Goal: Use online tool/utility: Use online tool/utility

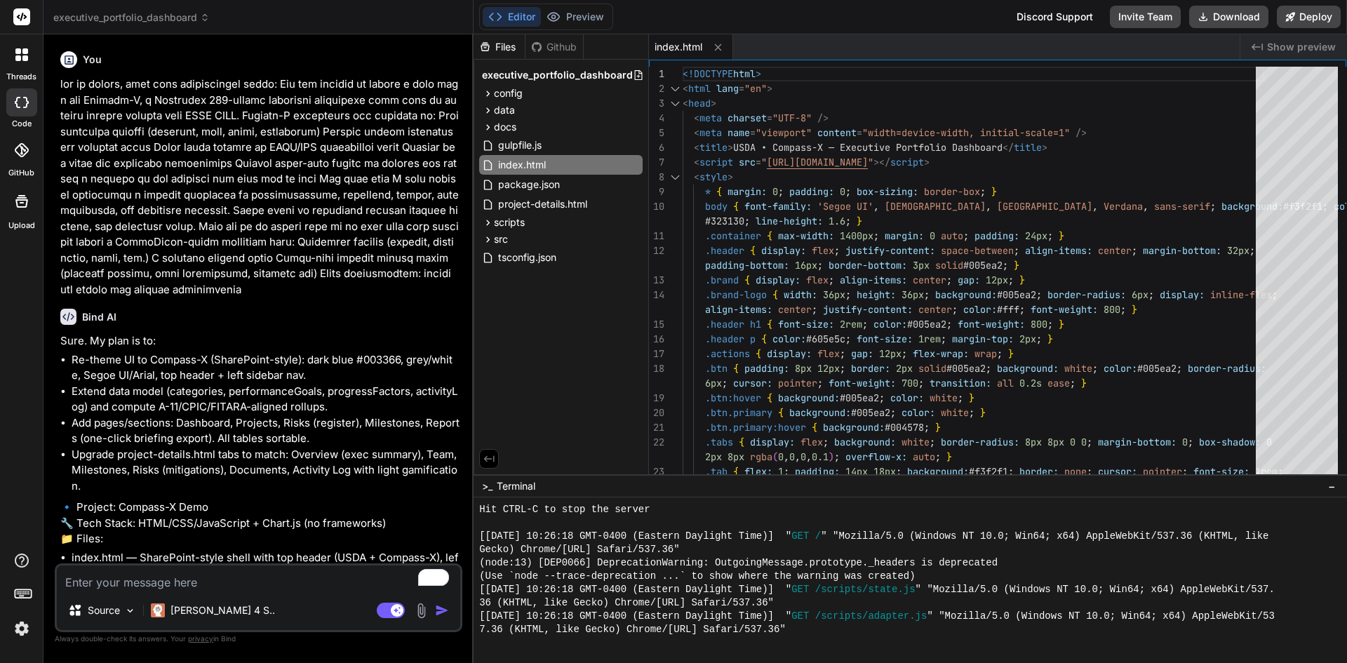
scroll to position [480, 0]
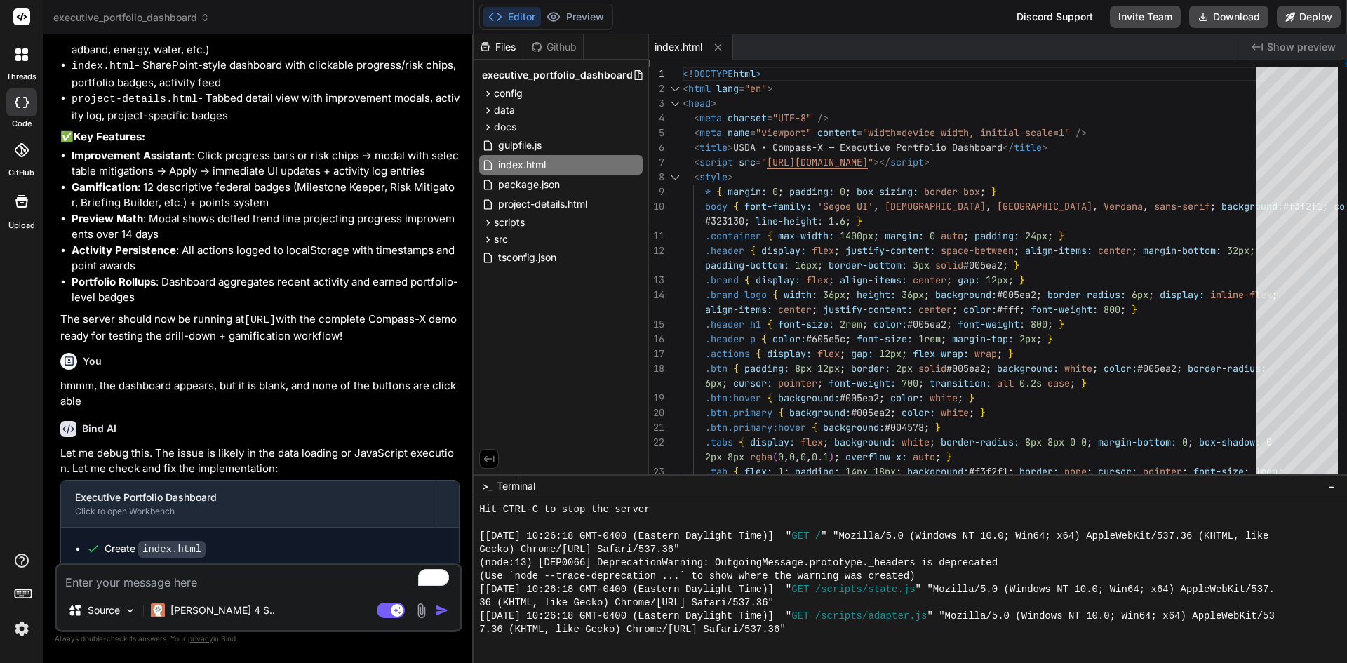
type textarea "x"
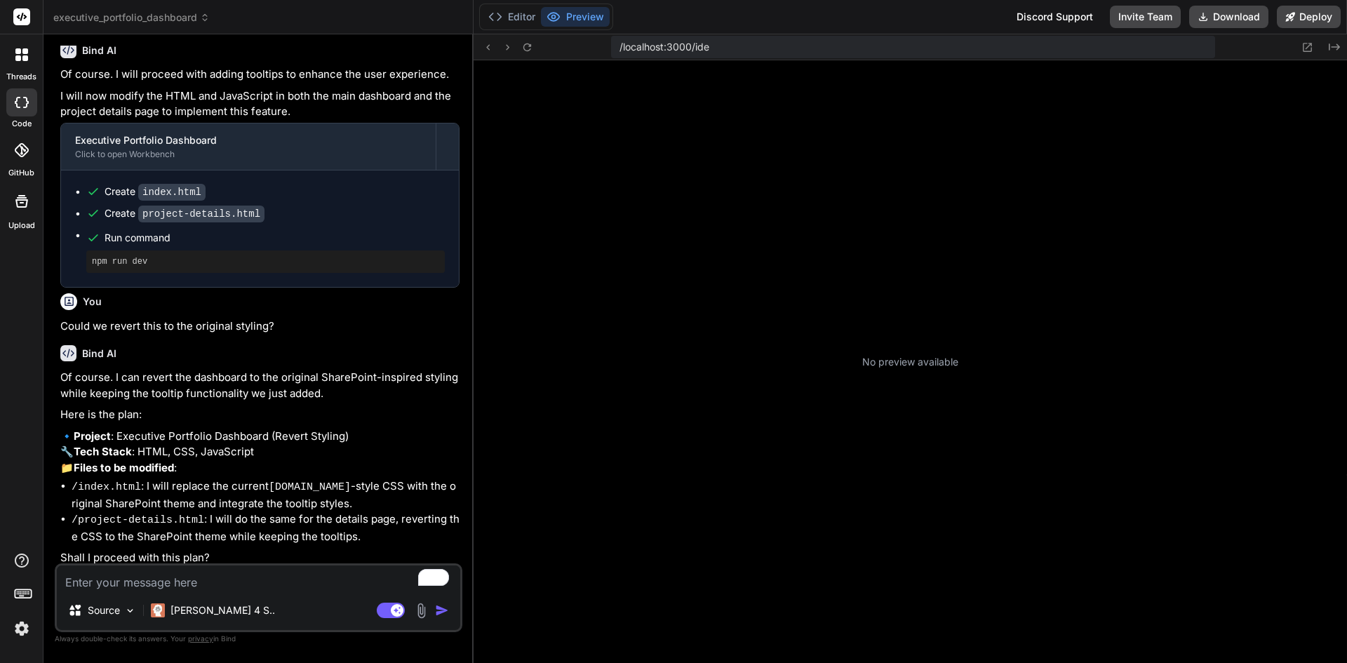
scroll to position [133, 0]
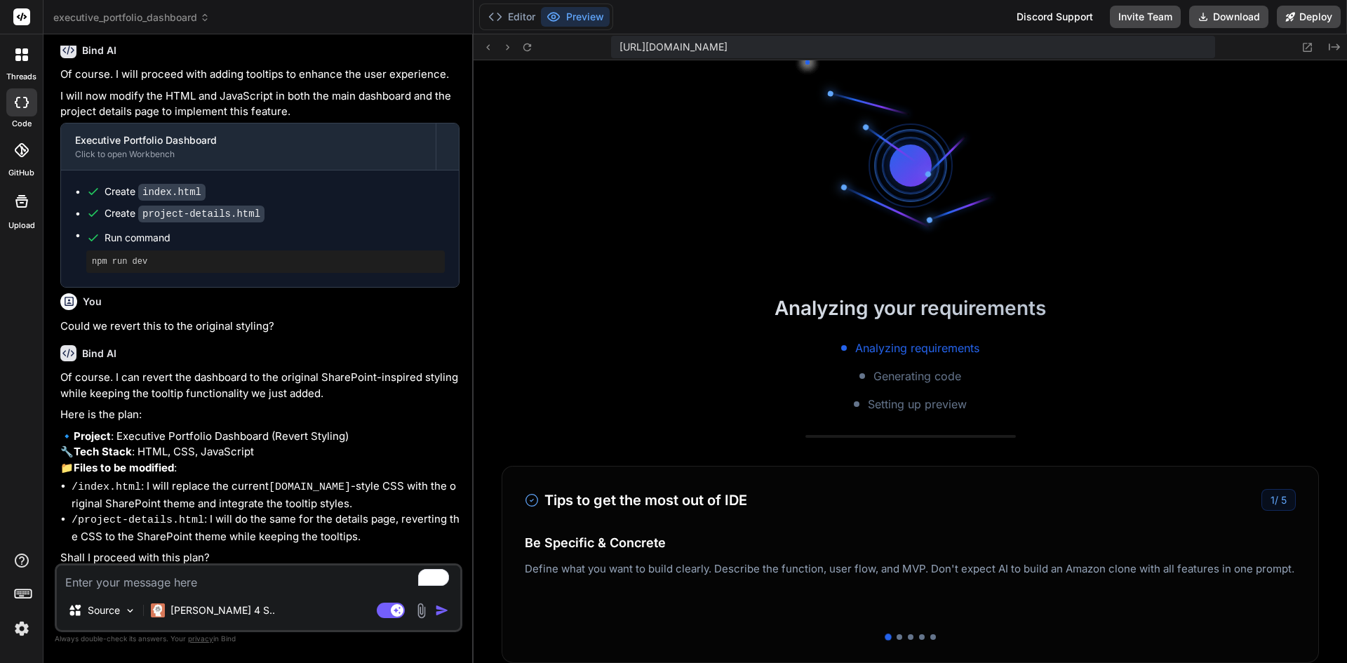
type textarea "x"
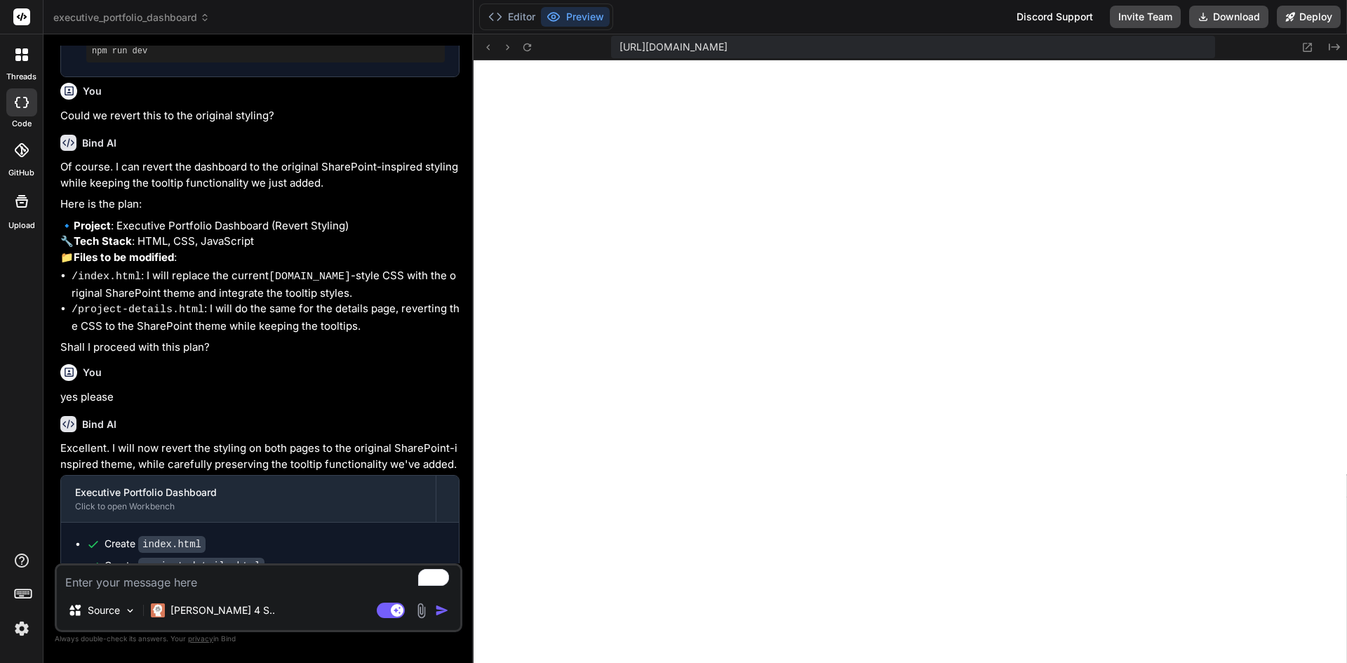
scroll to position [969, 0]
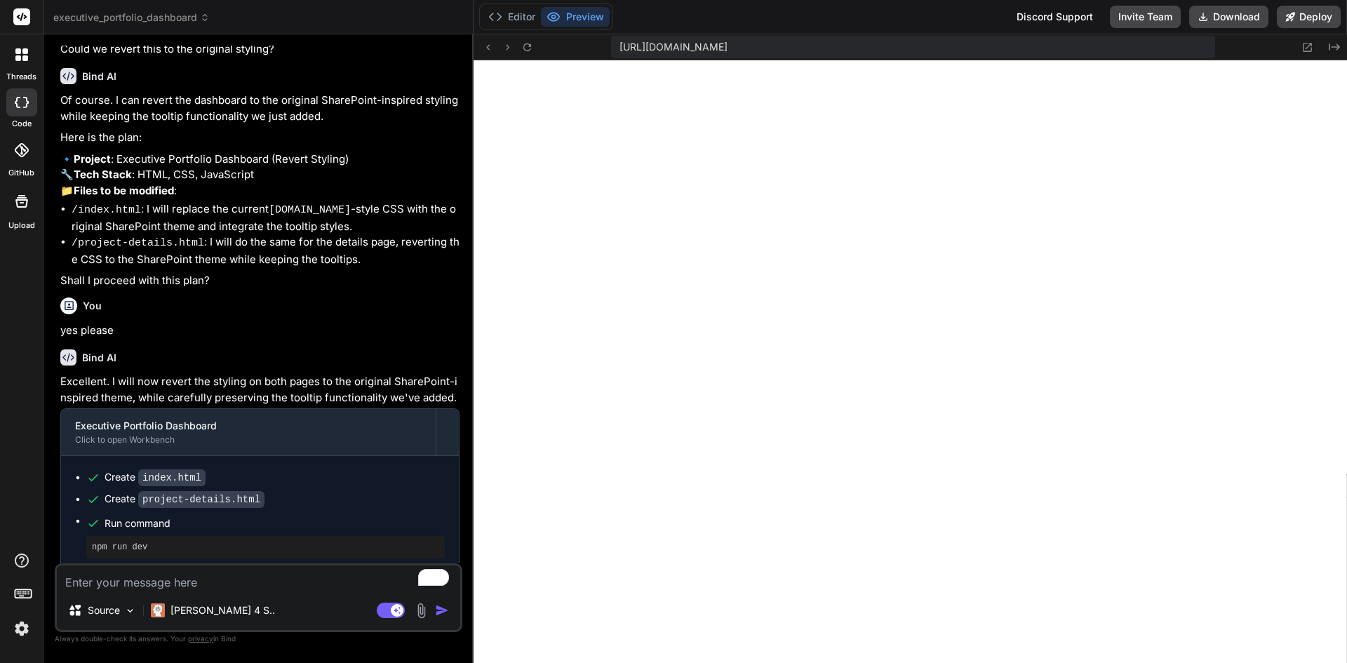
scroll to position [667, 0]
click at [314, 573] on textarea "To enrich screen reader interactions, please activate Accessibility in Grammarl…" at bounding box center [258, 578] width 403 height 25
type textarea "x"
type textarea "a"
type textarea "x"
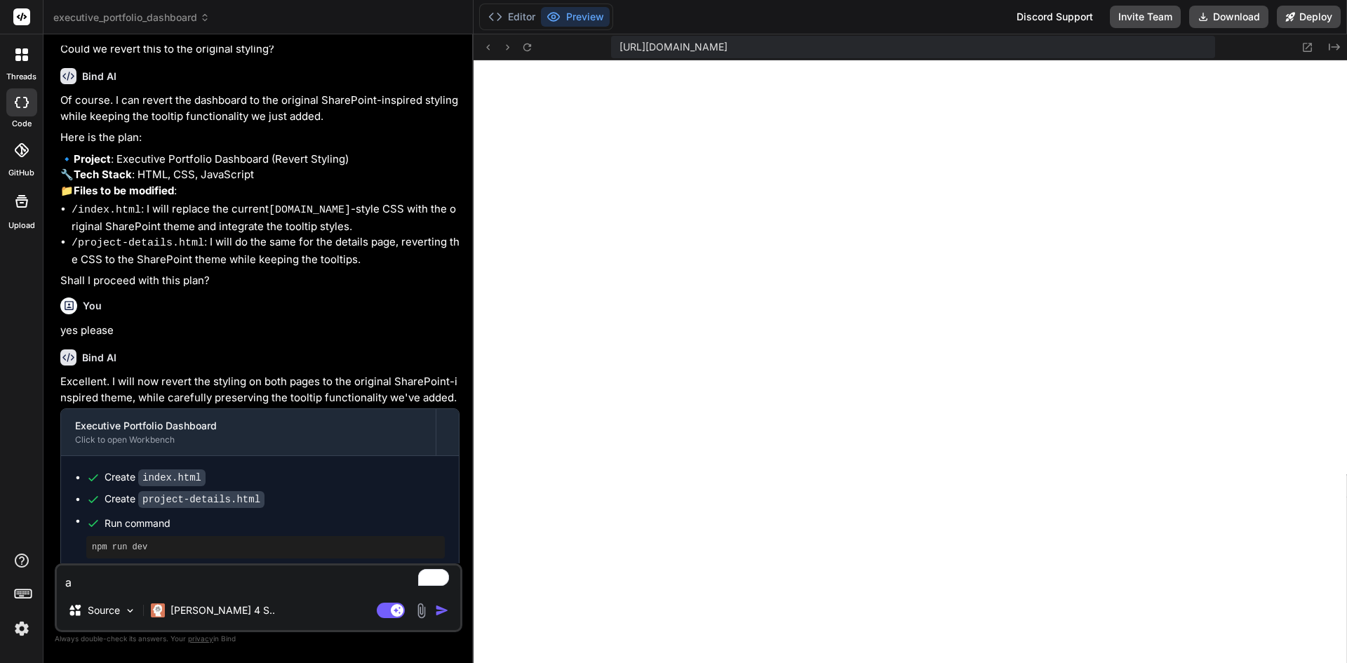
type textarea "ar"
type textarea "x"
type textarea "are"
type textarea "x"
type textarea "are"
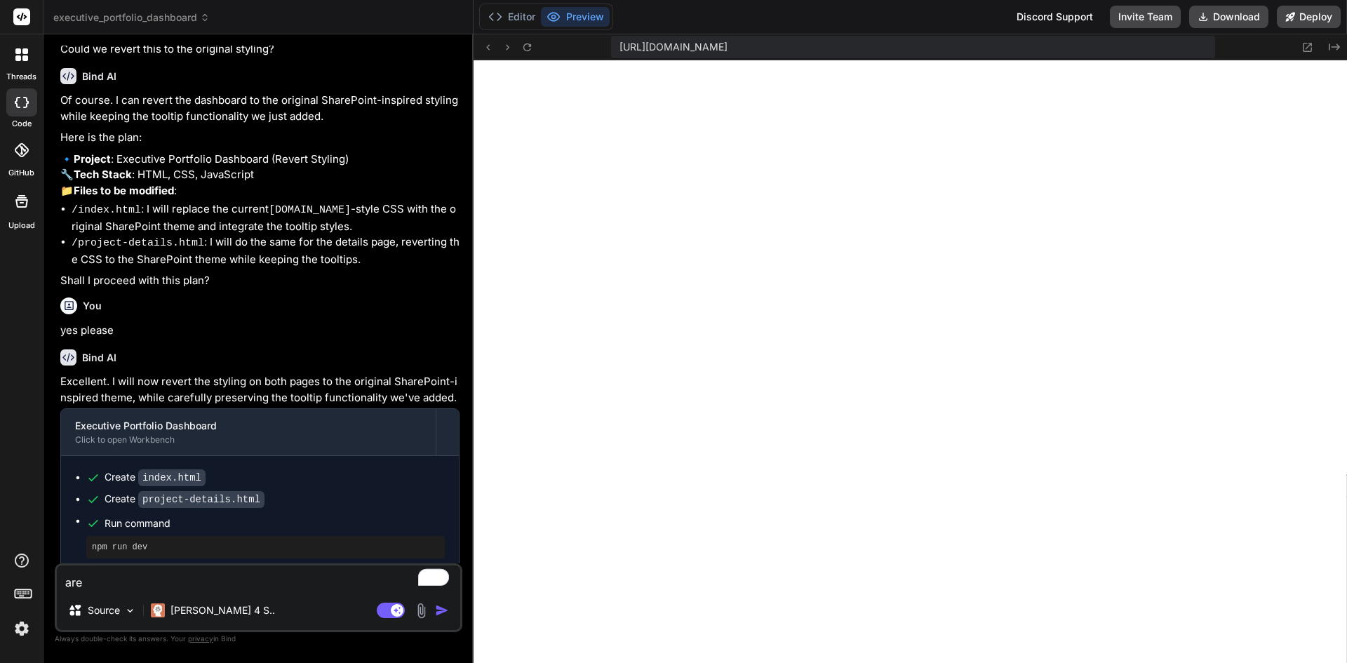
paste textarea "https://y0kcklukd0sk6k1gcn36to6gry44is-fi4k--3000--96435430.local-corp.webconta…"
type textarea "x"
type textarea "are https://y0kcklukd0sk6k1gcn36to6gry44is-fi4k--3000--96435430.local-corp.webc…"
type textarea "x"
type textarea "are"
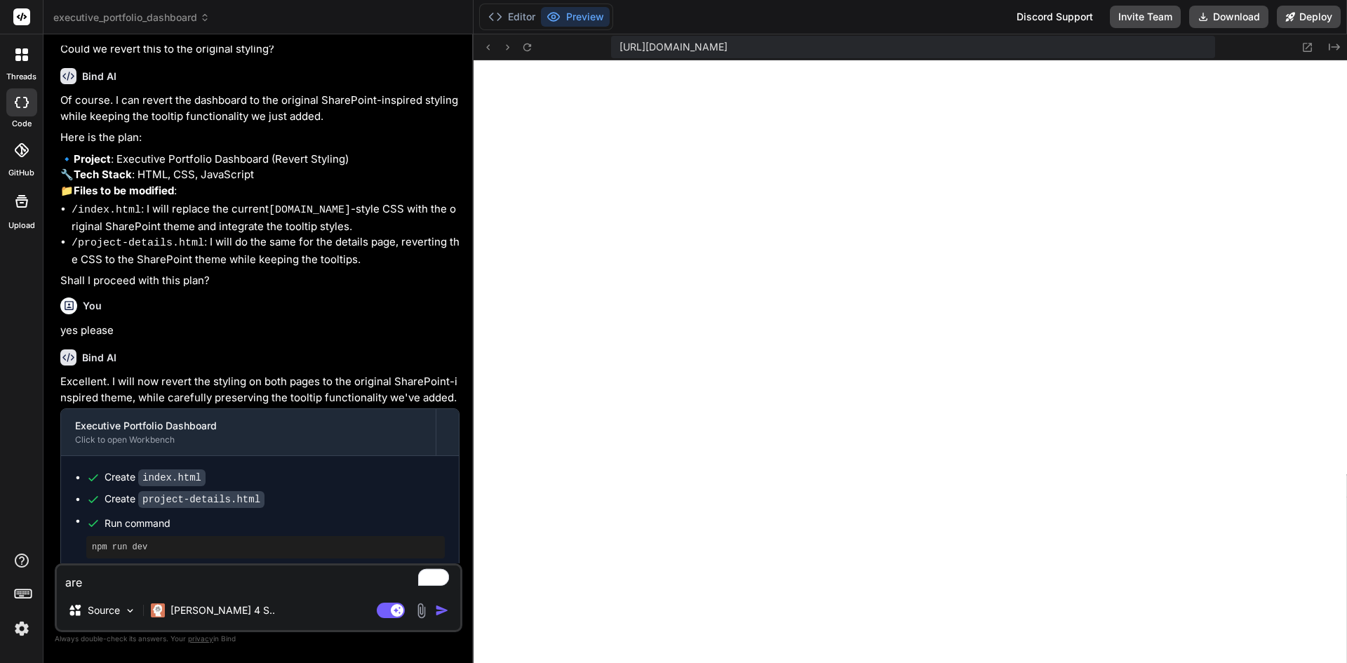
paste textarea "https://y0kcklukd0sk6k1gcn36to6gry44is-fi4k--3000--96435430.local-corp.webconta…"
type textarea "x"
type textarea "are https://y0kcklukd0sk6k1gcn36to6gry44is-fi4k--3000--96435430.local-corp.webc…"
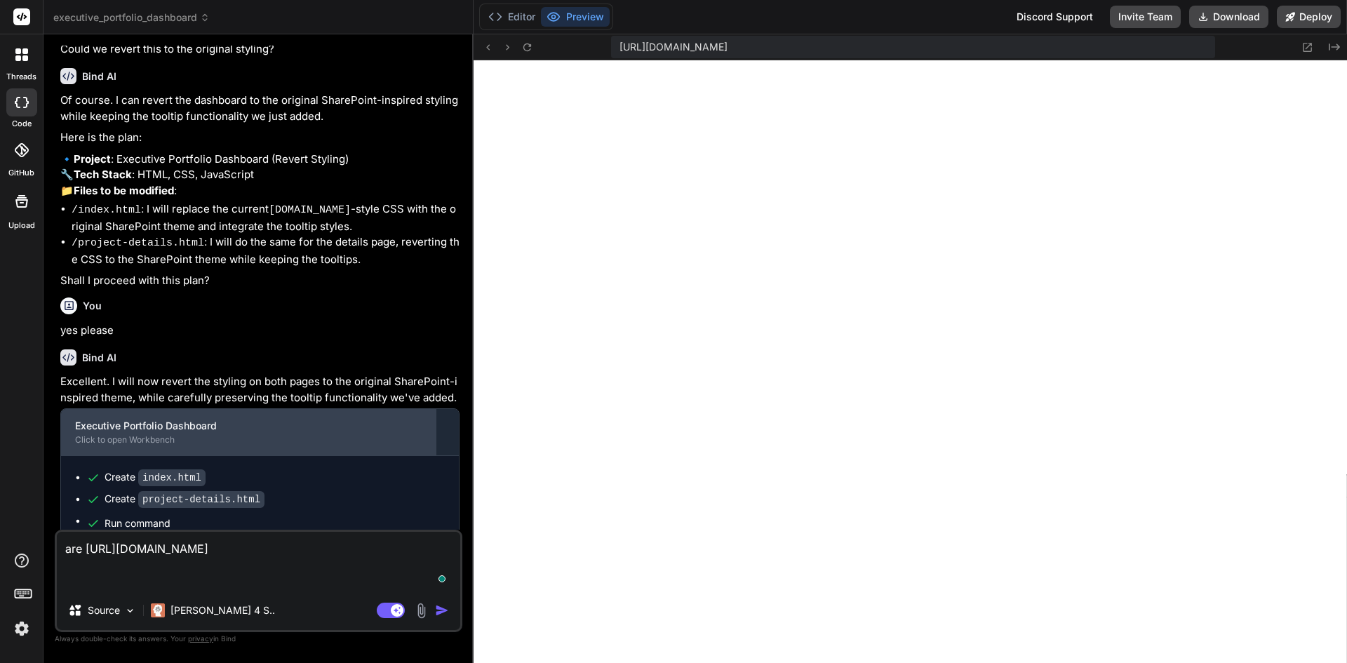
type textarea "x"
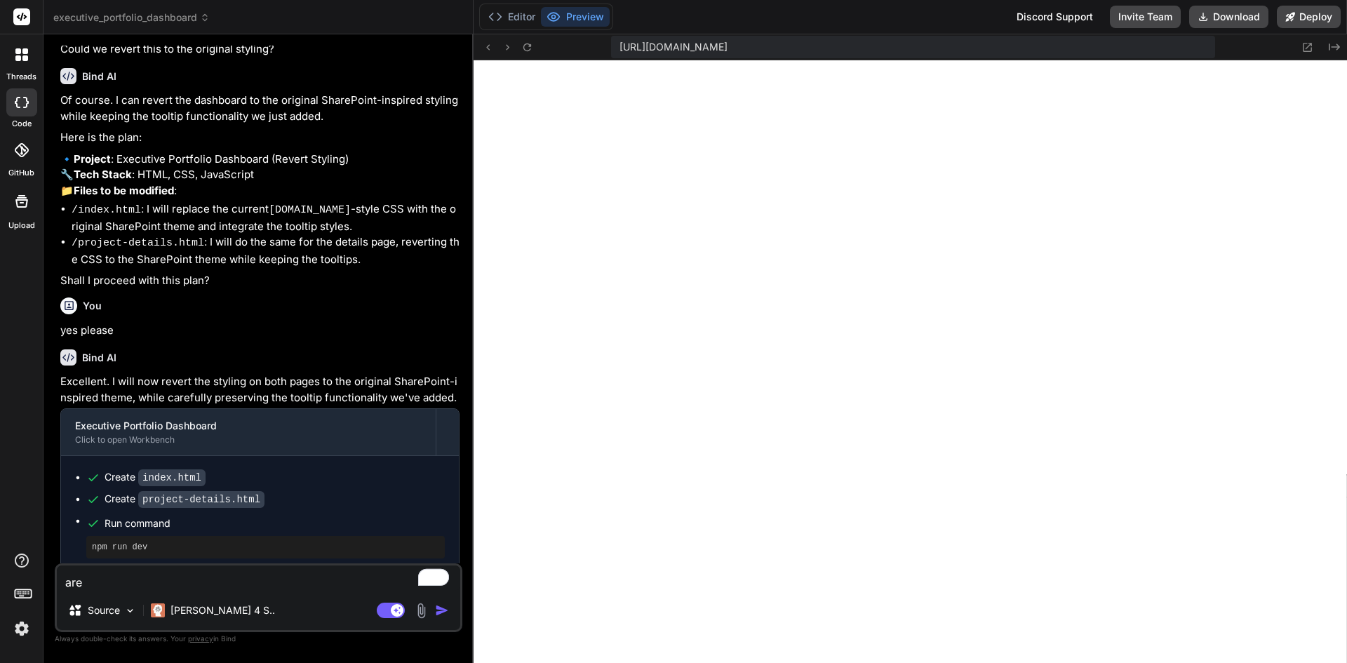
type textarea "are"
click at [292, 584] on textarea "are" at bounding box center [258, 578] width 403 height 25
paste textarea "PX-001PX-006"
type textarea "x"
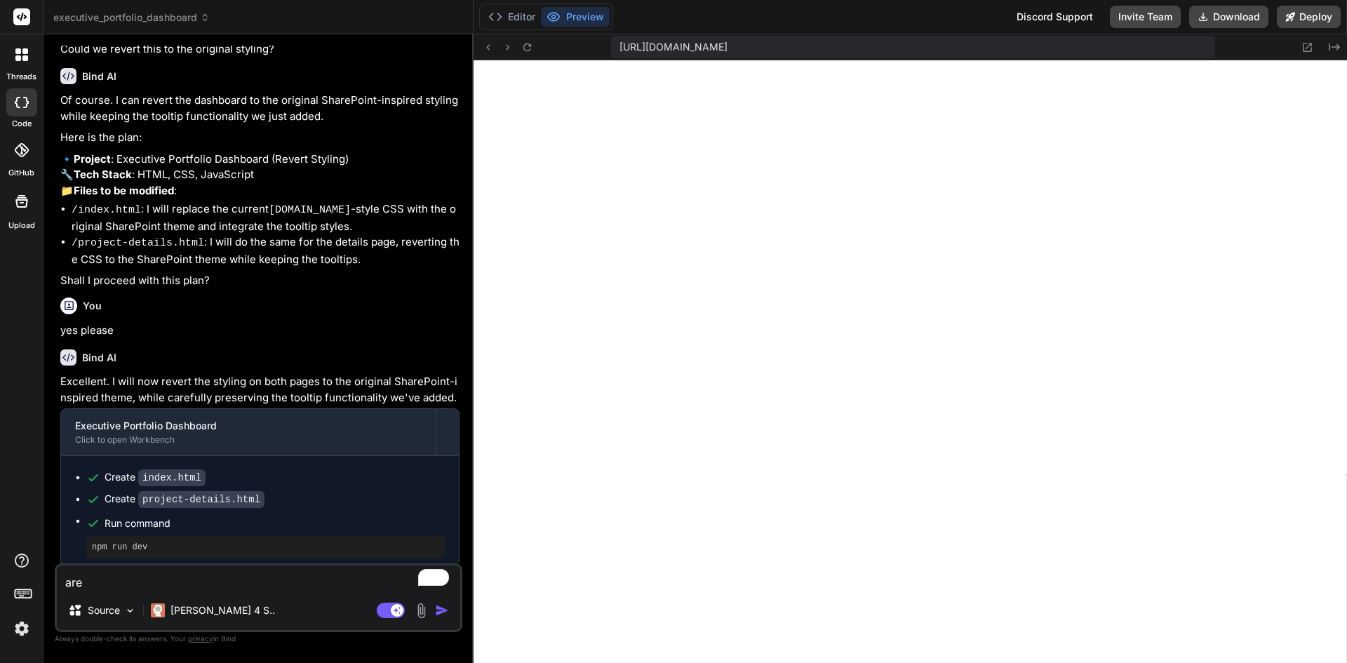
type textarea "are PX-001PX-006"
type textarea "x"
type textarea "are PX-001 PX-006"
type textarea "x"
type textarea "are PX-001 aPX-006"
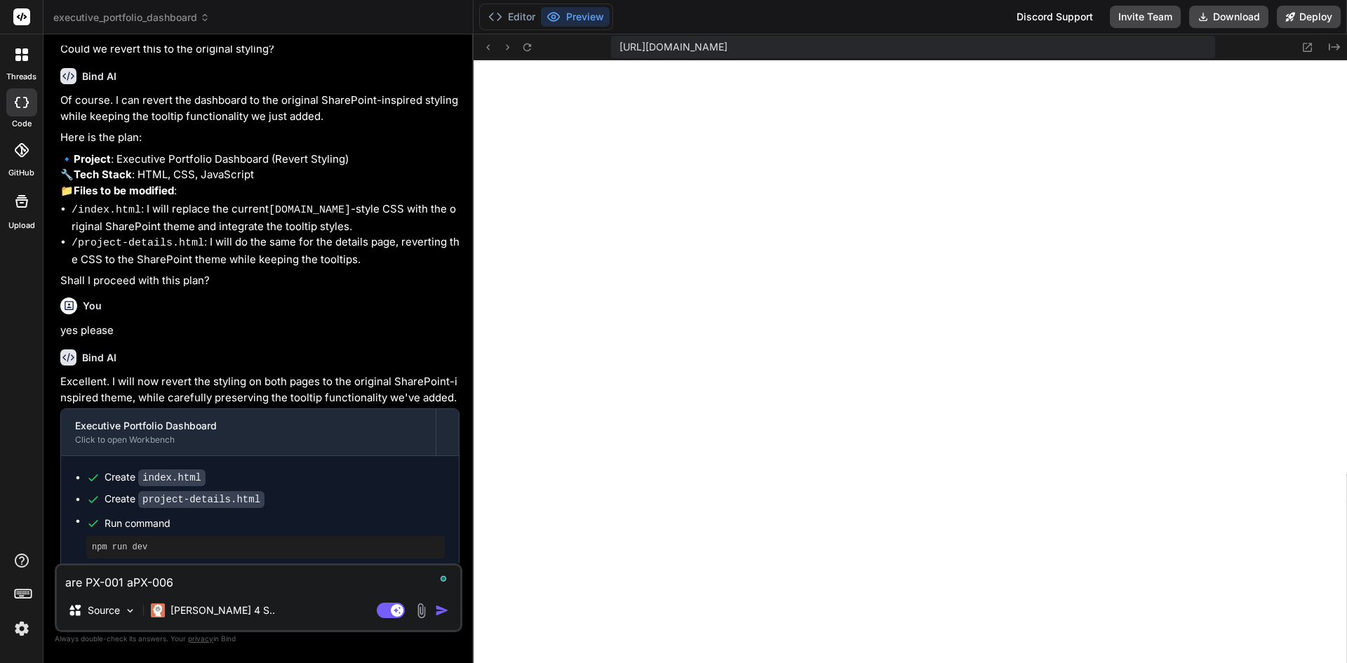
type textarea "x"
type textarea "are PX-001 anPX-006"
type textarea "x"
type textarea "are PX-001 andPX-006"
type textarea "x"
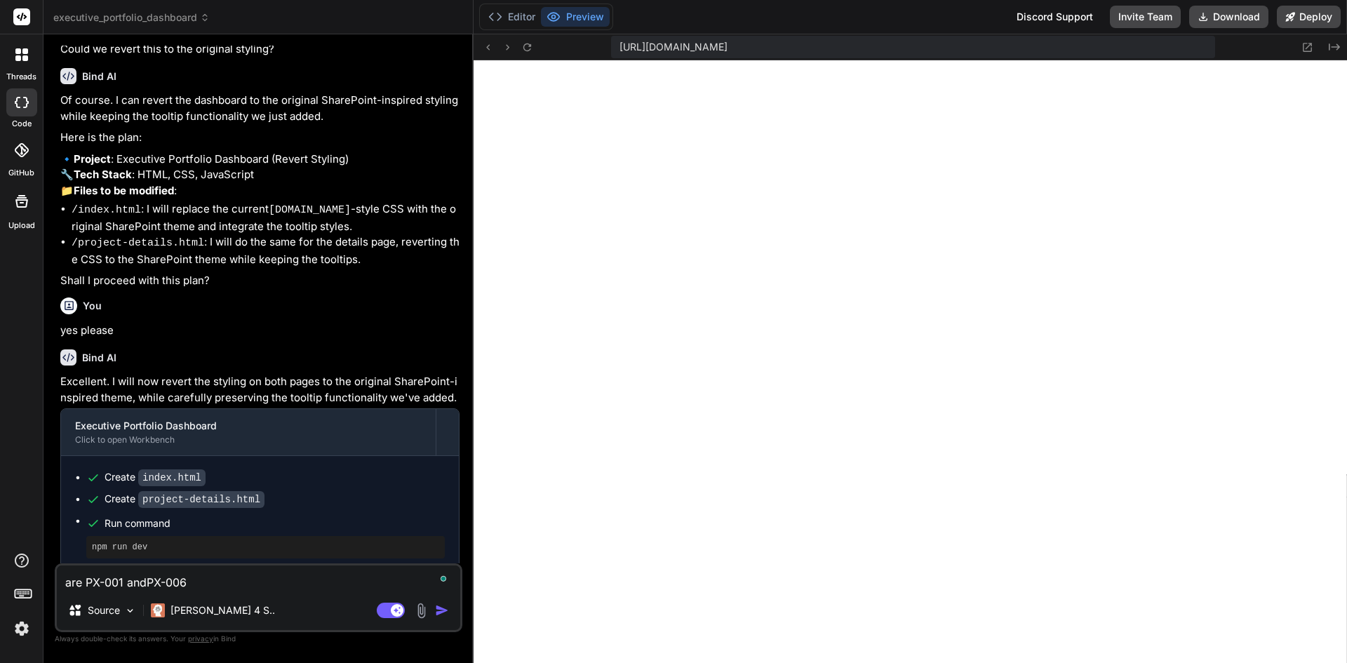
type textarea "are PX-001 and PX-006"
type textarea "x"
type textarea "are PX-001 and PX-006"
type textarea "x"
type textarea "are PX-001 and PX-006 p"
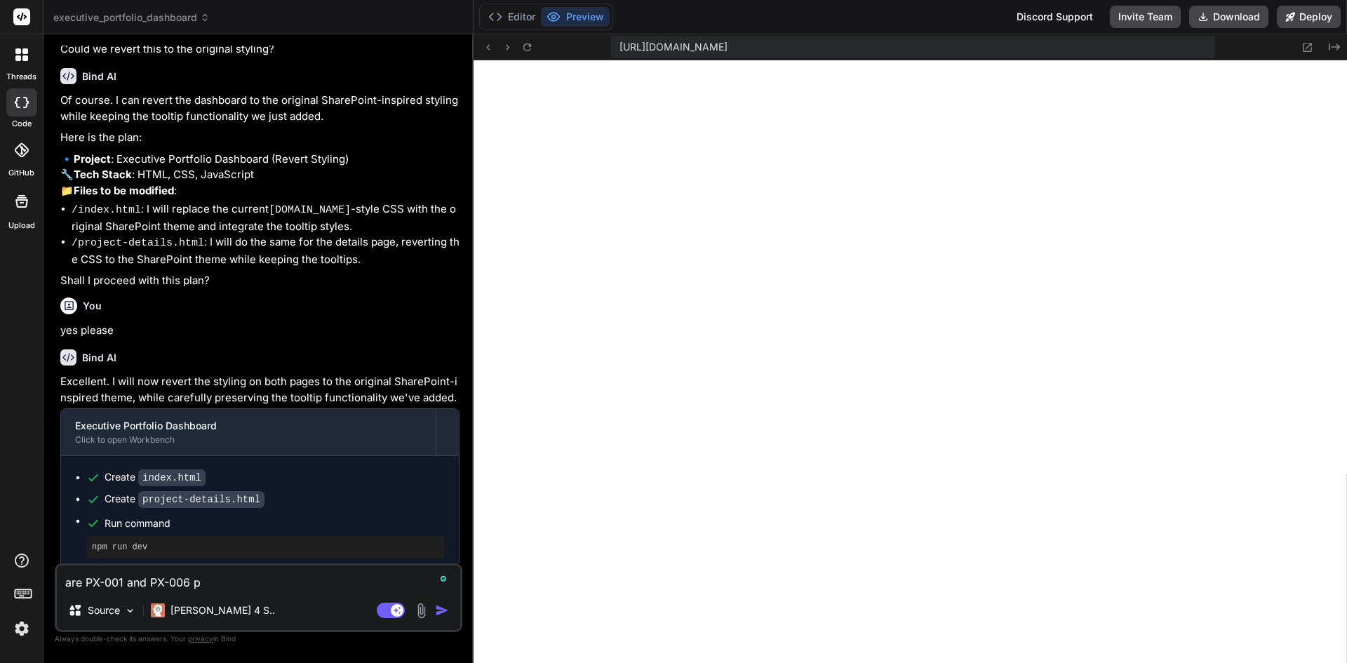
type textarea "x"
type textarea "are PX-001 and PX-006 pr"
type textarea "x"
type textarea "are PX-001 and PX-006 pro"
type textarea "x"
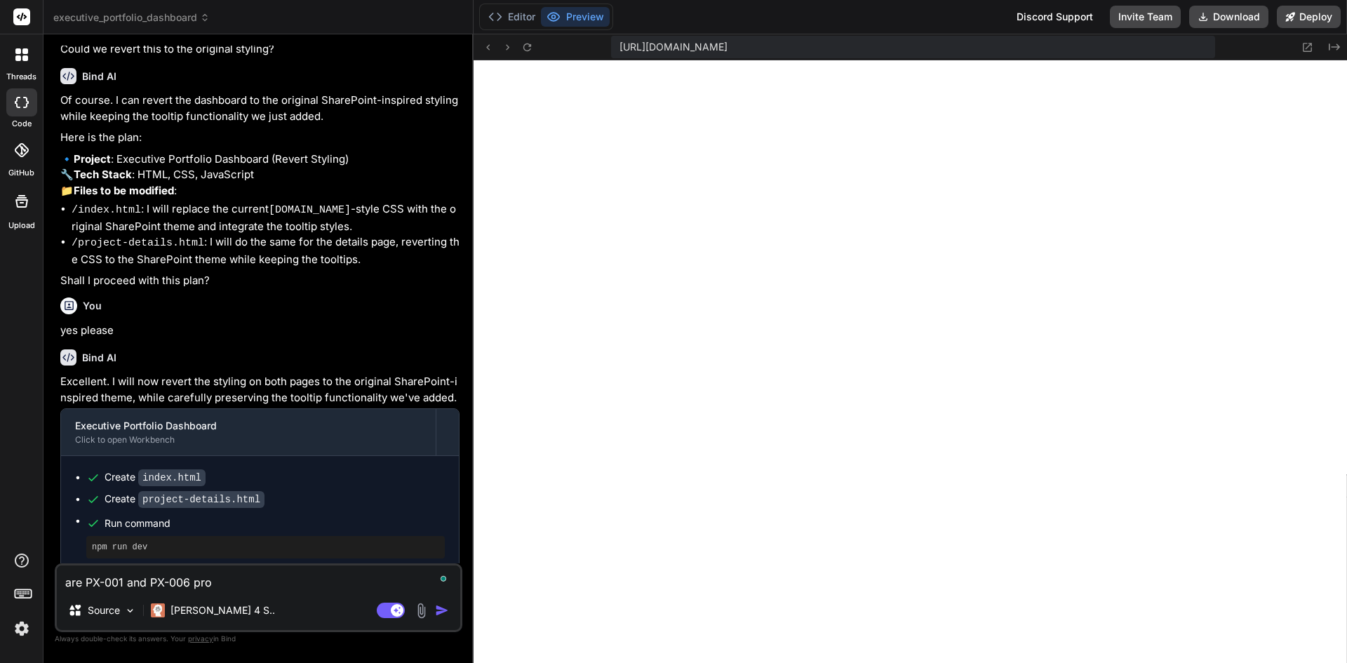
type textarea "are PX-001 and PX-006 proj"
type textarea "x"
type textarea "are PX-001 and PX-006 proje"
type textarea "x"
type textarea "are PX-001 and PX-006 projec"
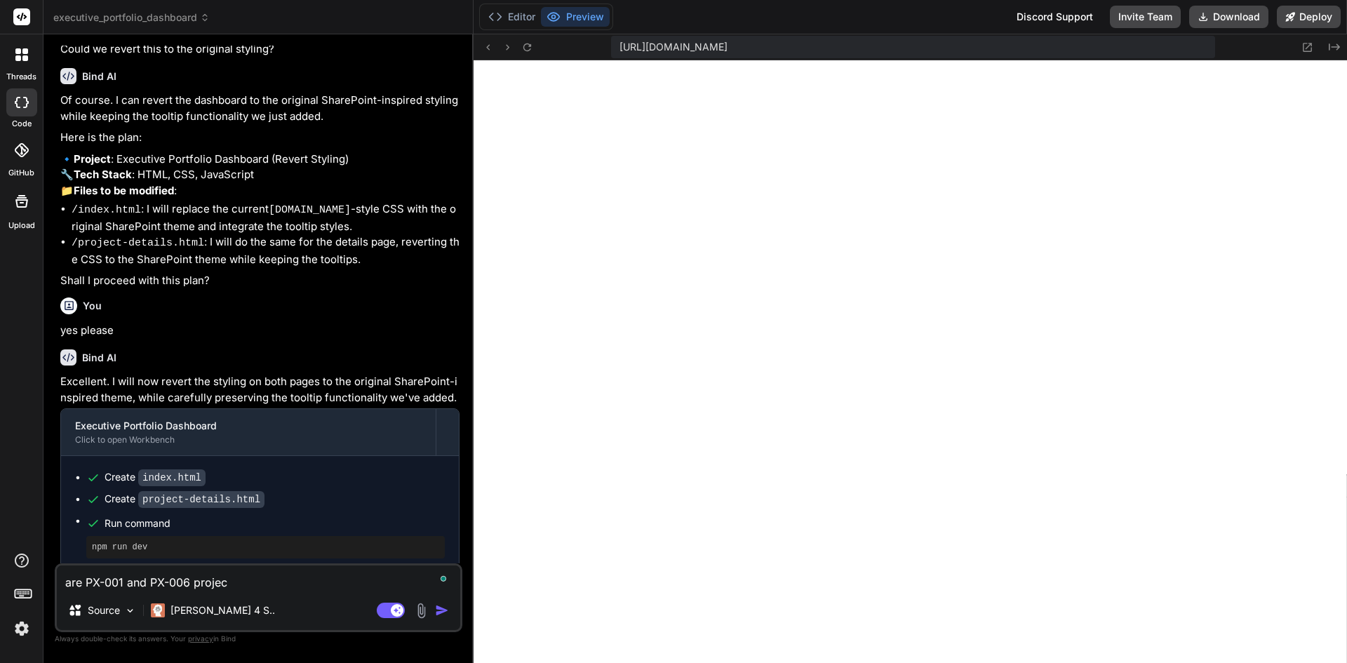
type textarea "x"
type textarea "are PX-001 and PX-006 project"
type textarea "x"
type textarea "are PX-001 and PX-006 project"
type textarea "x"
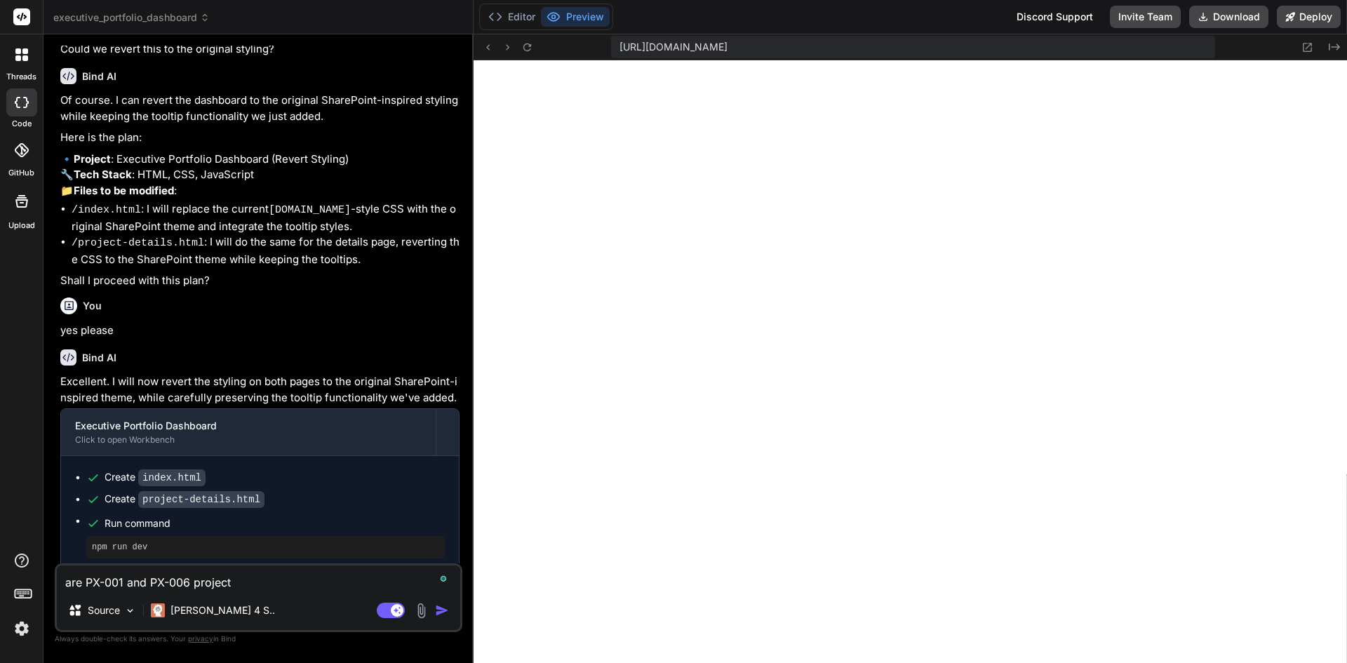
type textarea "are PX-001 and PX-006 project n"
type textarea "x"
type textarea "are PX-001 and PX-006 project na"
type textarea "x"
type textarea "are PX-001 and PX-006 project nam"
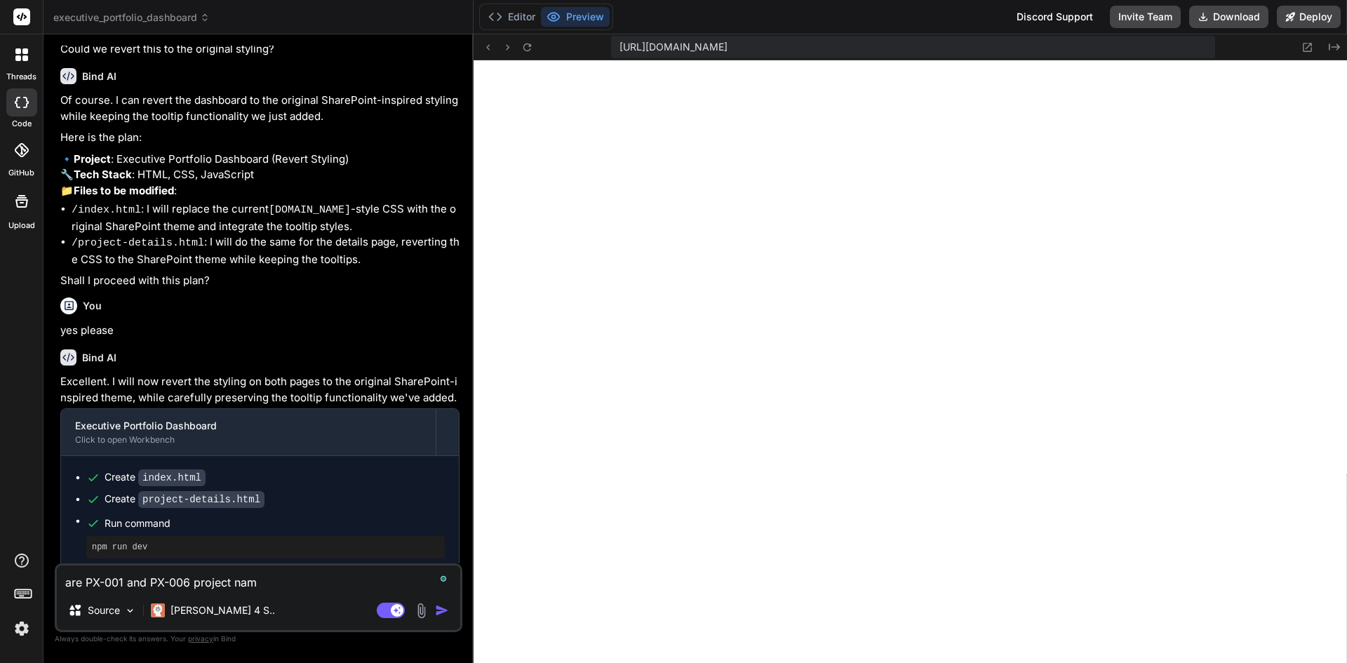
type textarea "x"
type textarea "are PX-001 and PX-006 project name"
type textarea "x"
type textarea "are PX-001 and PX-006 project names"
type textarea "x"
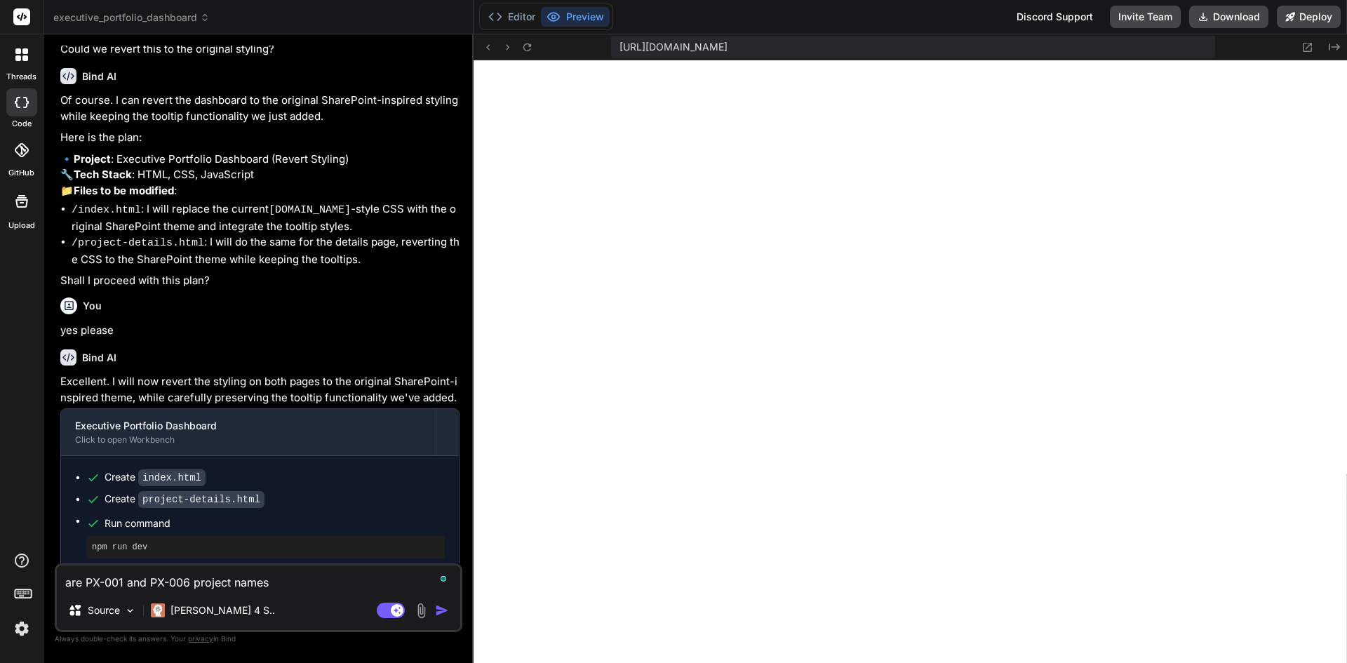
type textarea "are PX-001 and PX-006 project names?"
type textarea "x"
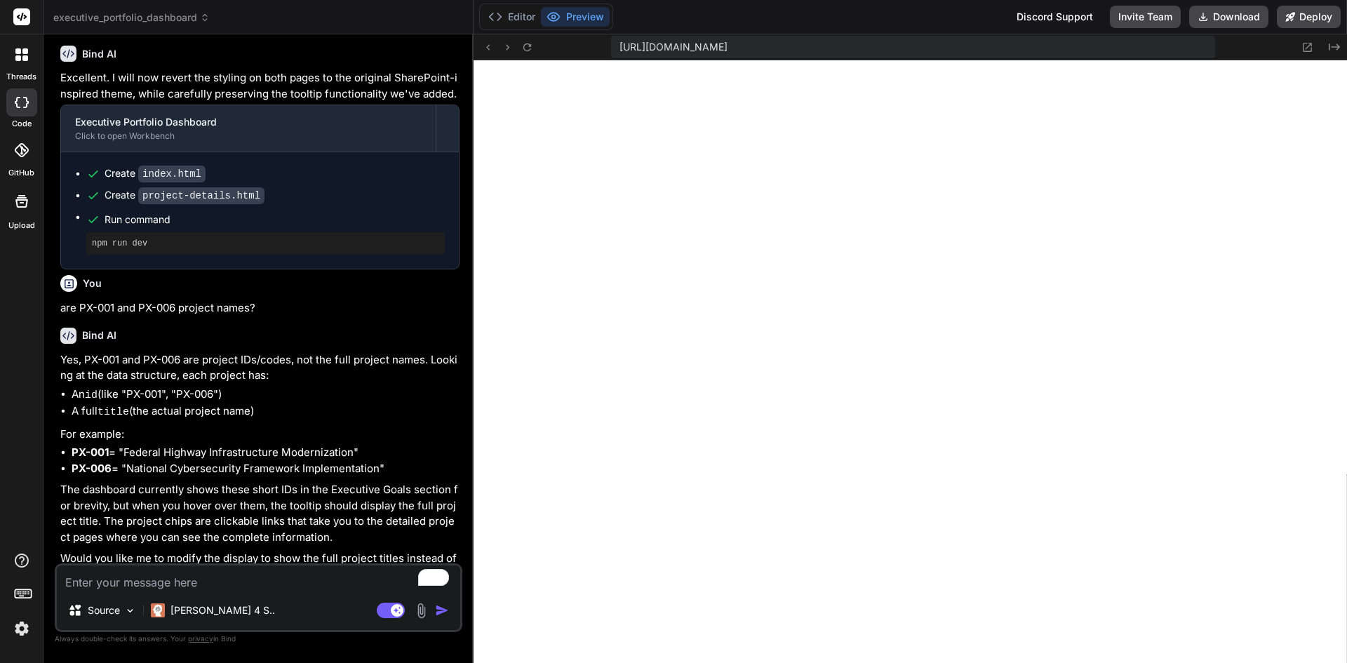
scroll to position [1282, 0]
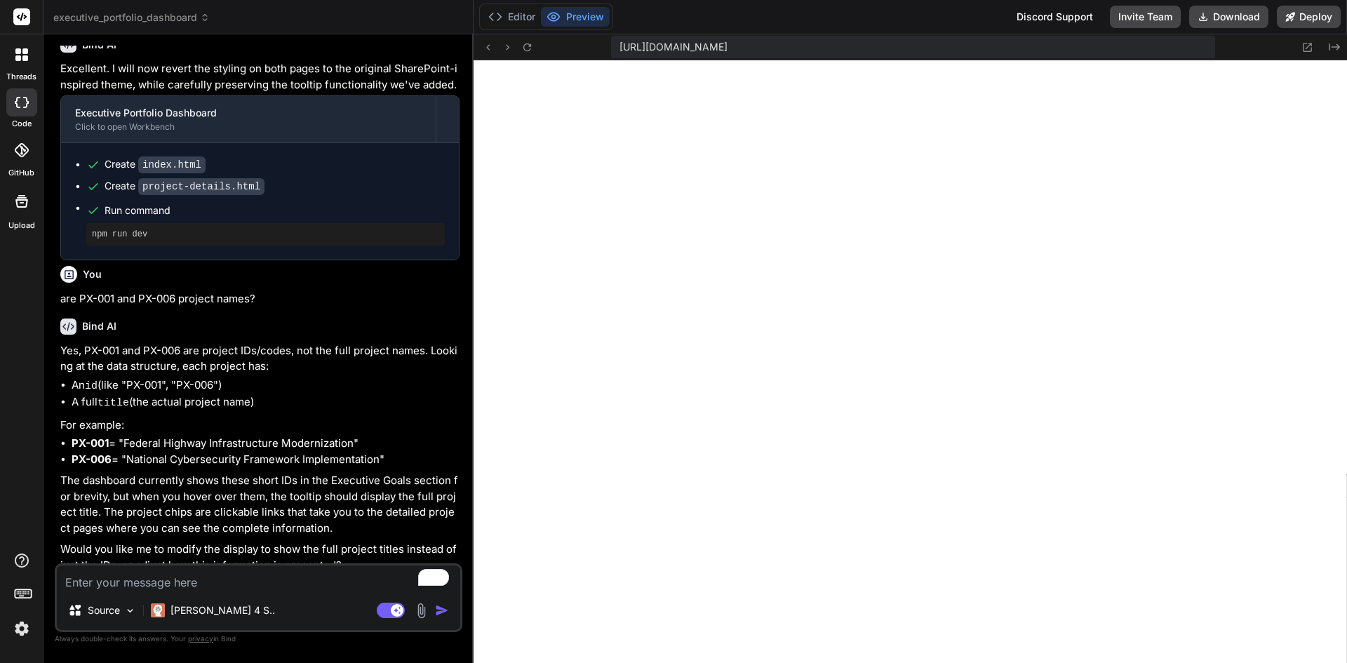
click at [178, 579] on textarea "To enrich screen reader interactions, please activate Accessibility in Grammarl…" at bounding box center [258, 578] width 403 height 25
click at [161, 582] on textarea "To enrich screen reader interactions, please activate Accessibility in Grammarl…" at bounding box center [258, 578] width 403 height 25
type textarea "x"
type textarea "Yes, let's switch the full project title and then for the tooltip in this parti…"
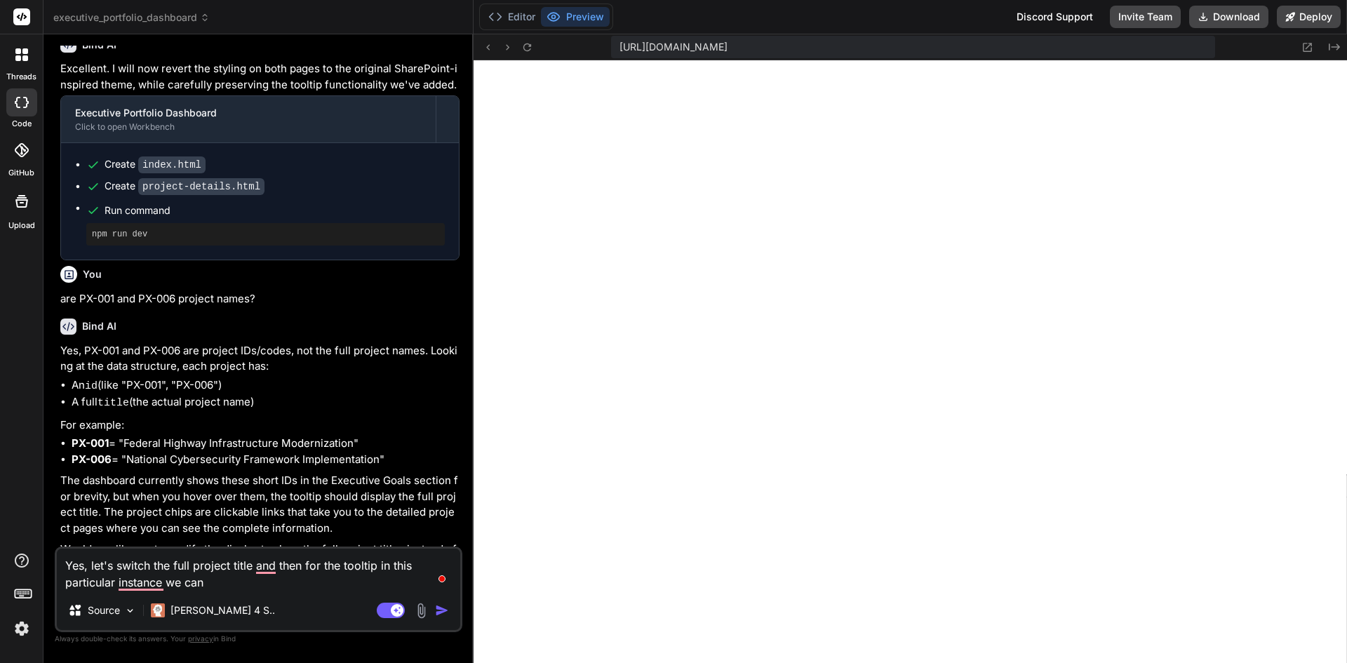
type textarea "x"
type textarea "Yes, let's switch the full project title and then for the tooltip in this parti…"
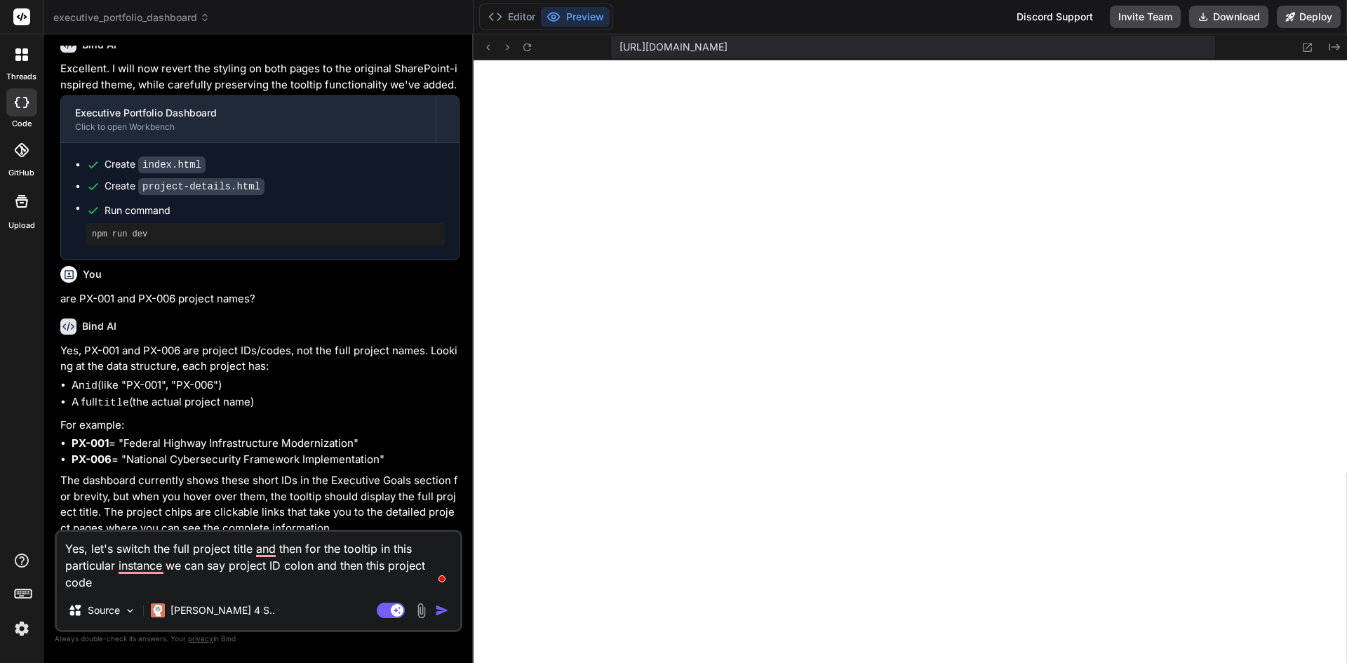
type textarea "x"
type textarea "Yes, let's switch the full project title and then for the tooltip in this parti…"
type textarea "x"
type textarea "Yes, let's switch the full project title and then for the tooltip in this parti…"
type textarea "x"
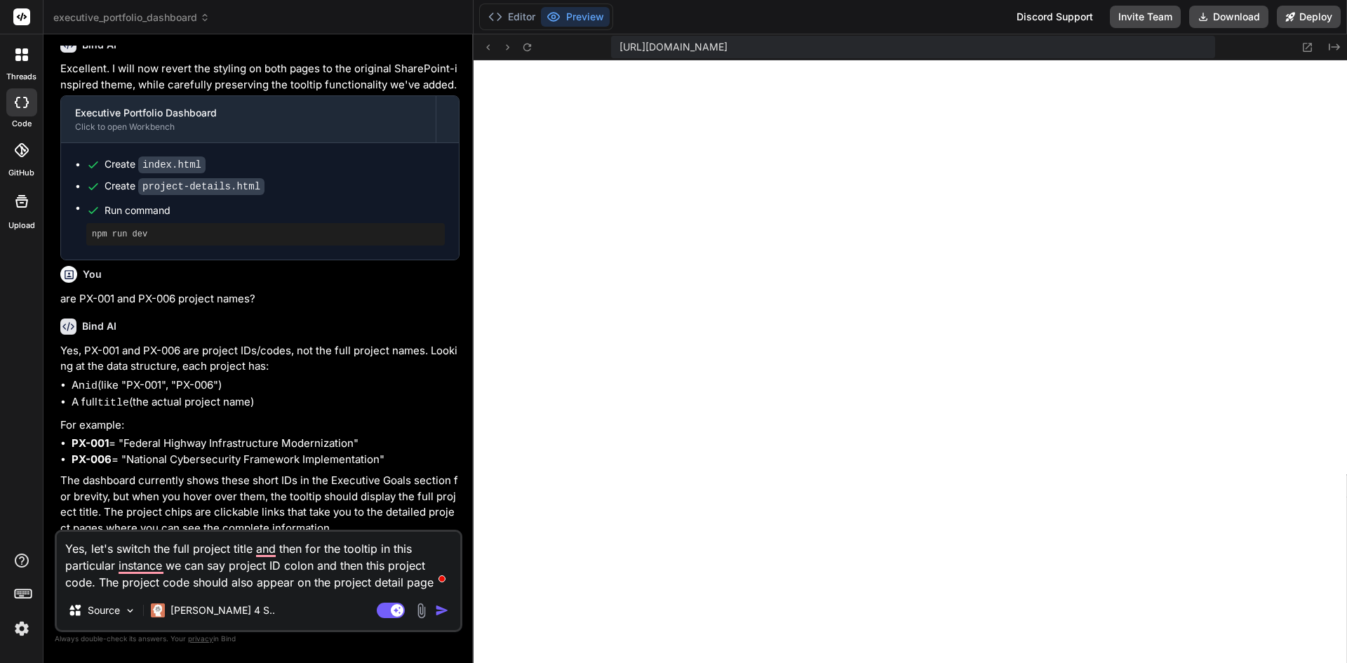
type textarea "Yes, let's switch the full project title and then for the tooltip in this parti…"
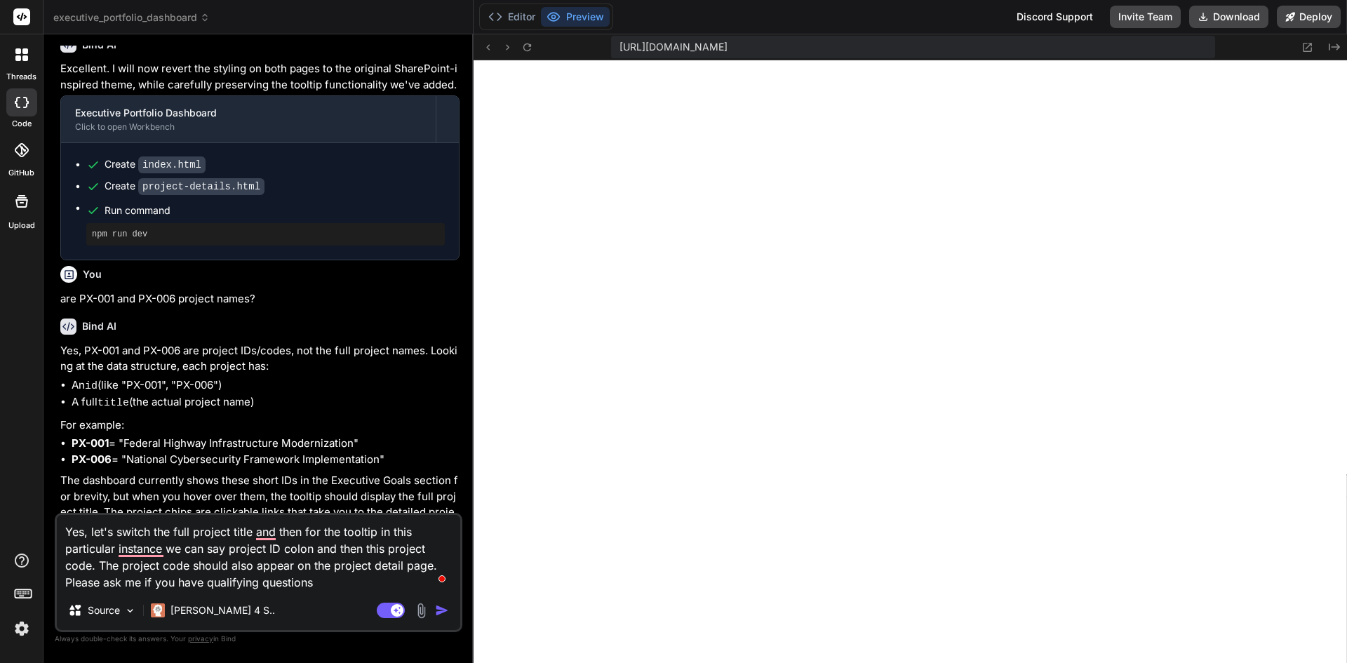
type textarea "x"
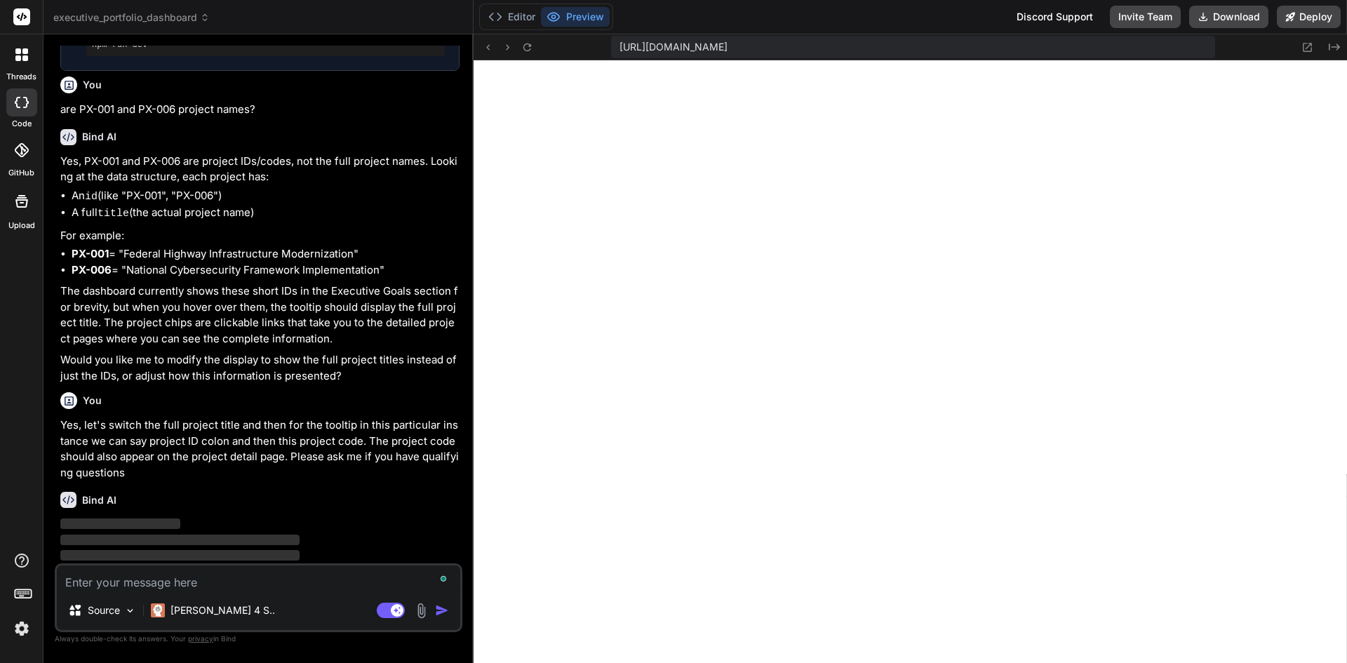
scroll to position [1475, 0]
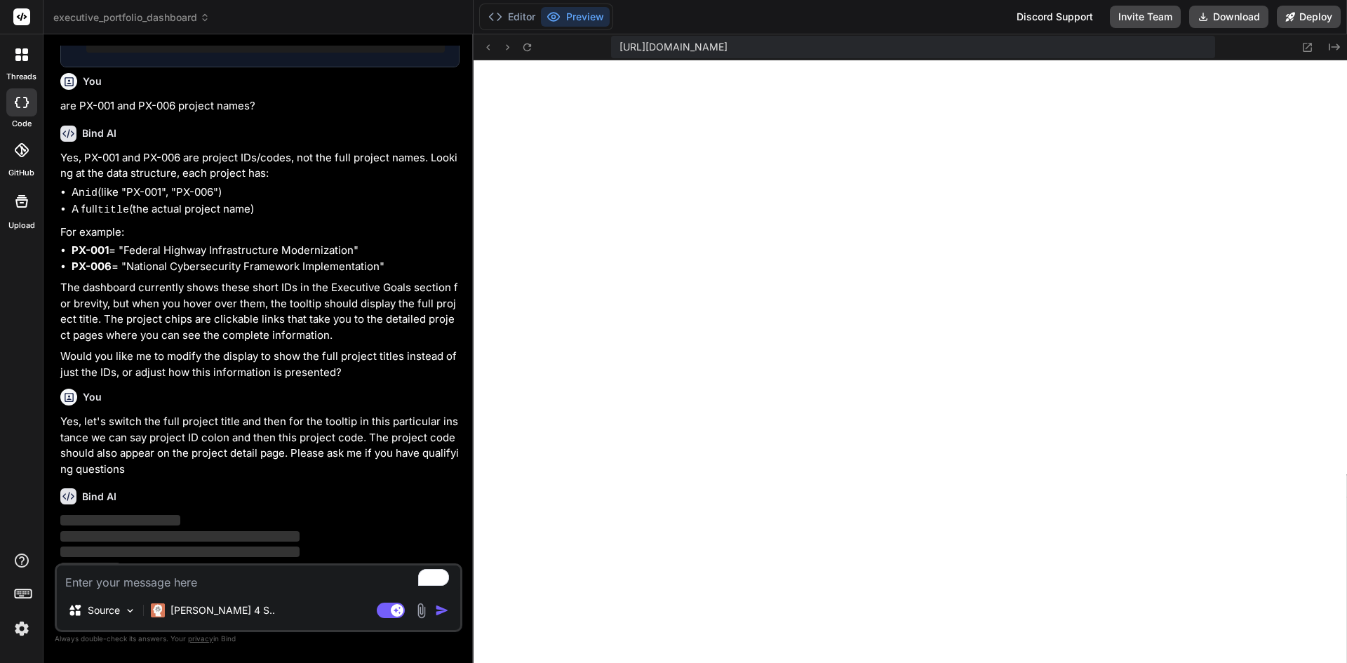
type textarea "x"
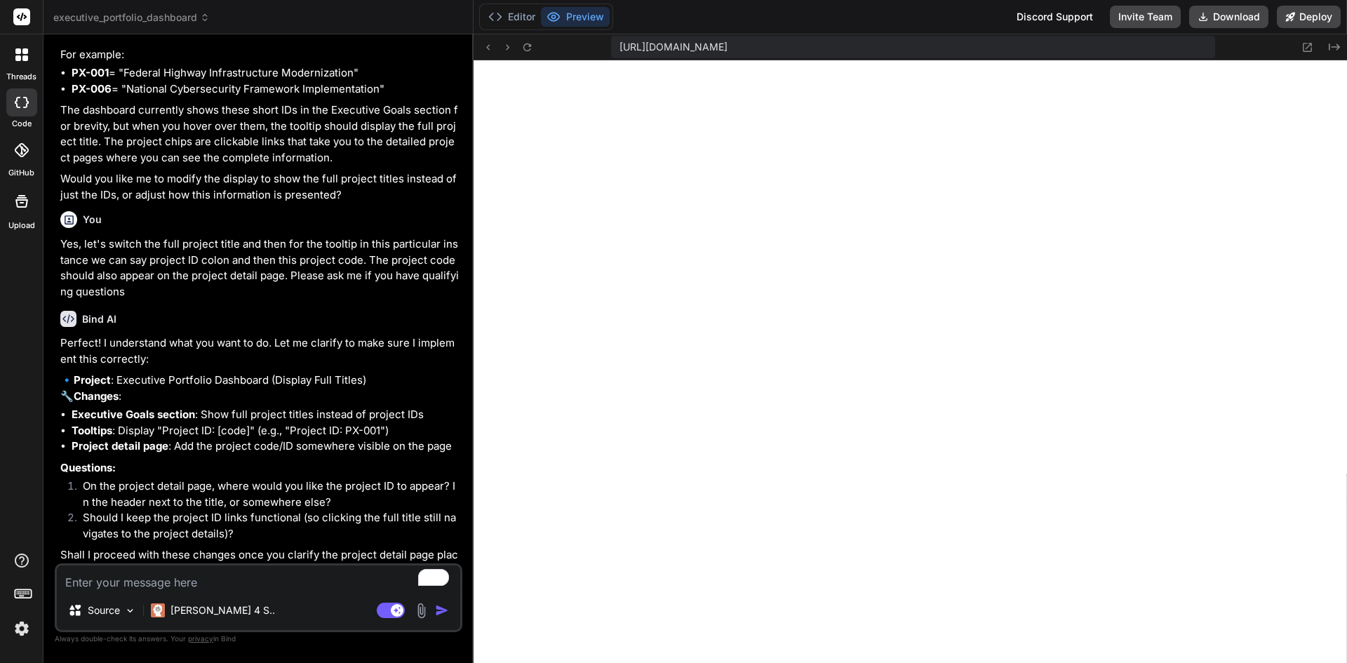
scroll to position [1658, 0]
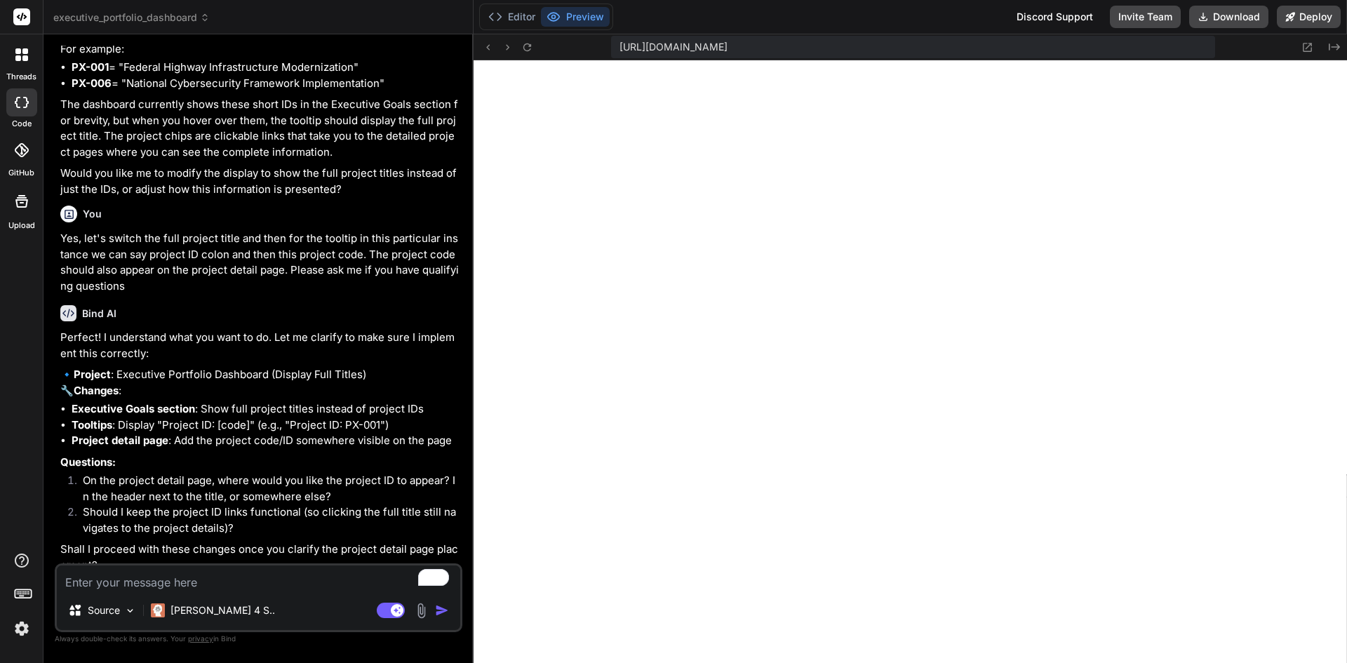
click at [203, 580] on textarea "To enrich screen reader interactions, please activate Accessibility in Grammarl…" at bounding box center [258, 578] width 403 height 25
type textarea "x"
type textarea "n"
type textarea "x"
type textarea "ne"
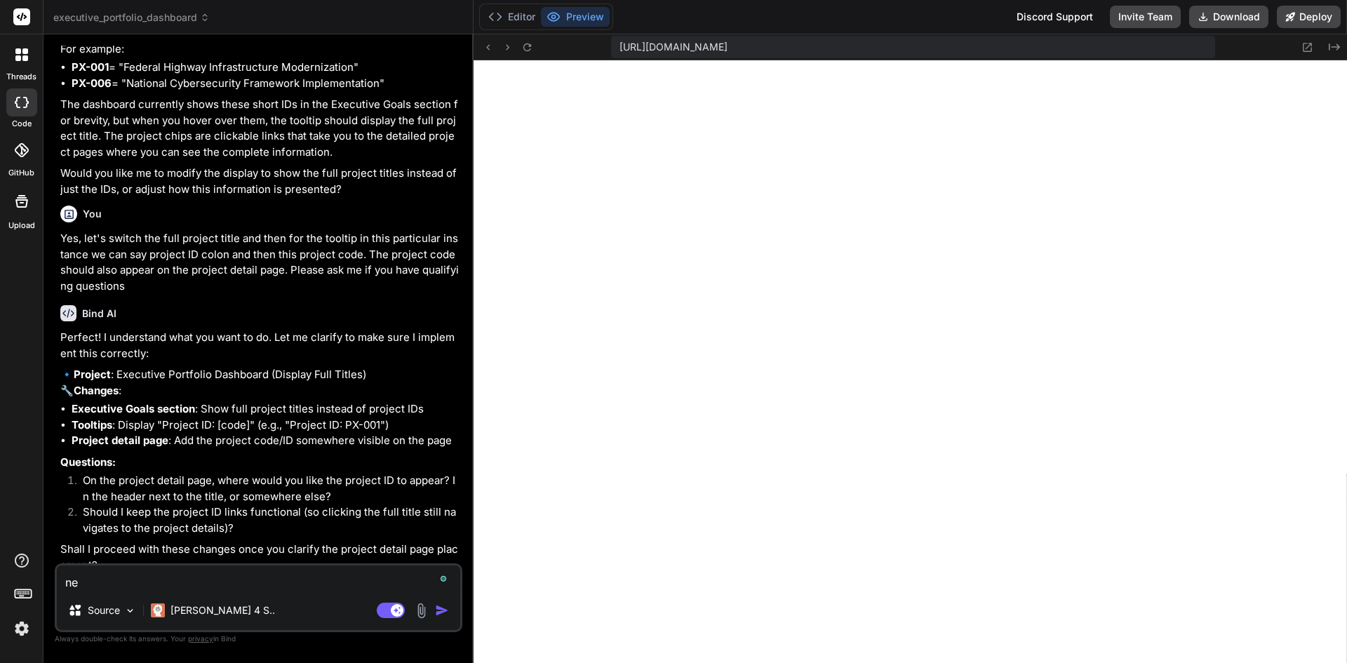
type textarea "x"
type textarea "nex"
type textarea "x"
type textarea "next"
type textarea "x"
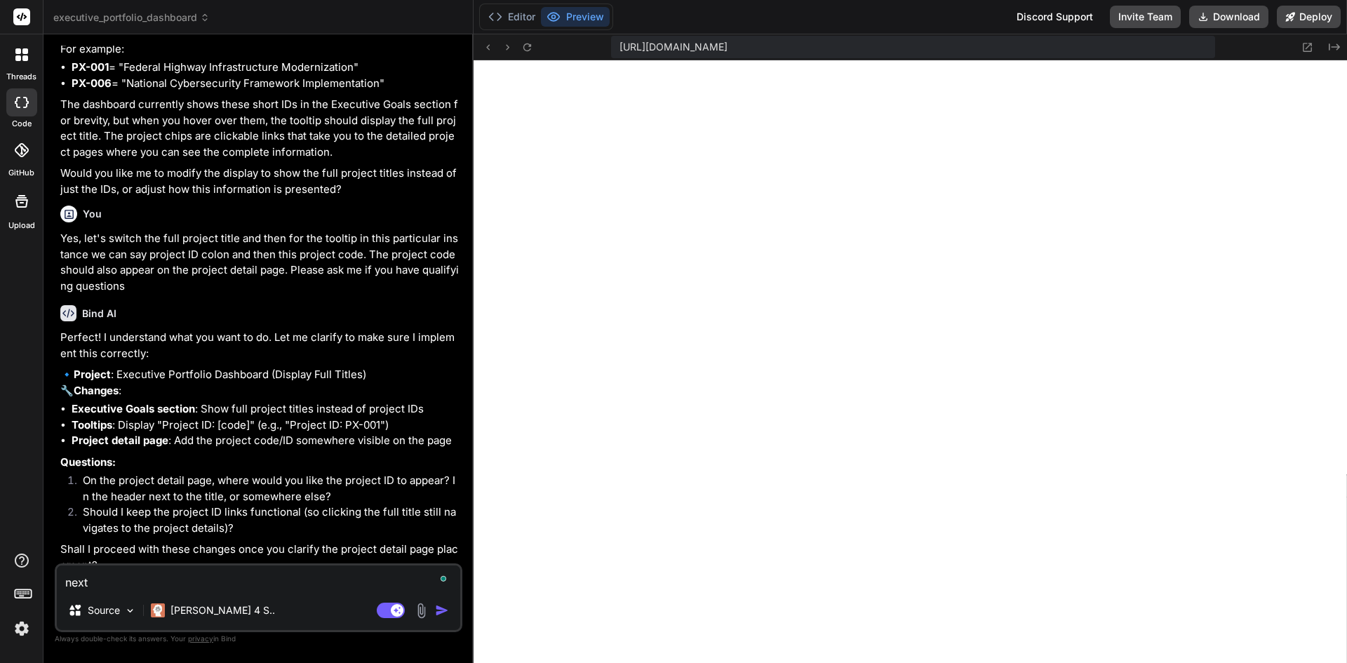
type textarea "next"
type textarea "x"
type textarea "next t"
type textarea "x"
type textarea "next to"
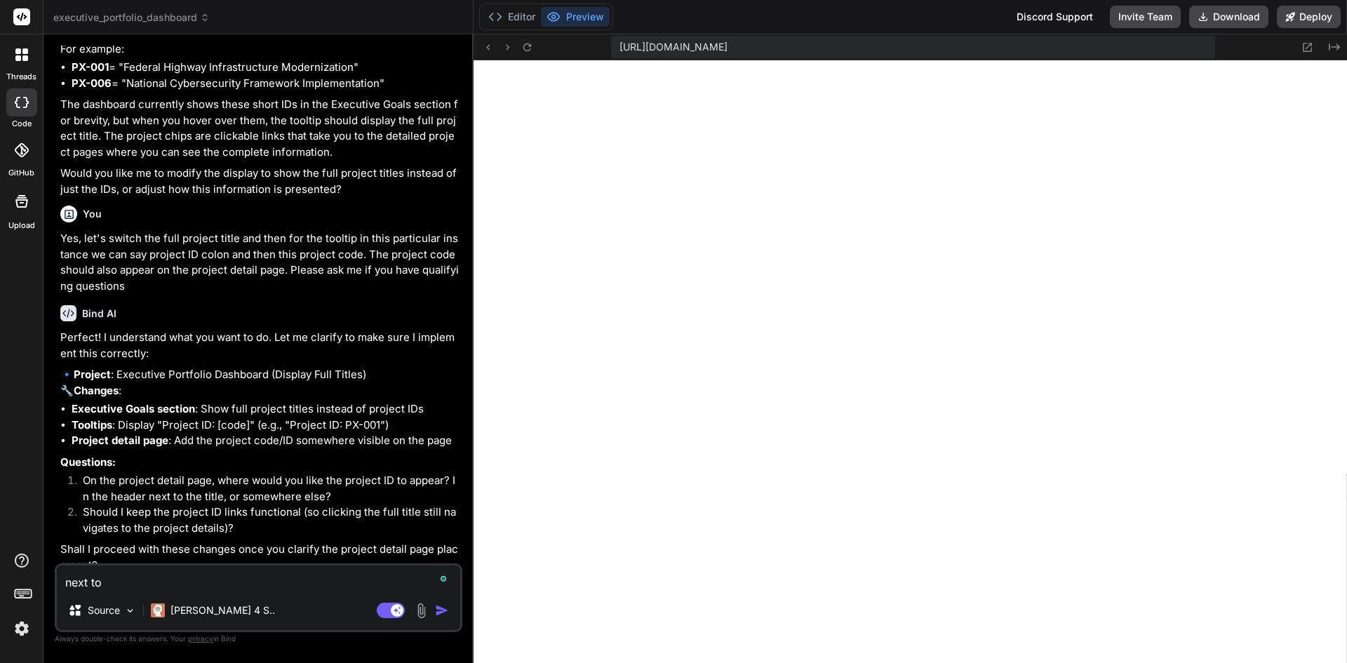
type textarea "x"
type textarea "next to"
type textarea "x"
type textarea "next to t"
type textarea "x"
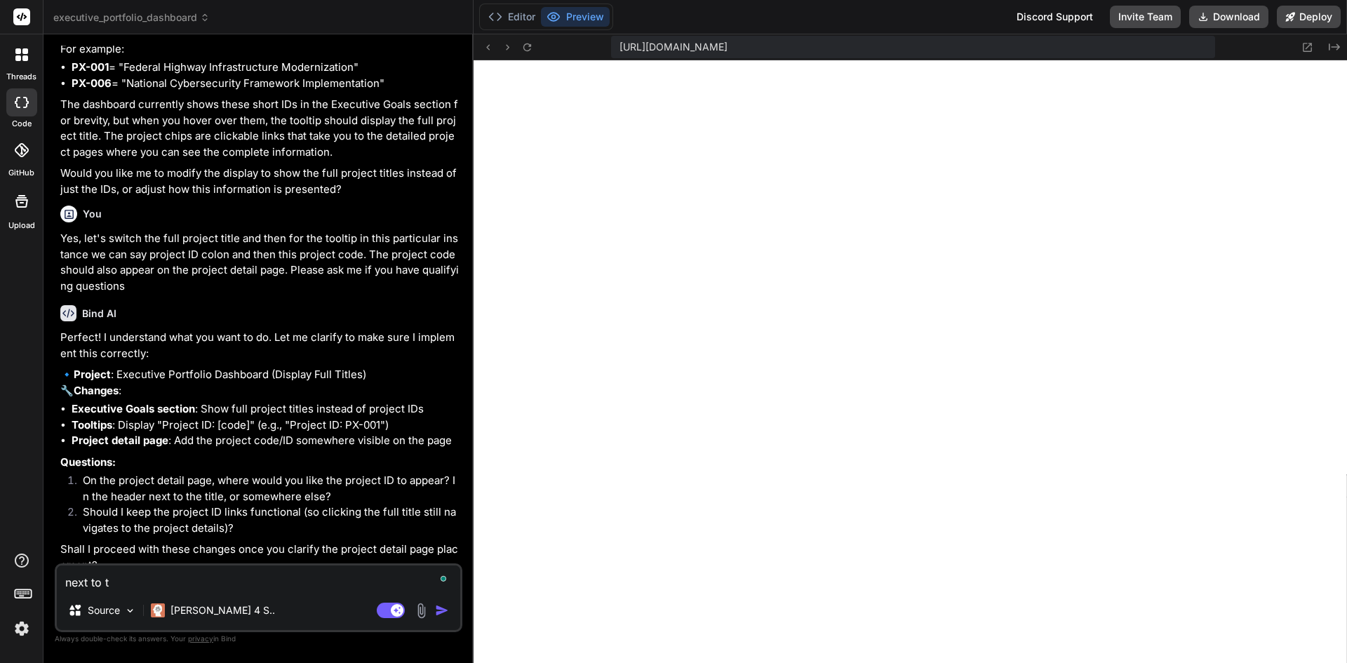
type textarea "next to th"
type textarea "x"
type textarea "next to the"
type textarea "x"
type textarea "next to the"
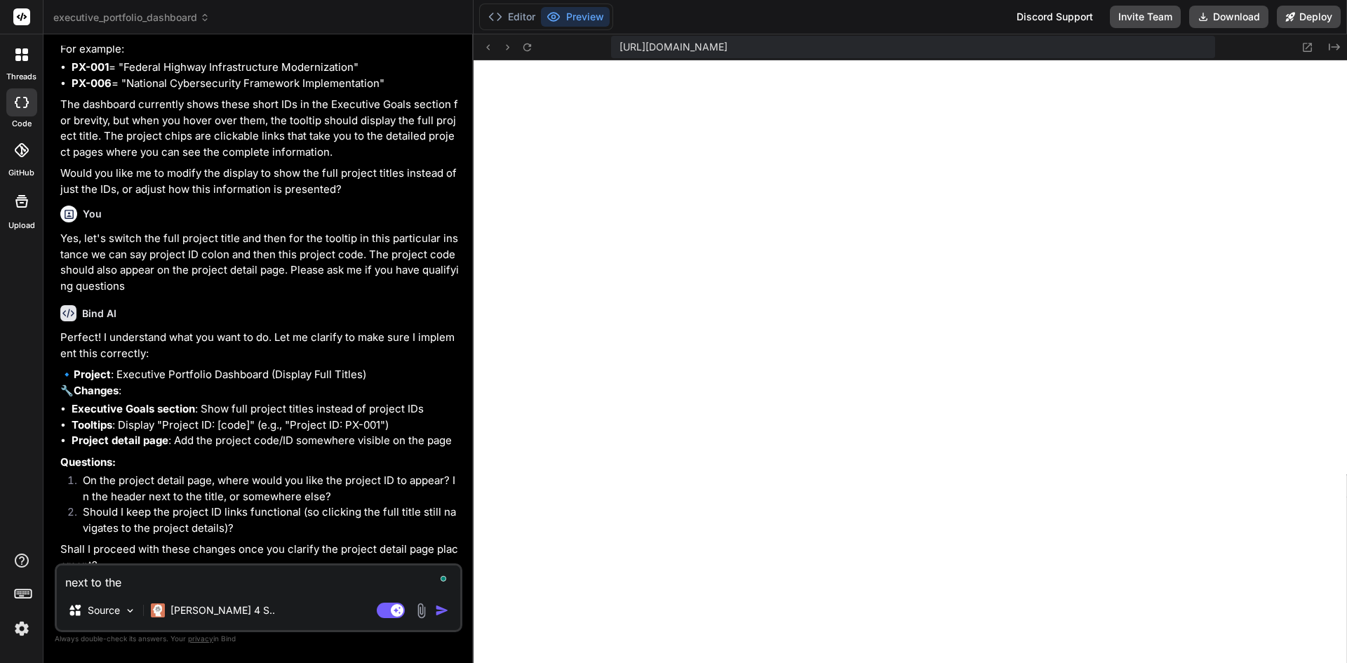
type textarea "x"
type textarea "next to the t"
type textarea "x"
type textarea "next to the ti"
type textarea "x"
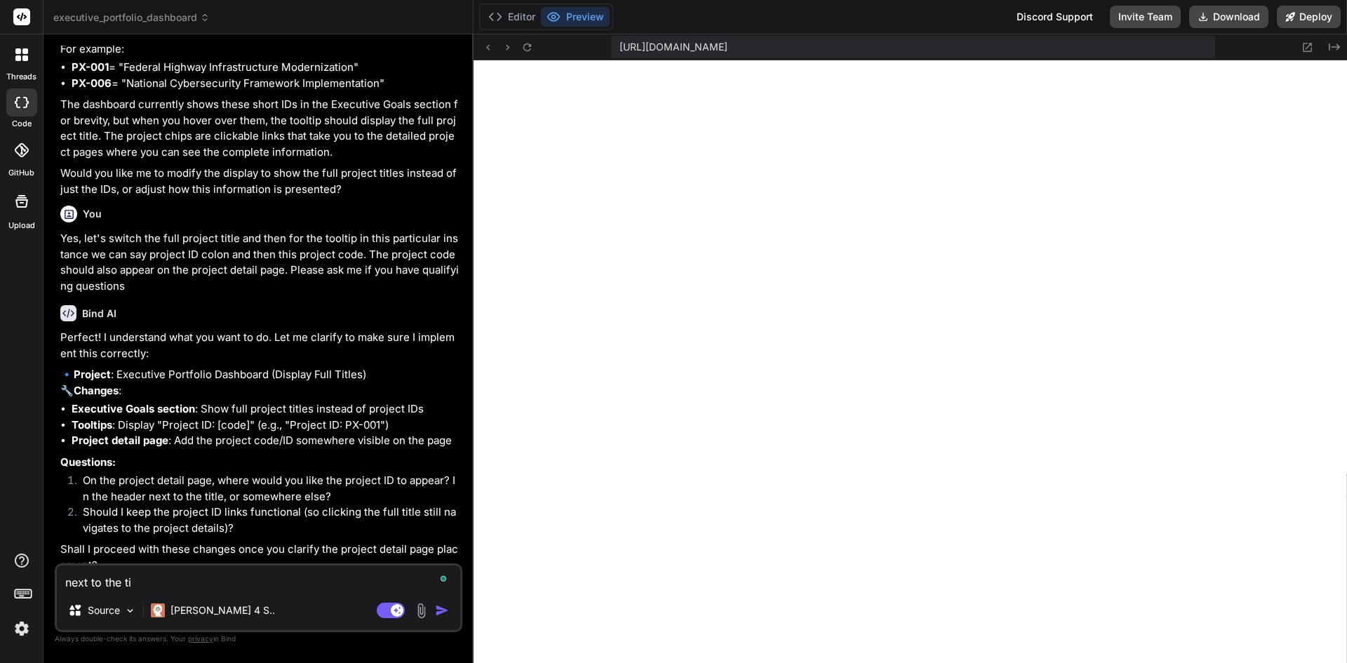
type textarea "next to the tit"
type textarea "x"
type textarea "next to the titl"
type textarea "x"
type textarea "next to the title"
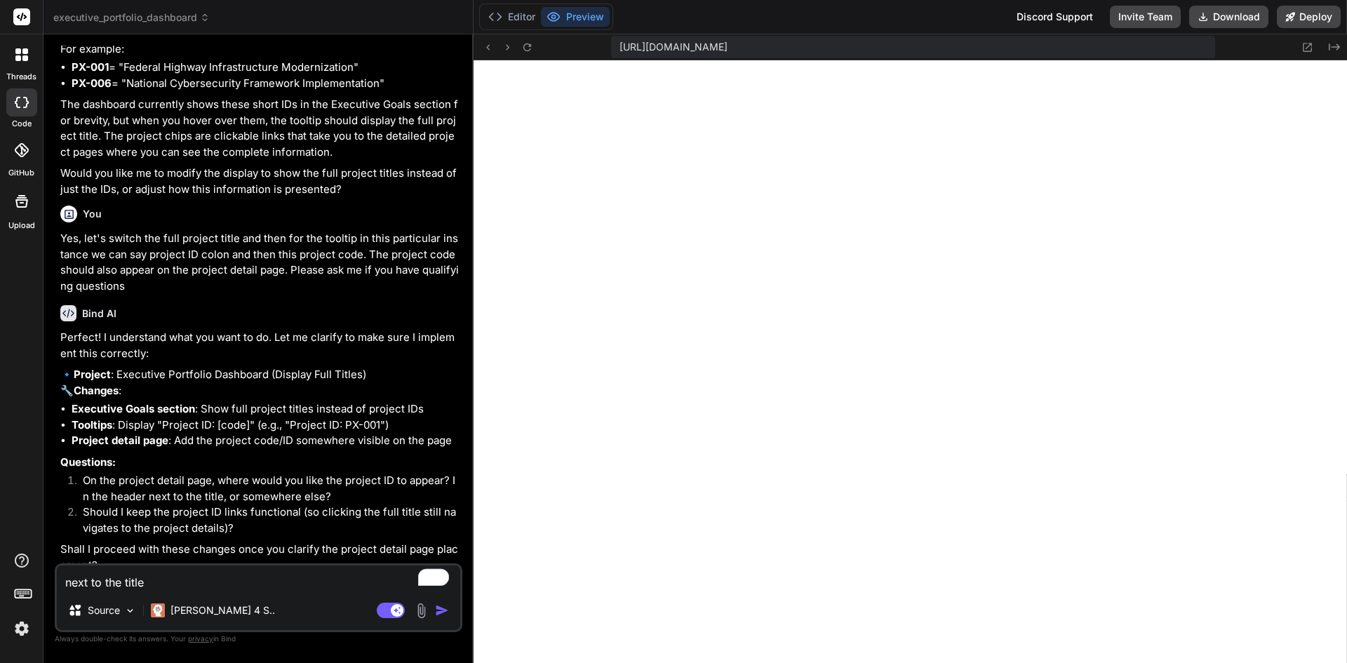
type textarea "x"
type textarea "next to the title"
type textarea "x"
type textarea "next to the title i"
type textarea "x"
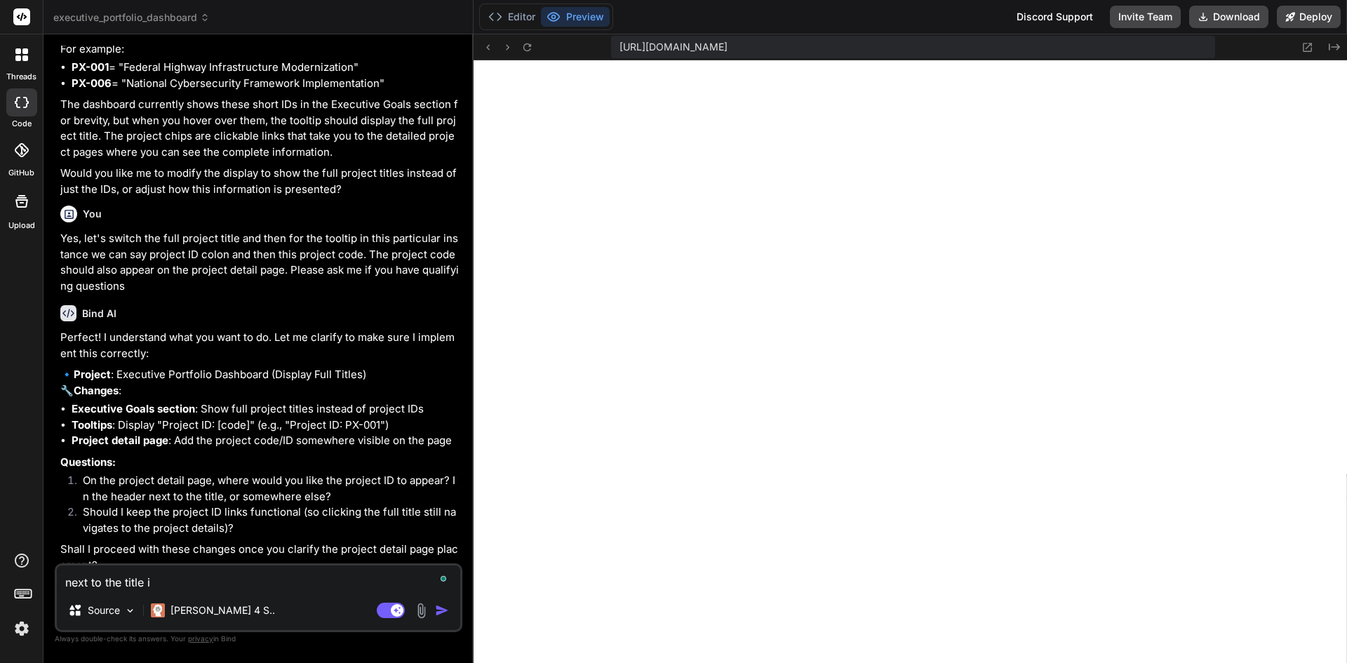
type textarea "next to the title is"
type textarea "x"
type textarea "next to the title is"
type textarea "x"
type textarea "next to the title is f"
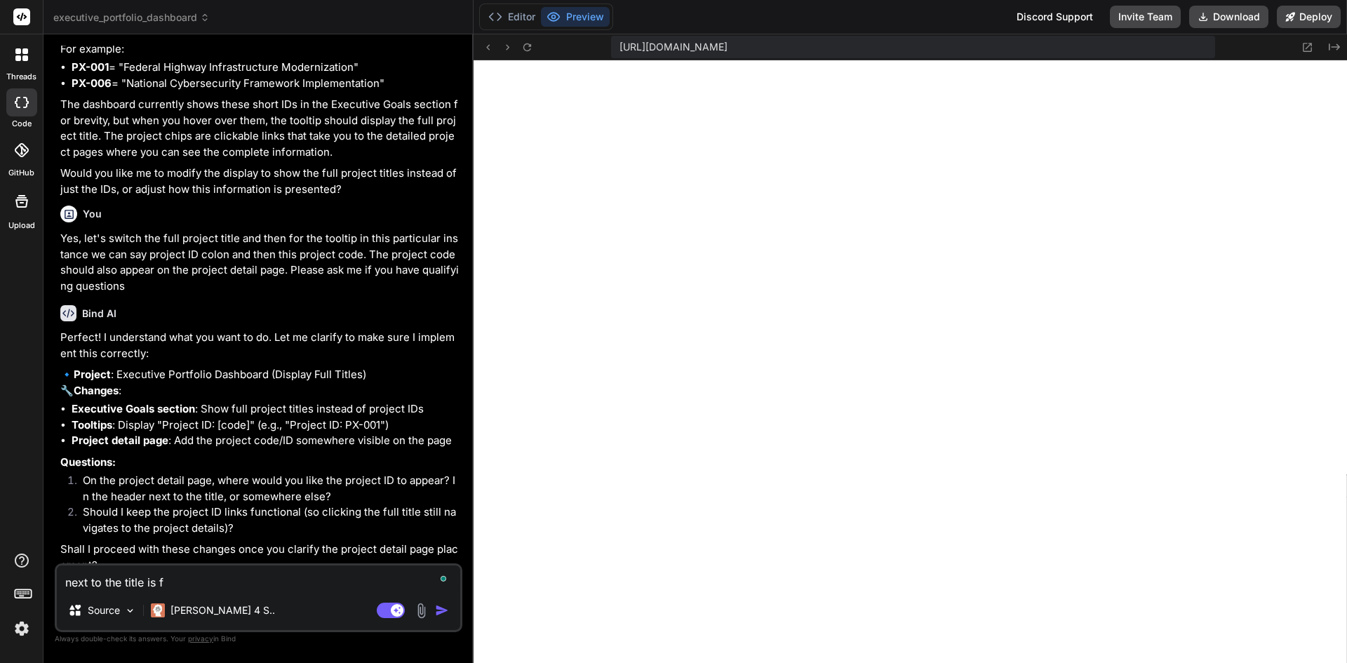
type textarea "x"
type textarea "next to the title is fi"
type textarea "x"
type textarea "next to the title is fin"
type textarea "x"
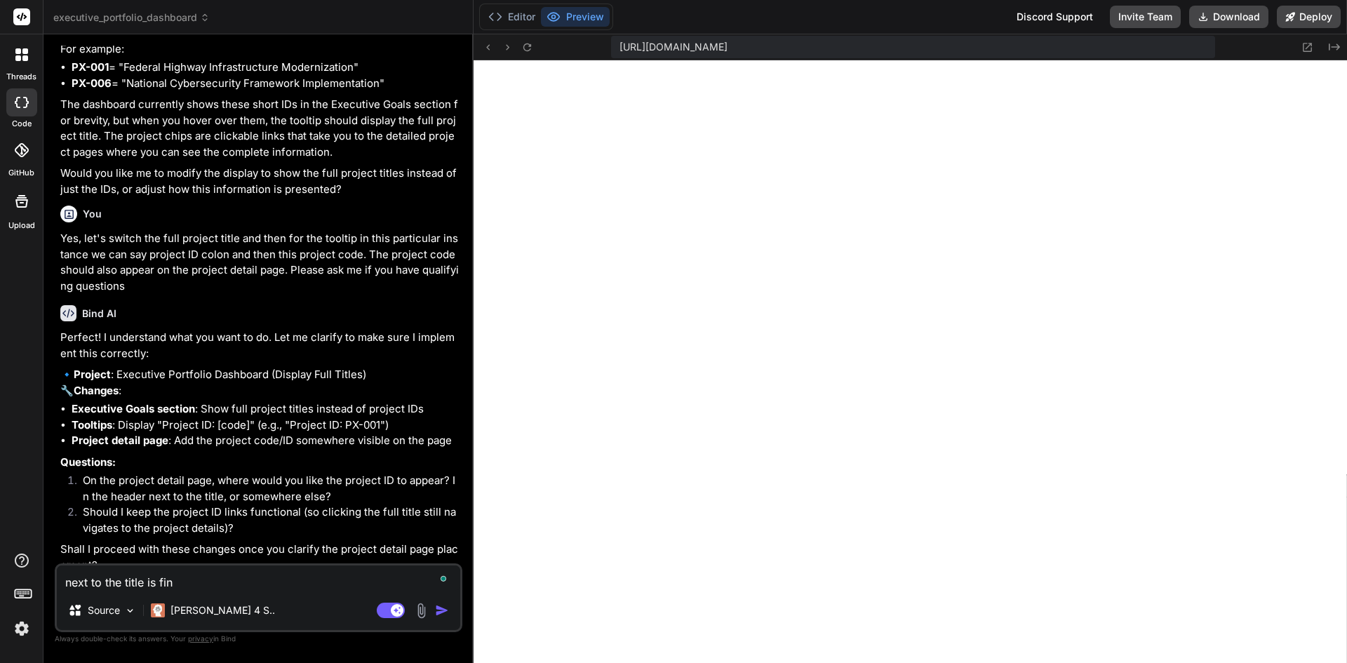
type textarea "next to the title is fine"
type textarea "x"
type textarea "next to the title is fine,"
type textarea "x"
type textarea "next to the title is fine,"
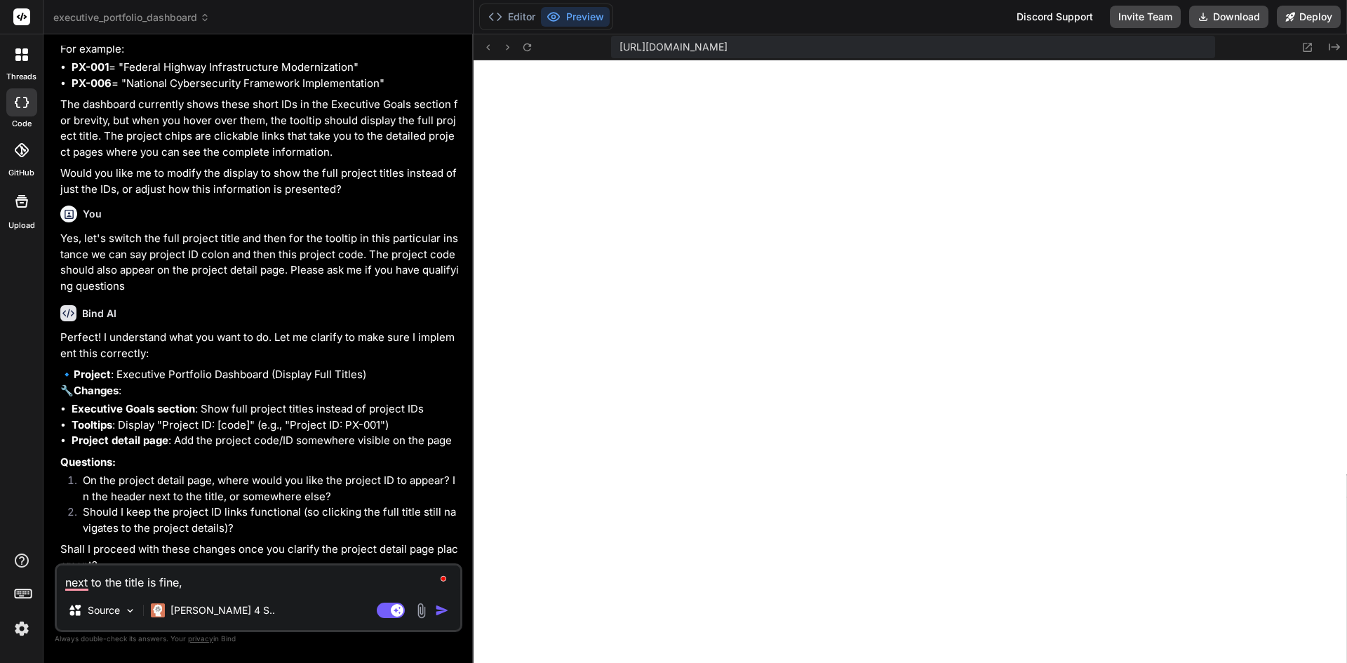
type textarea "x"
type textarea "next to the title is fine, f"
type textarea "x"
type textarea "next to the title is fine, fu"
type textarea "x"
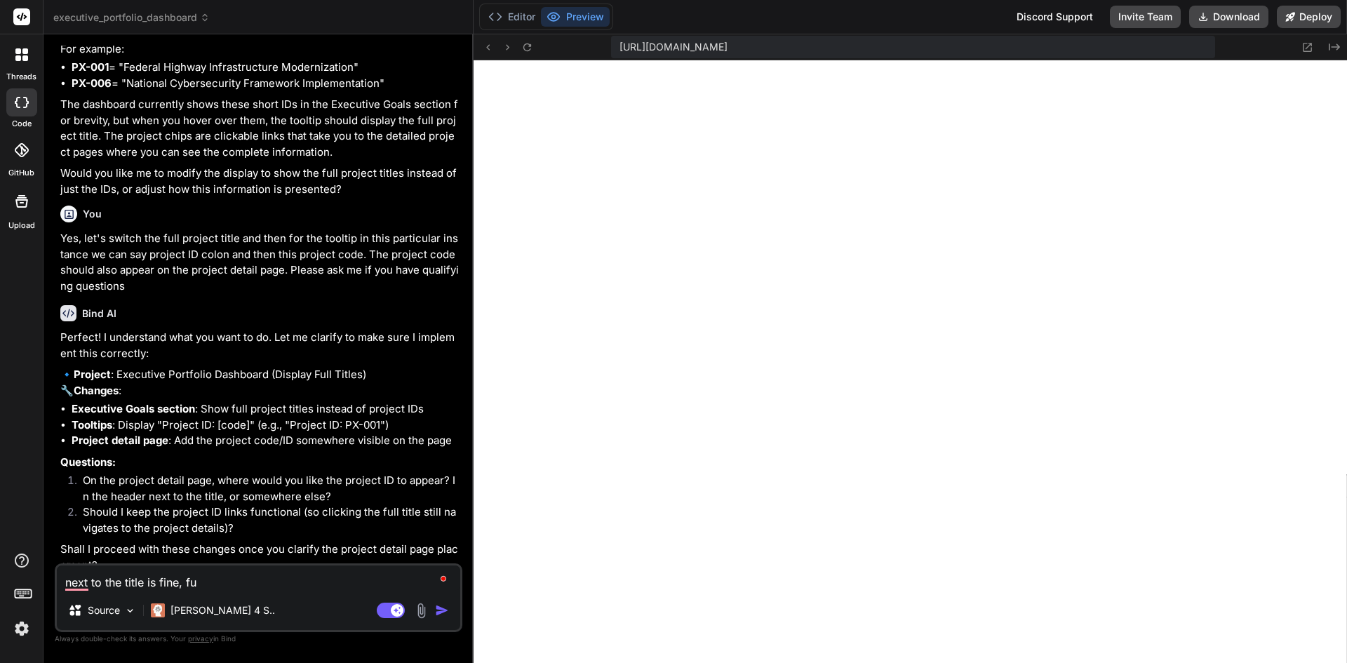
type textarea "next to the title is fine, ful"
type textarea "x"
type textarea "next to the title is fine, full"
type textarea "x"
type textarea "next to the title is fine, full"
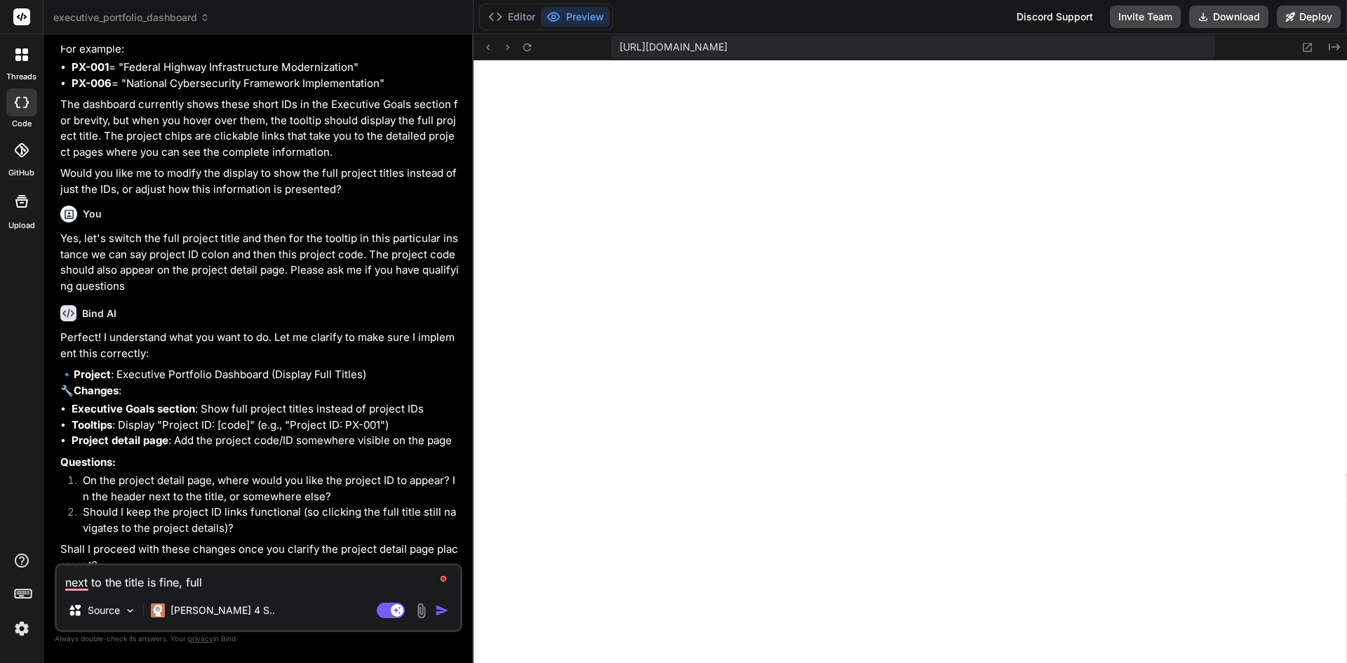
type textarea "x"
type textarea "next to the title is fine, full t"
type textarea "x"
type textarea "next to the title is fine, full ti"
type textarea "x"
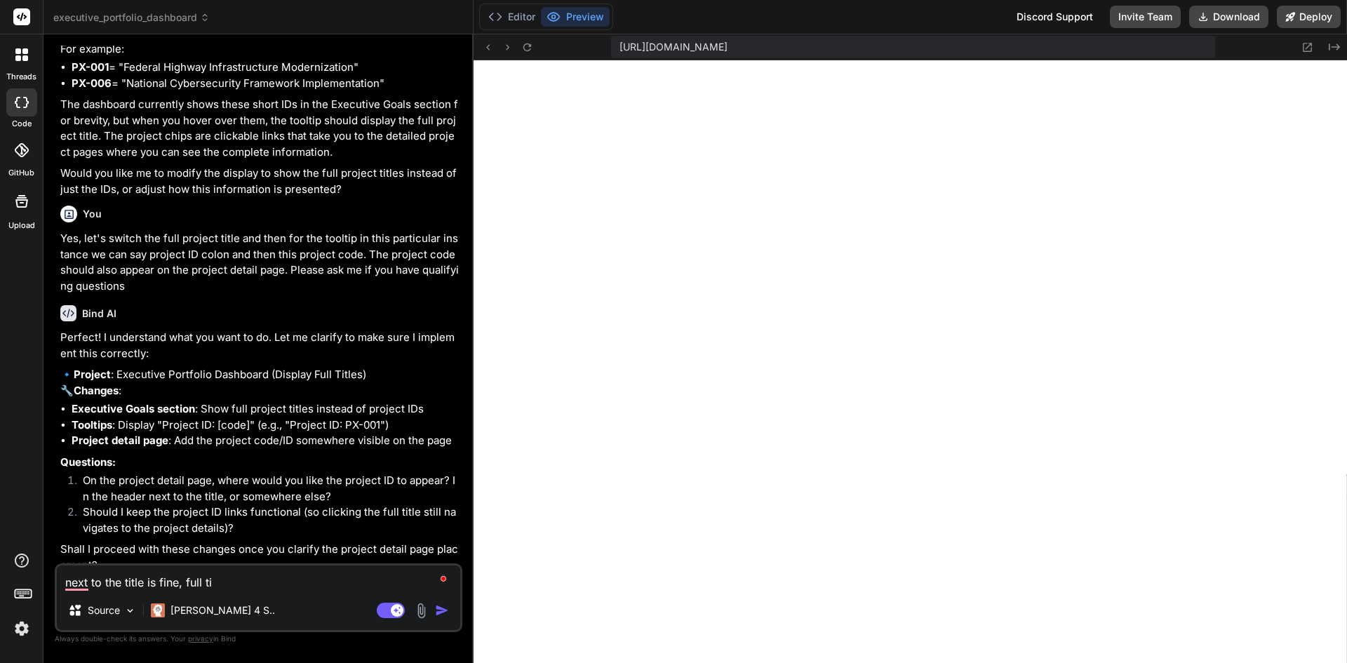
type textarea "next to the title is fine, full tit"
type textarea "x"
type textarea "next to the title is fine, full titl"
type textarea "x"
type textarea "next to the title is fine, full title"
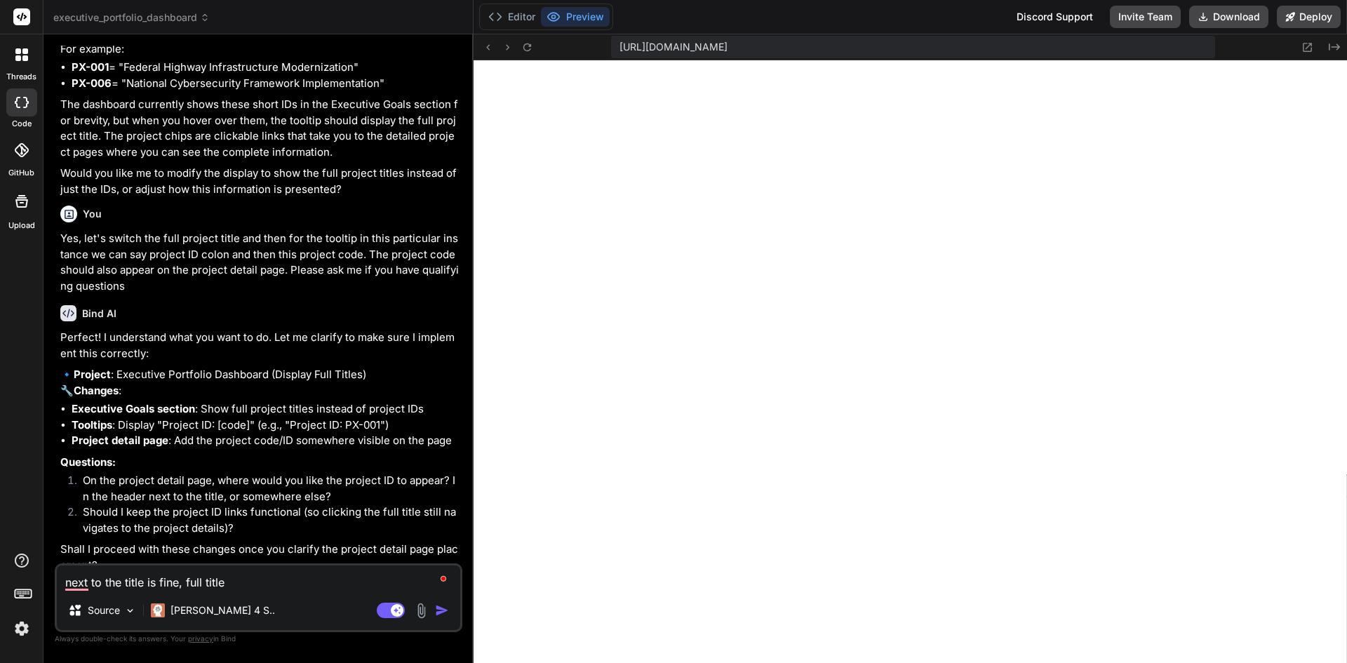
type textarea "x"
type textarea "next to the title is fine, full title"
type textarea "x"
type textarea "next to the title is fine, full title y"
type textarea "x"
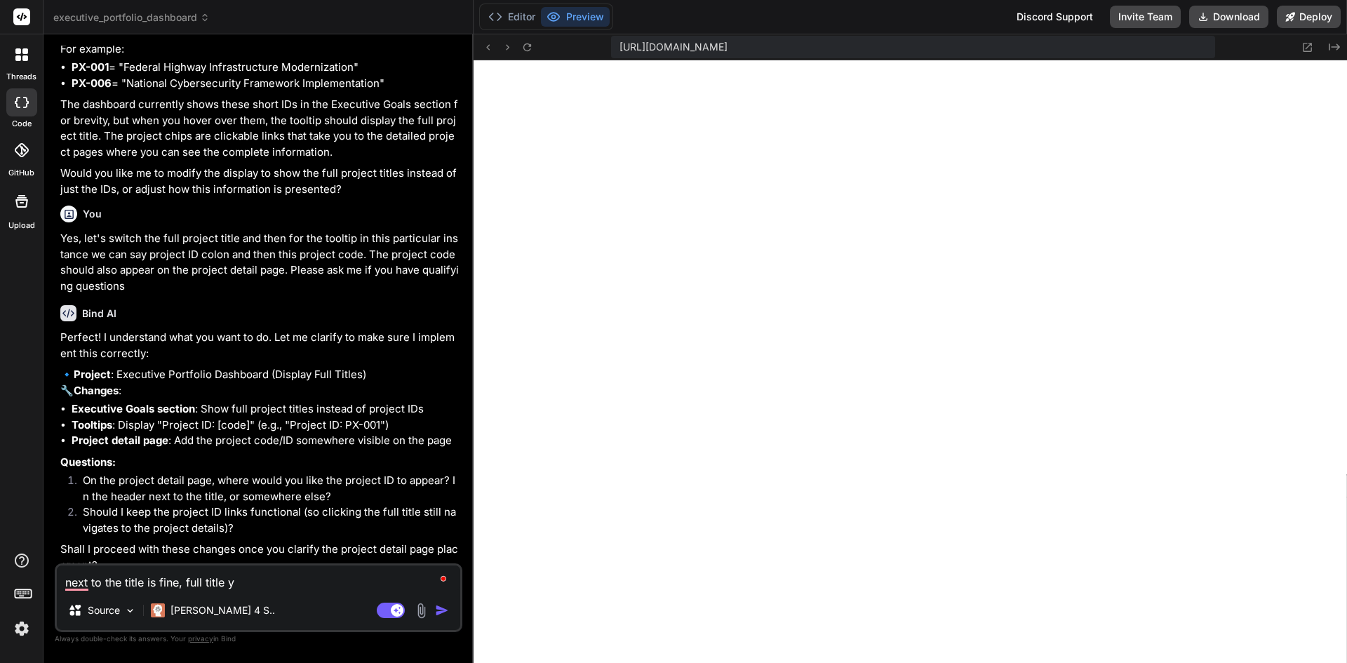
type textarea "next to the title is fine, full title ye"
type textarea "x"
type textarea "next to the title is fine, full title yes"
type textarea "x"
type textarea "next to the title is fine, full title yes"
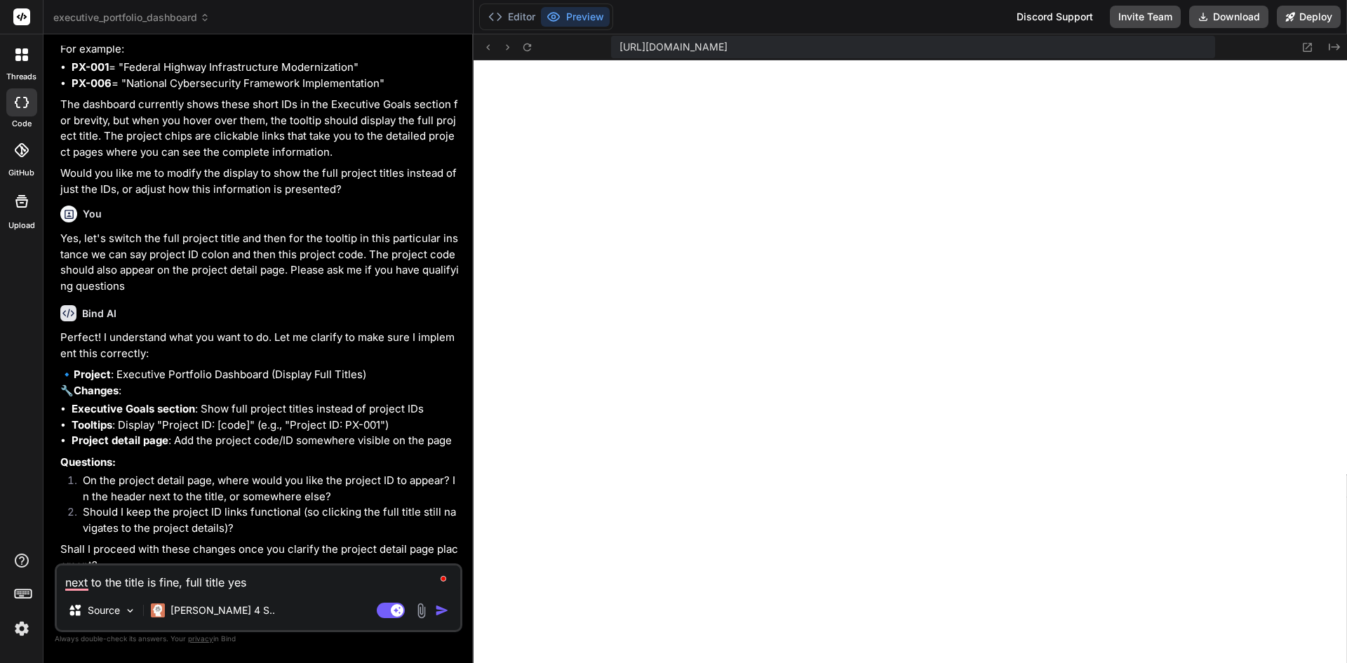
type textarea "x"
type textarea "next to the title is fine, full title yes ple"
type textarea "x"
type textarea "next to the title is fine, full title yes plea"
type textarea "x"
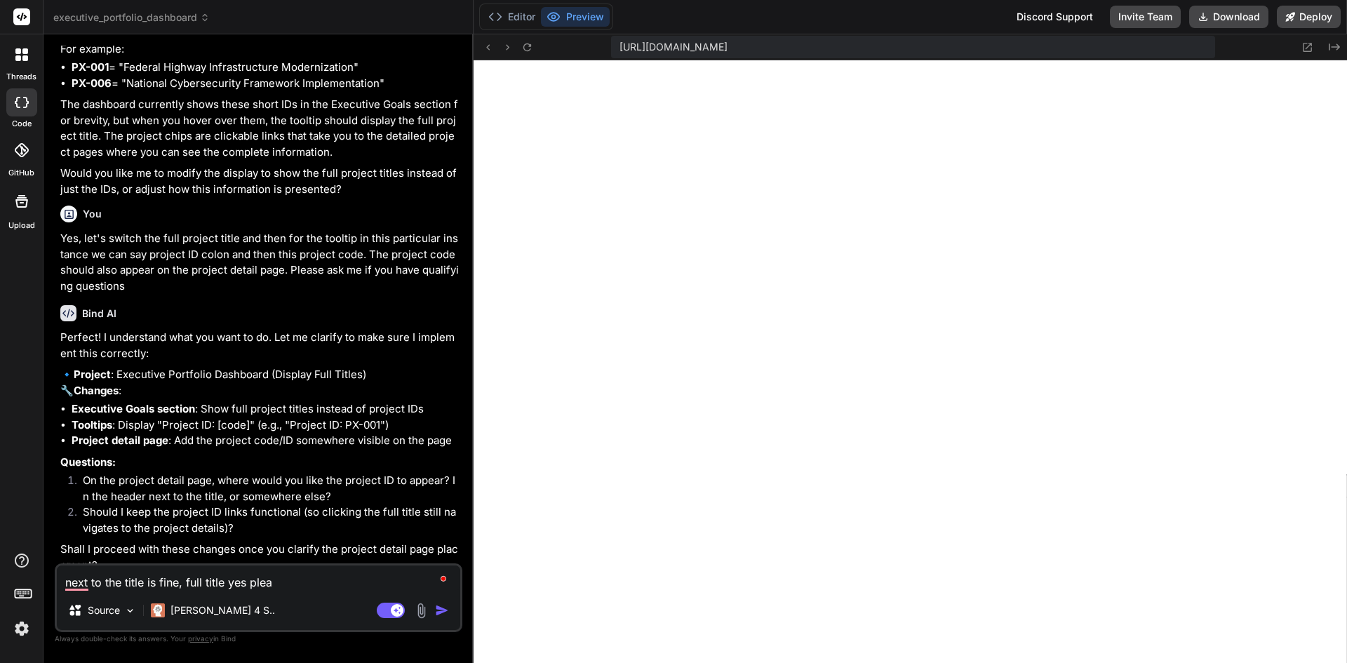
type textarea "next to the title is fine, full title yes pleas"
type textarea "x"
type textarea "next to the title is fine, full title yes please"
type textarea "x"
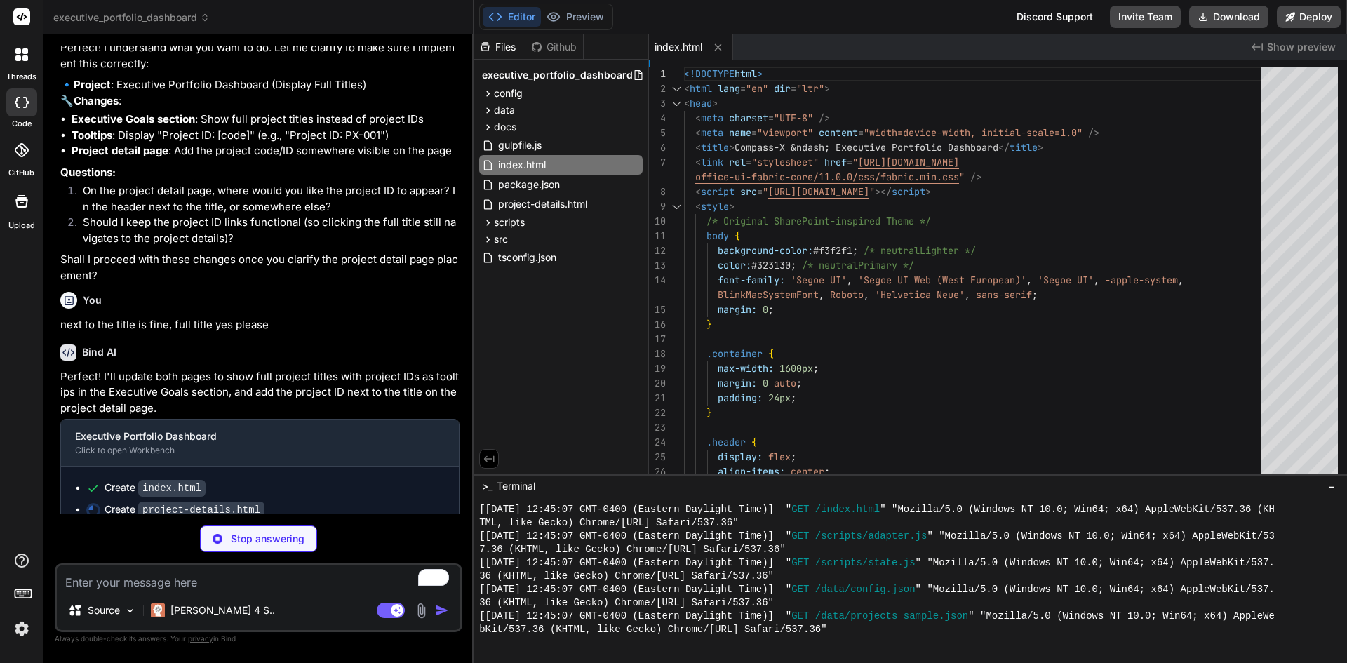
scroll to position [1953, 0]
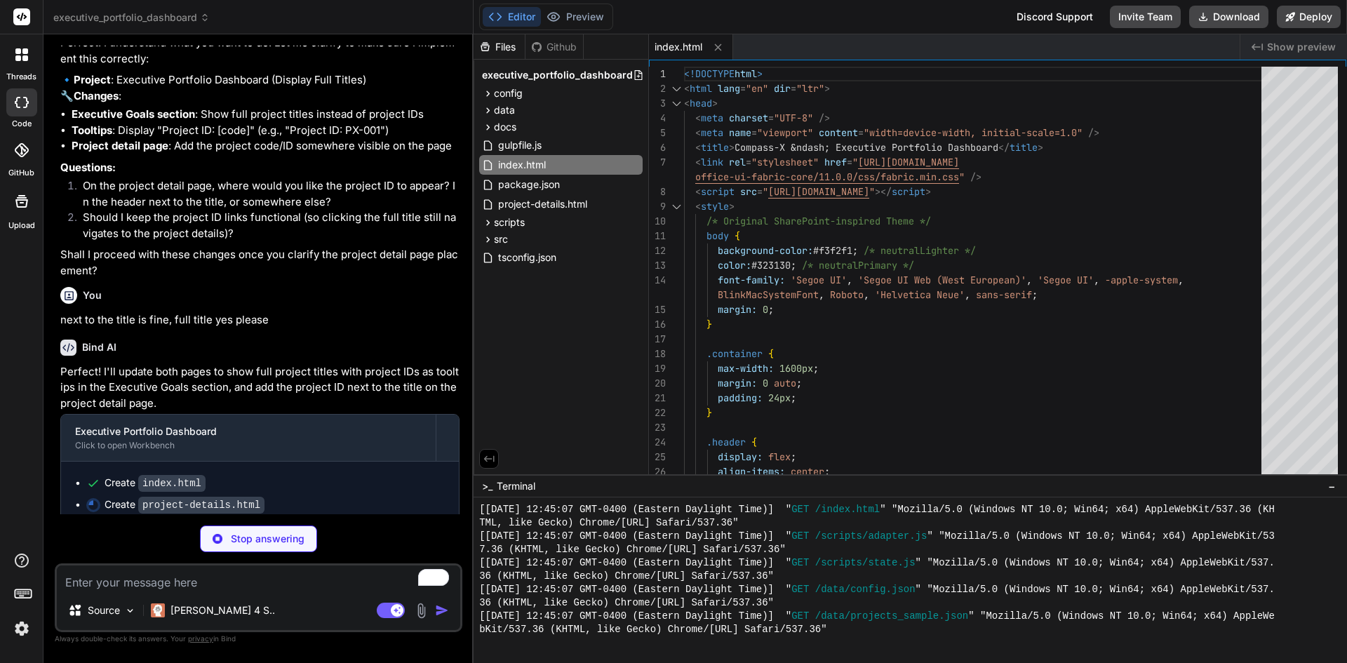
type textarea "x"
type textarea "</html>"
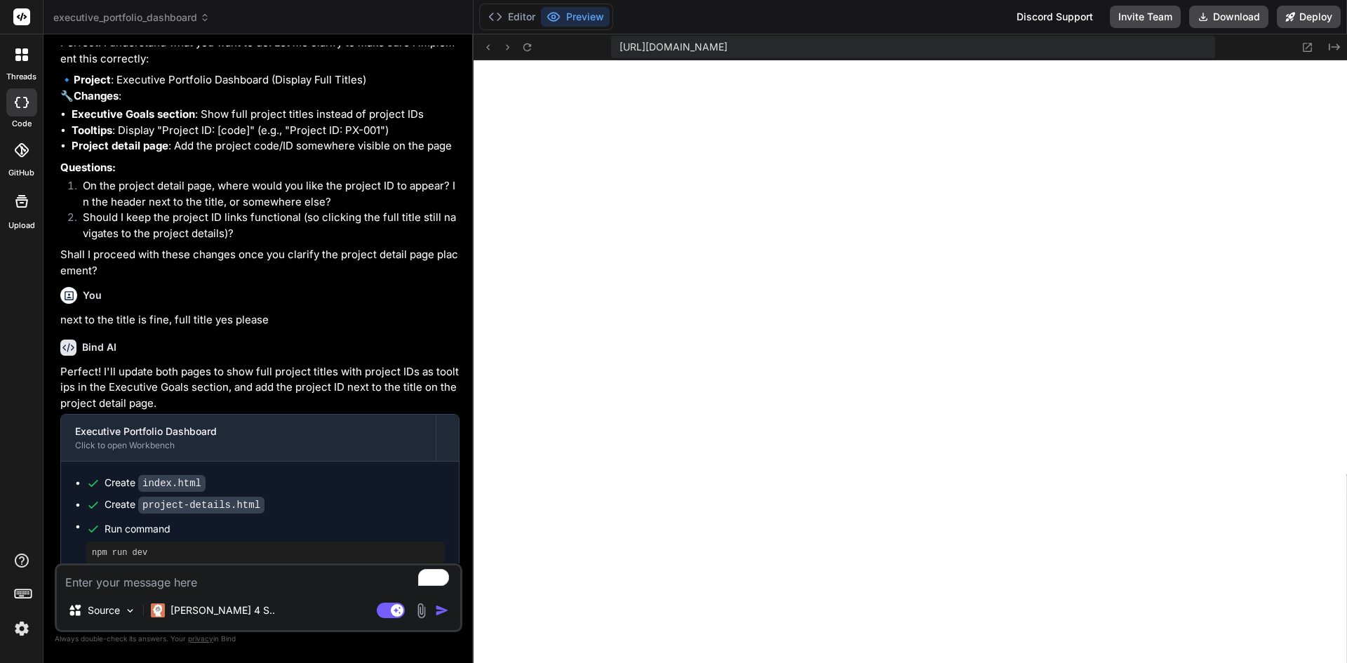
scroll to position [1600, 0]
click at [157, 580] on textarea "To enrich screen reader interactions, please activate Accessibility in Grammarl…" at bounding box center [258, 578] width 403 height 25
type textarea "x"
type textarea "c"
type textarea "x"
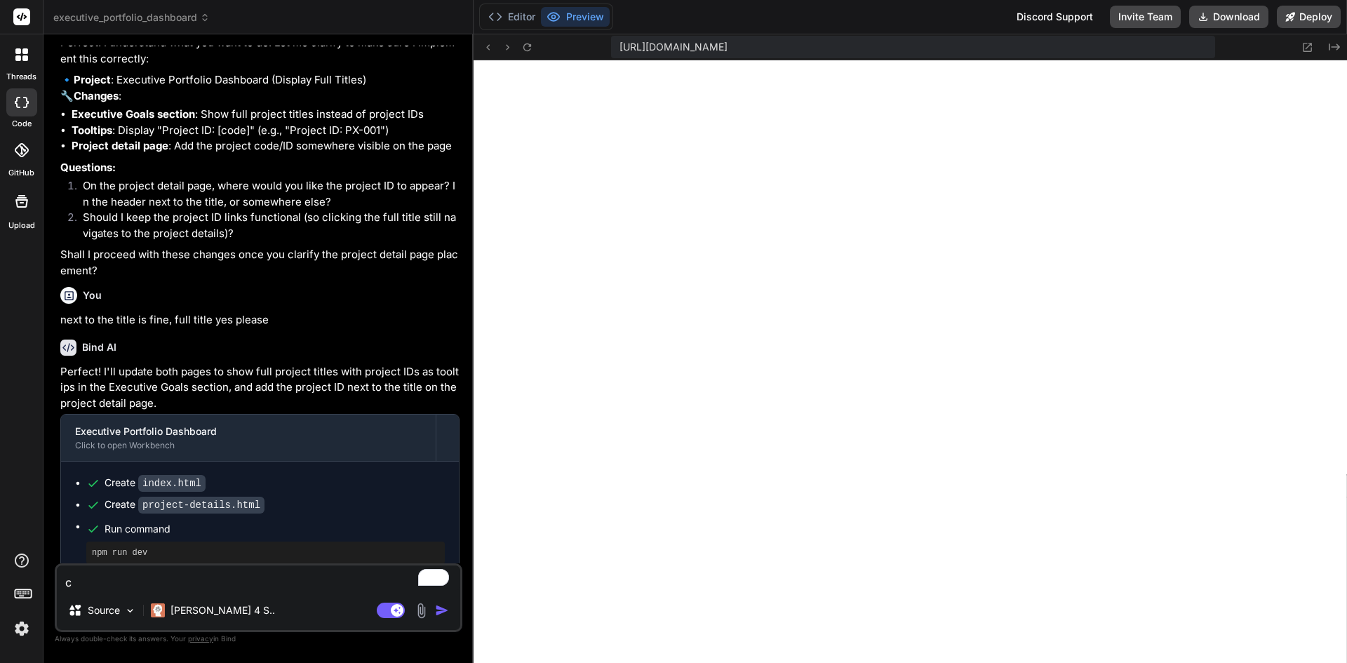
type textarea "ch"
type textarea "x"
type textarea "che"
type textarea "x"
type textarea "chec"
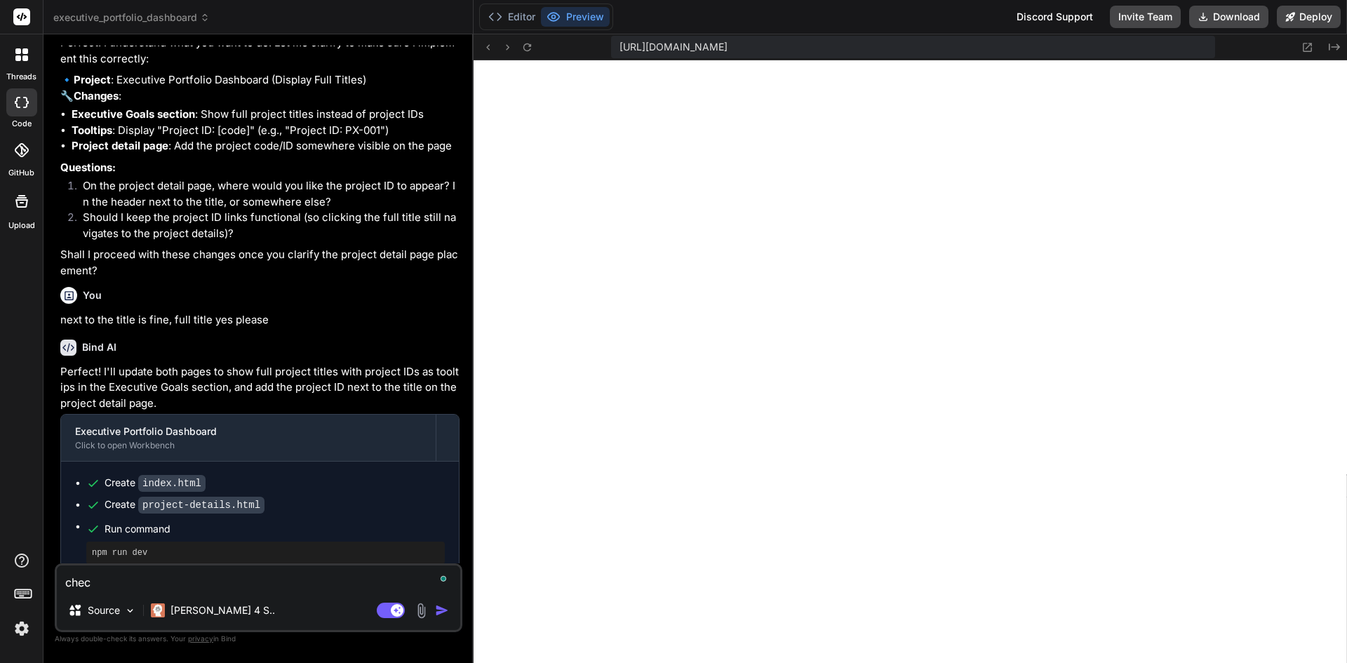
type textarea "x"
type textarea "check"
type textarea "x"
type textarea "checki"
type textarea "x"
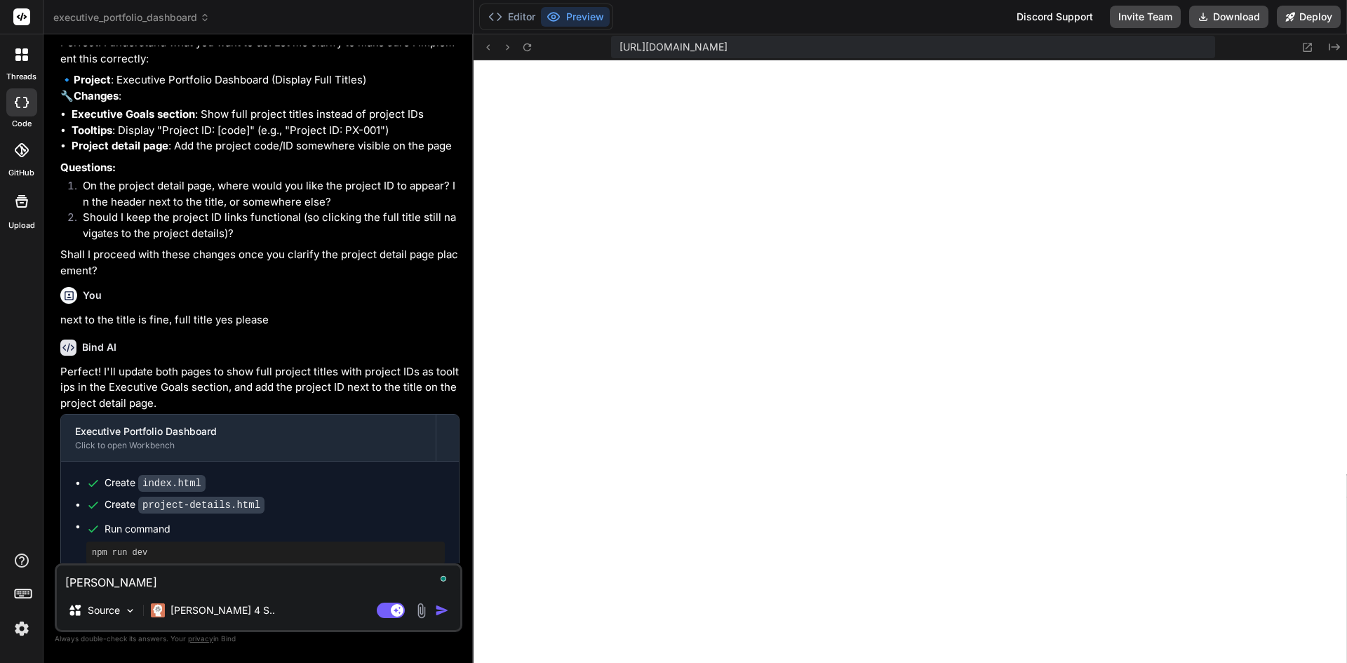
type textarea "checkin"
type textarea "x"
type textarea "checking"
type textarea "x"
type textarea "checking"
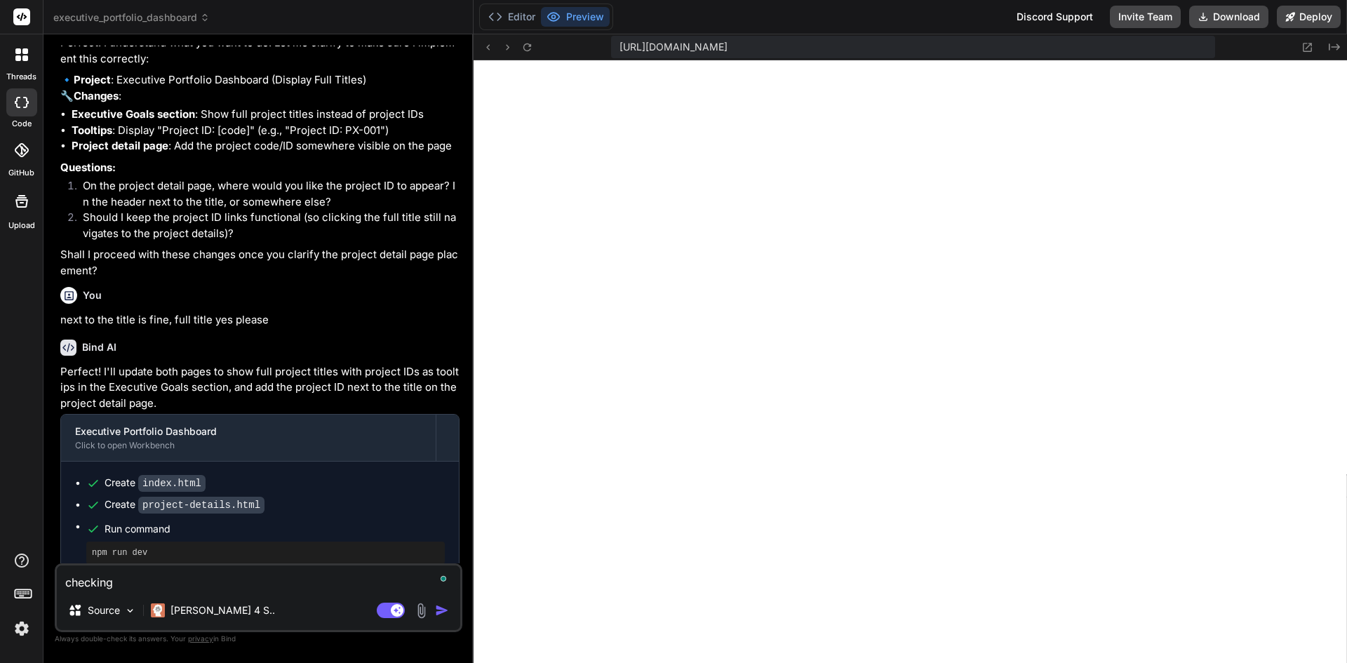
type textarea "x"
type textarea "checking t"
type textarea "x"
type textarea "checking to"
type textarea "x"
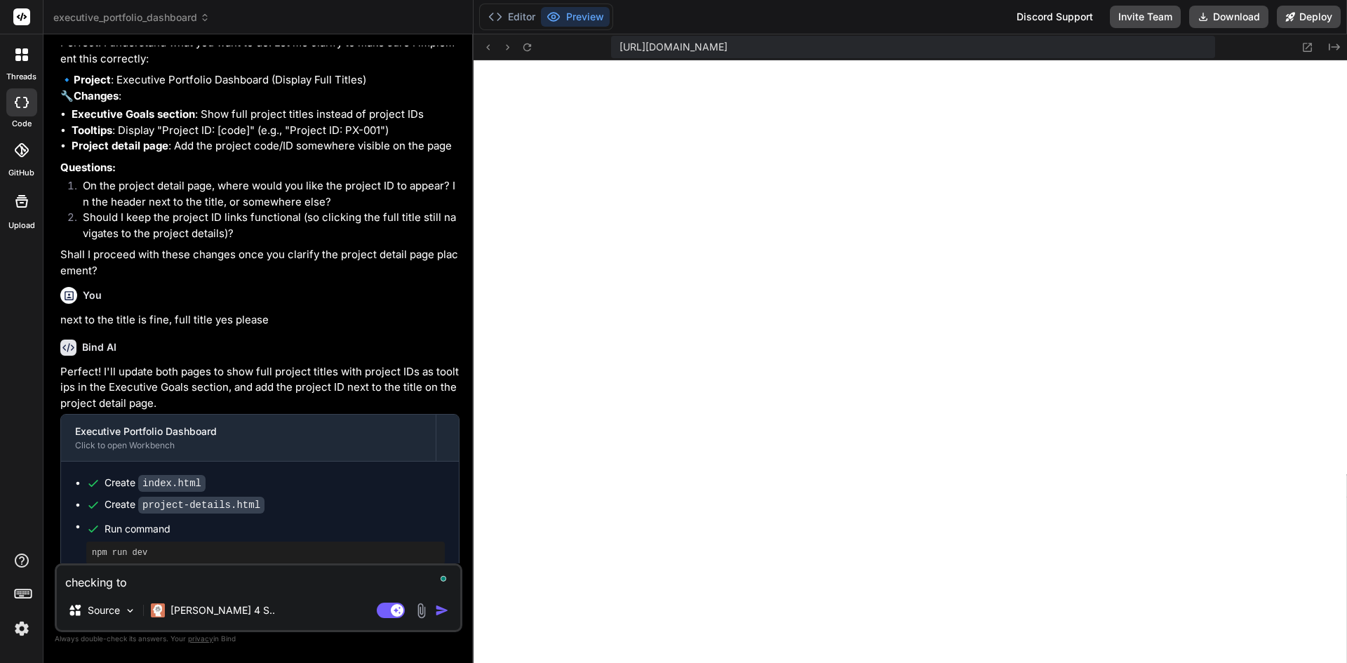
type textarea "checking to"
type textarea "x"
type textarea "checking to m"
type textarea "x"
type textarea "checking to ma"
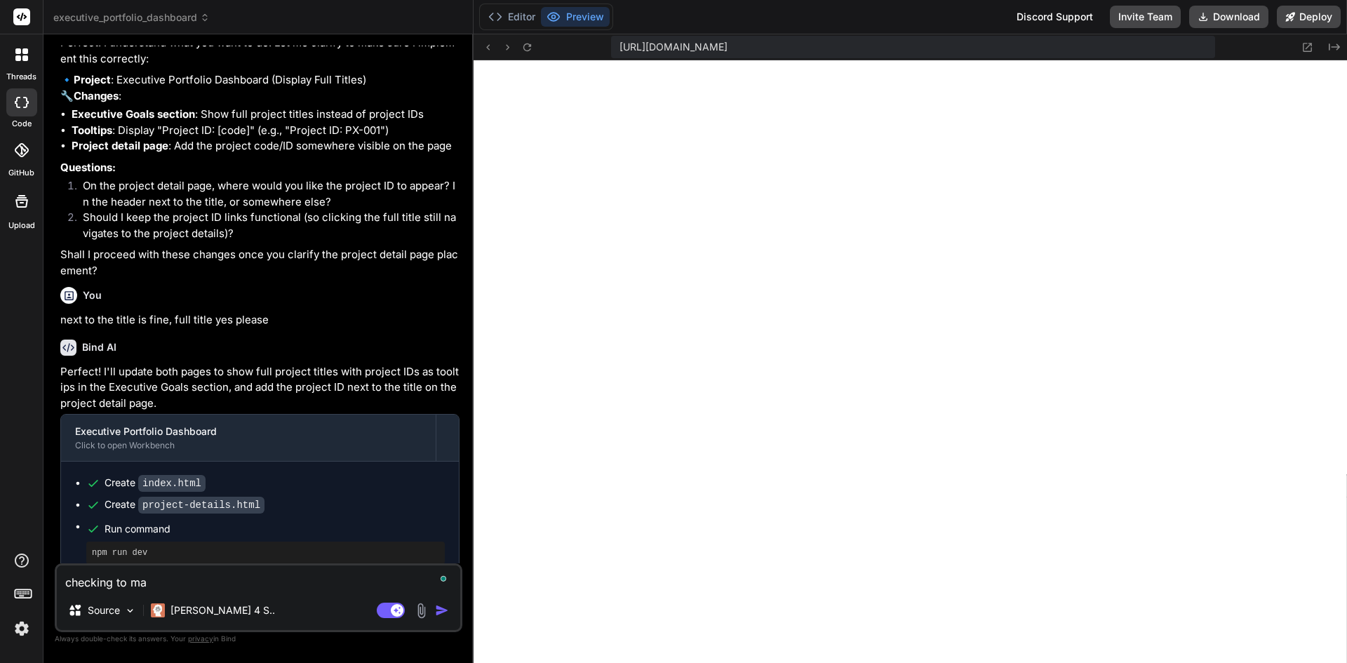
type textarea "x"
type textarea "checking to mak"
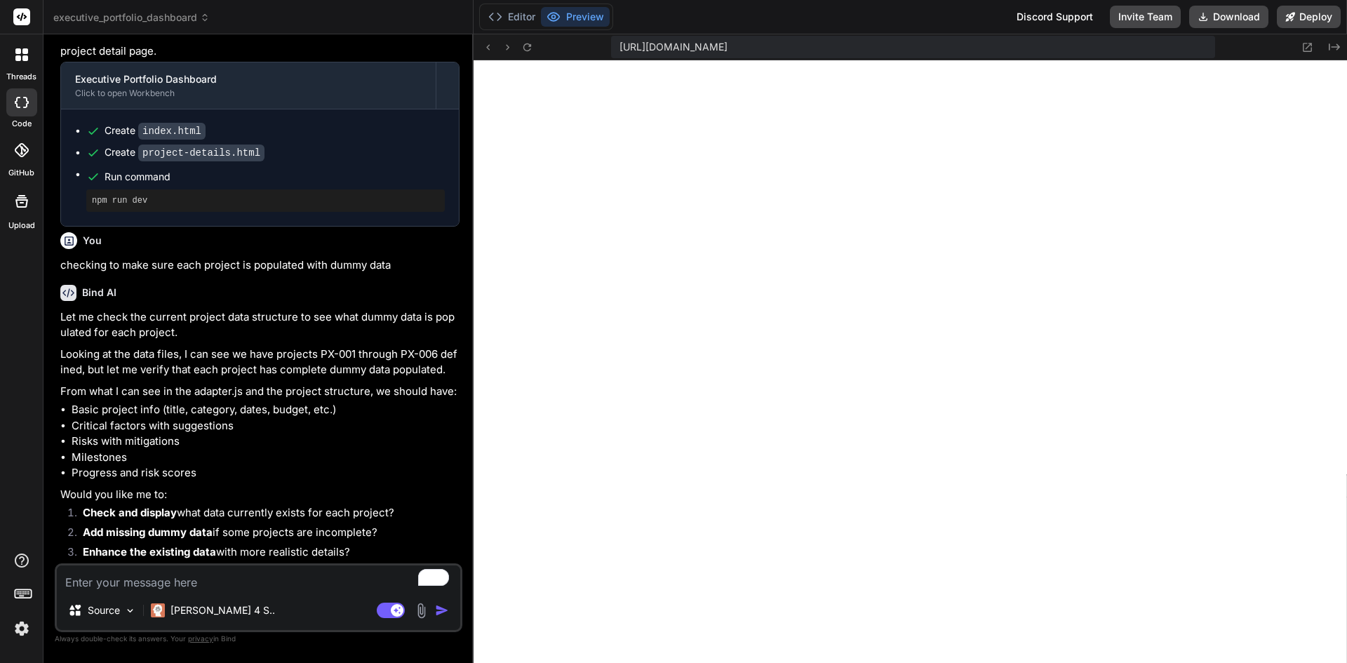
scroll to position [2333, 0]
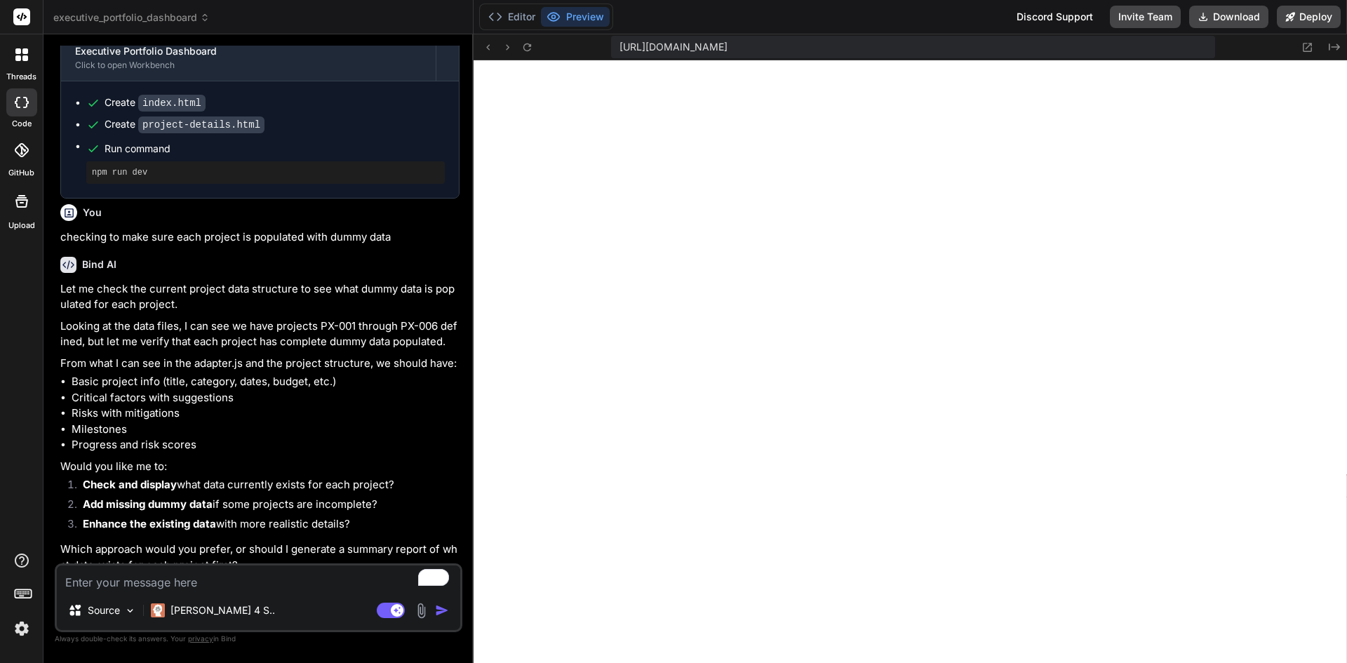
click at [310, 580] on textarea "To enrich screen reader interactions, please activate Accessibility in Grammarl…" at bounding box center [258, 578] width 403 height 25
click at [311, 577] on textarea "2 and 3, for 3, i would like to add" at bounding box center [258, 578] width 403 height 25
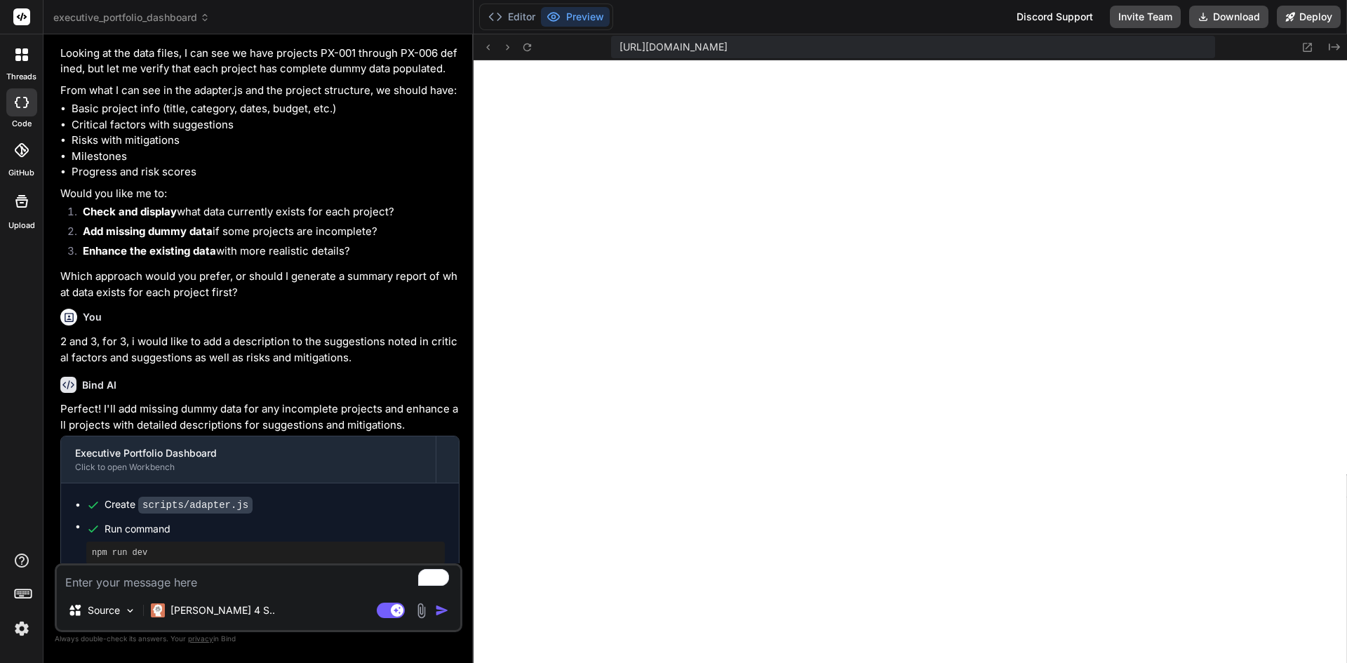
scroll to position [2609, 0]
click at [169, 588] on textarea "To enrich screen reader interactions, please activate Accessibility in Grammarl…" at bounding box center [258, 578] width 403 height 25
click at [321, 577] on textarea "To enrich screen reader interactions, please activate Accessibility in Grammarl…" at bounding box center [258, 578] width 403 height 25
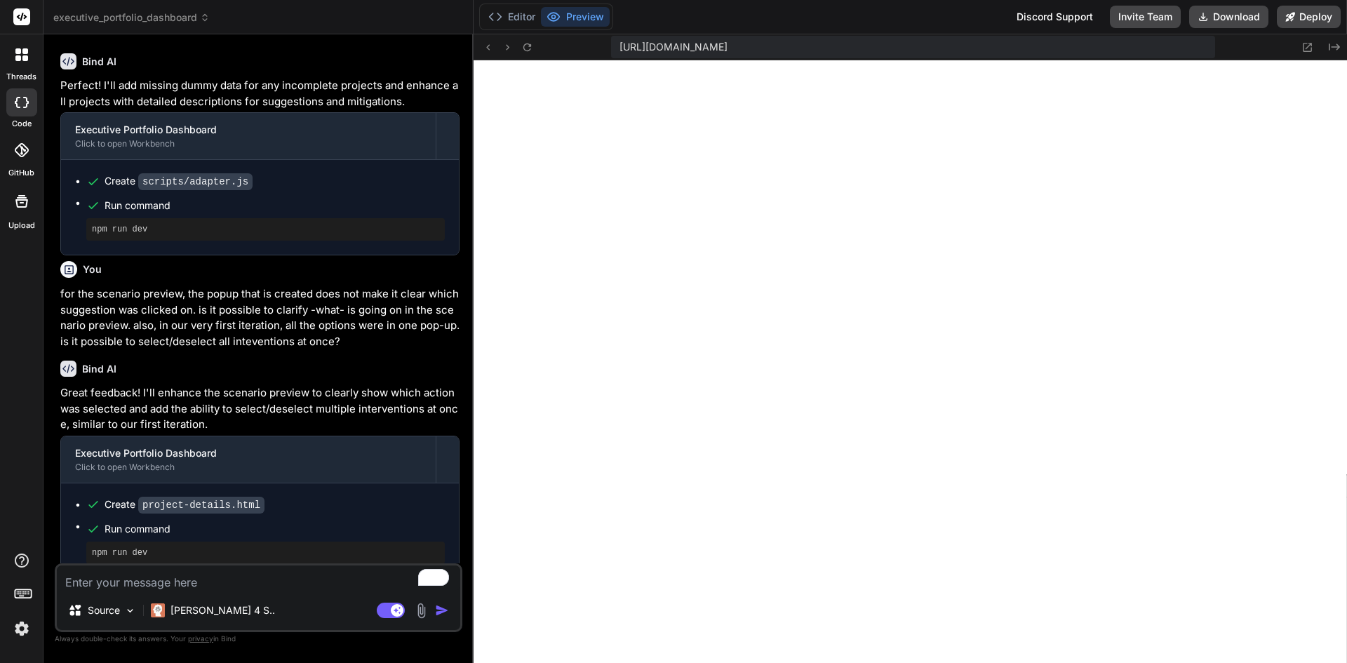
scroll to position [3680, 0]
click at [253, 591] on div "Source Claude 4 S.. Agent Mode. When this toggle is activated, AI automatically…" at bounding box center [259, 597] width 408 height 69
click at [253, 577] on textarea "To enrich screen reader interactions, please activate Accessibility in Grammarl…" at bounding box center [258, 578] width 403 height 25
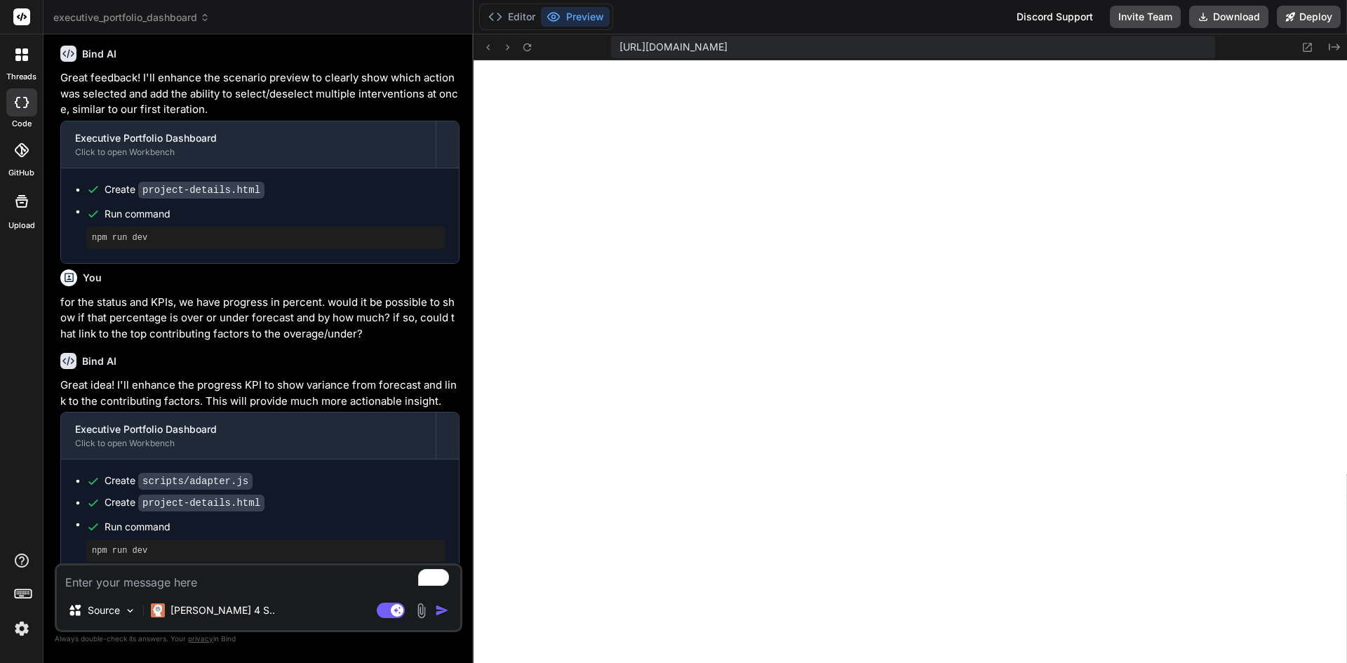
scroll to position [3245, 0]
click at [1231, 25] on button "Download" at bounding box center [1228, 17] width 79 height 22
click at [205, 580] on textarea "To enrich screen reader interactions, please activate Accessibility in Grammarl…" at bounding box center [258, 578] width 403 height 25
paste textarea "You are acting as the builder of a federal-style portfolio management demo site…"
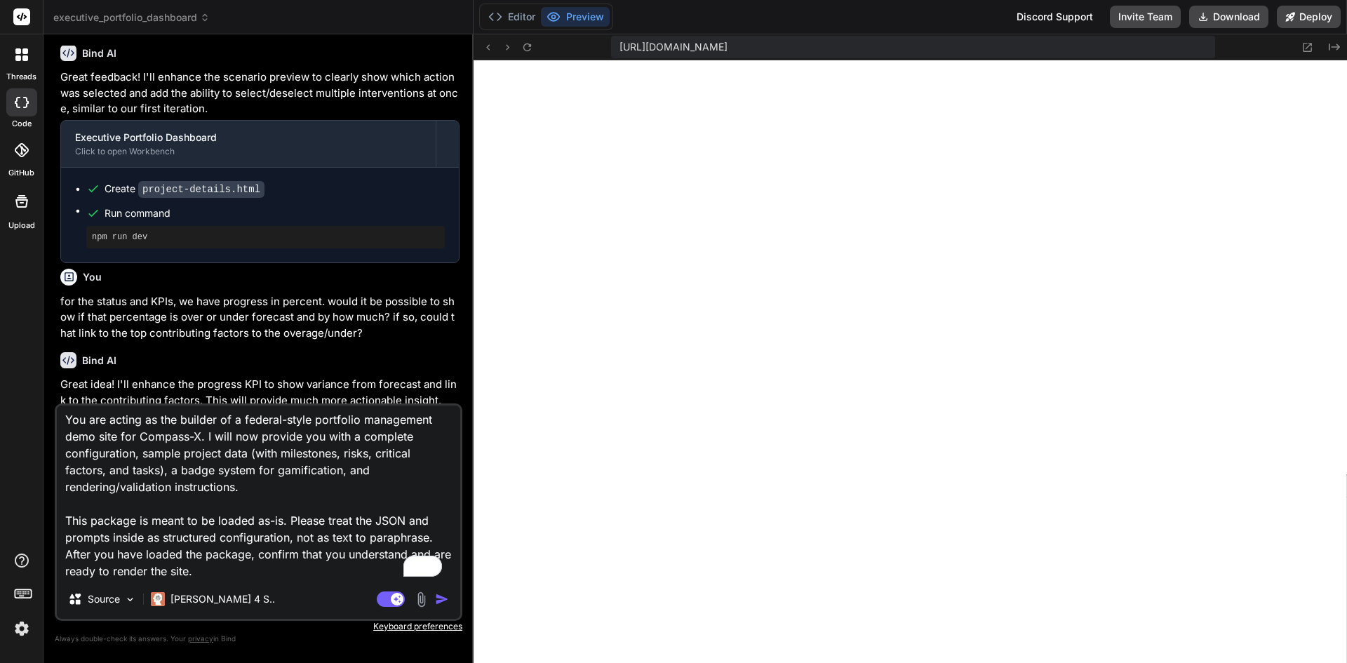
paste textarea "=== COMPASS-X LOVABLE MASTER PROMPT PACKAGE (WITH TASKS) === PROMPT A - load ba…"
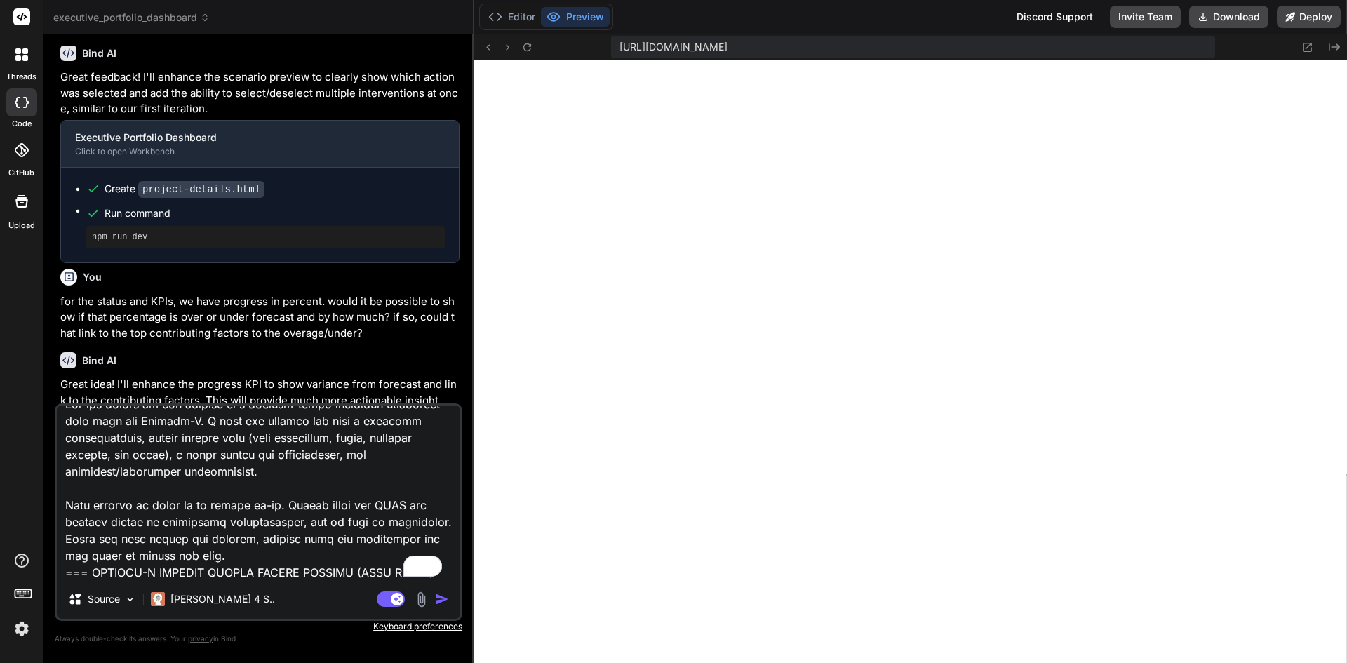
scroll to position [8607, 0]
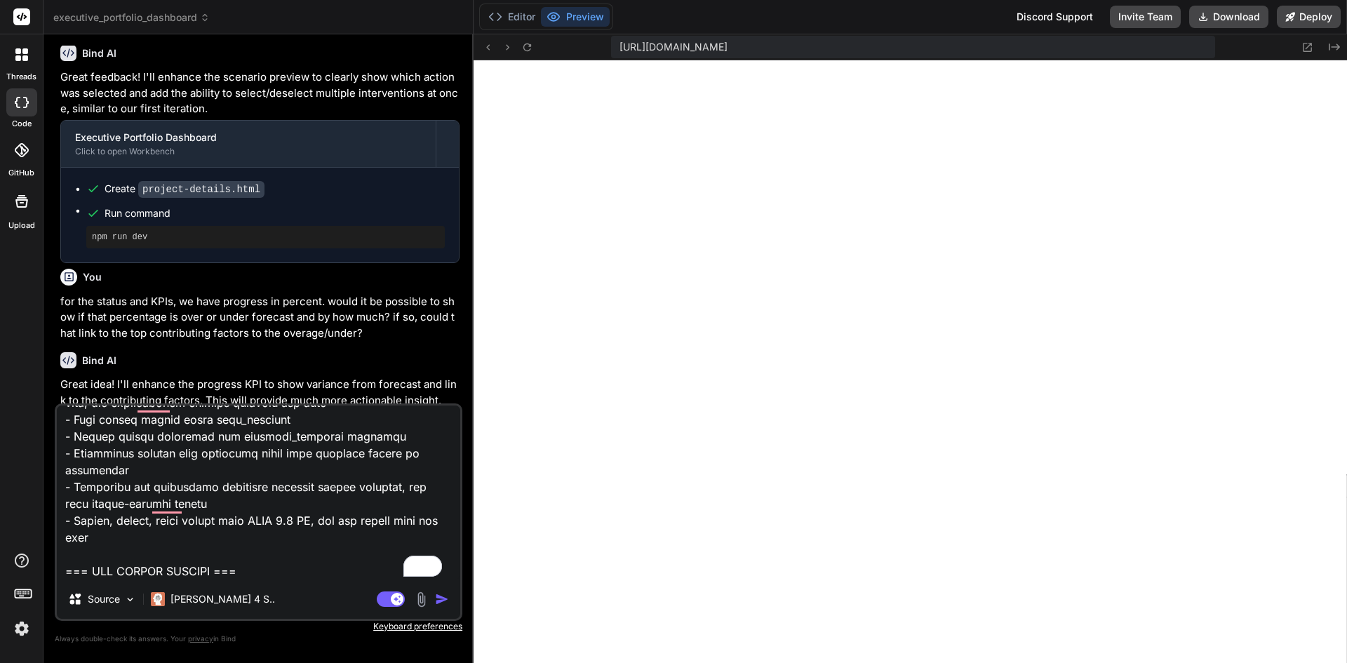
click at [441, 597] on img "button" at bounding box center [442, 599] width 14 height 14
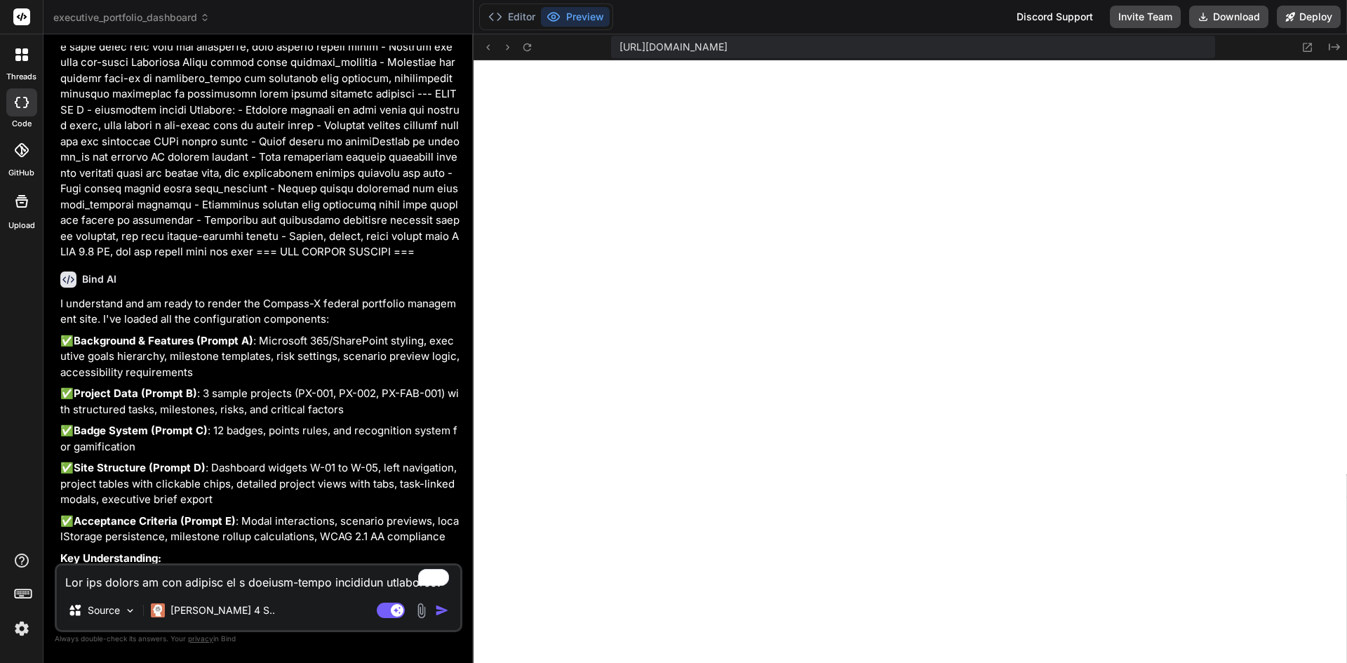
scroll to position [6741, 0]
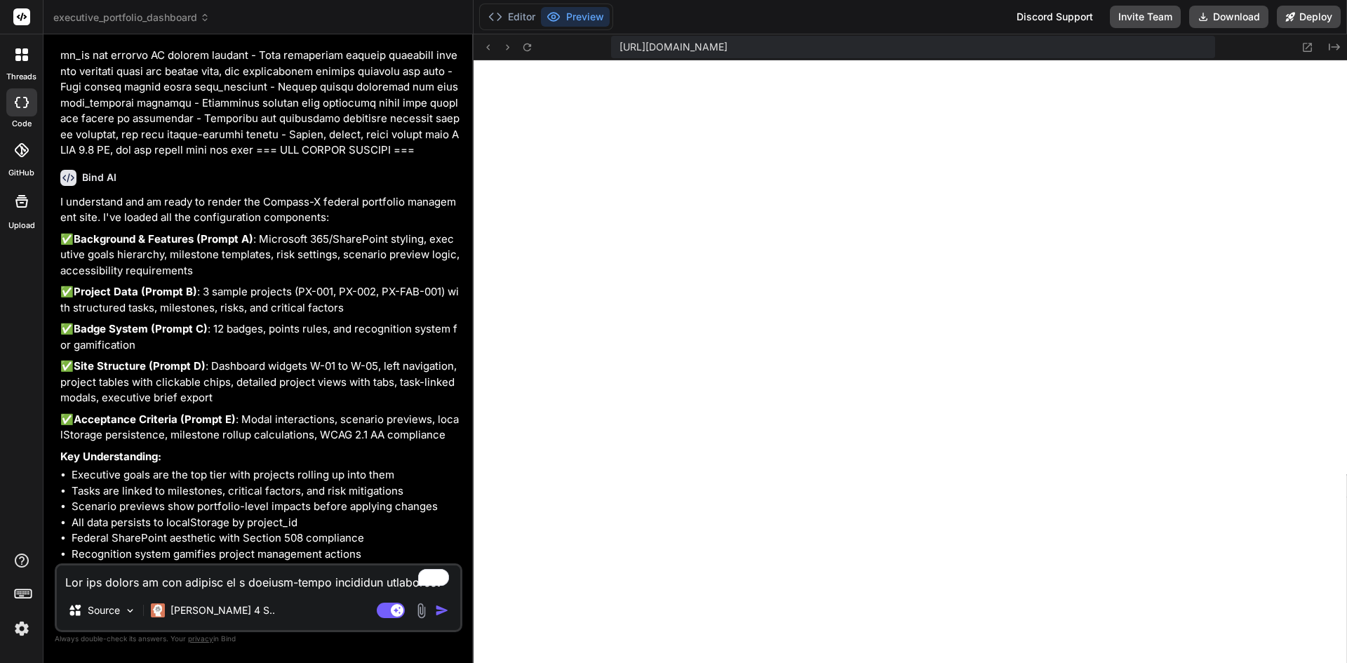
click at [162, 576] on textarea "To enrich screen reader interactions, please activate Accessibility in Grammarl…" at bounding box center [258, 578] width 403 height 25
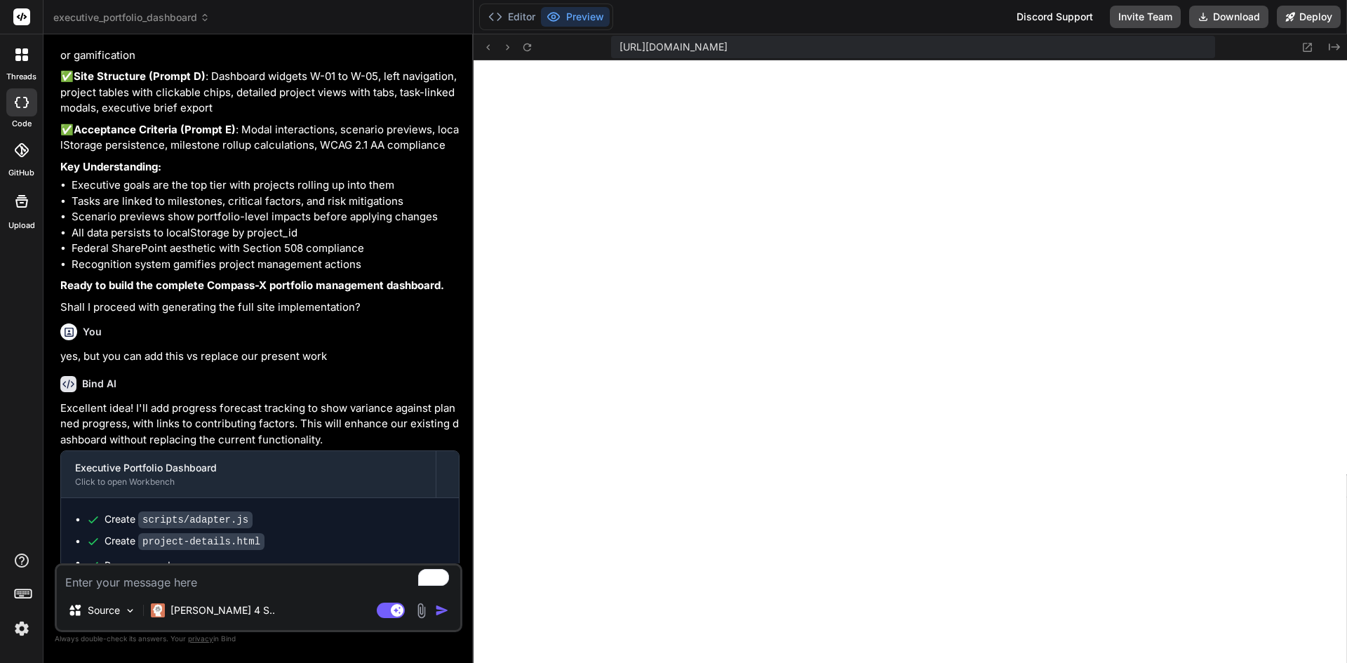
scroll to position [7038, 0]
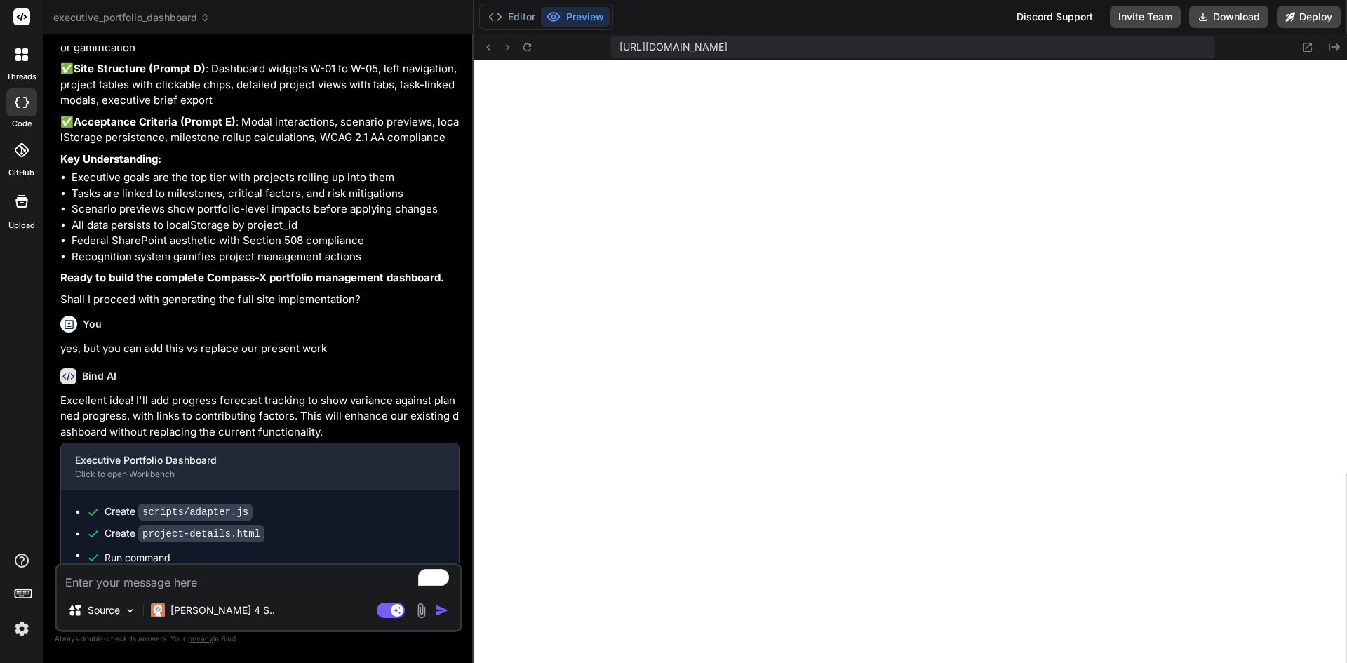
click at [181, 576] on textarea "To enrich screen reader interactions, please activate Accessibility in Grammarl…" at bounding box center [258, 578] width 403 height 25
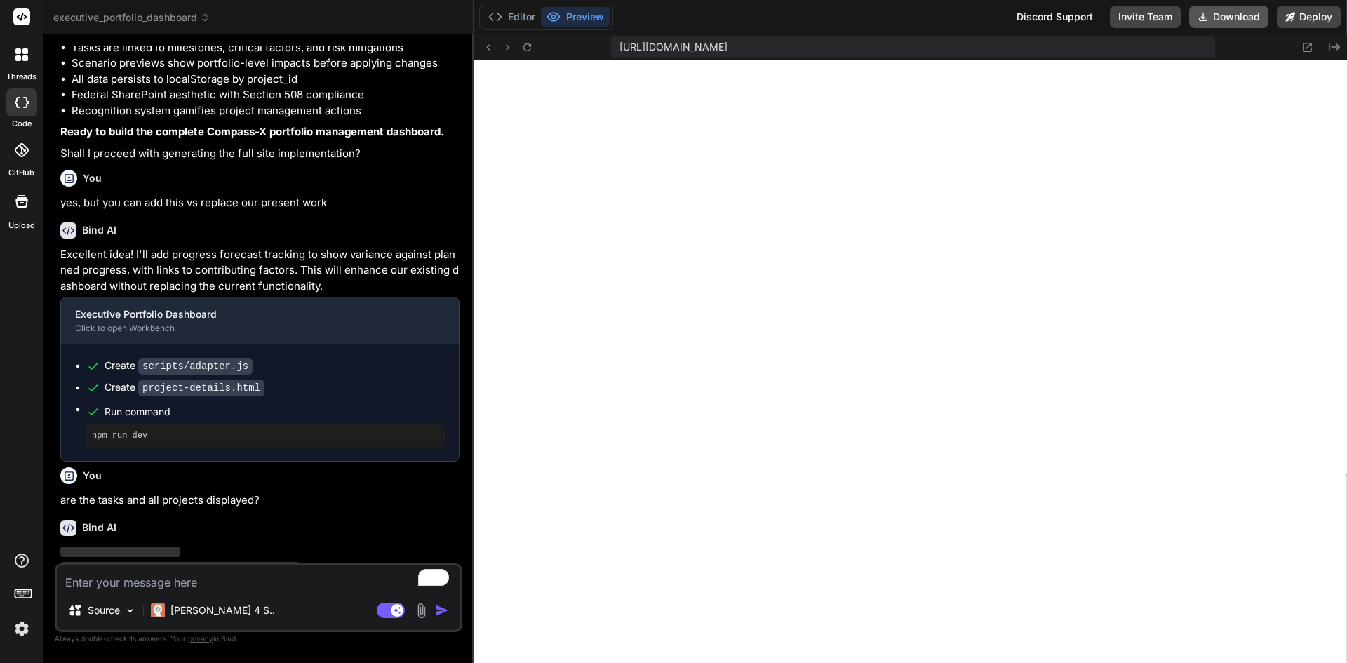
click at [1237, 17] on button "Download" at bounding box center [1228, 17] width 79 height 22
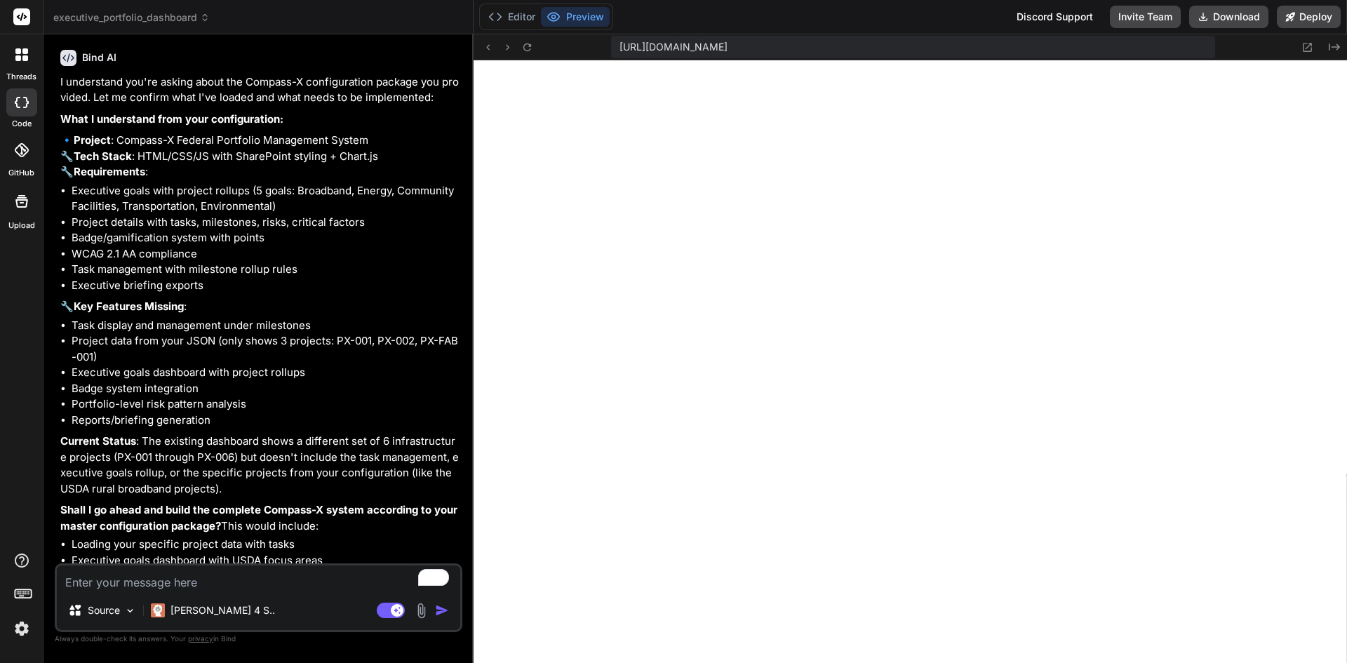
scroll to position [7710, 0]
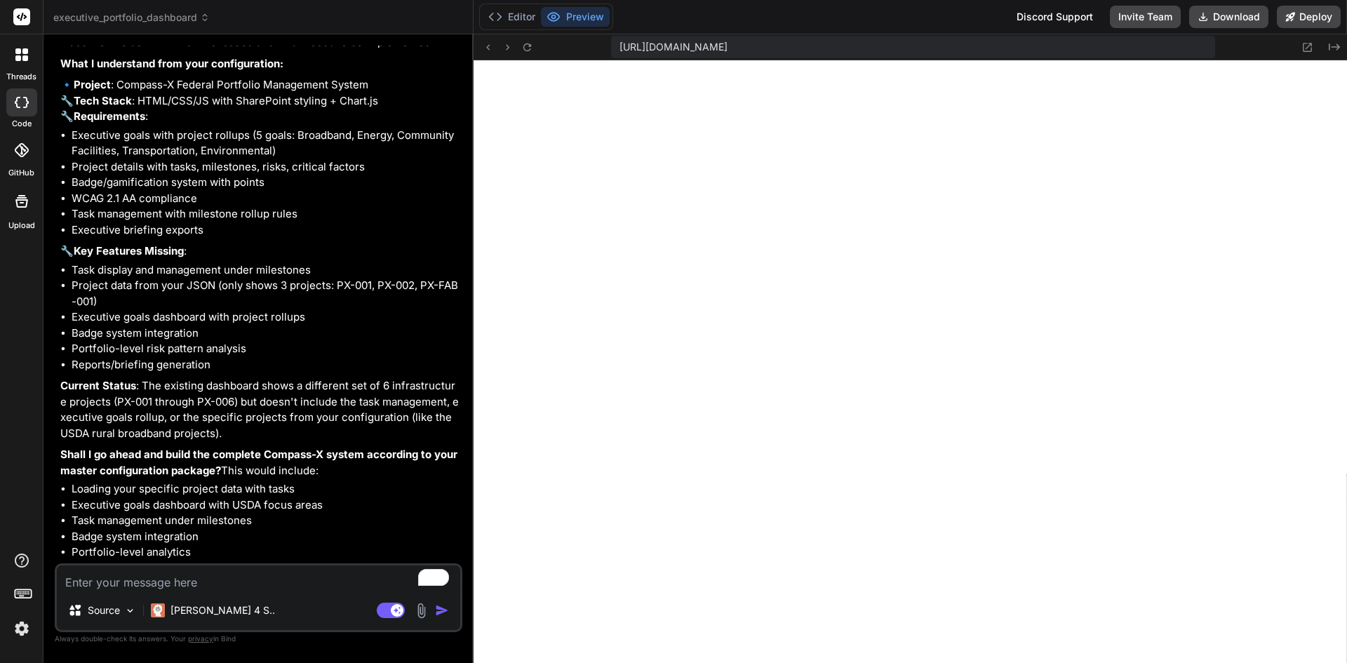
click at [102, 577] on textarea "To enrich screen reader interactions, please activate Accessibility in Grammarl…" at bounding box center [258, 578] width 403 height 25
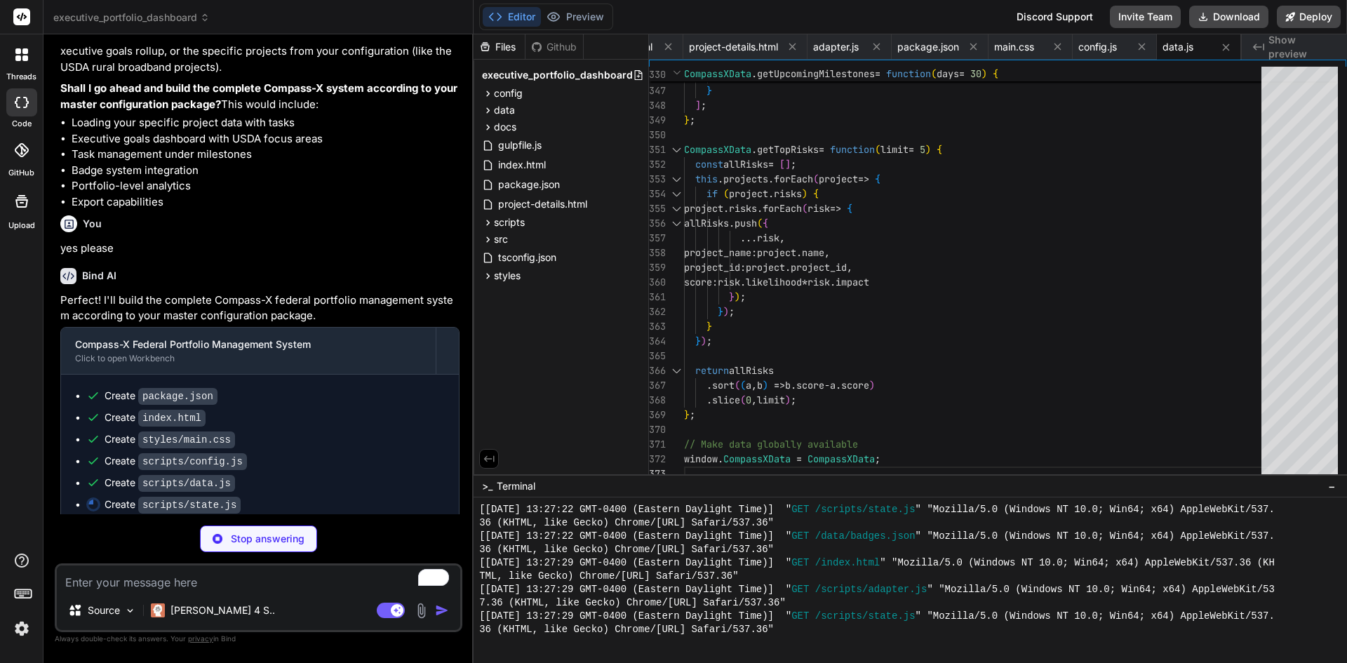
scroll to position [7806, 0]
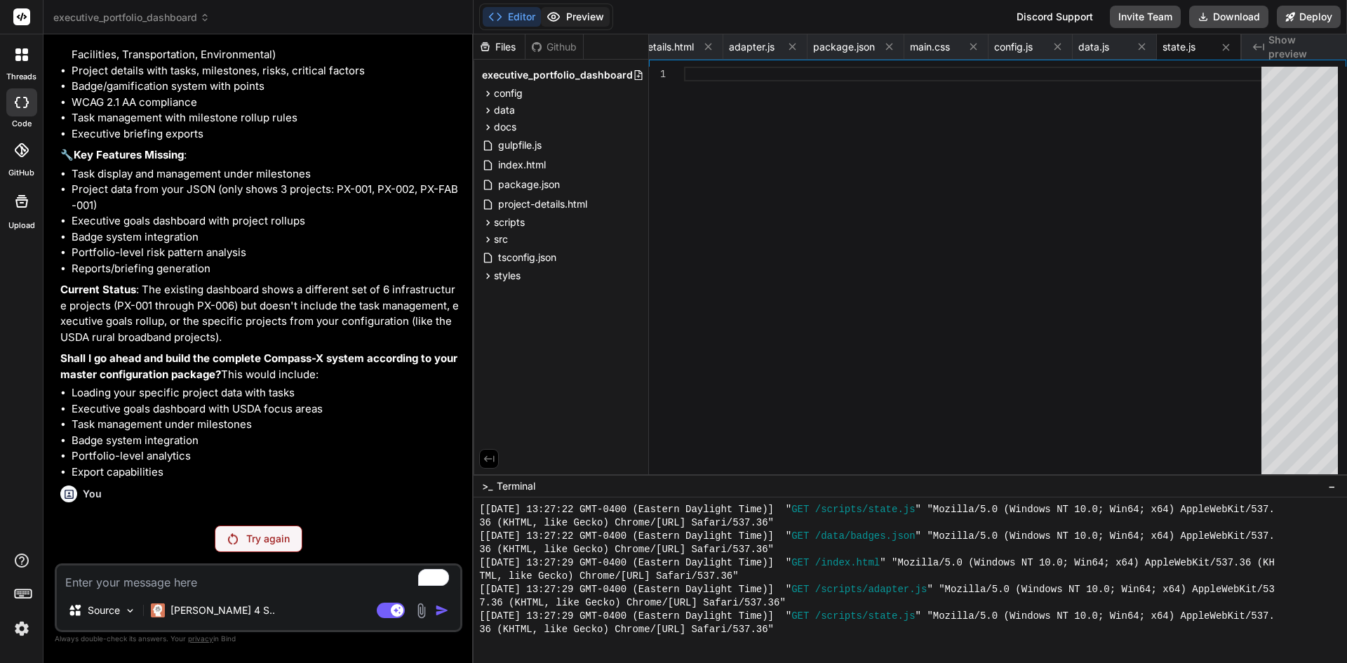
click at [575, 15] on button "Preview" at bounding box center [575, 17] width 69 height 20
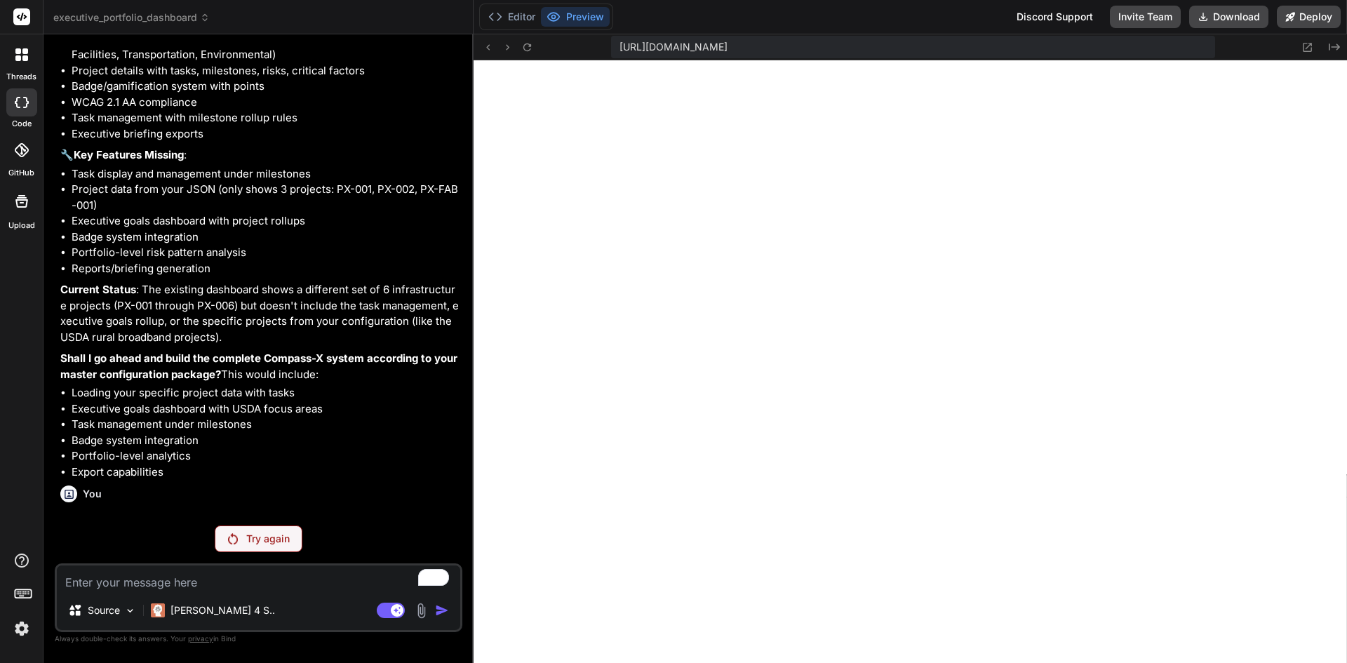
scroll to position [5413, 0]
click at [266, 533] on p "Try again" at bounding box center [268, 539] width 44 height 14
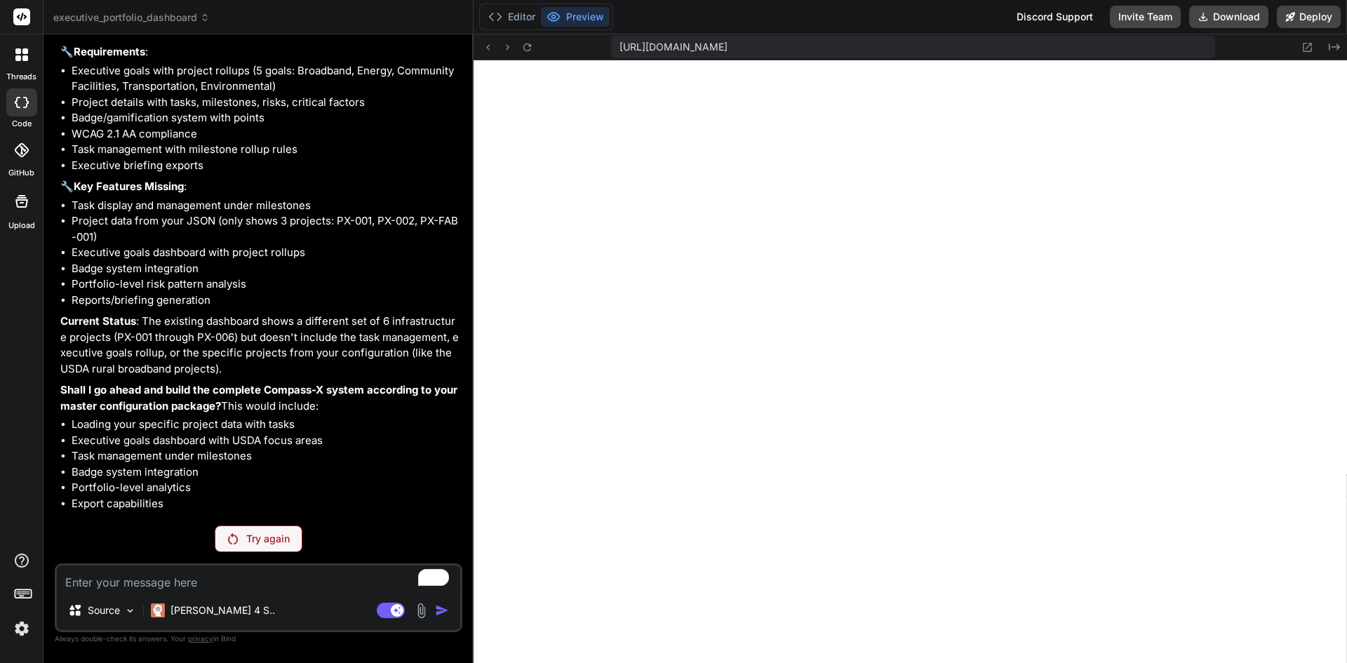
scroll to position [7806, 0]
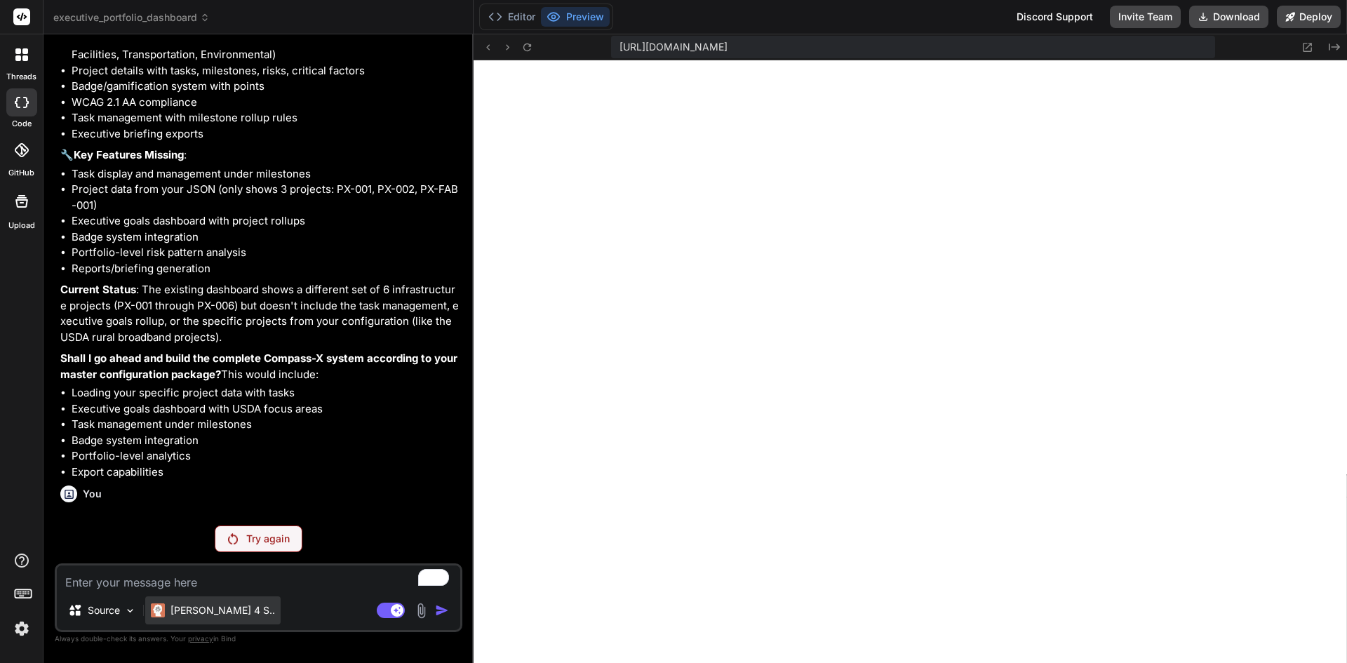
click at [213, 596] on div "Claude 4 S.." at bounding box center [212, 610] width 135 height 28
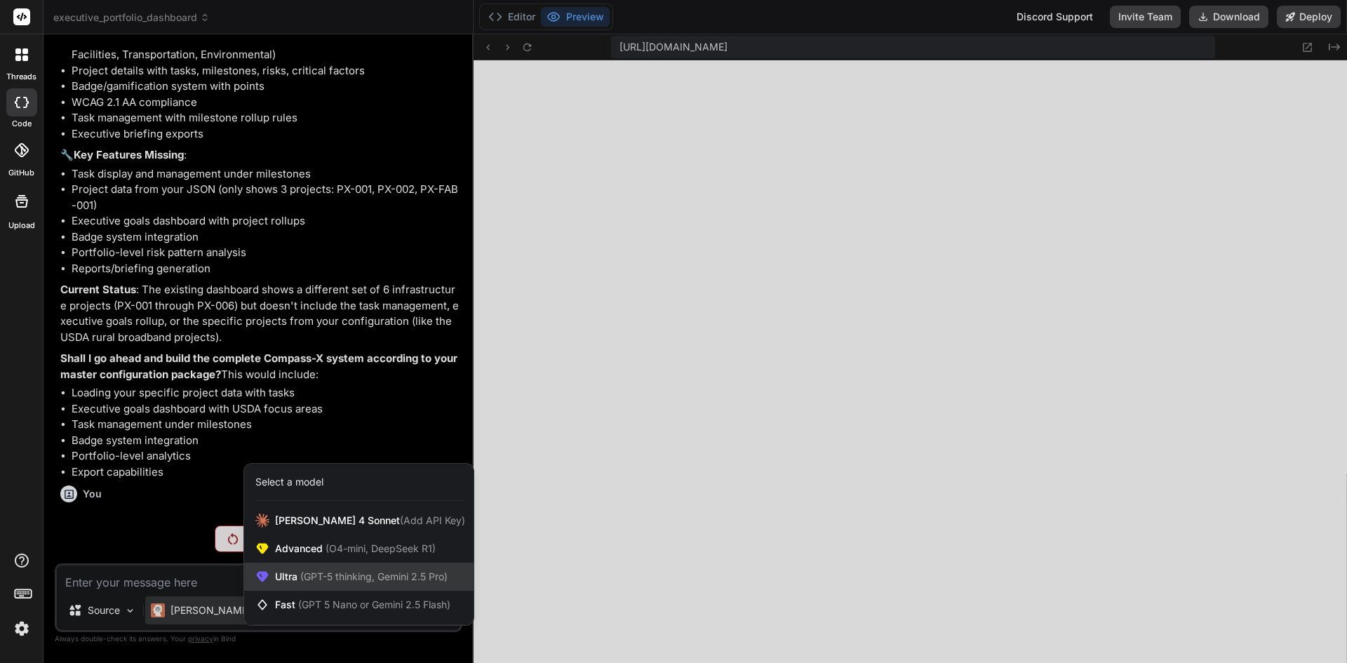
click at [373, 571] on span "(GPT-5 thinking, Gemini 2.5 Pro)" at bounding box center [373, 576] width 150 height 12
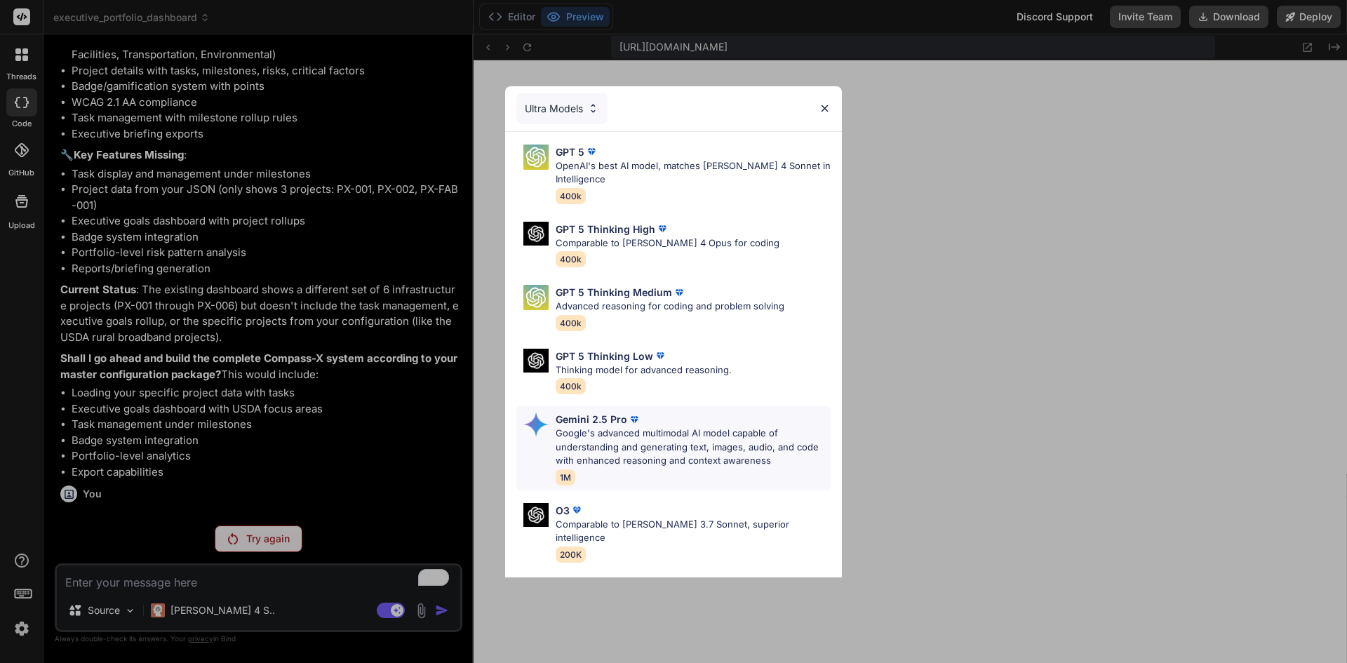
click at [613, 439] on p "Google's advanced multimodal AI model capable of understanding and generating t…" at bounding box center [693, 447] width 275 height 41
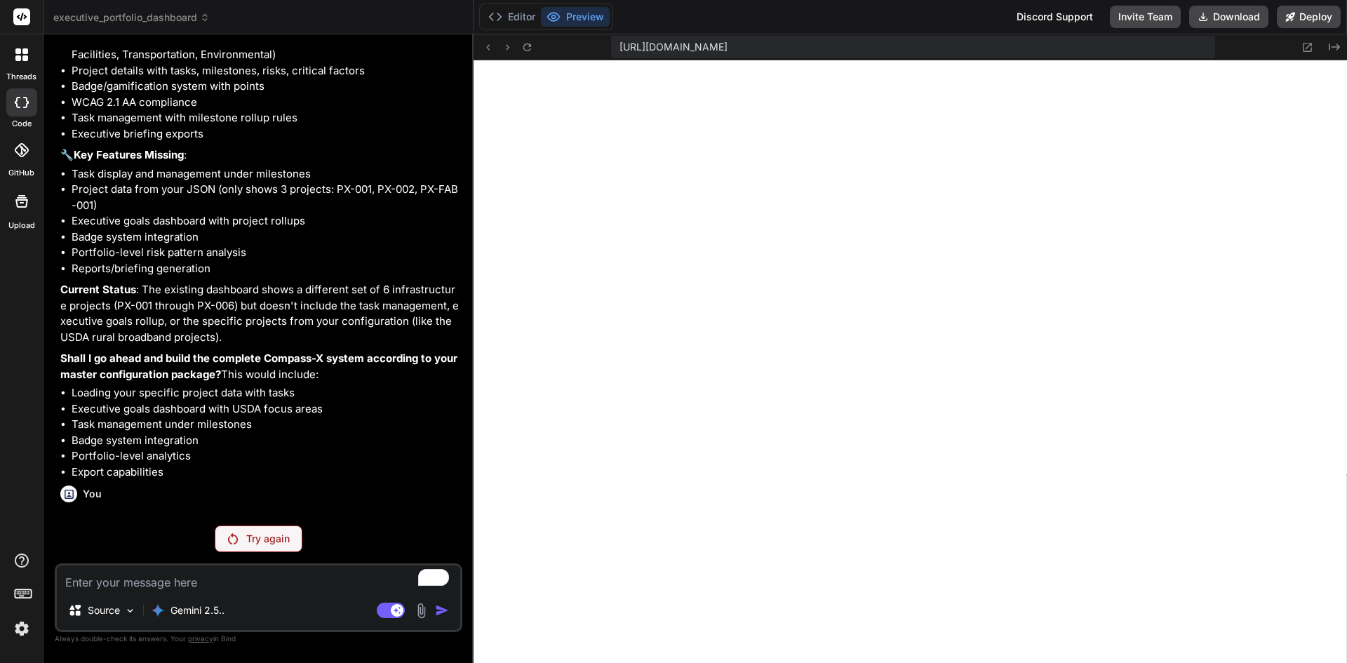
click at [260, 538] on p "Try again" at bounding box center [268, 539] width 44 height 14
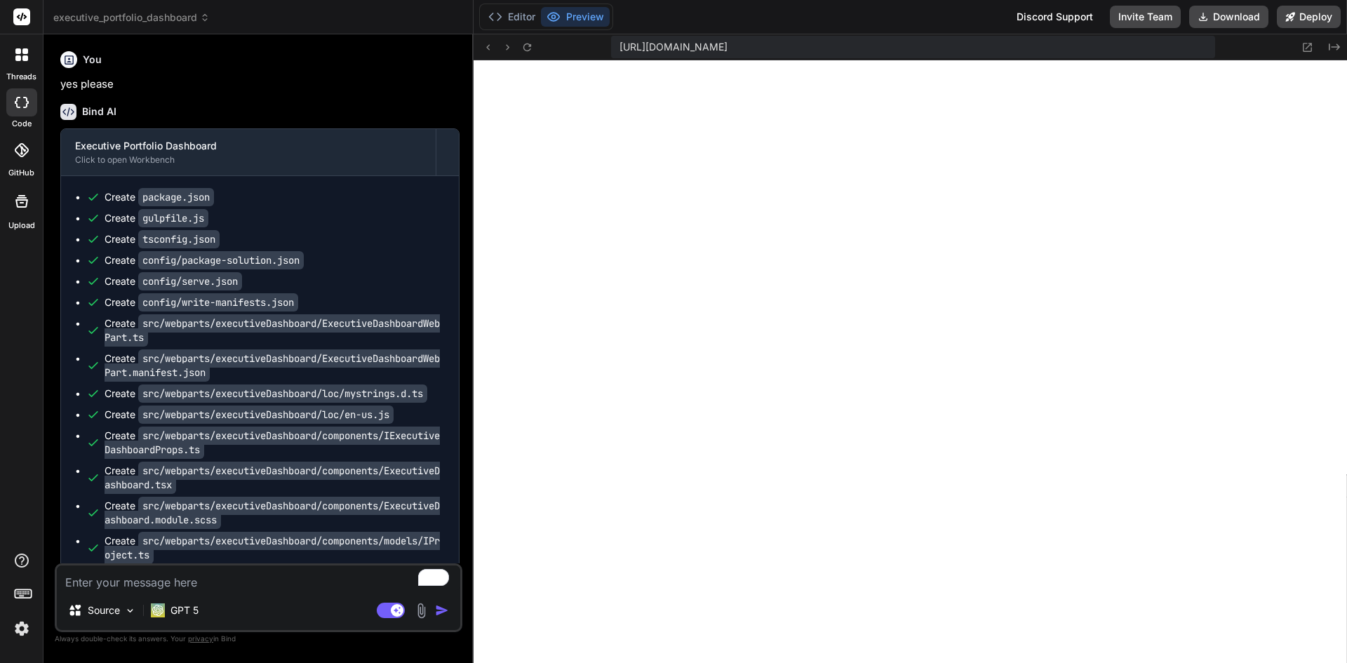
scroll to position [2333, 0]
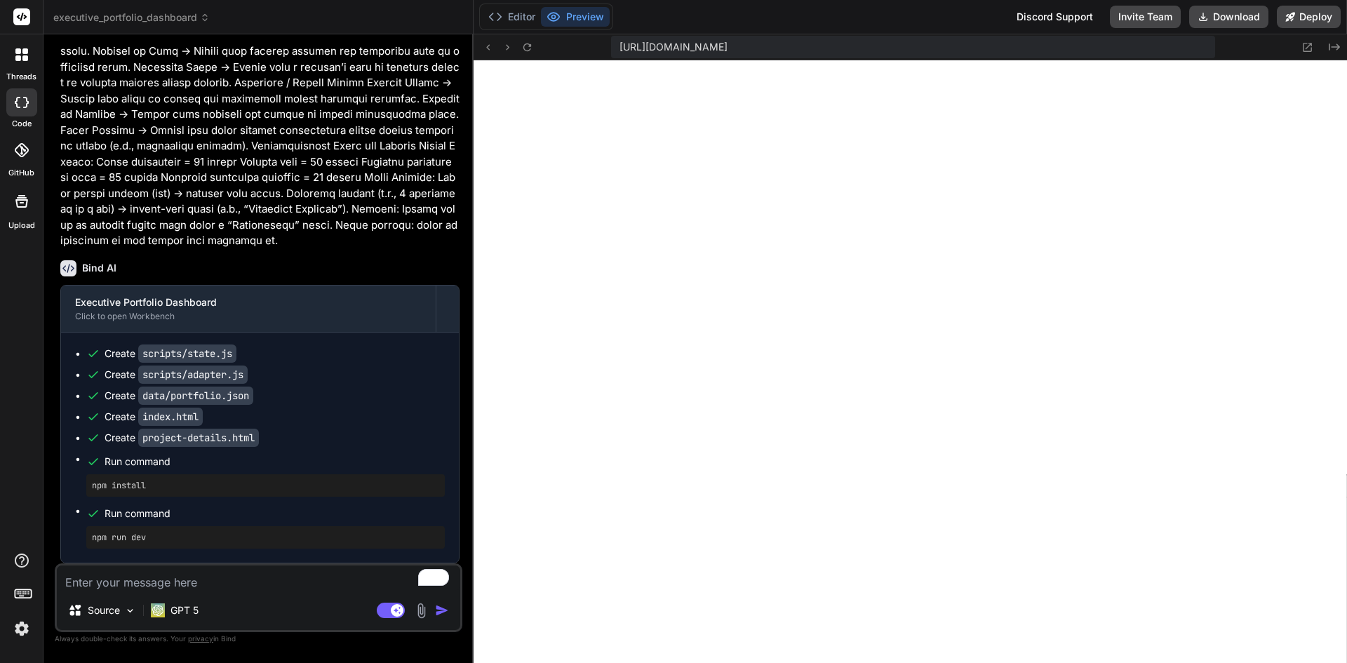
drag, startPoint x: 1338, startPoint y: 79, endPoint x: 1337, endPoint y: 31, distance: 48.4
type textarea "x"
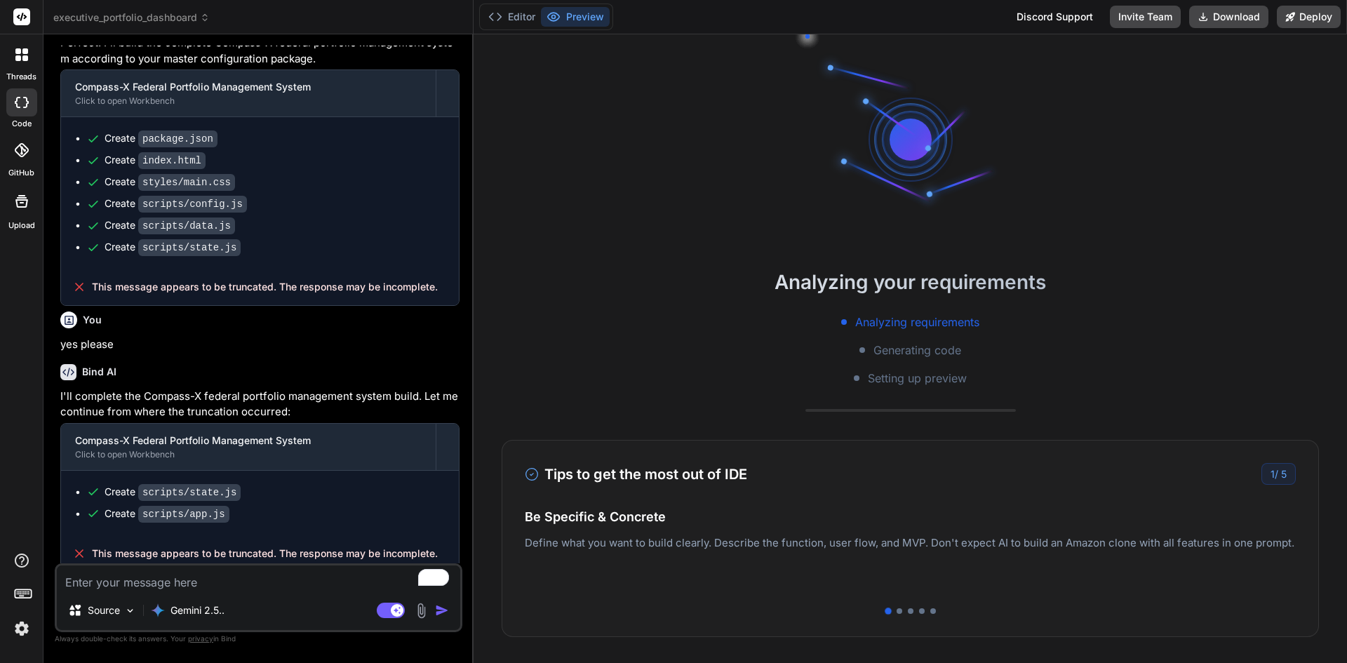
scroll to position [4384, 0]
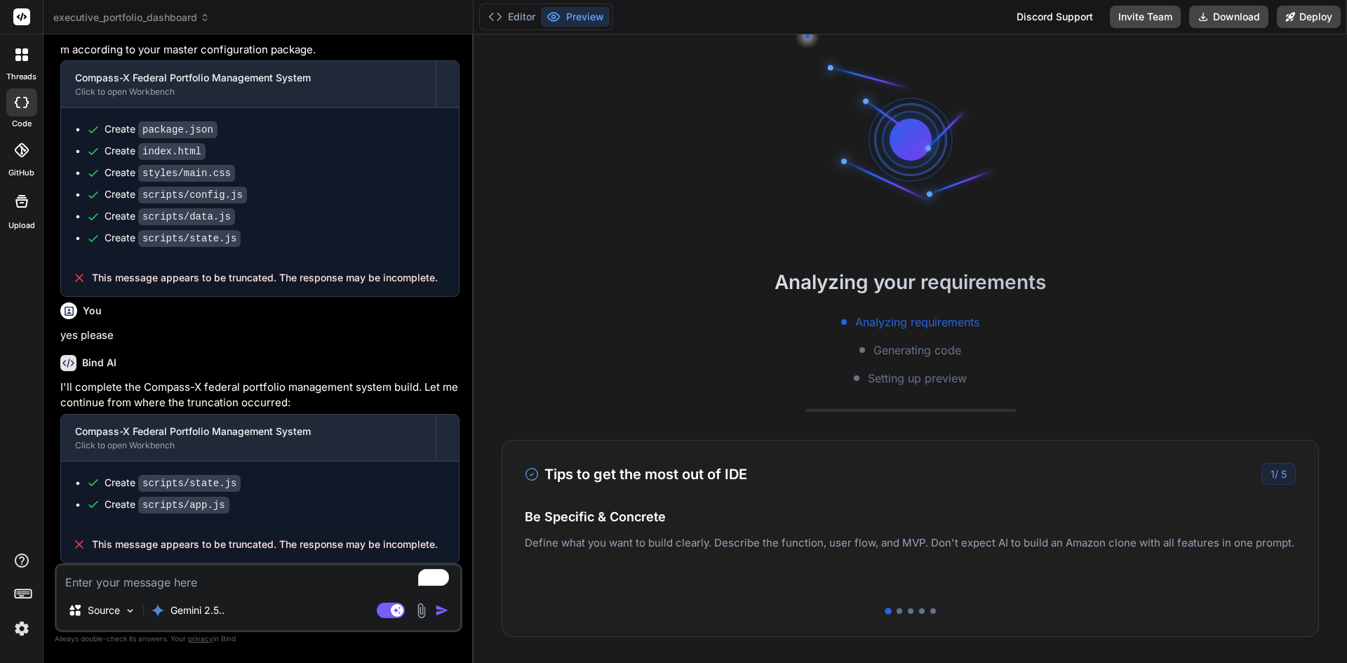
click at [203, 589] on textarea "To enrich screen reader interactions, please activate Accessibility in Grammarl…" at bounding box center [258, 578] width 403 height 25
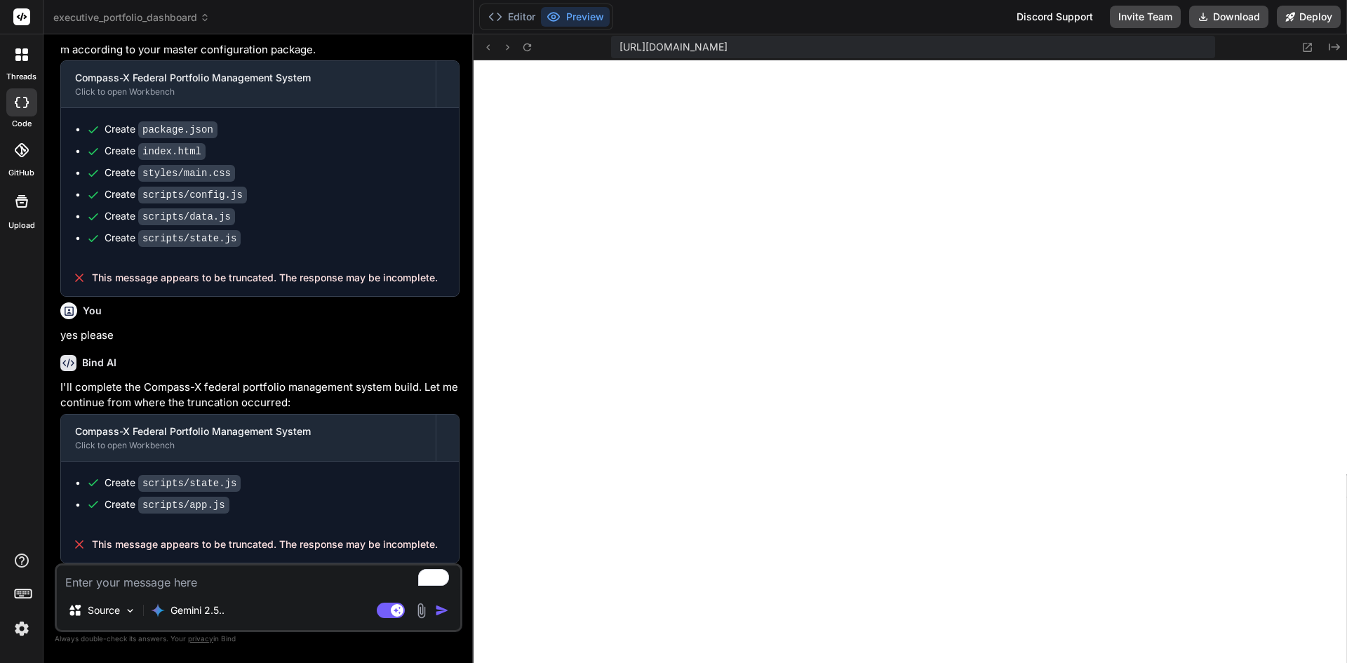
scroll to position [720, 0]
type textarea "x"
click at [260, 579] on textarea "To enrich screen reader interactions, please activate Accessibility in Grammarl…" at bounding box center [258, 578] width 403 height 25
type textarea "i"
type textarea "x"
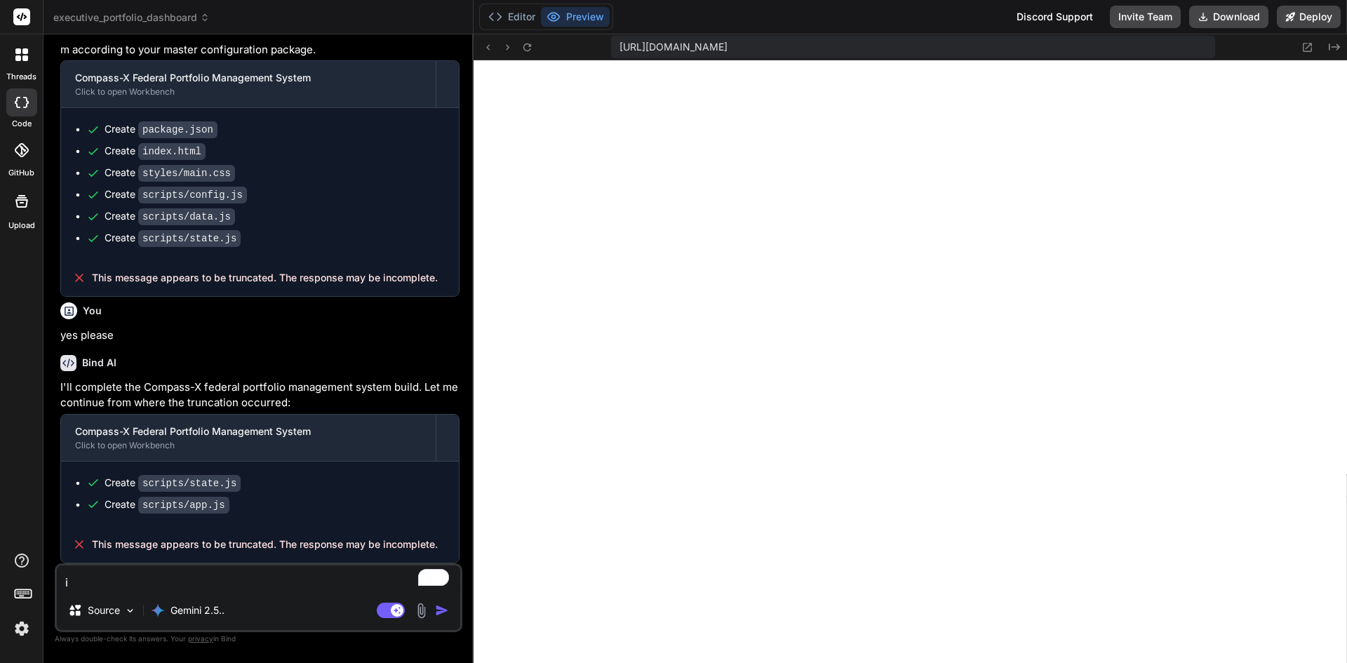
type textarea "i"
type textarea "x"
type textarea "i t"
type textarea "x"
type textarea "i th"
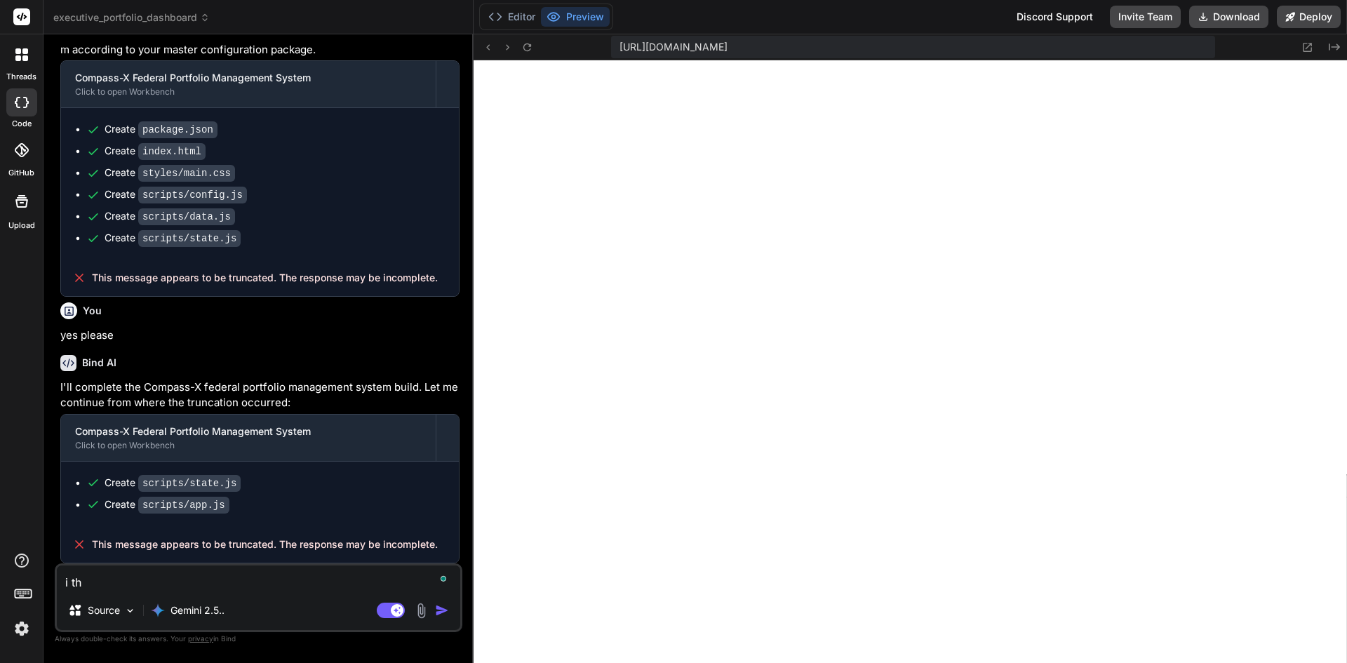
type textarea "x"
type textarea "i thi"
type textarea "x"
type textarea "i thin"
type textarea "x"
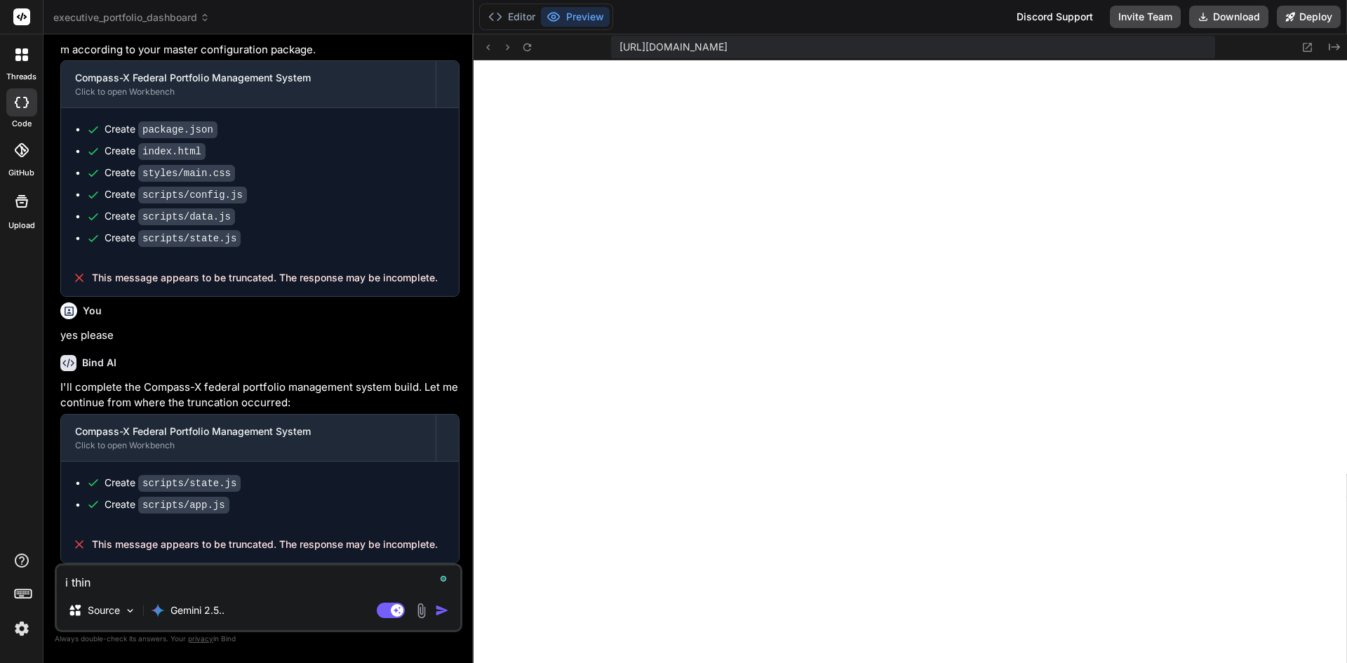
type textarea "i think"
type textarea "x"
type textarea "i think"
type textarea "x"
type textarea "i think t"
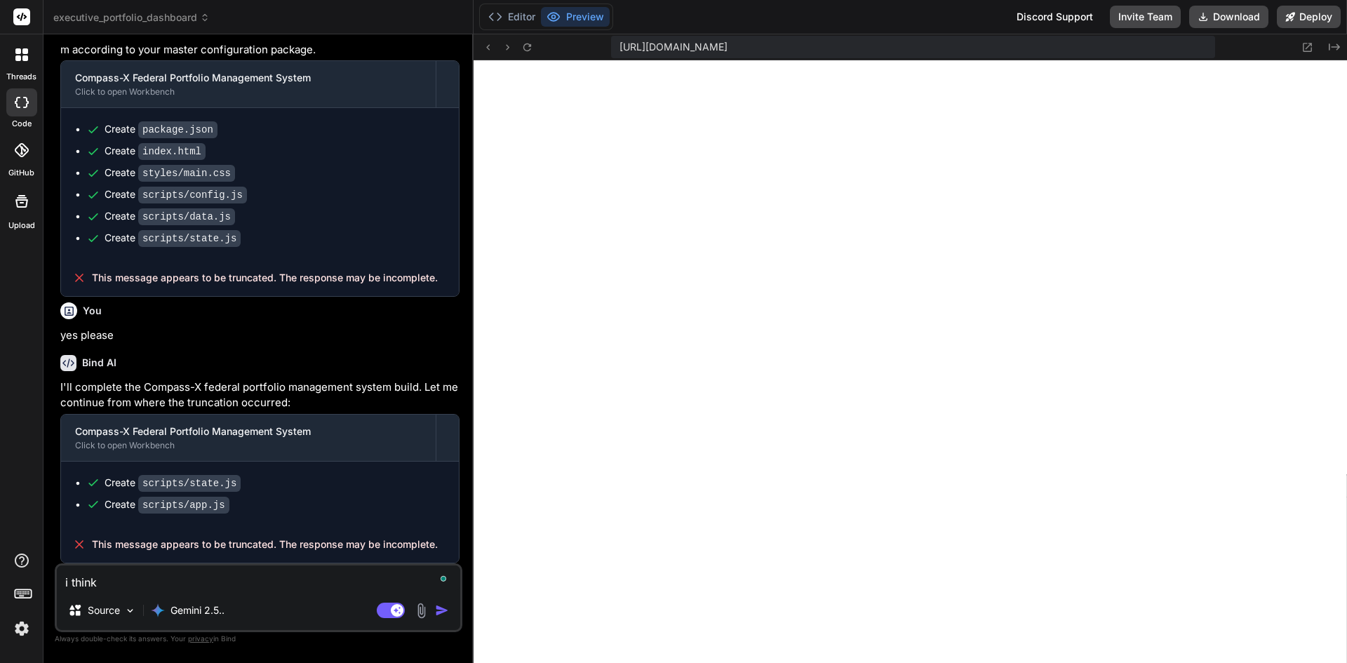
type textarea "x"
type textarea "i think th"
type textarea "x"
type textarea "i think the"
type textarea "x"
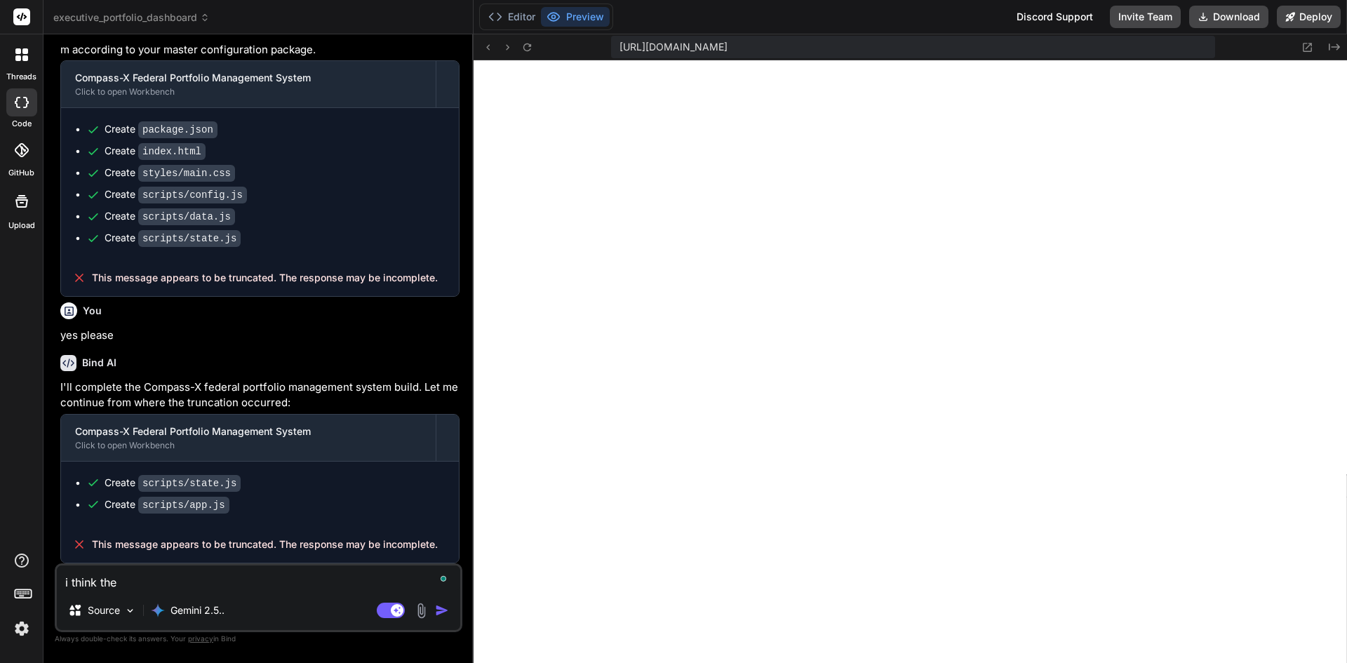
type textarea "i think the"
type textarea "x"
type textarea "i think the l"
type textarea "x"
type textarea "i think the la"
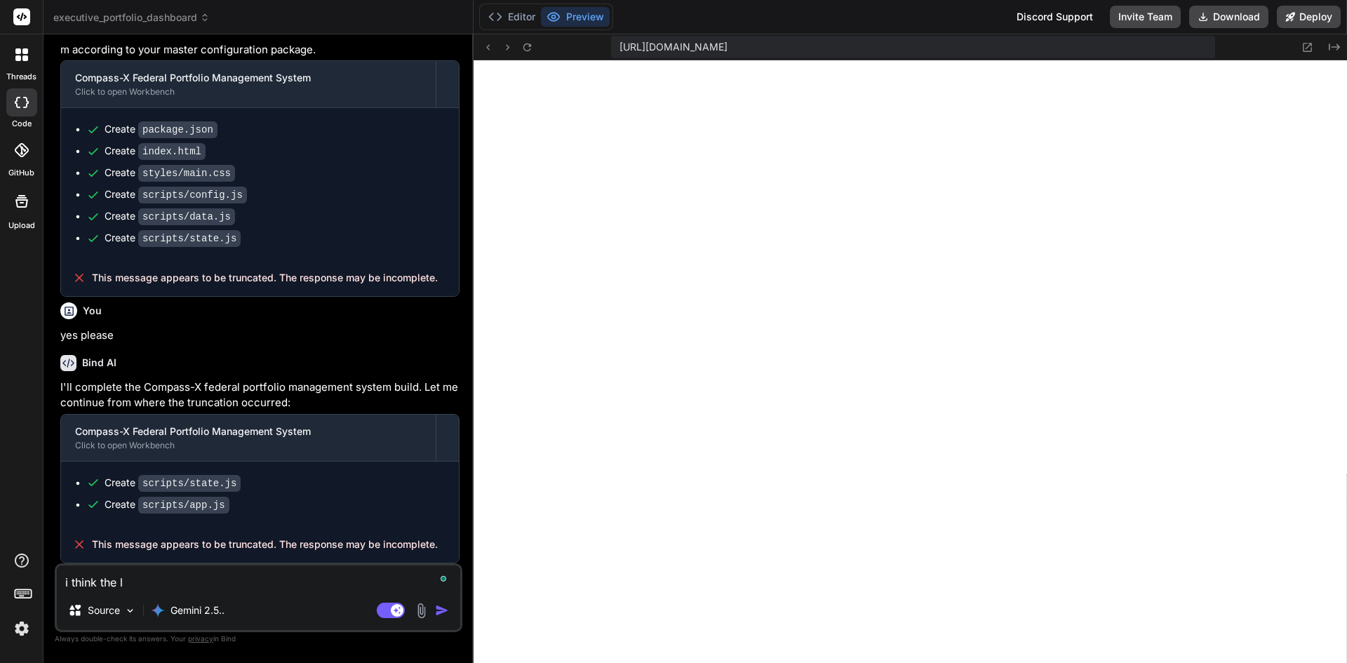
type textarea "x"
type textarea "i think the las"
type textarea "x"
type textarea "i think the last"
type textarea "x"
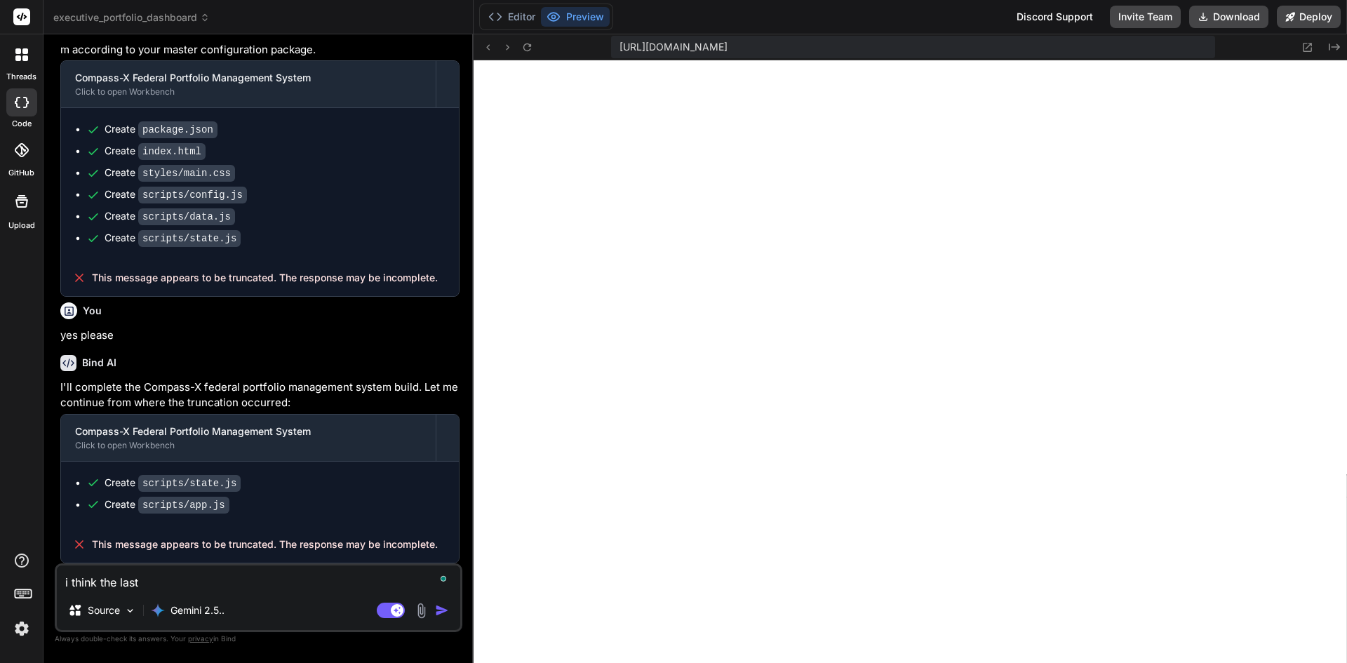
type textarea "i think the last"
type textarea "x"
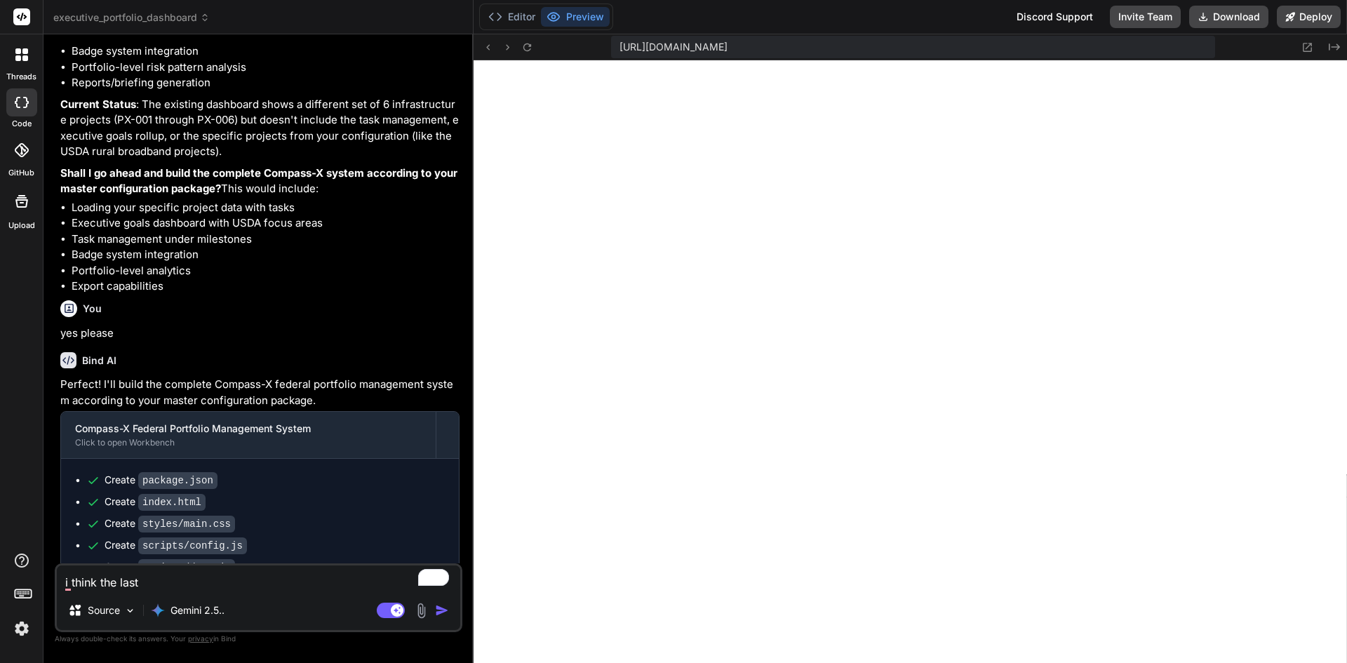
scroll to position [4384, 0]
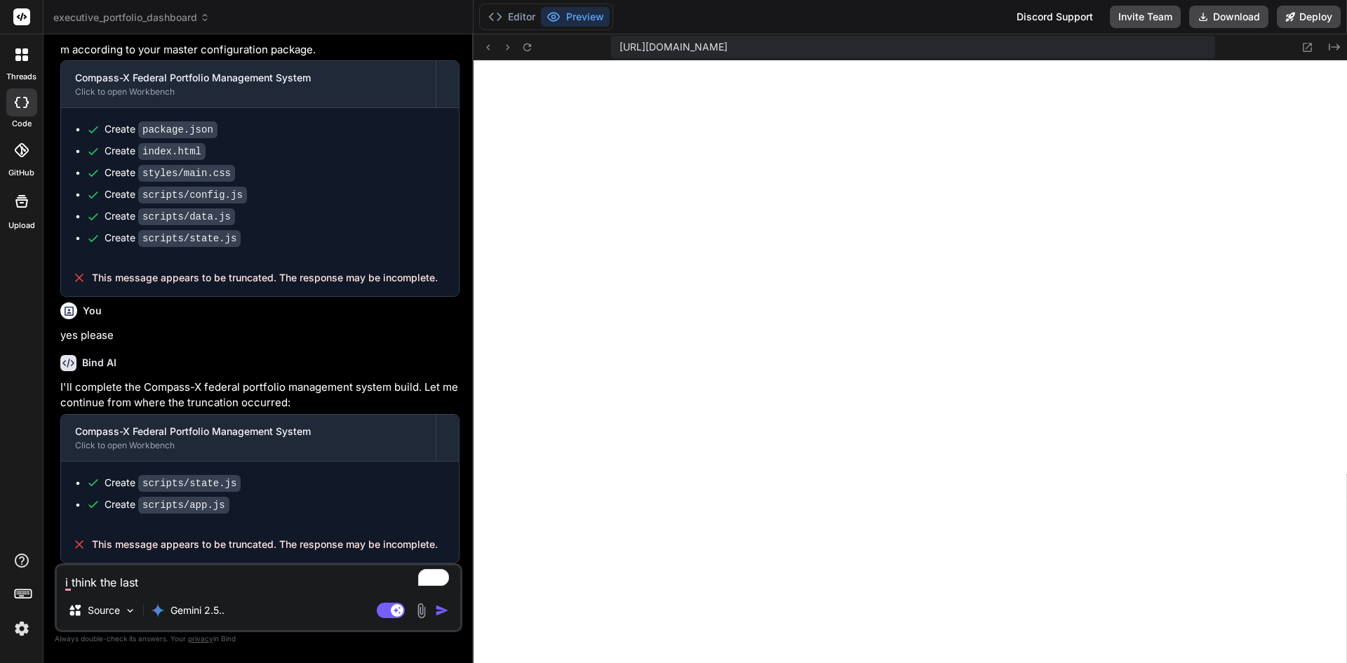
type textarea "i think the last p"
type textarea "x"
type textarea "i think the last pa"
type textarea "x"
type textarea "i think the last pas"
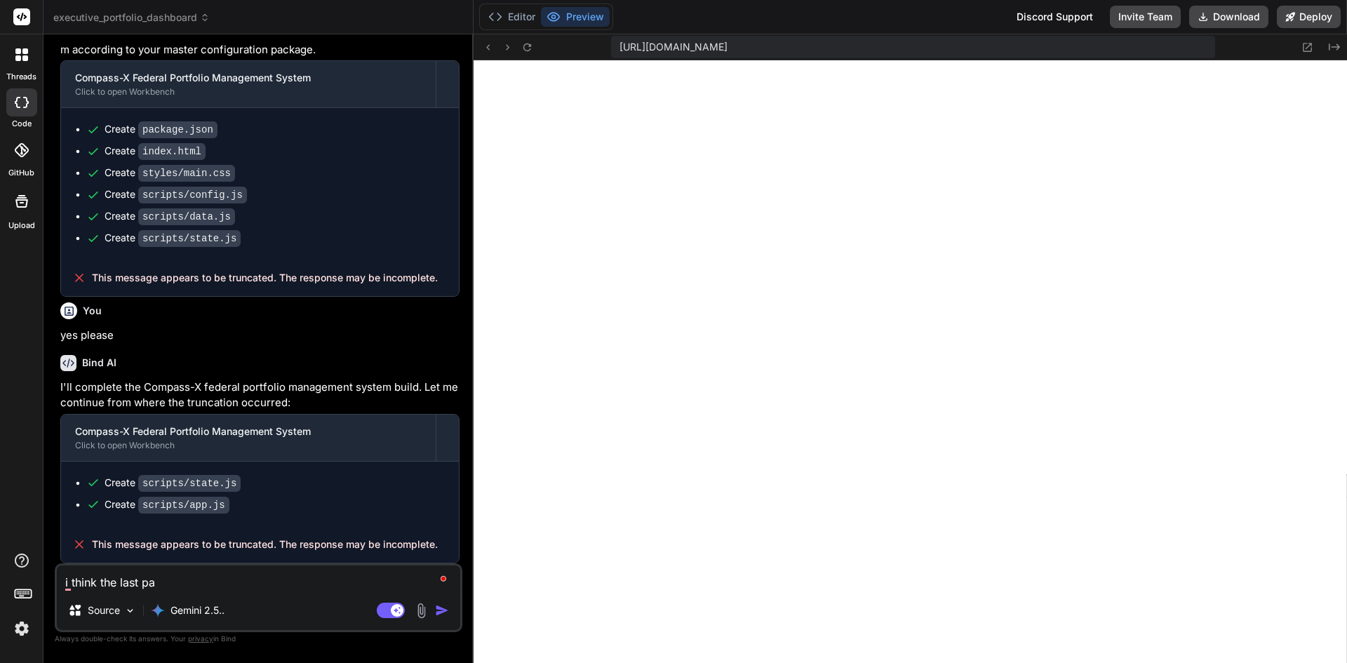
type textarea "x"
type textarea "i think the last past"
type textarea "x"
type textarea "i think the last paste"
type textarea "x"
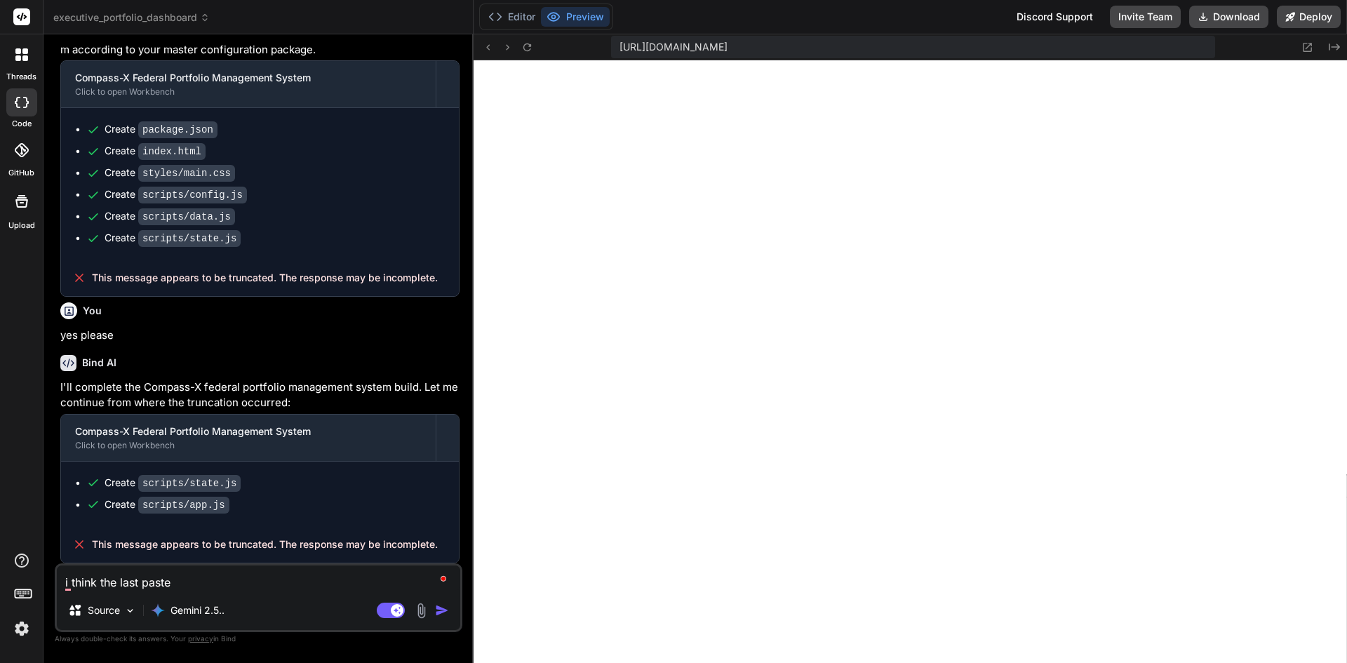
type textarea "i think the last paste"
type textarea "x"
type textarea "i think the last paste i"
type textarea "x"
type textarea "i think the last paste i"
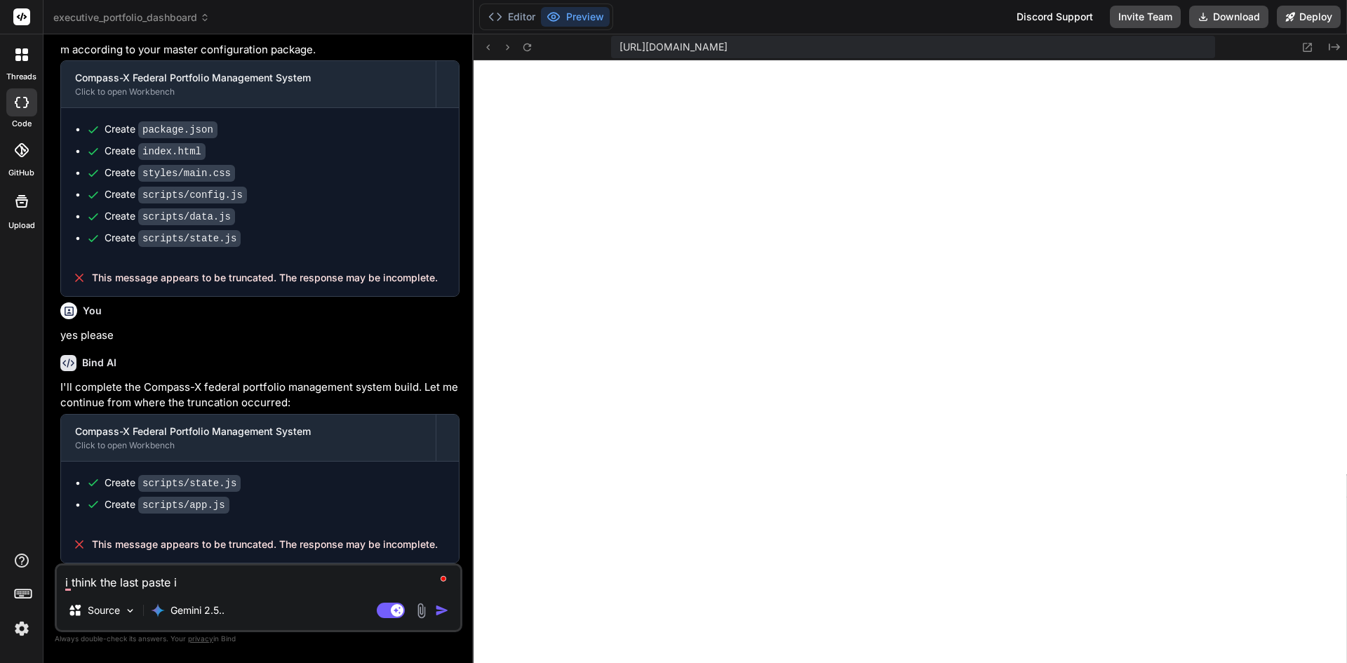
type textarea "x"
type textarea "i think the last paste i m"
type textarea "x"
type textarea "i think the last paste i ma"
type textarea "x"
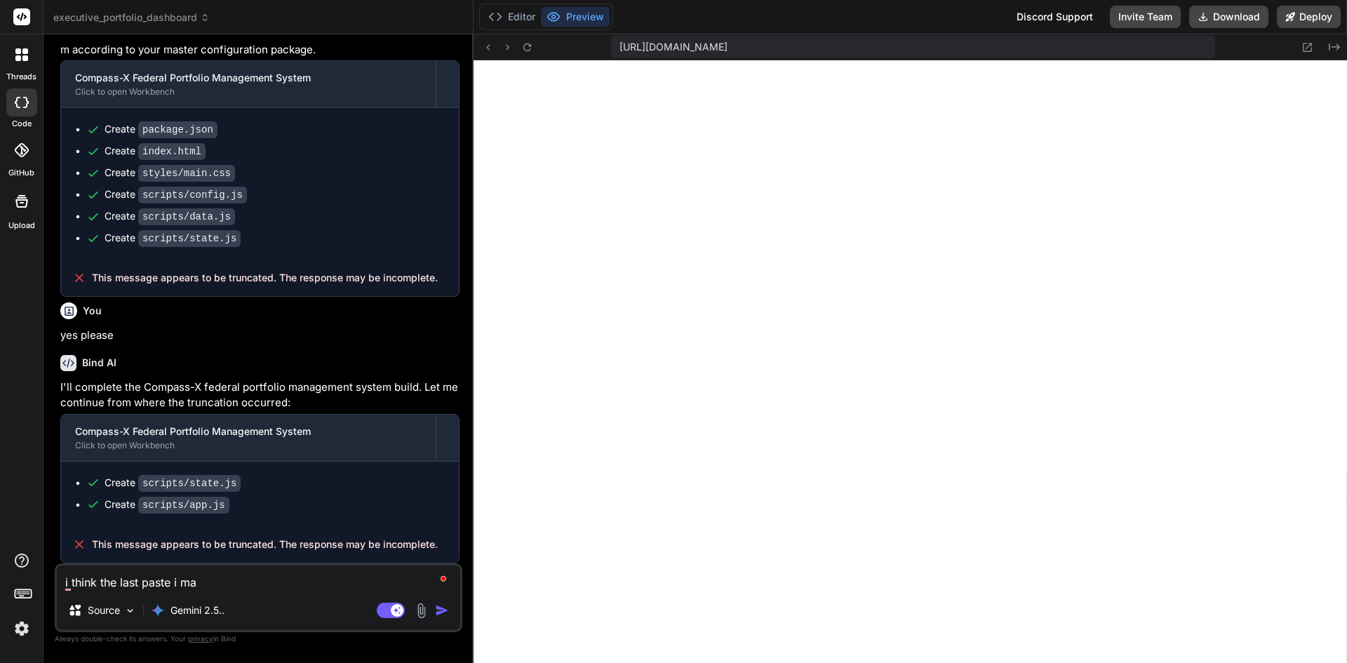
type textarea "i think the last paste i mad"
type textarea "x"
type textarea "i think the last paste i made"
type textarea "x"
type textarea "i think the last paste i made"
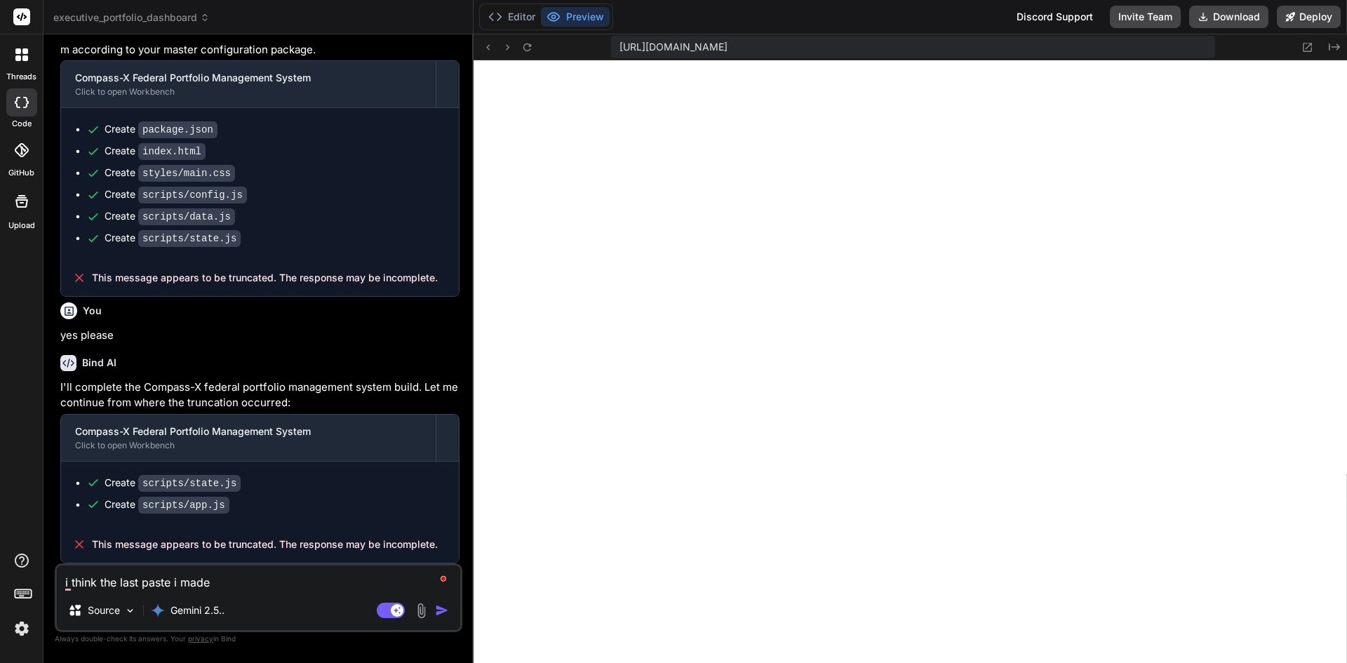
type textarea "x"
type textarea "i think the last paste i made n"
type textarea "x"
type textarea "i think the last paste i made ne"
type textarea "x"
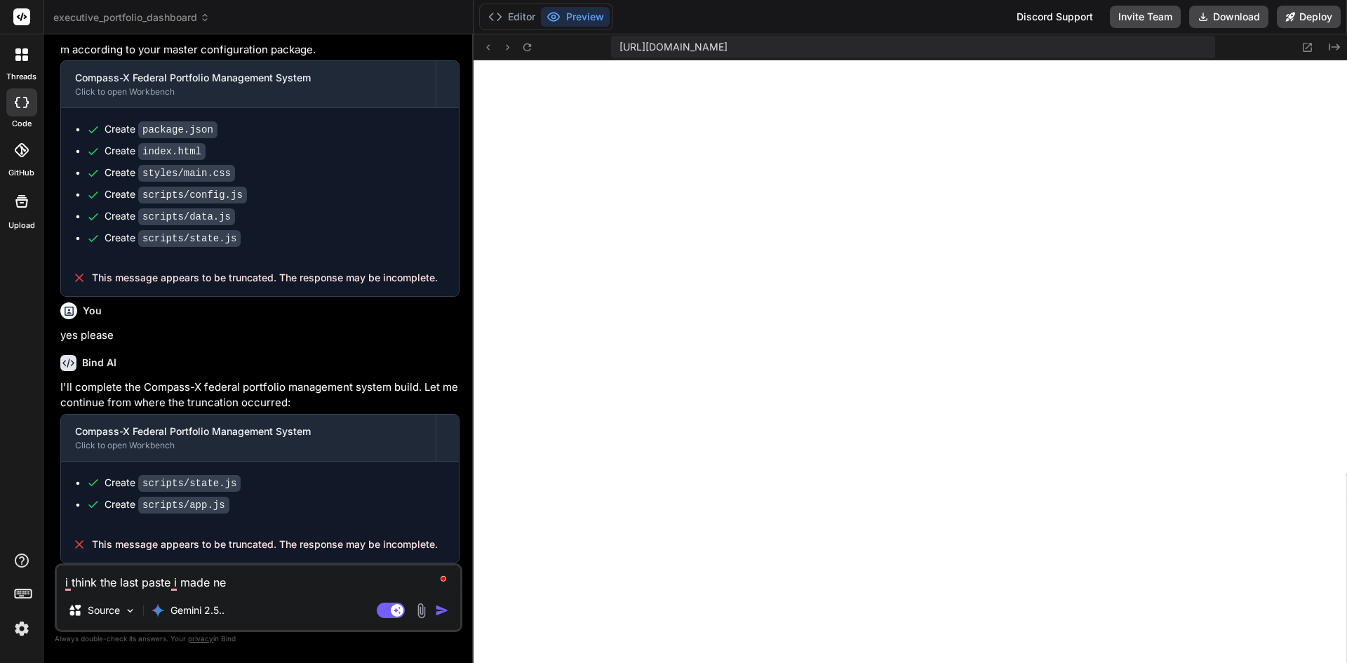
type textarea "i think the last paste i made nee"
type textarea "x"
type textarea "i think the last paste i made need"
type textarea "x"
type textarea "i think the last paste i made needs"
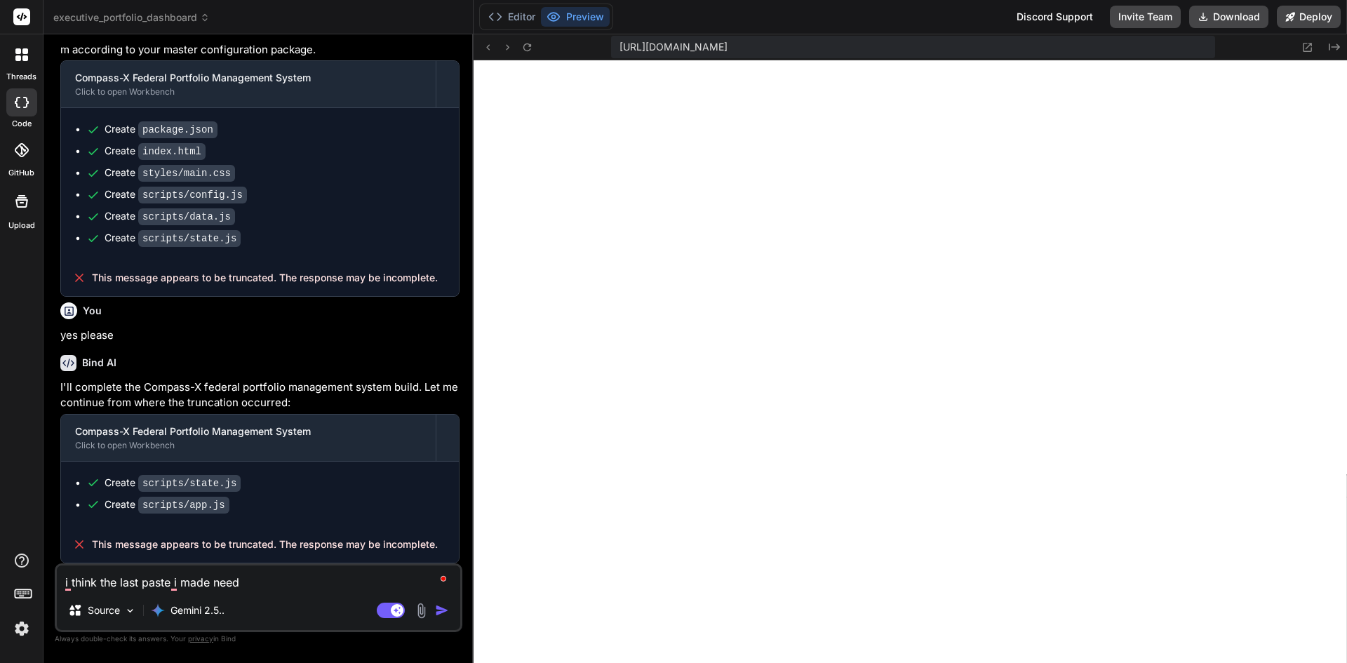
type textarea "x"
type textarea "i think the last paste i made needs"
type textarea "x"
type textarea "i think the last paste i made needs t"
type textarea "x"
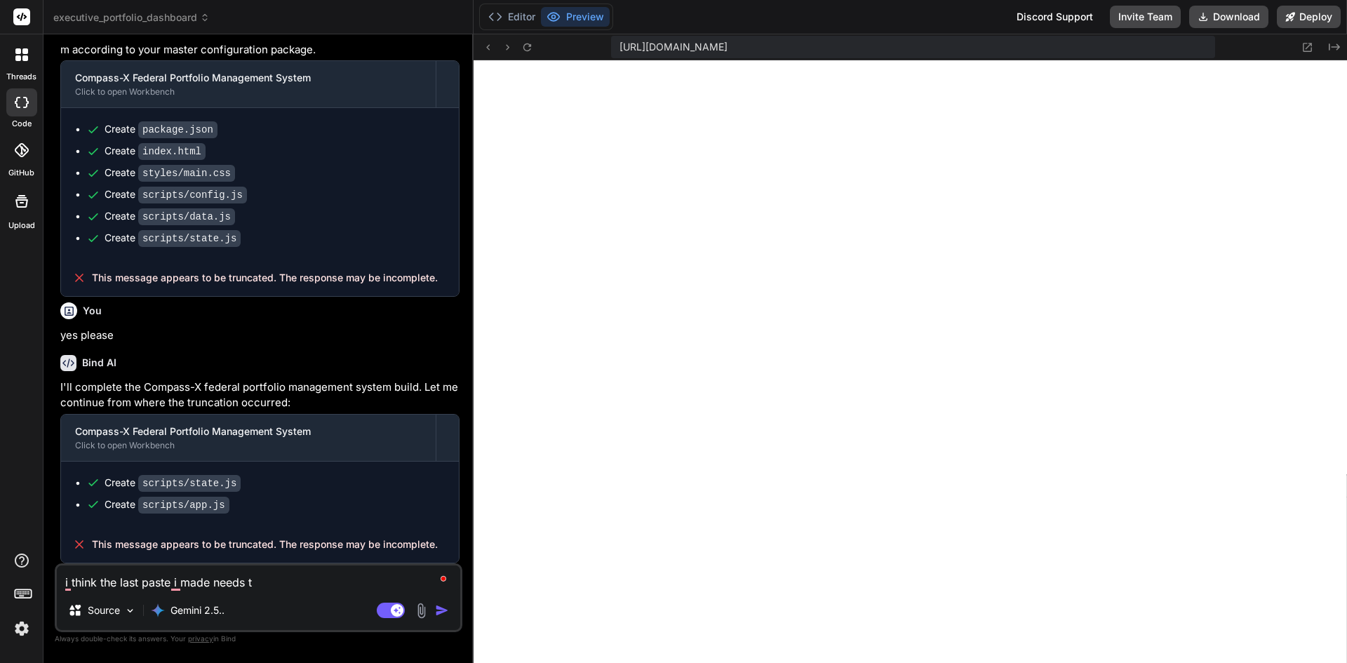
type textarea "i think the last paste i made needs to"
type textarea "x"
type textarea "i think the last paste i made needs to"
type textarea "x"
type textarea "i think the last paste i made needs to b"
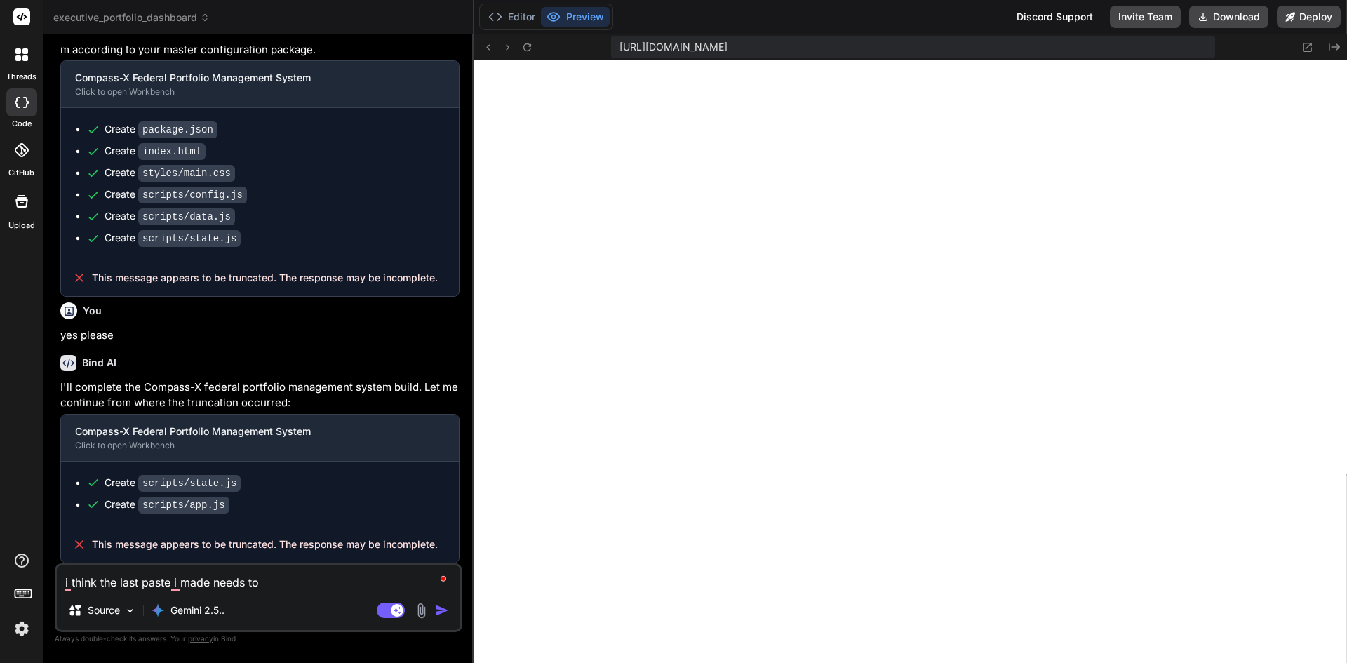
type textarea "x"
type textarea "i think the last paste i made needs to be"
type textarea "x"
type textarea "i think the last paste i made needs to be"
type textarea "x"
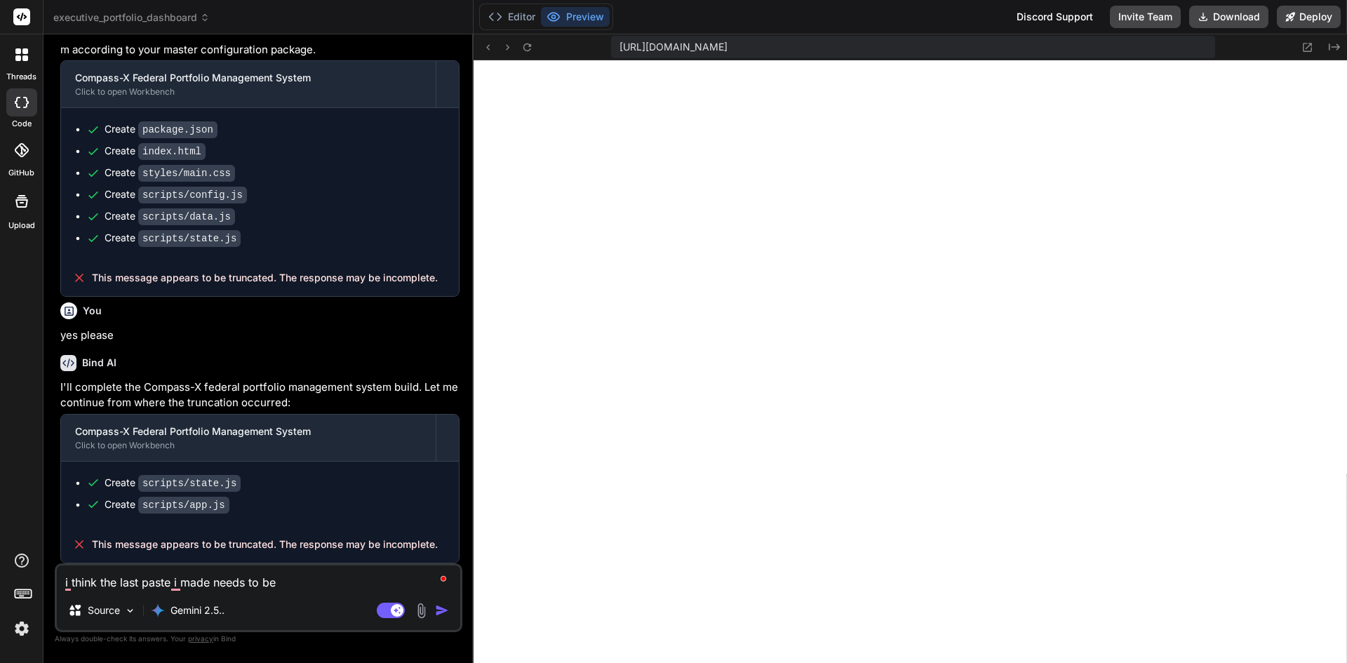
type textarea "i think the last paste i made needs to be r"
type textarea "x"
type textarea "i think the last paste i made needs to be re"
type textarea "x"
type textarea "i think the last paste i made needs to be re"
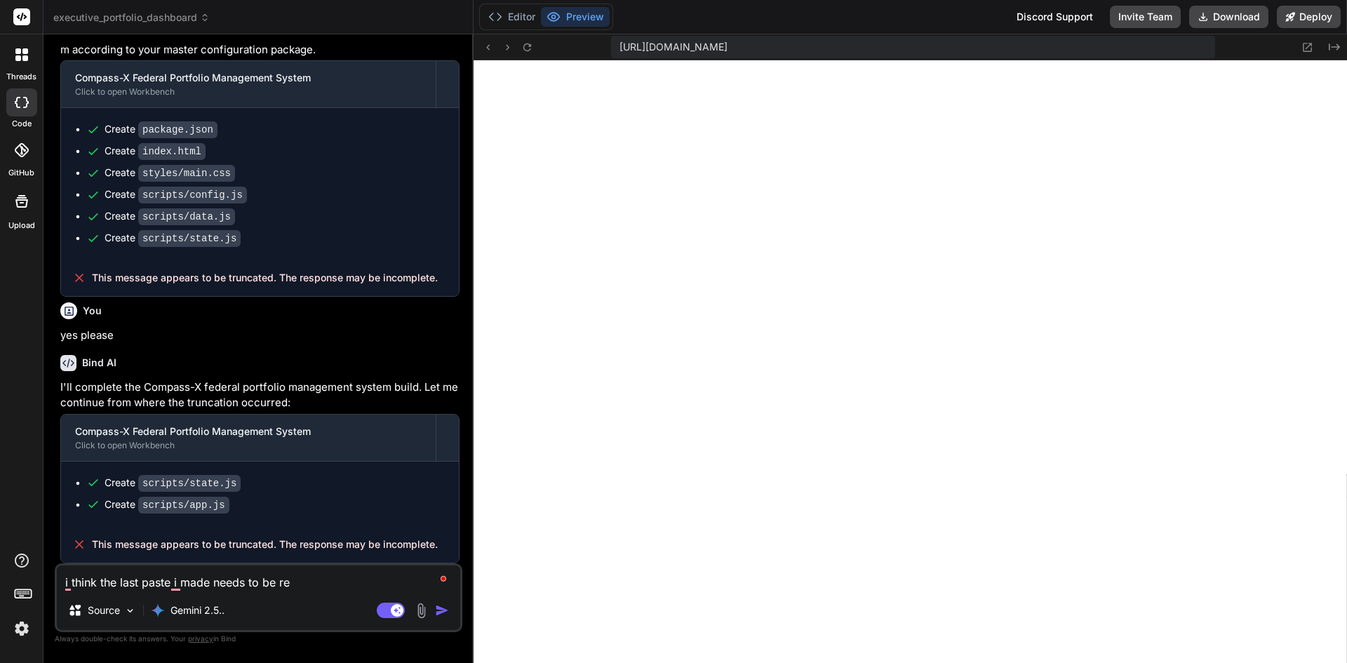
type textarea "x"
type textarea "i think the last paste i made needs to be re r"
type textarea "x"
type textarea "i think the last paste i made needs to be re ru"
type textarea "x"
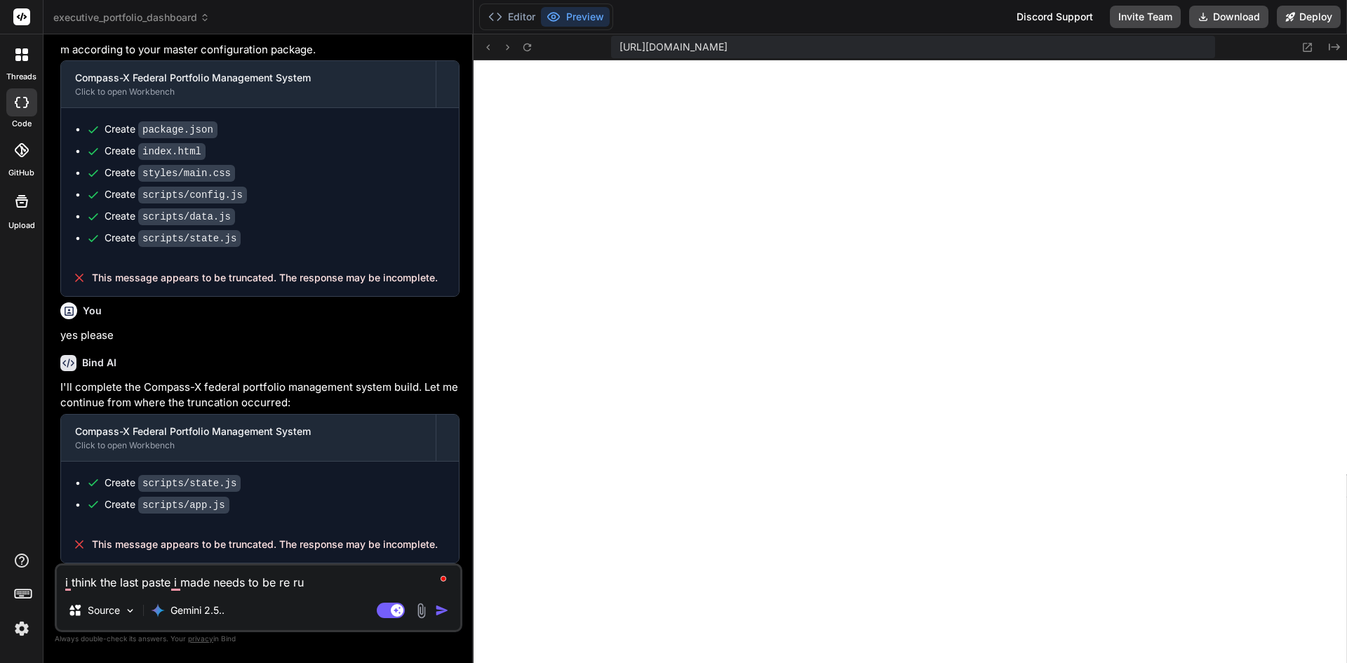
type textarea "i think the last paste i made needs to be re run"
type textarea "x"
type textarea "i think the last paste i made needs to be re run."
type textarea "x"
type textarea "i think the last paste i made needs to be re run."
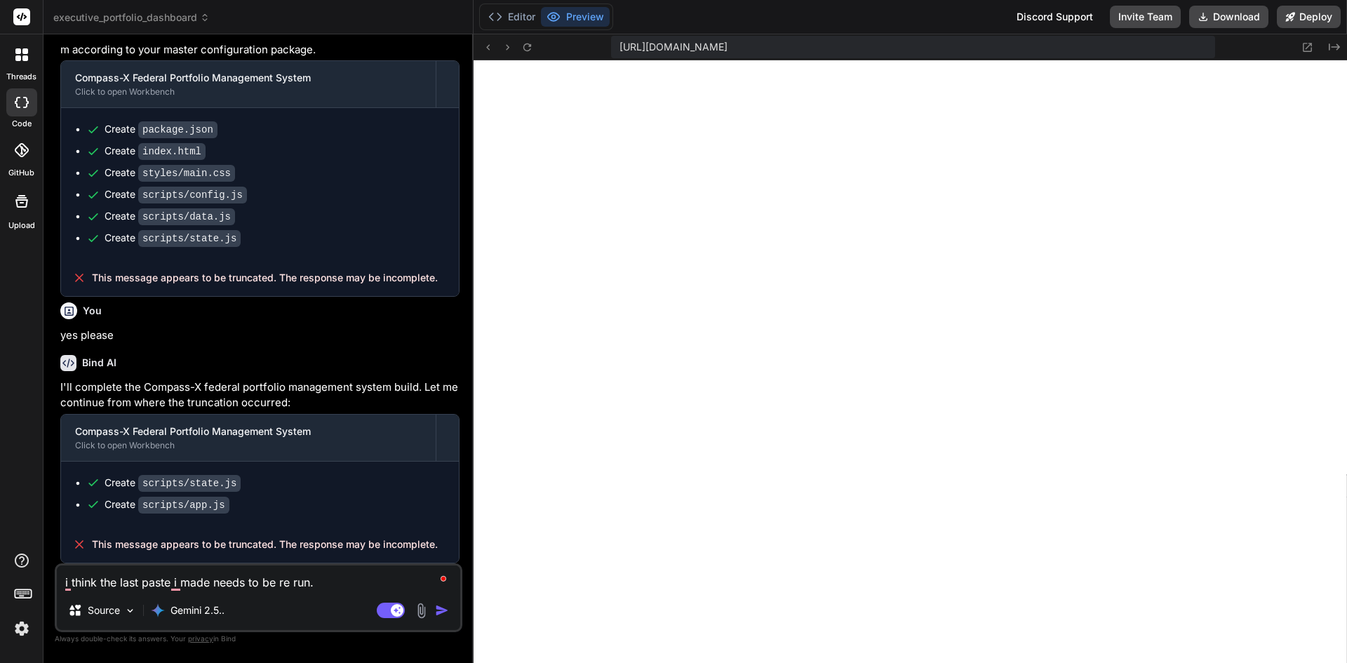
type textarea "x"
type textarea "i think the last paste i made needs to be re run. i"
type textarea "x"
type textarea "i think the last paste i made needs to be re run. i"
type textarea "x"
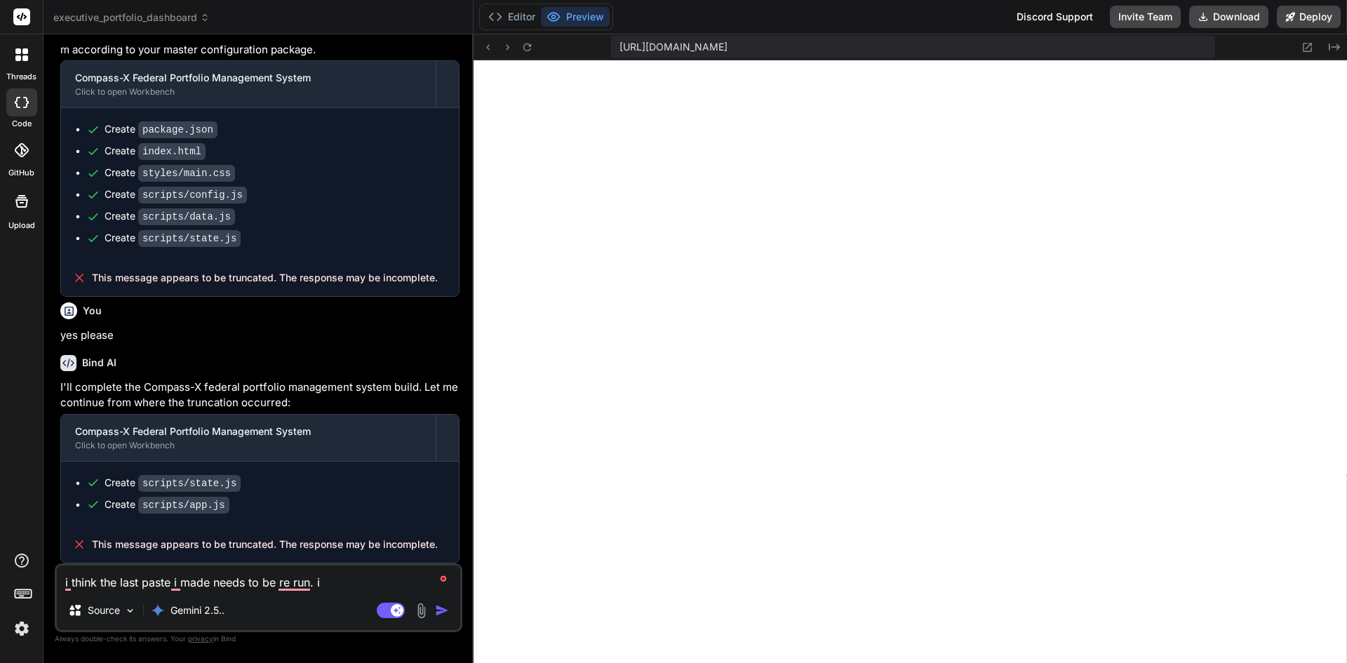
type textarea "i think the last paste i made needs to be re run. i c"
type textarea "x"
type textarea "i think the last paste i made needs to be re run. i ca"
type textarea "x"
type textarea "i think the last paste i made needs to be re run. i can"
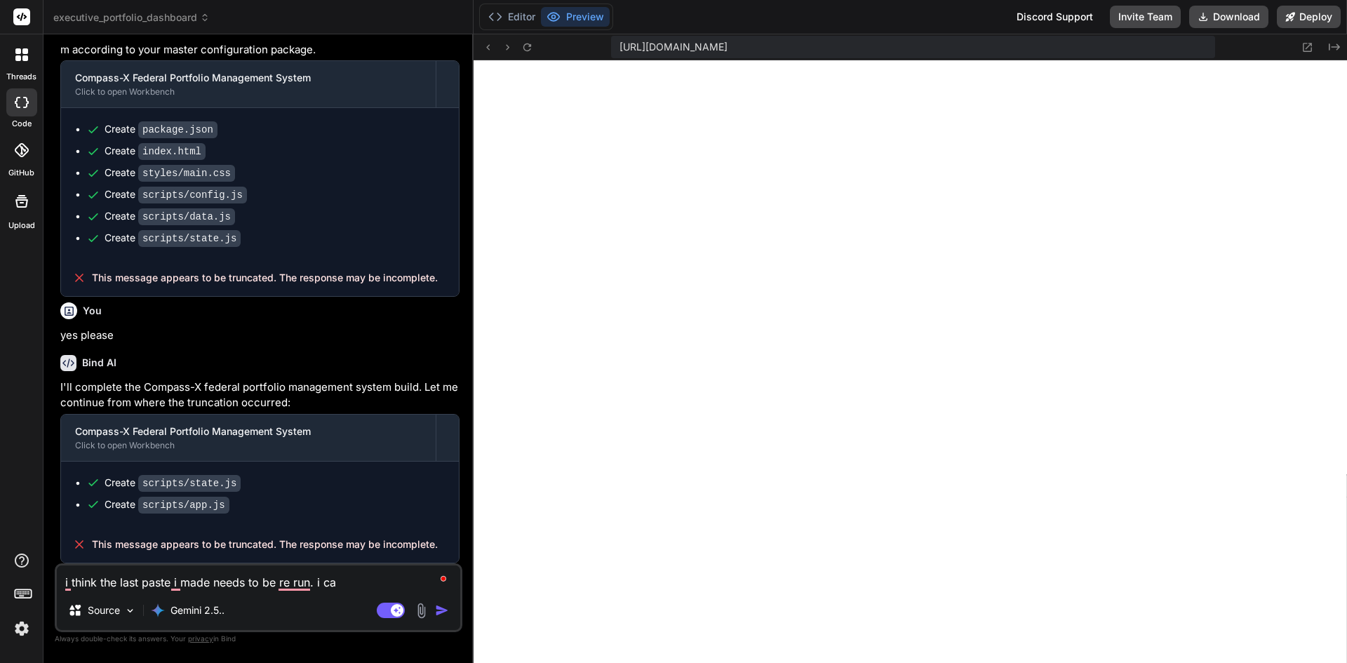
type textarea "x"
type textarea "i think the last paste i made needs to be re run. i cann"
type textarea "x"
type textarea "i think the last paste i made needs to be re run. i canno"
type textarea "x"
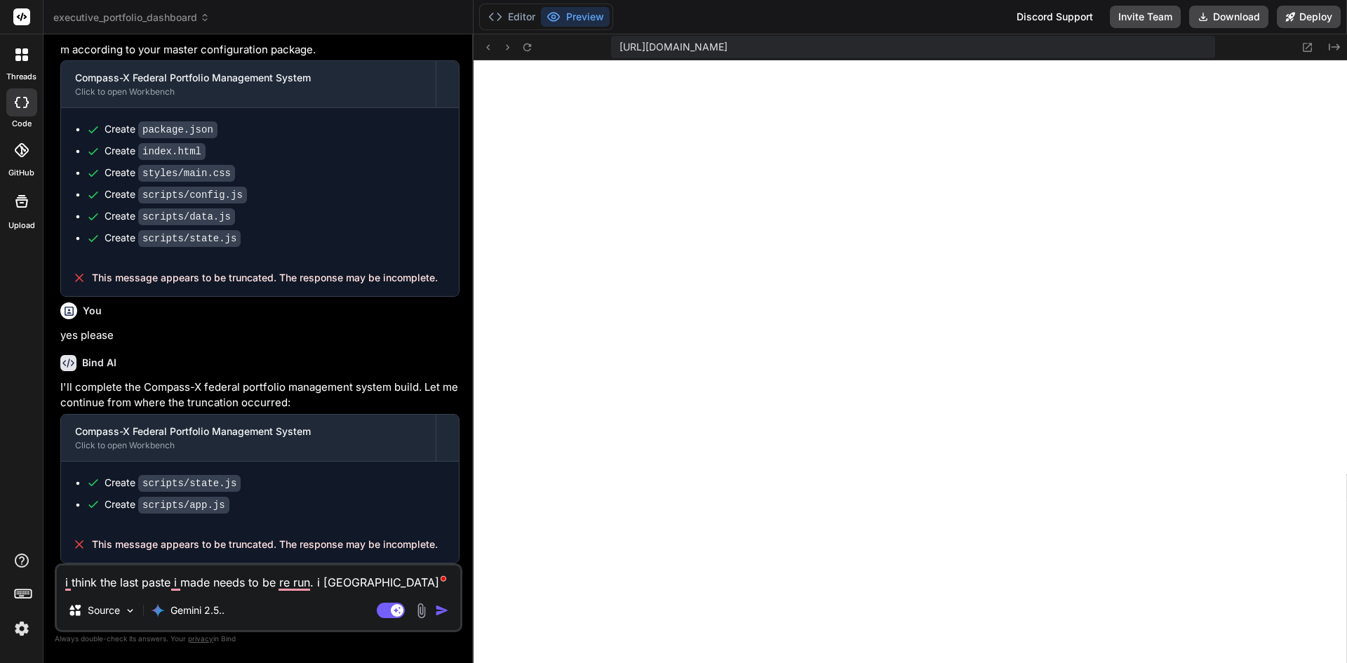
type textarea "i think the last paste i made needs to be re run. i cannot"
type textarea "x"
type textarea "i think the last paste i made needs to be re run. i cannot"
type textarea "x"
type textarea "i think the last paste i made needs to be re run. i cannot g"
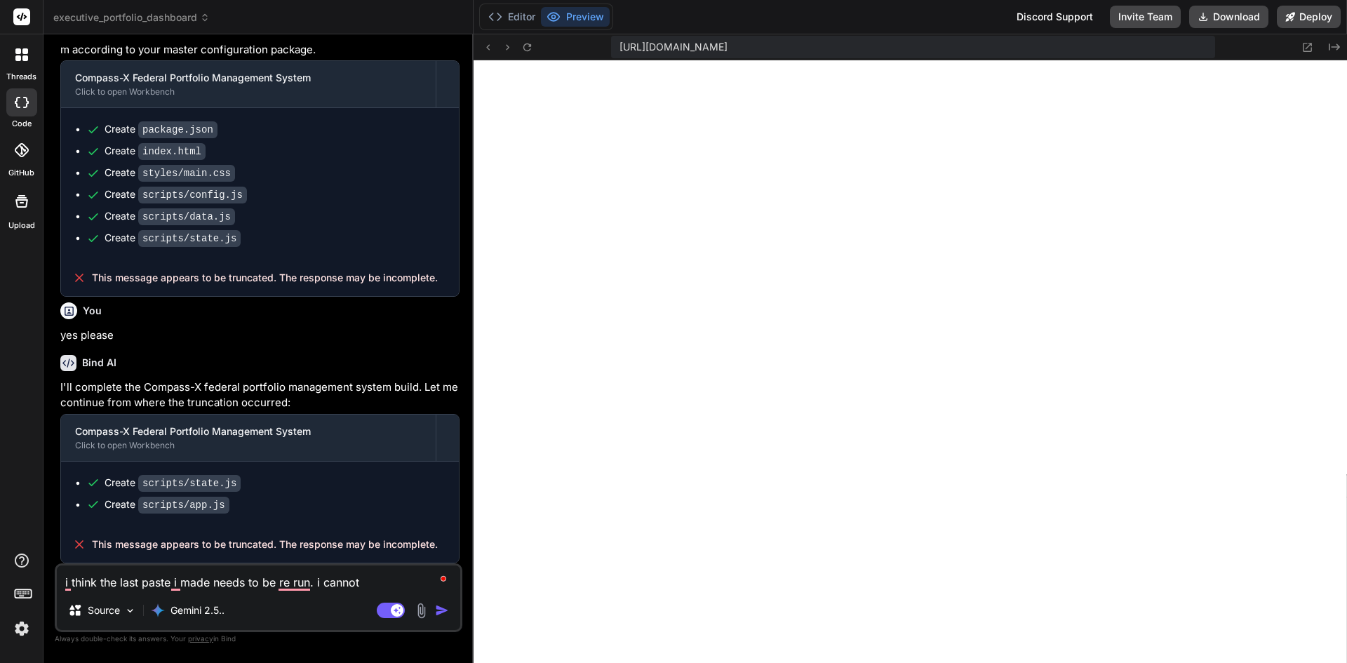
type textarea "x"
type textarea "i think the last paste i made needs to be re run. i cannot ge"
type textarea "x"
type textarea "i think the last paste i made needs to be re run. i cannot get"
type textarea "x"
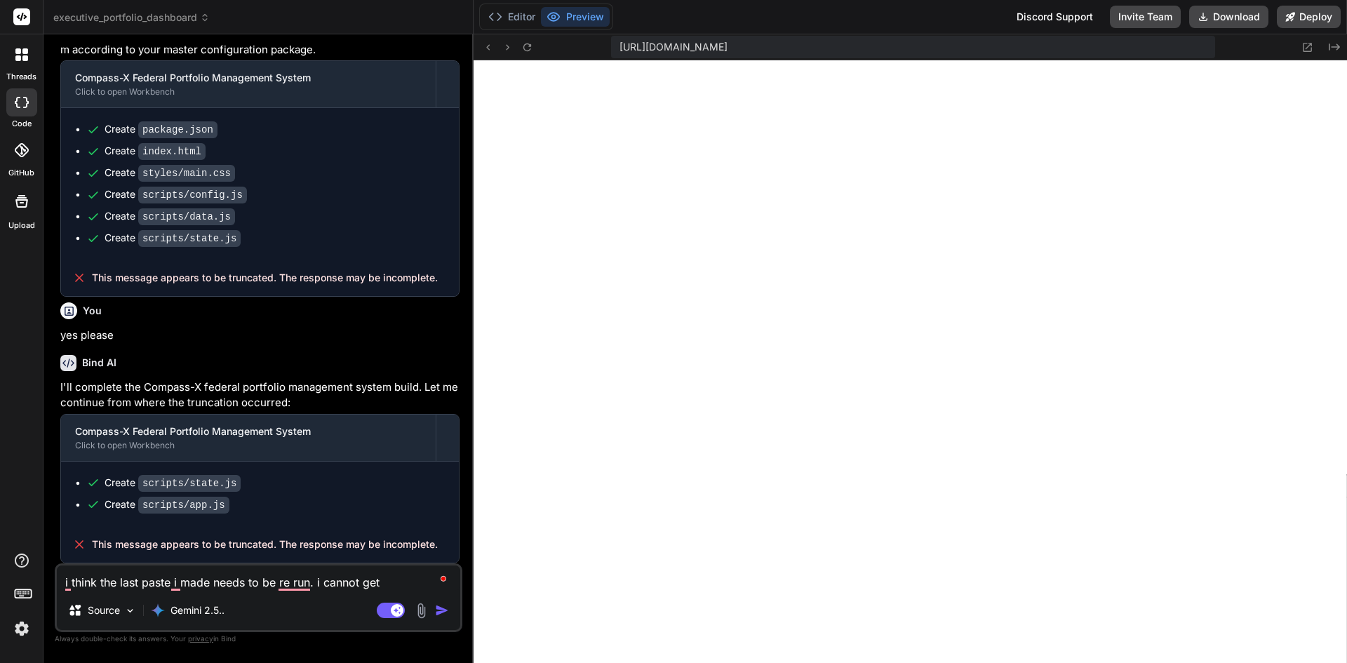
type textarea "i think the last paste i made needs to be re run. i cannot get"
type textarea "x"
type textarea "i think the last paste i made needs to be re run. i cannot get a"
type textarea "x"
type textarea "i think the last paste i made needs to be re run. i cannot get a"
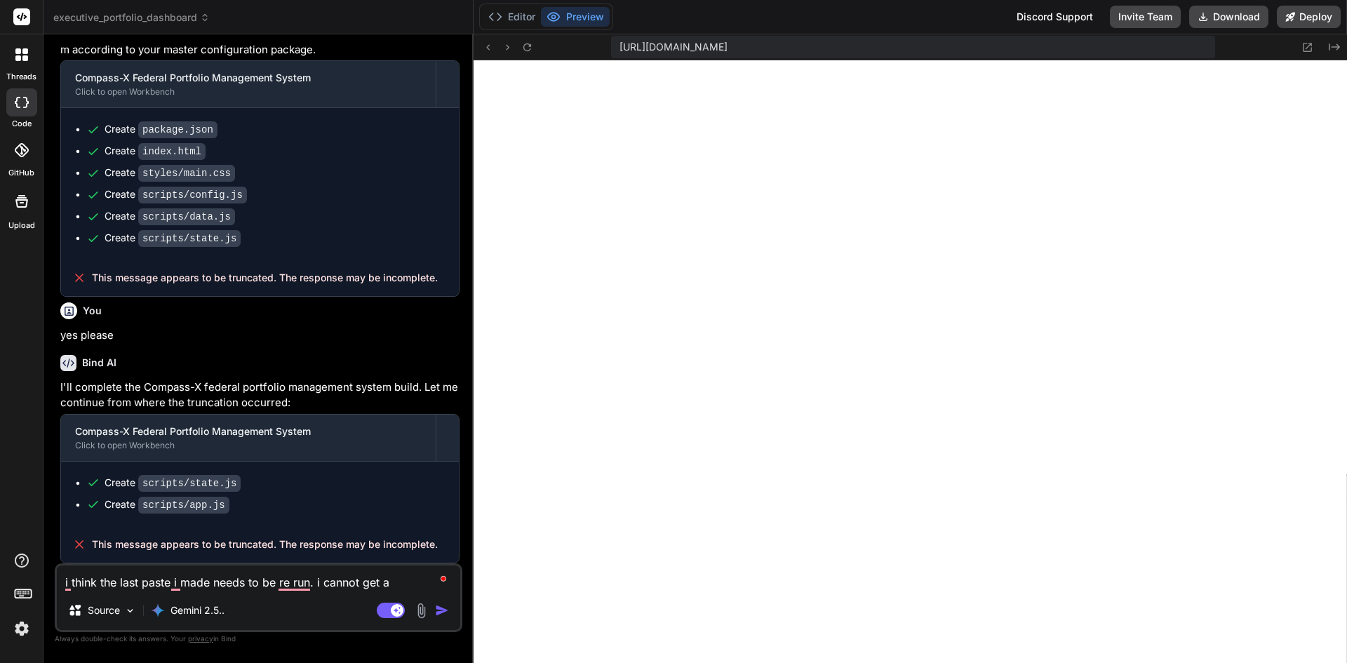
type textarea "x"
type textarea "i think the last paste i made needs to be re run. i cannot get a p"
type textarea "x"
type textarea "i think the last paste i made needs to be re run. i cannot get a pr"
type textarea "x"
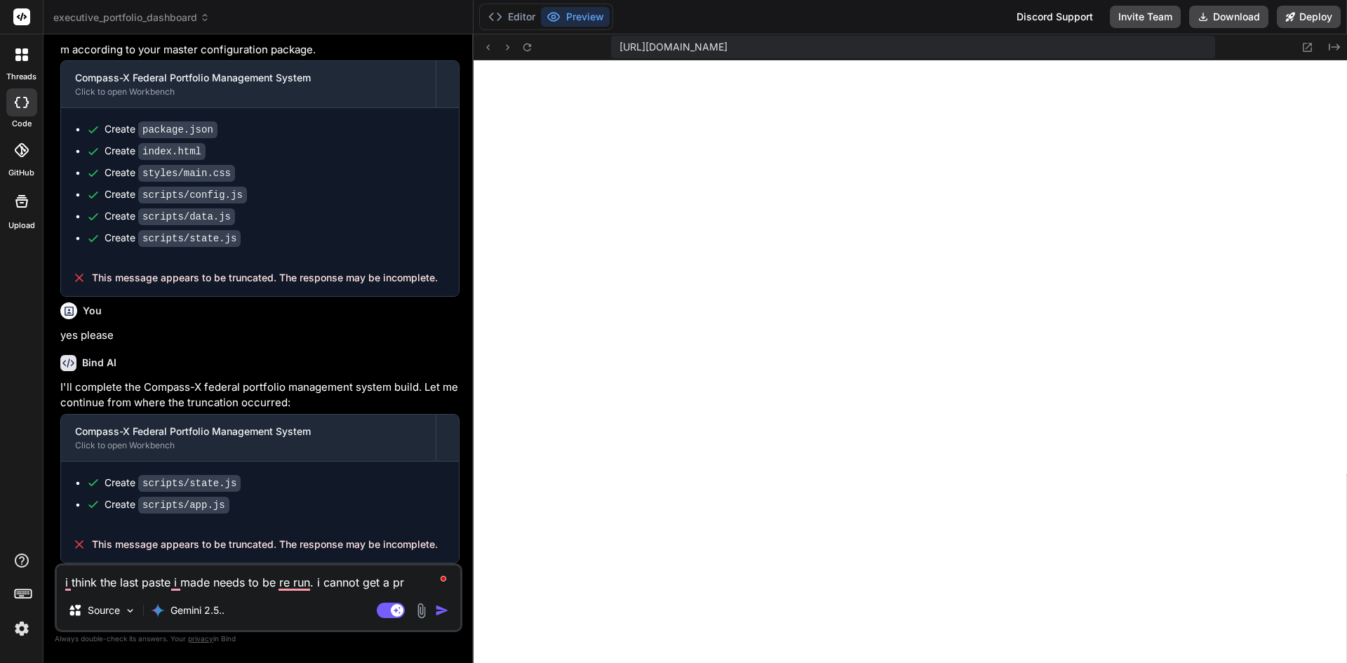
type textarea "i think the last paste i made needs to be re run. i cannot get a pre"
type textarea "x"
type textarea "i think the last paste i made needs to be re run. i cannot get a prev"
type textarea "x"
type textarea "i think the last paste i made needs to be re run. i cannot get a previ"
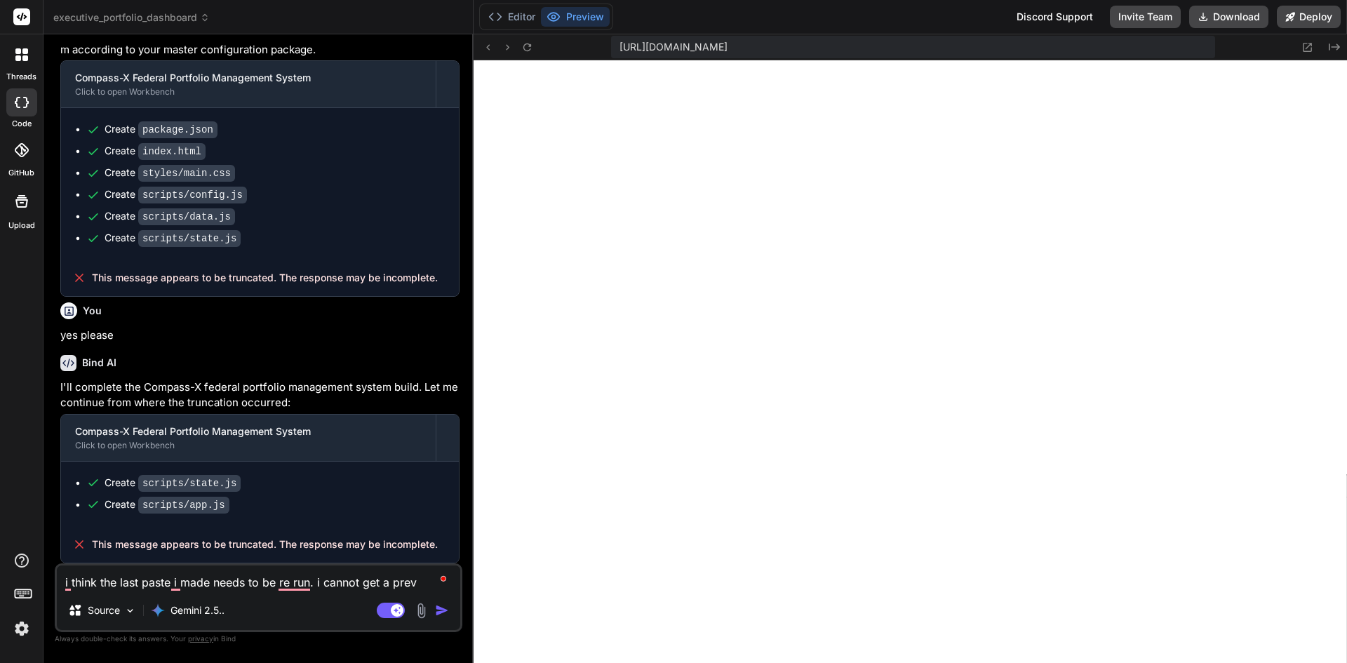
type textarea "x"
type textarea "i think the last paste i made needs to be re run. i cannot get a previe"
type textarea "x"
type textarea "i think the last paste i made needs to be re run. i cannot get a preview"
type textarea "x"
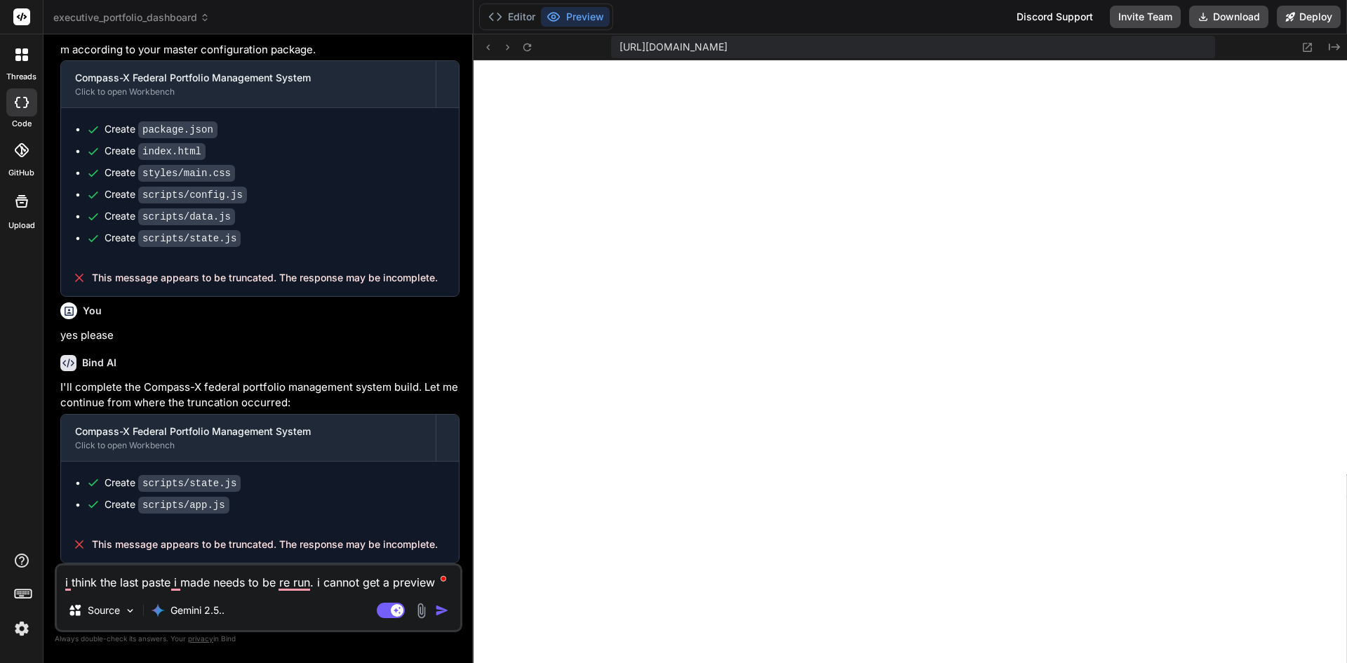
type textarea "i think the last paste i made needs to be re run. i cannot get a preview"
type textarea "x"
type textarea "i think the last paste i made needs to be re run. i cannot get a preview h"
type textarea "x"
type textarea "i think the last paste i made needs to be re run. i cannot get a preview he"
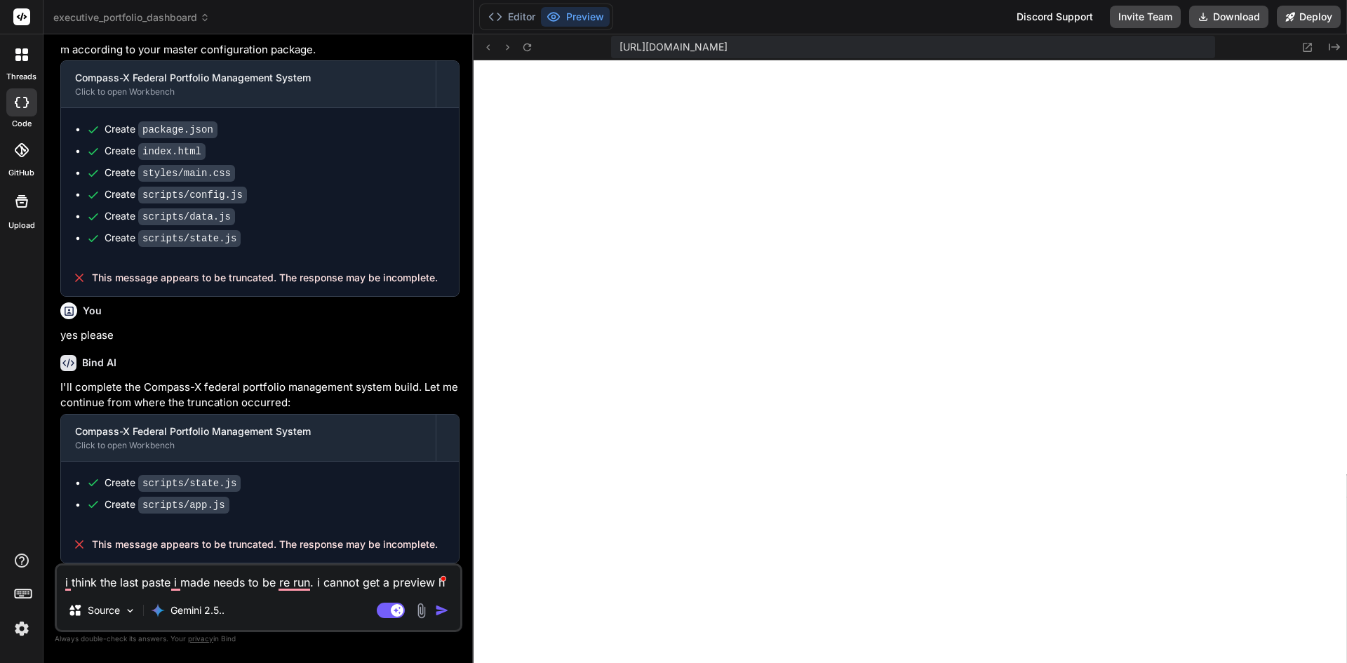
type textarea "x"
type textarea "i think the last paste i made needs to be re run. i cannot get a preview her"
type textarea "x"
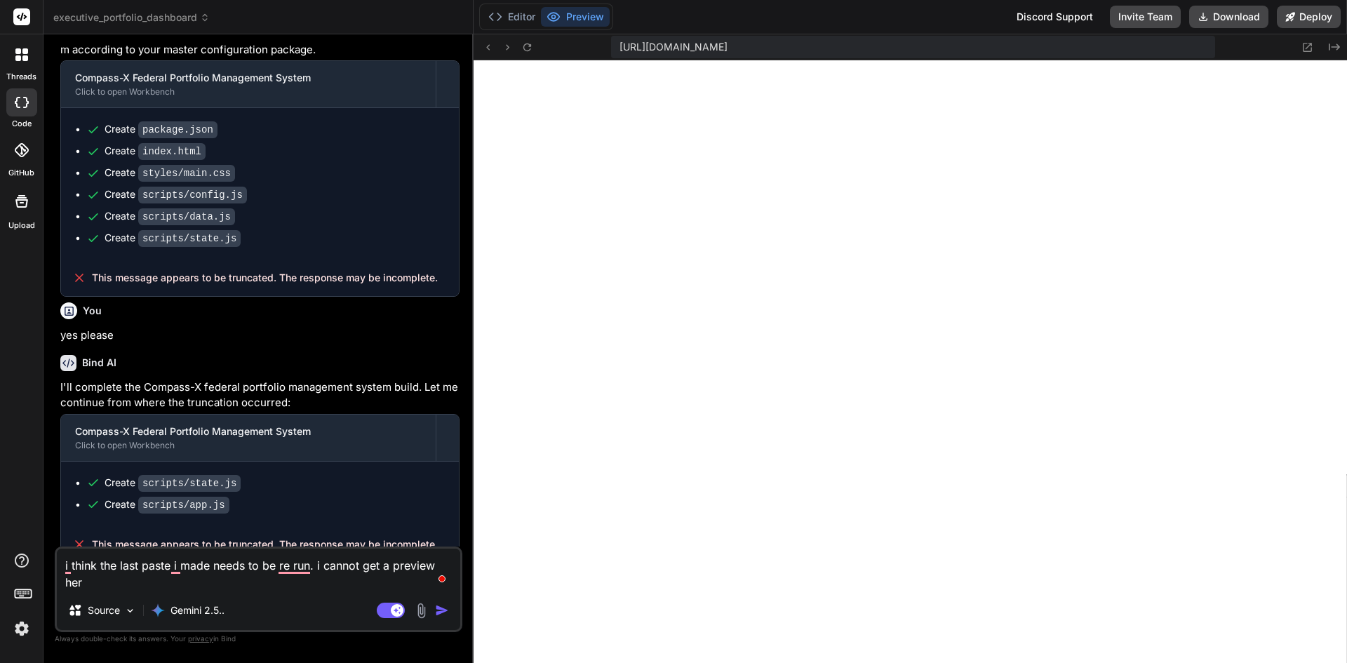
type textarea "i think the last paste i made needs to be re run. i cannot get a preview here"
type textarea "x"
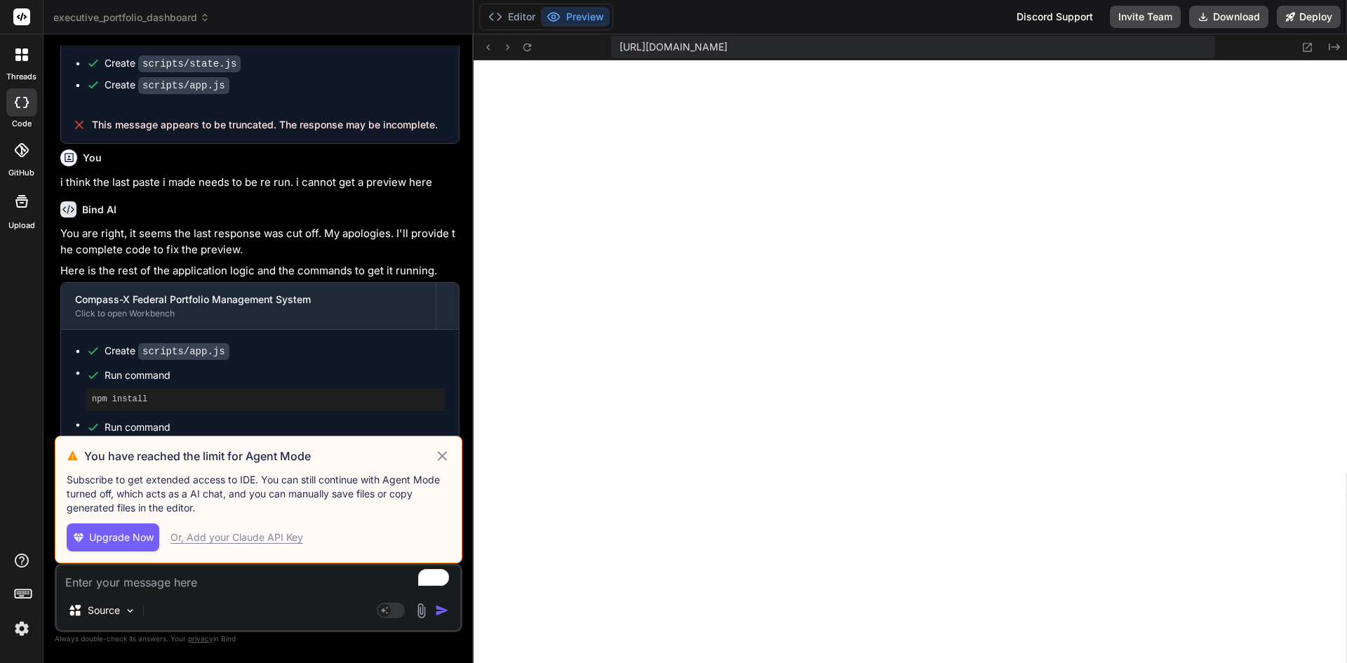
scroll to position [4845, 0]
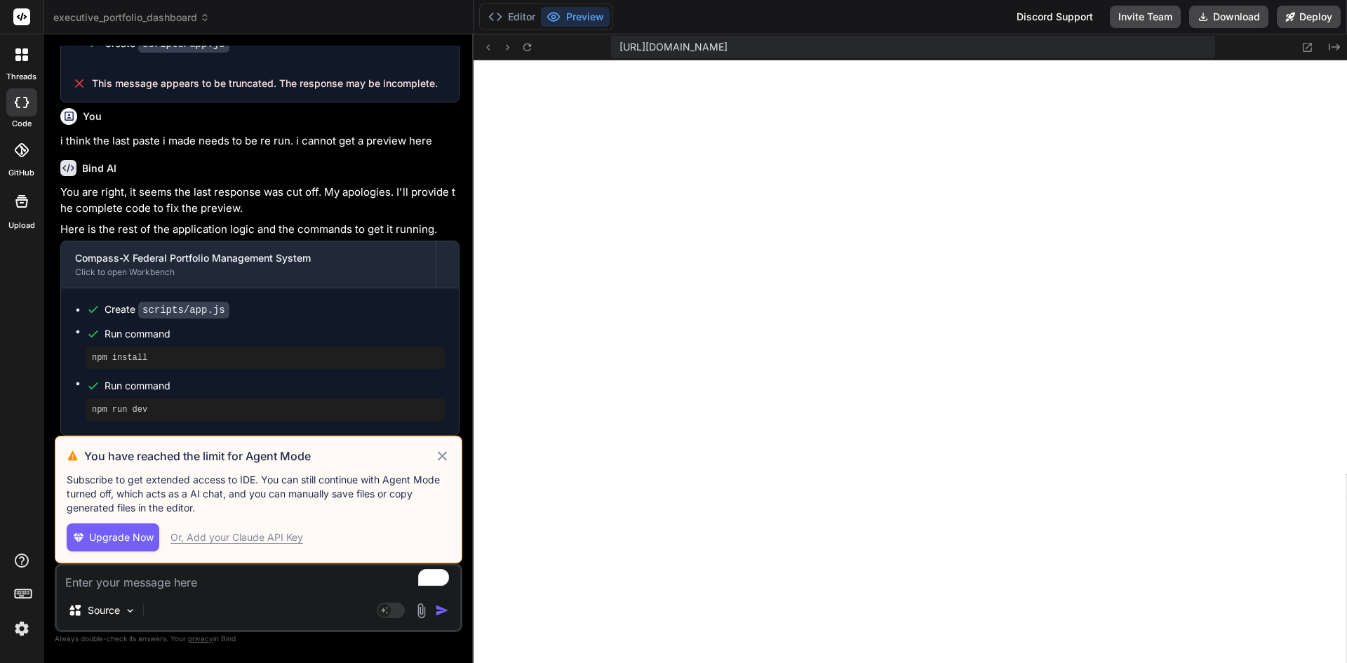
click at [450, 452] on icon at bounding box center [442, 456] width 16 height 17
type textarea "x"
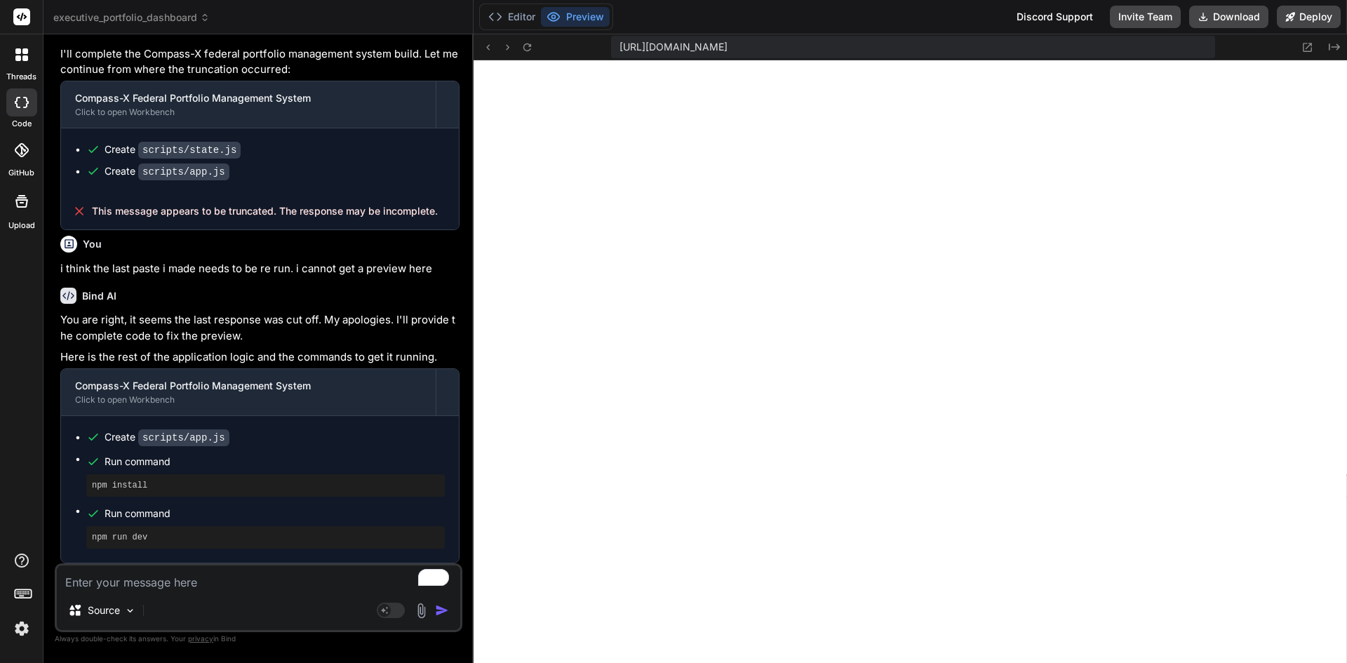
scroll to position [4717, 0]
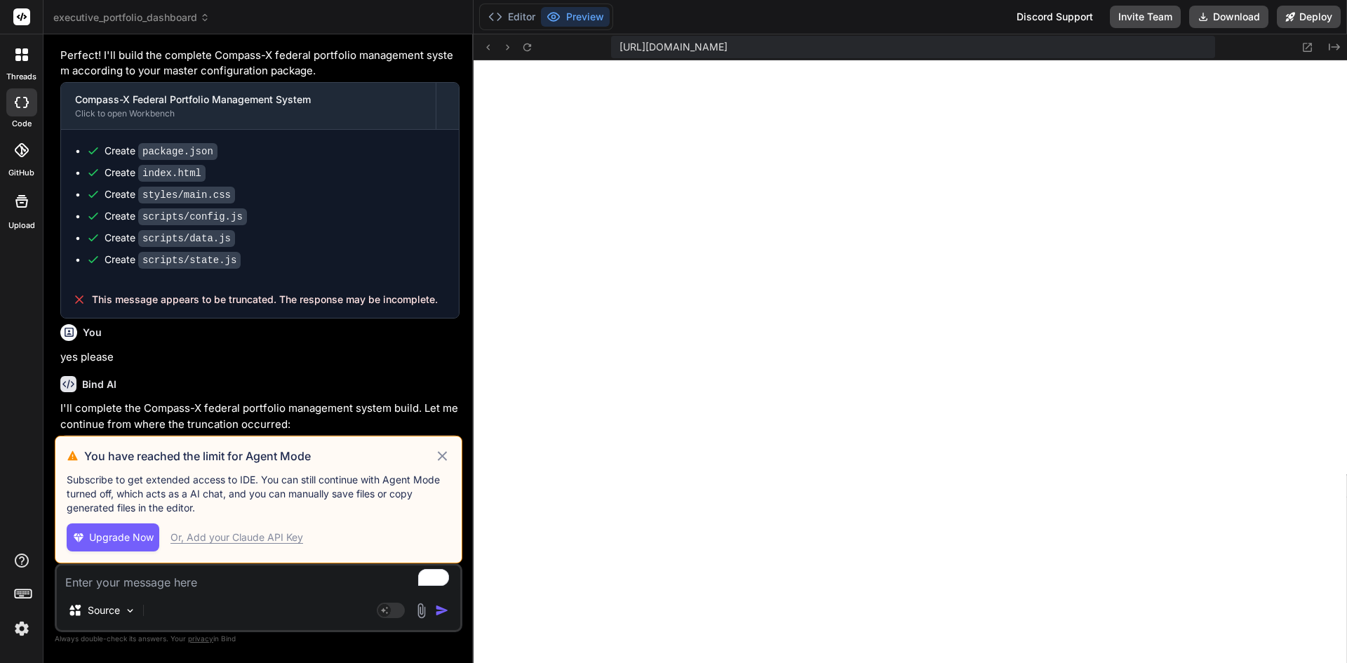
scroll to position [560, 0]
type textarea "x"
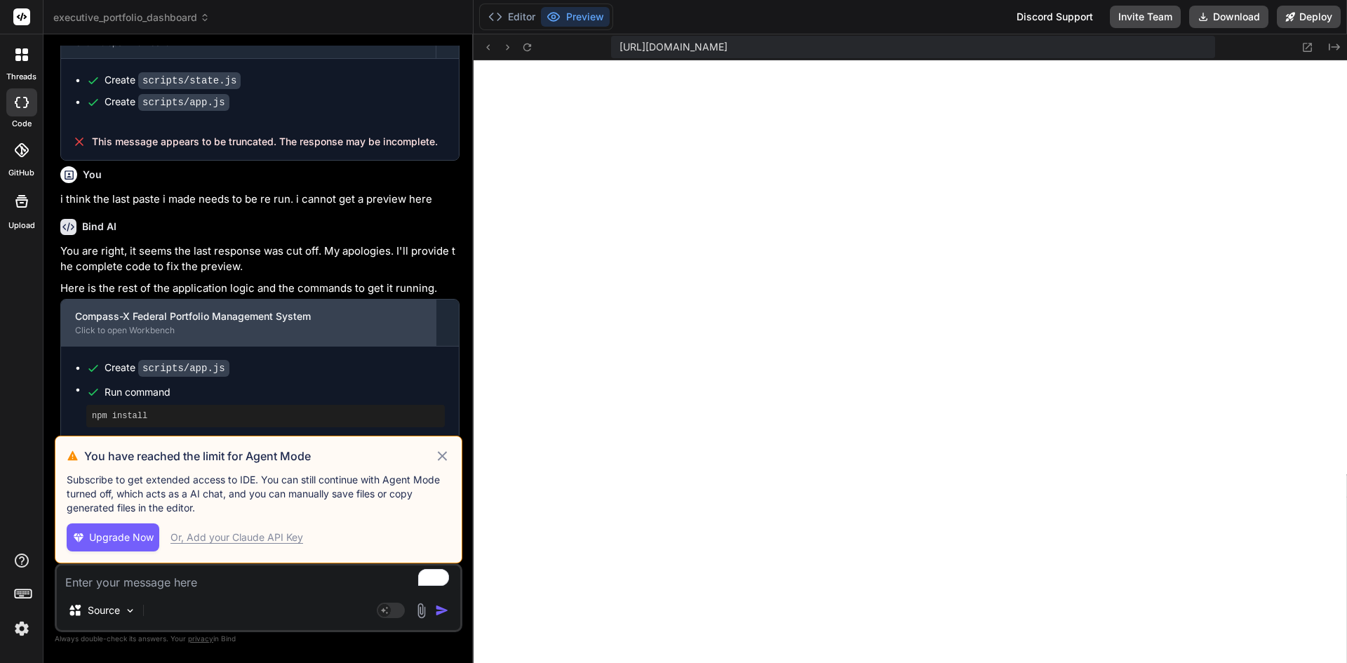
scroll to position [4531, 0]
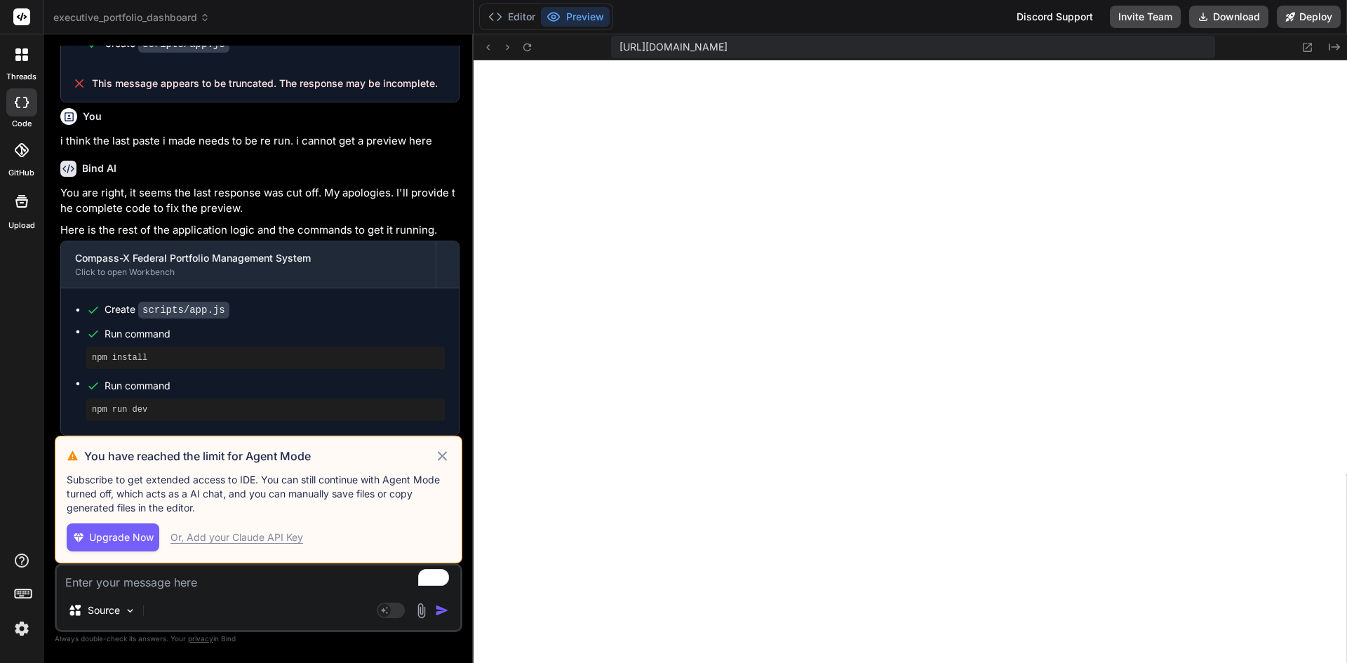
click at [201, 584] on textarea "To enrich screen reader interactions, please activate Accessibility in Grammarl…" at bounding box center [258, 578] width 403 height 25
type textarea "r"
type textarea "x"
type textarea "rt"
type textarea "x"
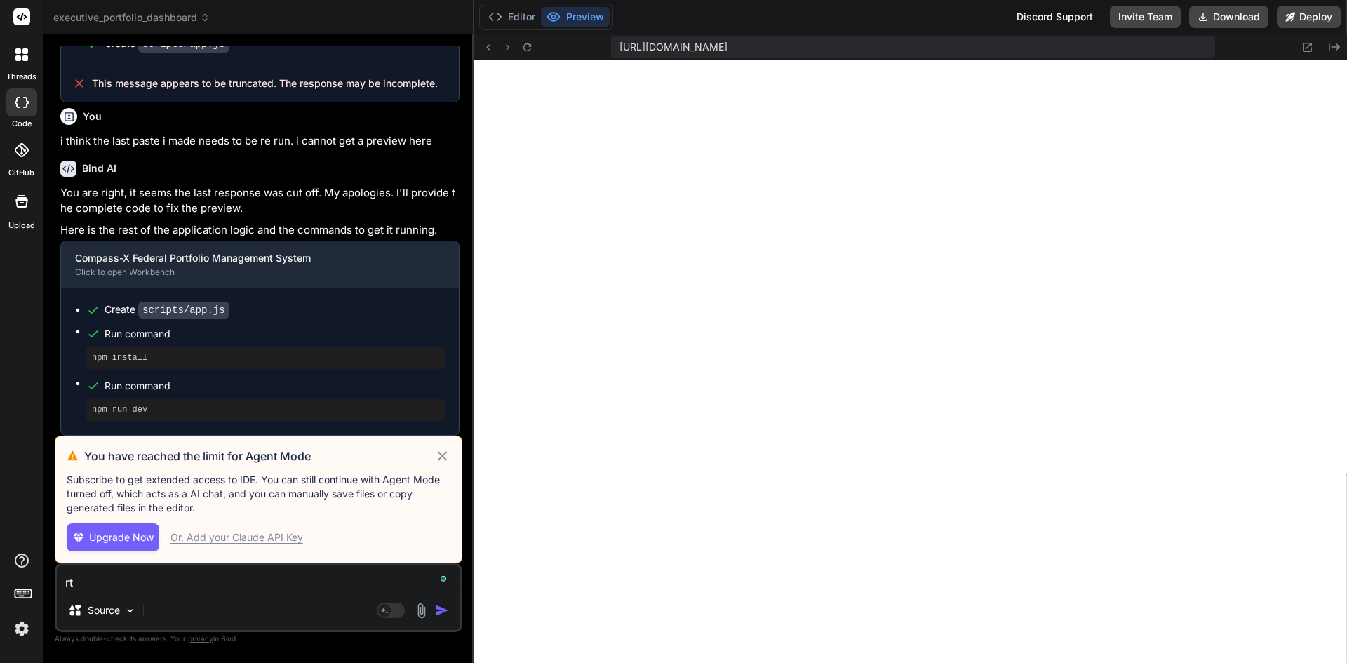
type textarea "r"
type textarea "x"
type textarea "rh"
type textarea "x"
type textarea "rhe"
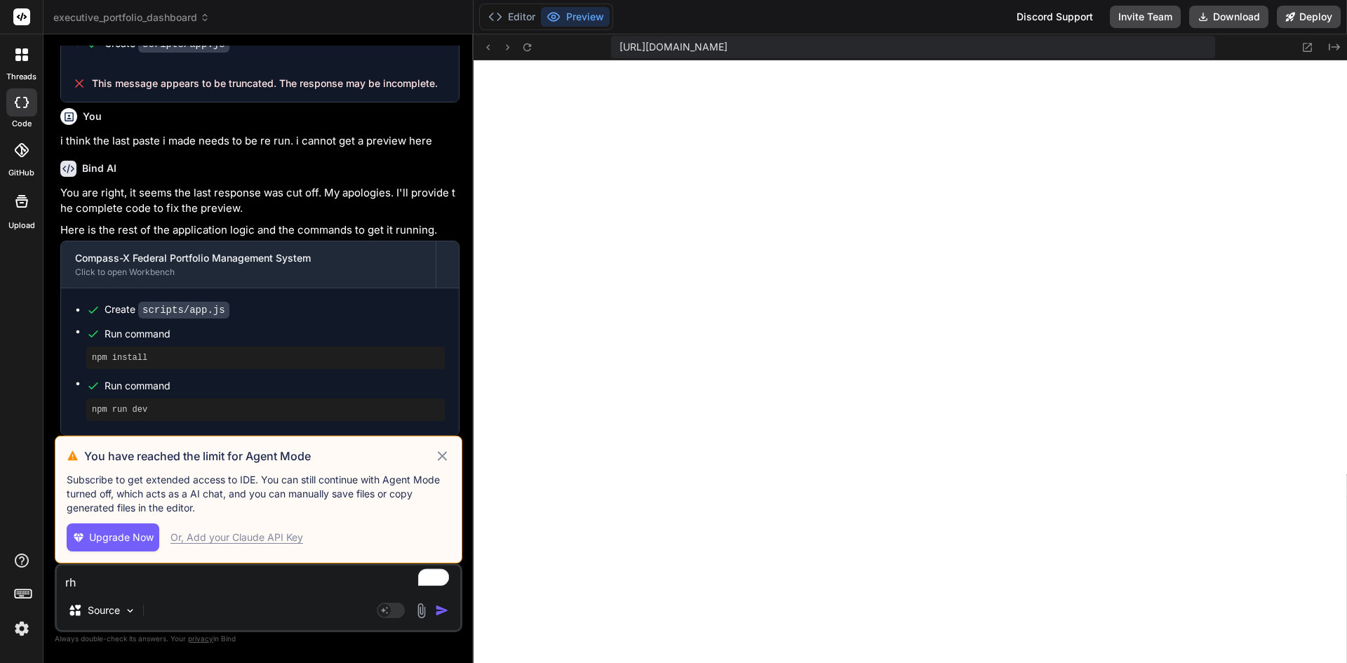
type textarea "x"
type textarea "rher"
type textarea "x"
type textarea "rhere"
type textarea "x"
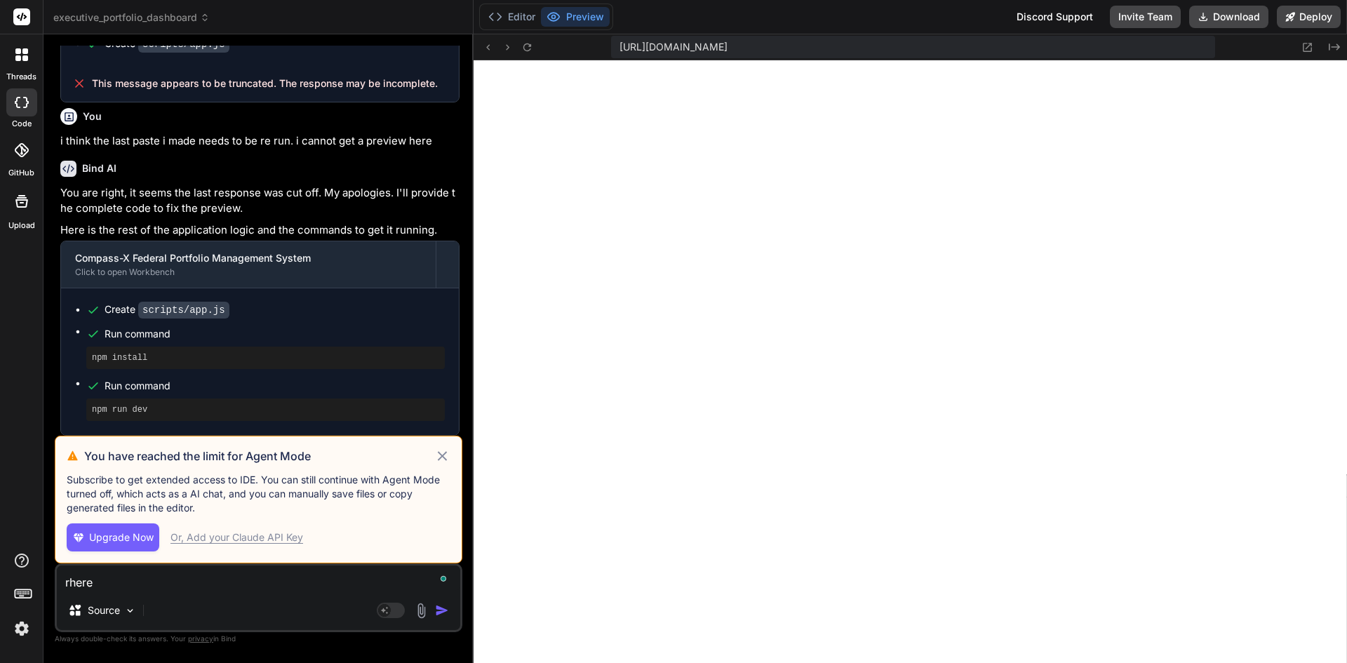
type textarea "rhere"
type textarea "x"
type textarea "rhere"
type textarea "x"
type textarea "rher"
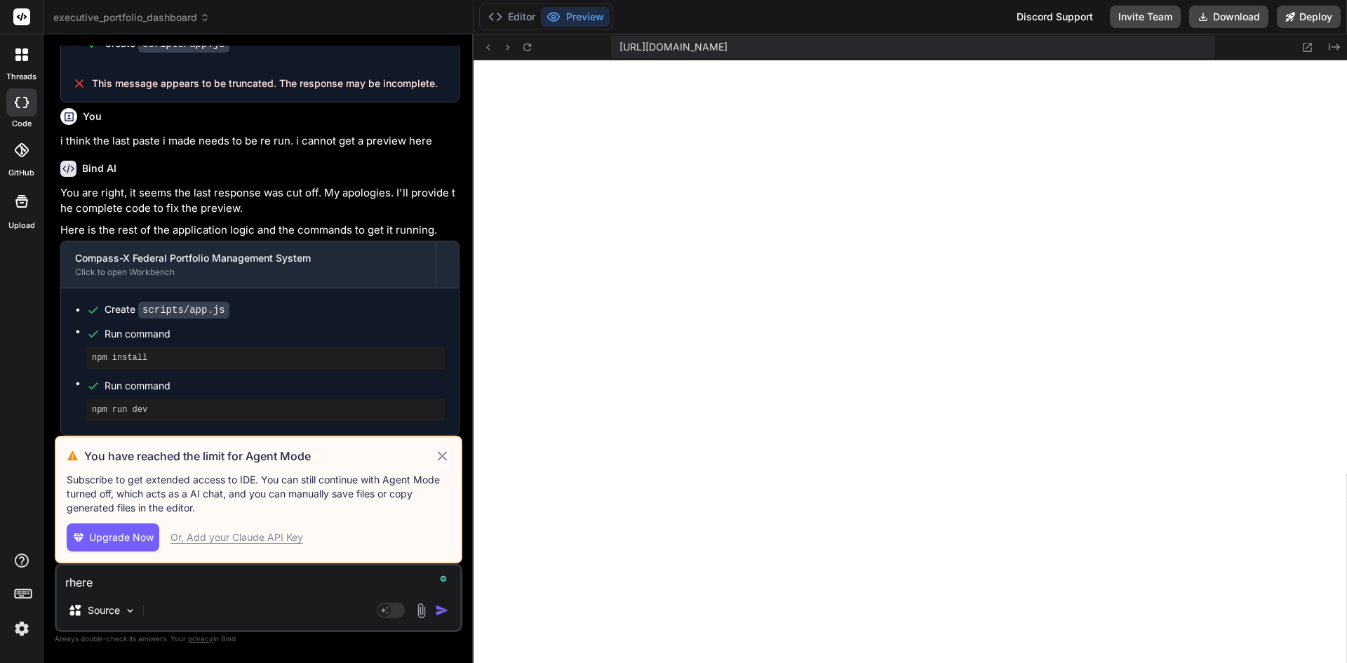
type textarea "x"
type textarea "rhe"
type textarea "x"
type textarea "rh"
type textarea "x"
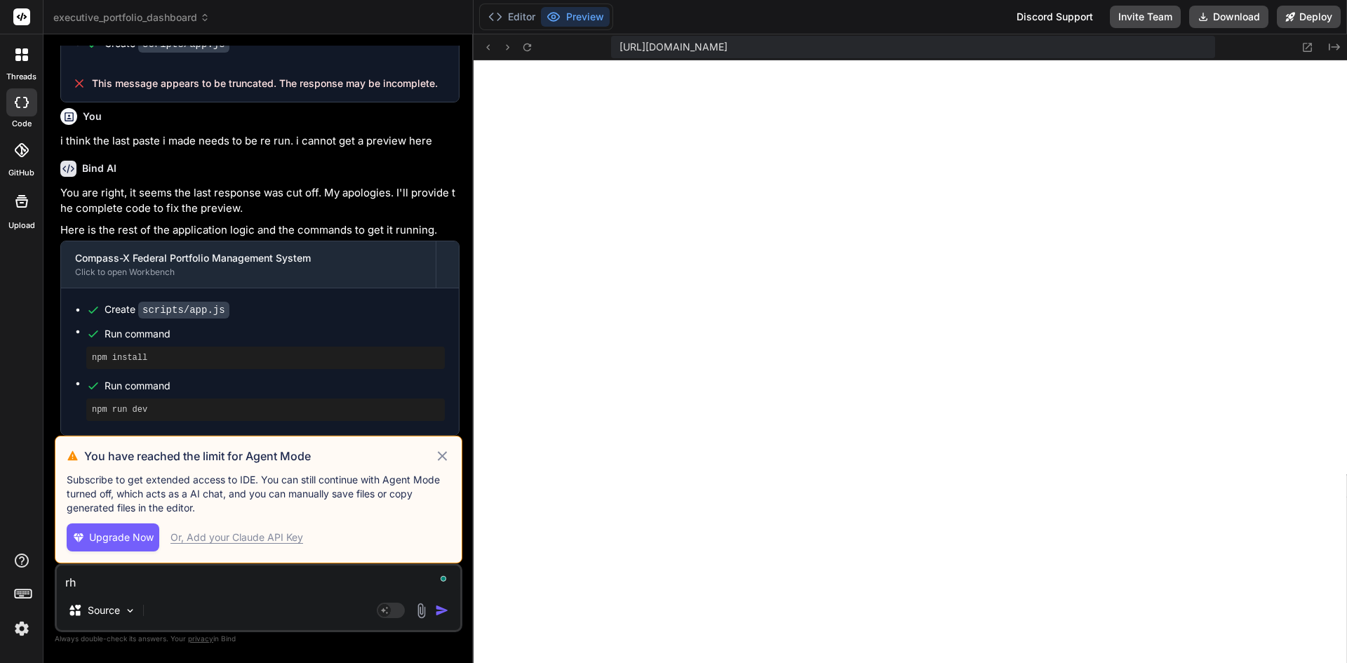
type textarea "r"
type textarea "x"
type textarea "t"
type textarea "x"
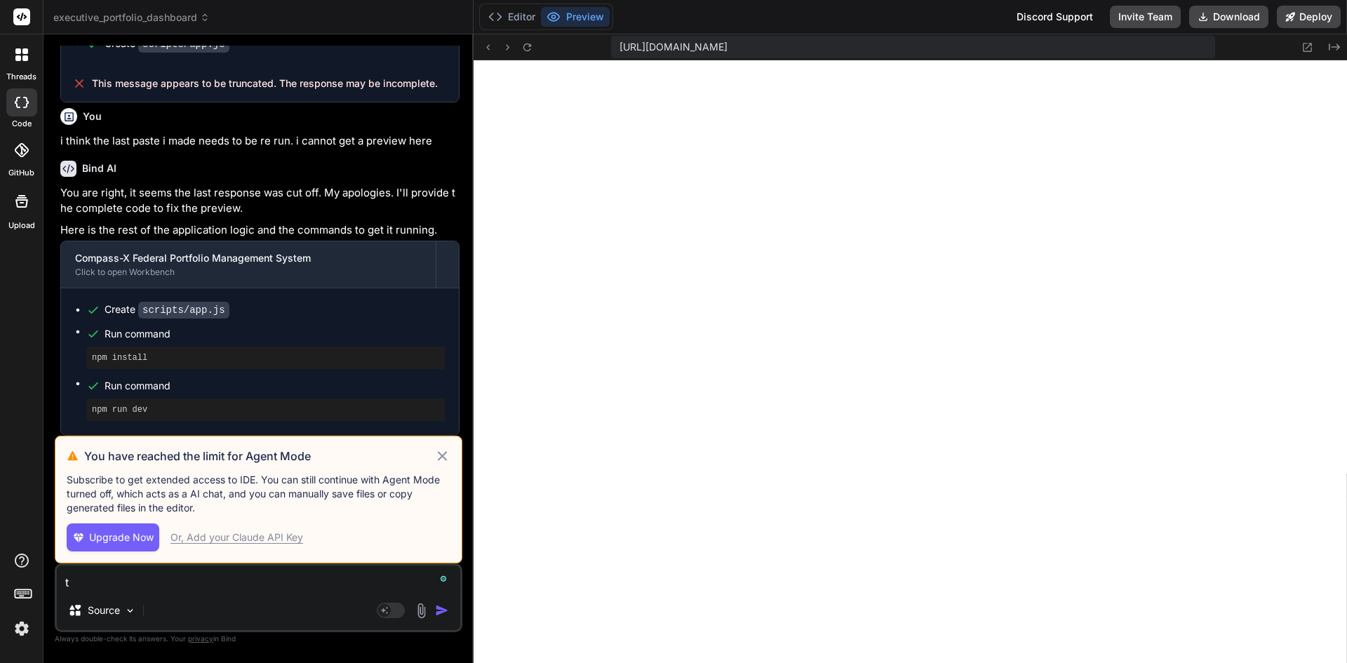
type textarea "th"
type textarea "x"
type textarea "the"
type textarea "x"
type textarea "ther"
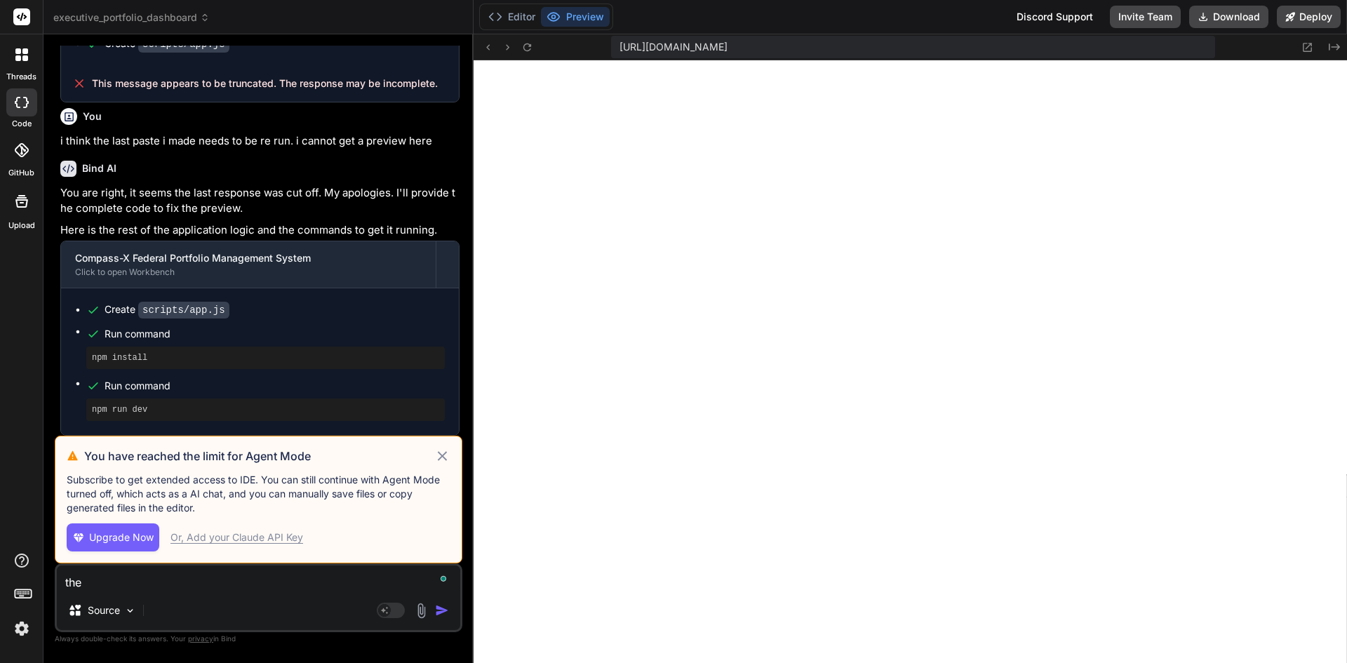
type textarea "x"
type textarea "there"
type textarea "x"
type textarea "there"
type textarea "x"
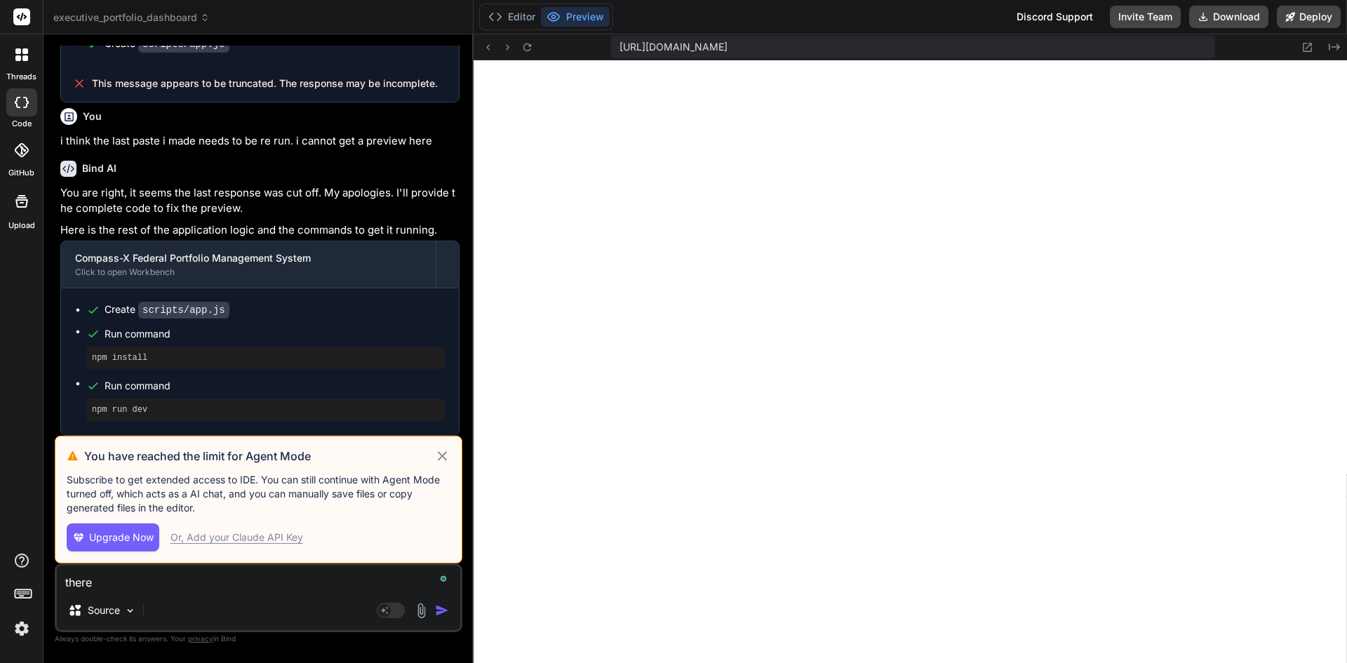
type textarea "there d"
type textarea "x"
type textarea "there do"
type textarea "x"
type textarea "there doe"
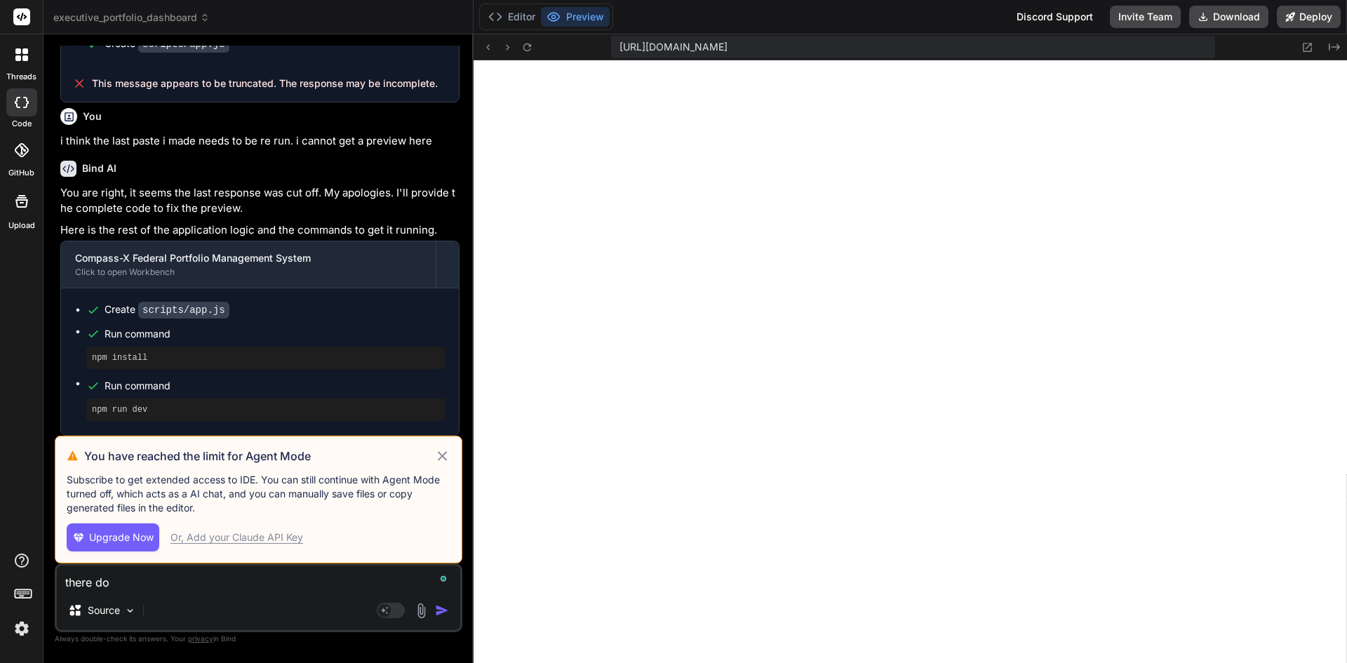
type textarea "x"
type textarea "there does"
type textarea "x"
type textarea "there does"
type textarea "x"
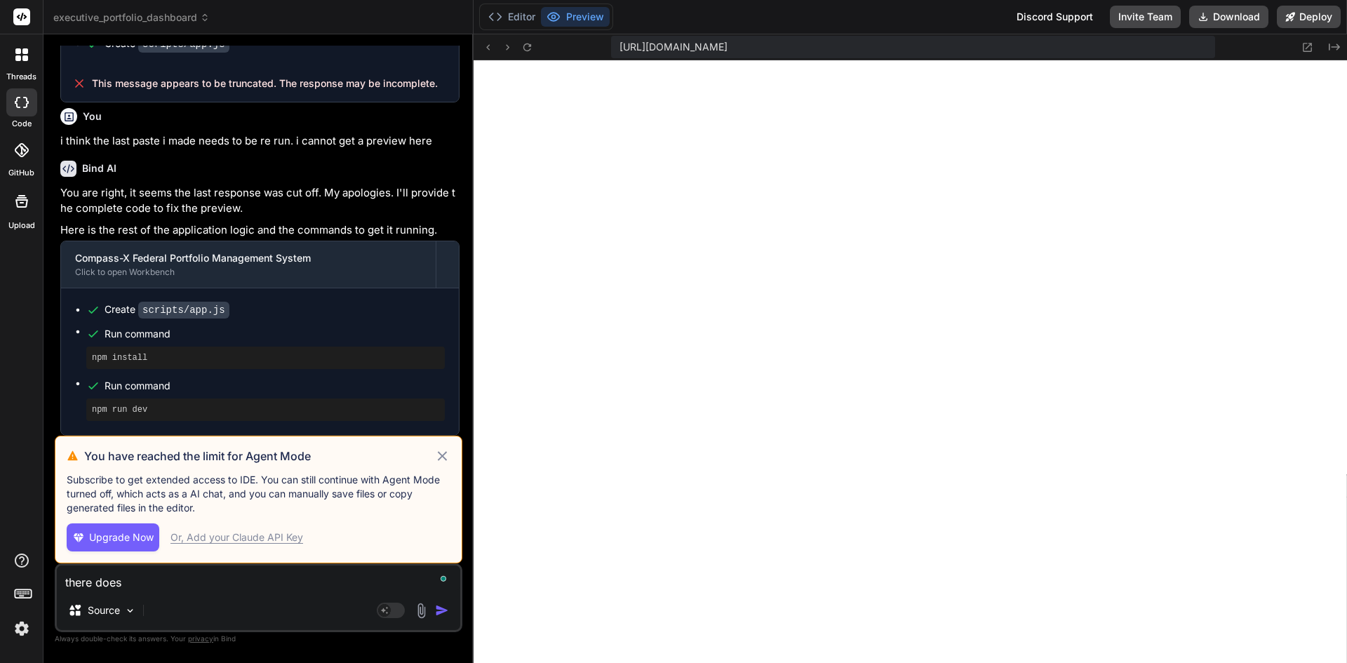
type textarea "there does n"
type textarea "x"
type textarea "there does no"
type textarea "x"
type textarea "there does not"
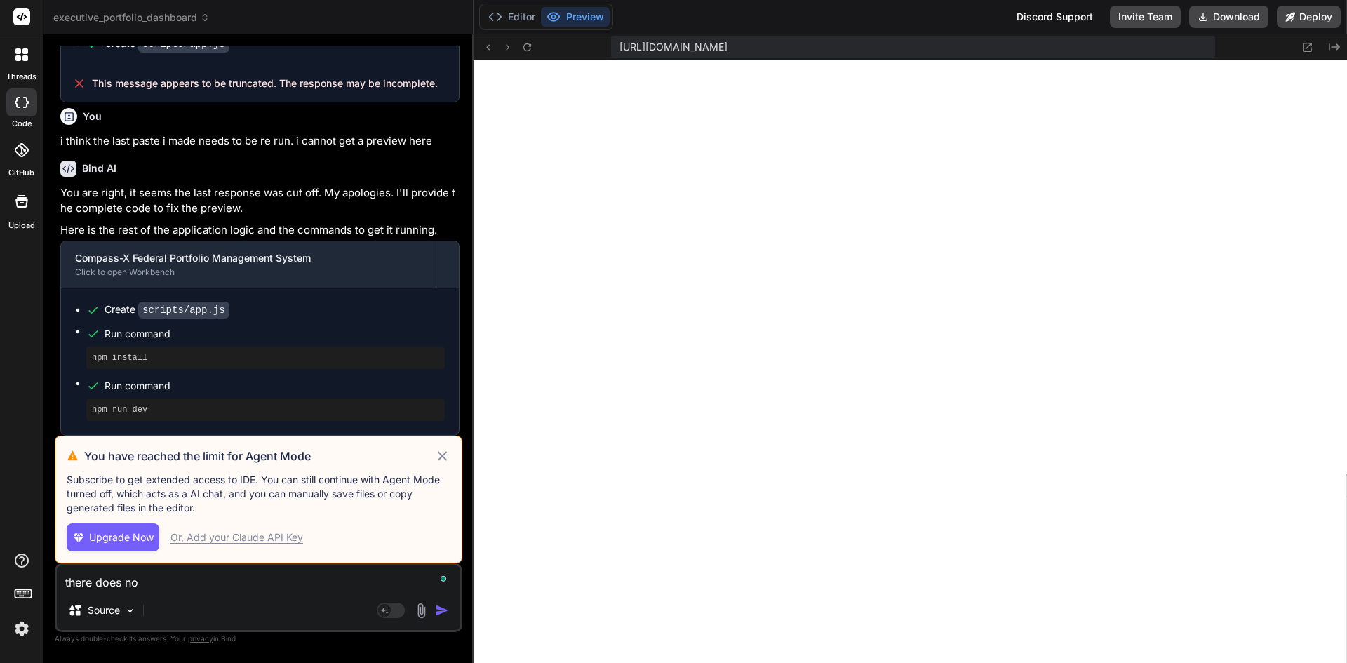
type textarea "x"
type textarea "there does not"
type textarea "x"
type textarea "there does not a"
type textarea "x"
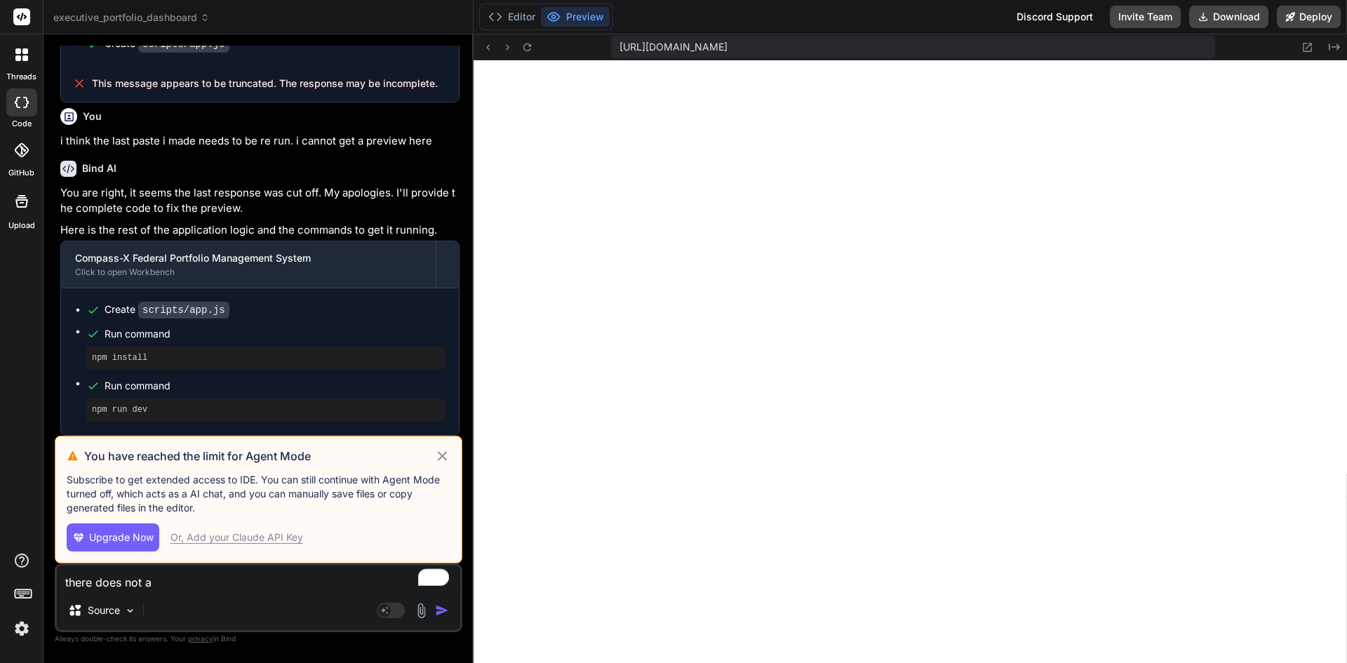
type textarea "there does not ap"
type textarea "x"
type textarea "there does not app"
type textarea "x"
type textarea "there does not appa"
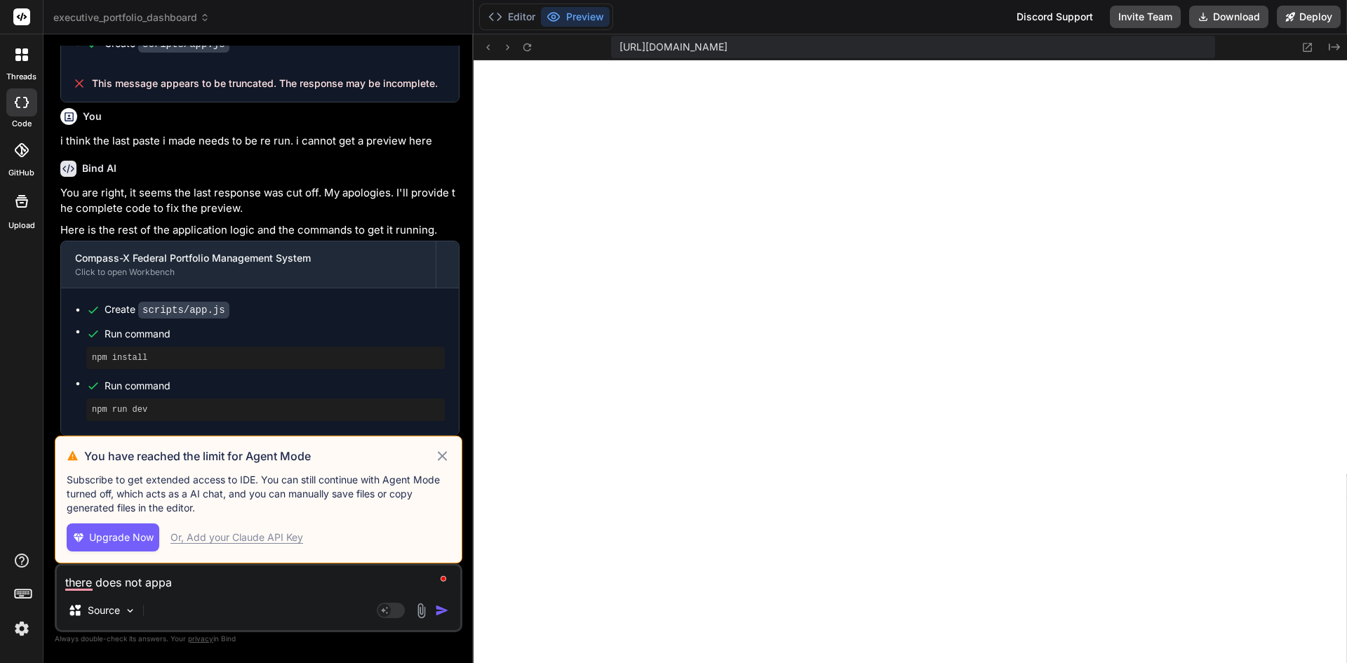
type textarea "x"
type textarea "there does not app"
type textarea "x"
type textarea "there does not appe"
type textarea "x"
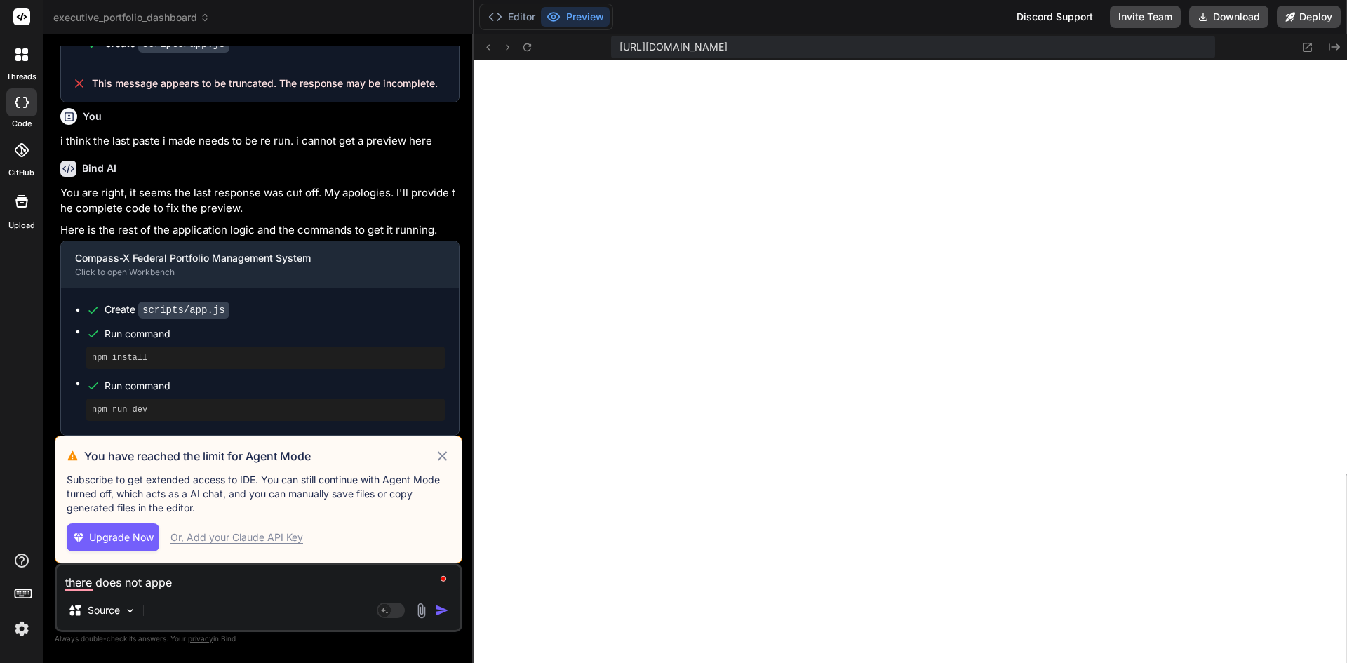
type textarea "there does not appea"
type textarea "x"
type textarea "there does not appear"
type textarea "x"
type textarea "there does not appear"
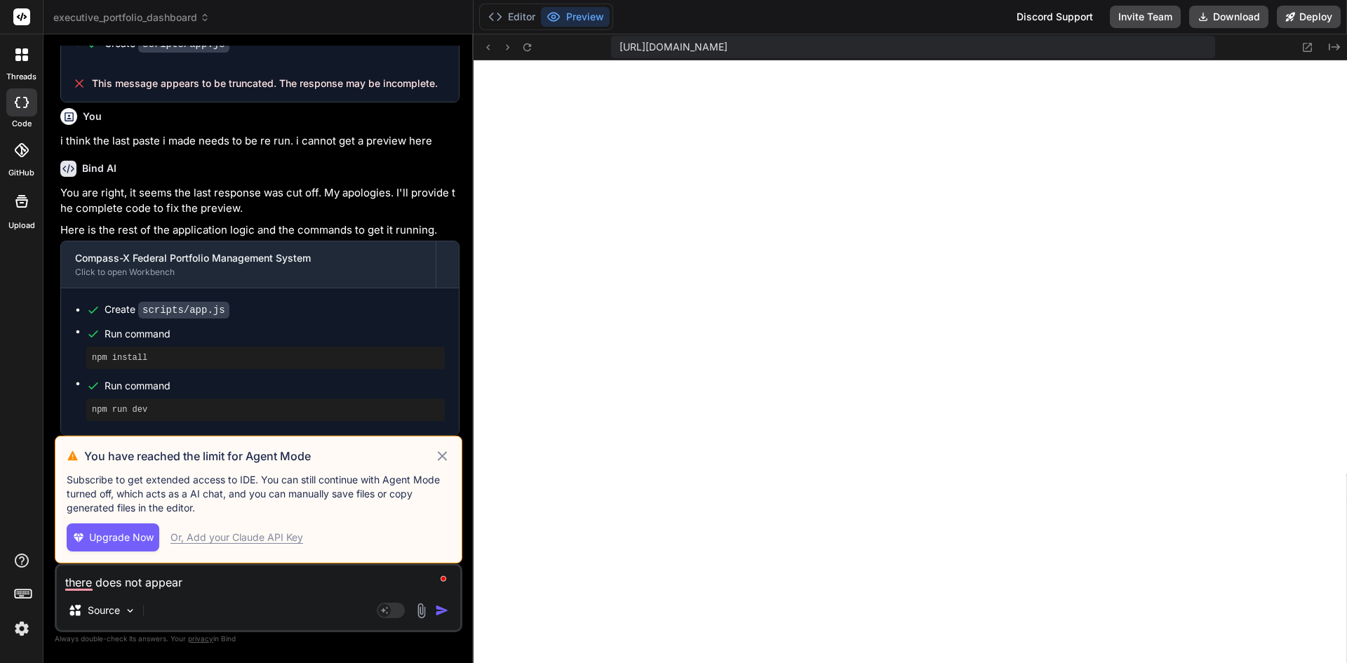
type textarea "x"
type textarea "there does not appear t"
type textarea "x"
type textarea "there does not appear to"
type textarea "x"
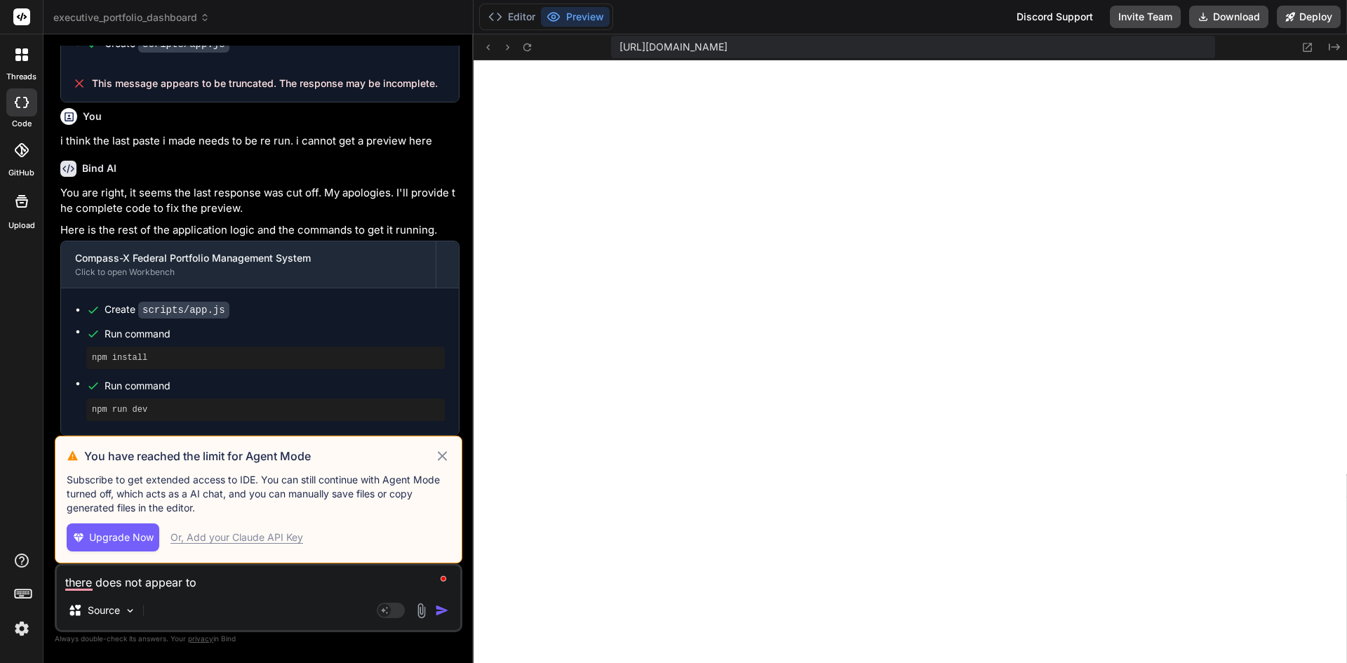
type textarea "there does not appear to"
type textarea "x"
type textarea "there does not appear to b"
type textarea "x"
type textarea "there does not appear to be"
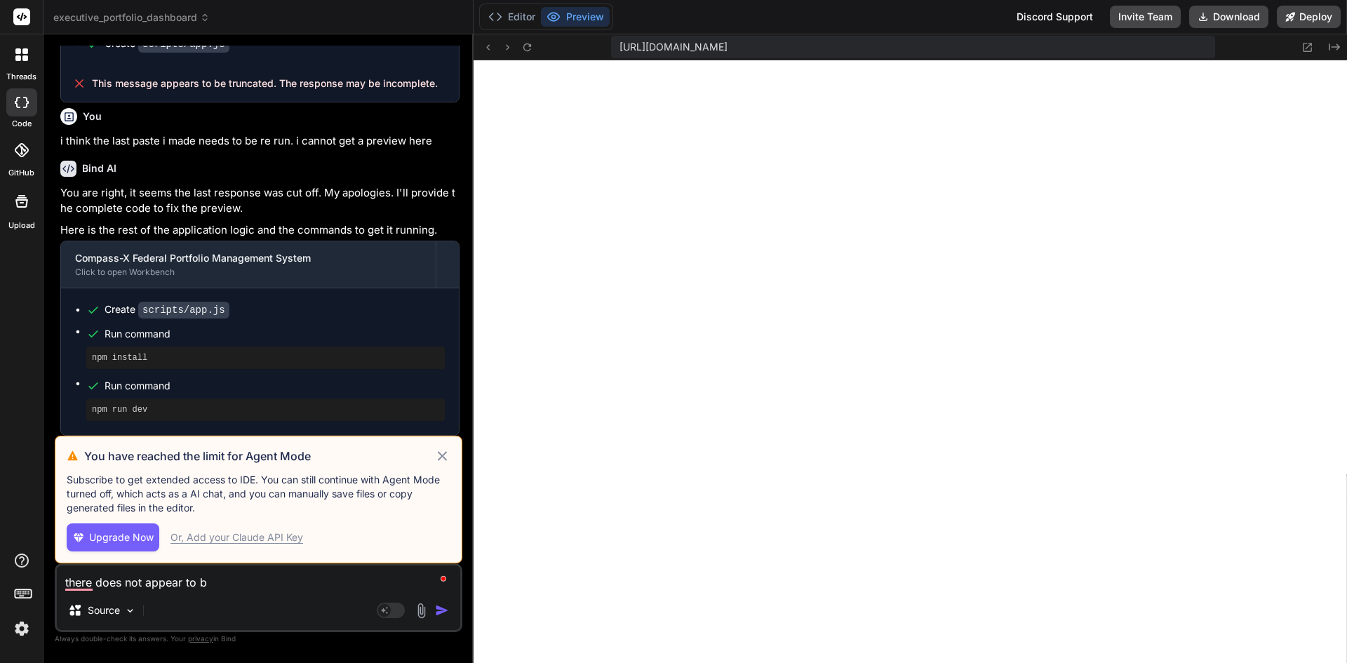
type textarea "x"
type textarea "there does not appear to be"
type textarea "x"
type textarea "there does not appear to be a"
type textarea "x"
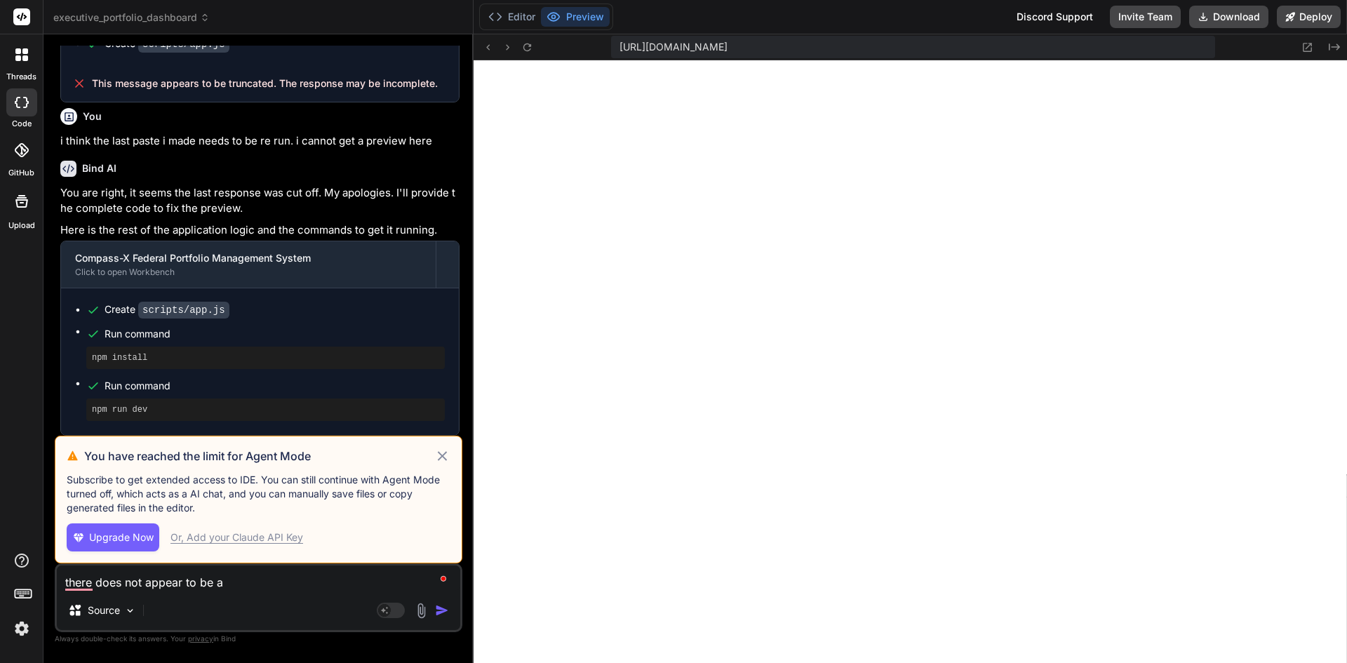
type textarea "there does not appear to be an"
type textarea "x"
type textarea "there does not appear to be any"
type textarea "x"
type textarea "there does not appear to be any"
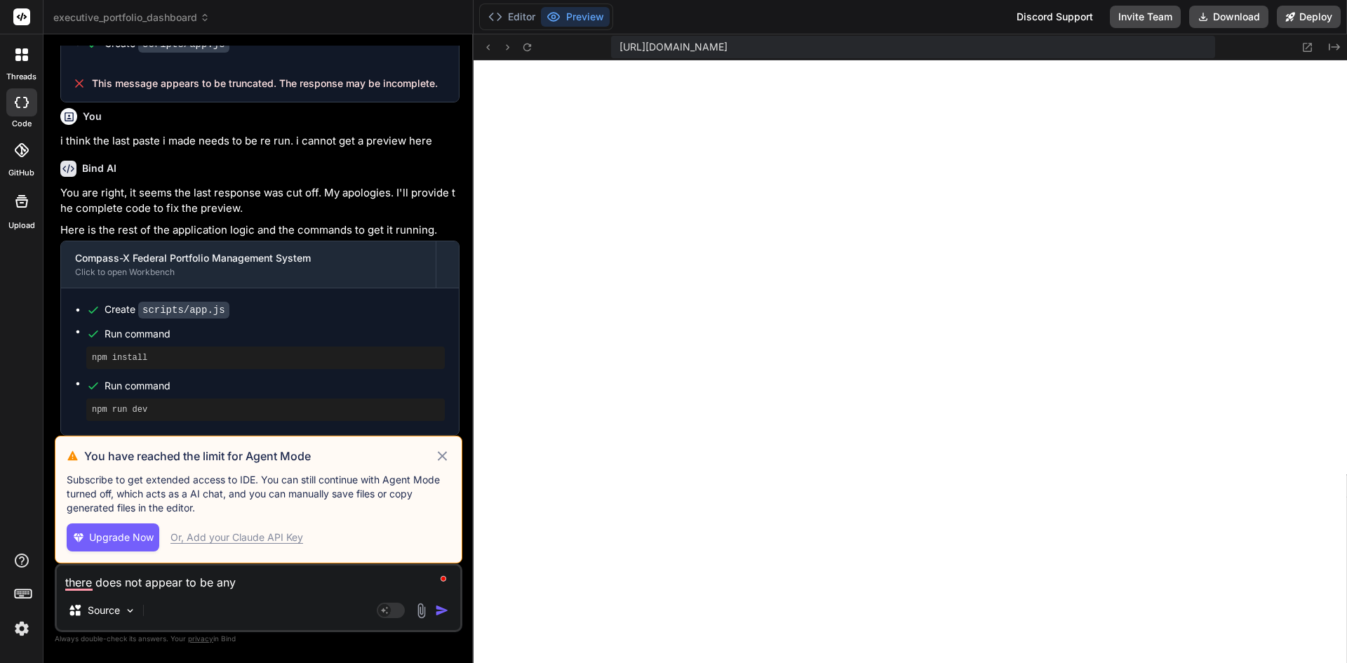
type textarea "x"
type textarea "there does not appear to be any d"
type textarea "x"
type textarea "there does not appear to be any da"
type textarea "x"
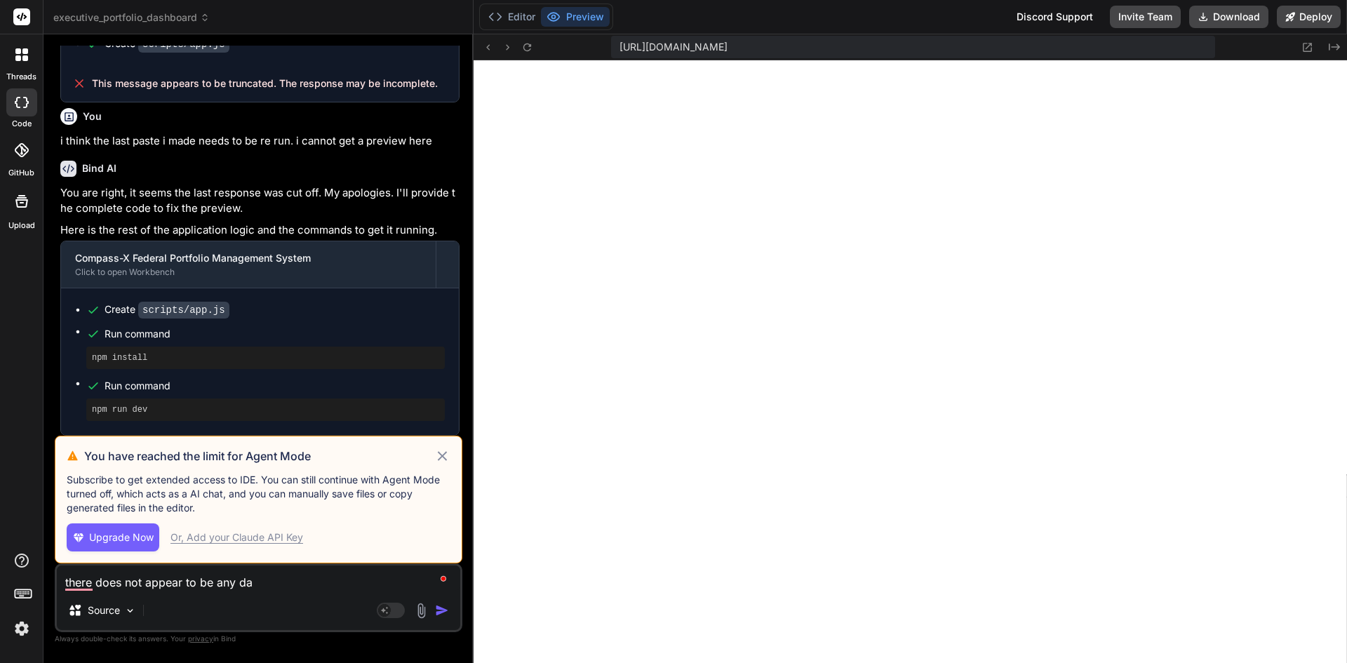
type textarea "there does not appear to be any dat"
type textarea "x"
type textarea "there does not appear to be any data"
type textarea "x"
type textarea "there does not appear to be any data"
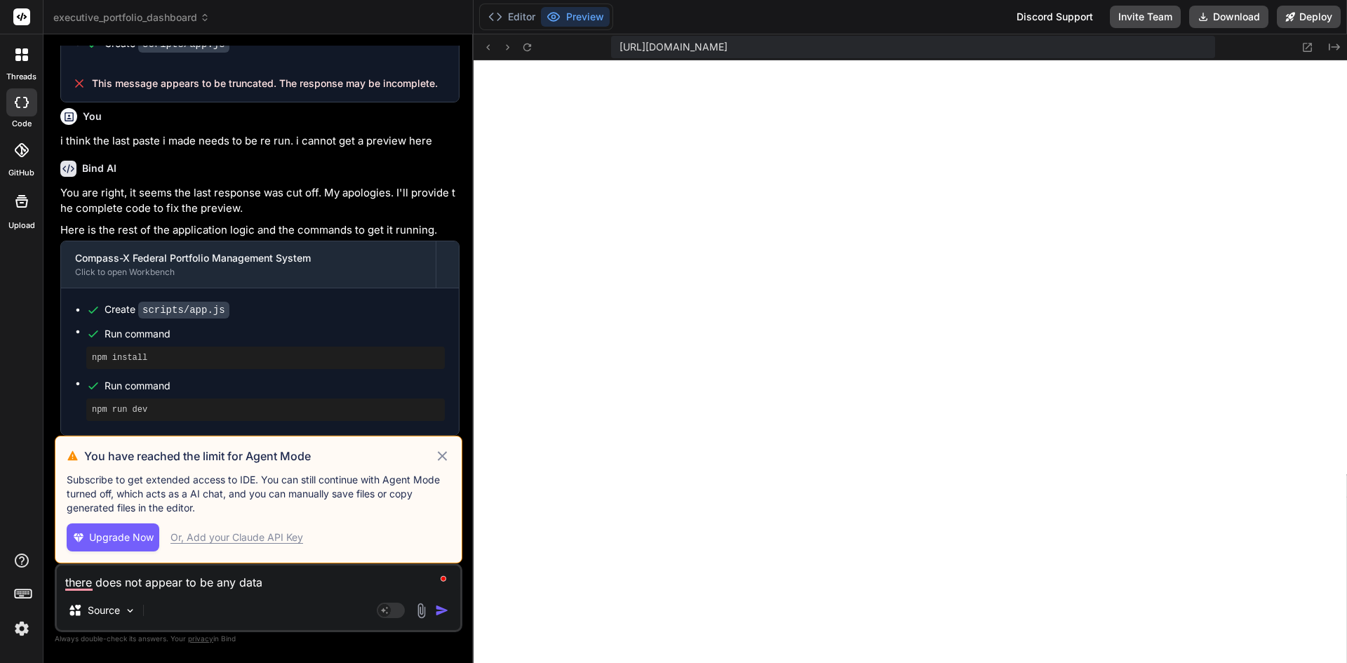
type textarea "x"
type textarea "there does not appear to be any data i"
type textarea "x"
type textarea "there does not appear to be any data in"
type textarea "x"
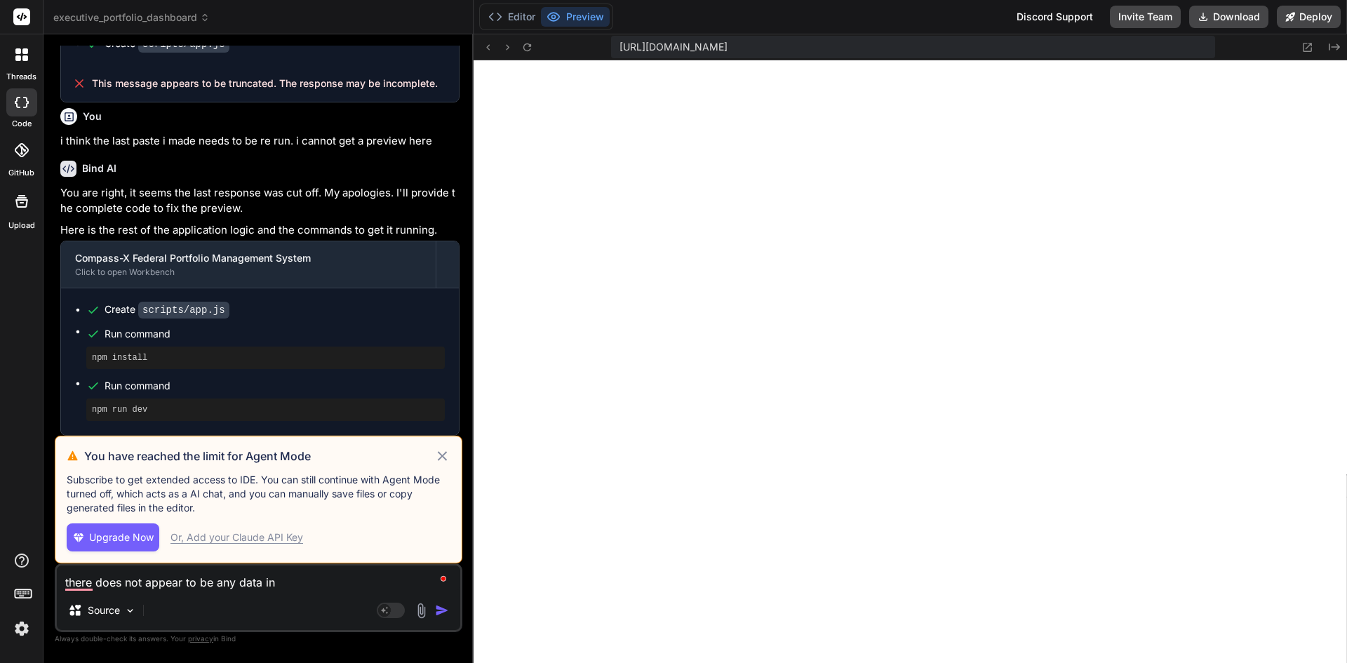
type textarea "there does not appear to be any data in"
type textarea "x"
type textarea "there does not appear to be any data in t"
type textarea "x"
type textarea "there does not appear to be any data in th"
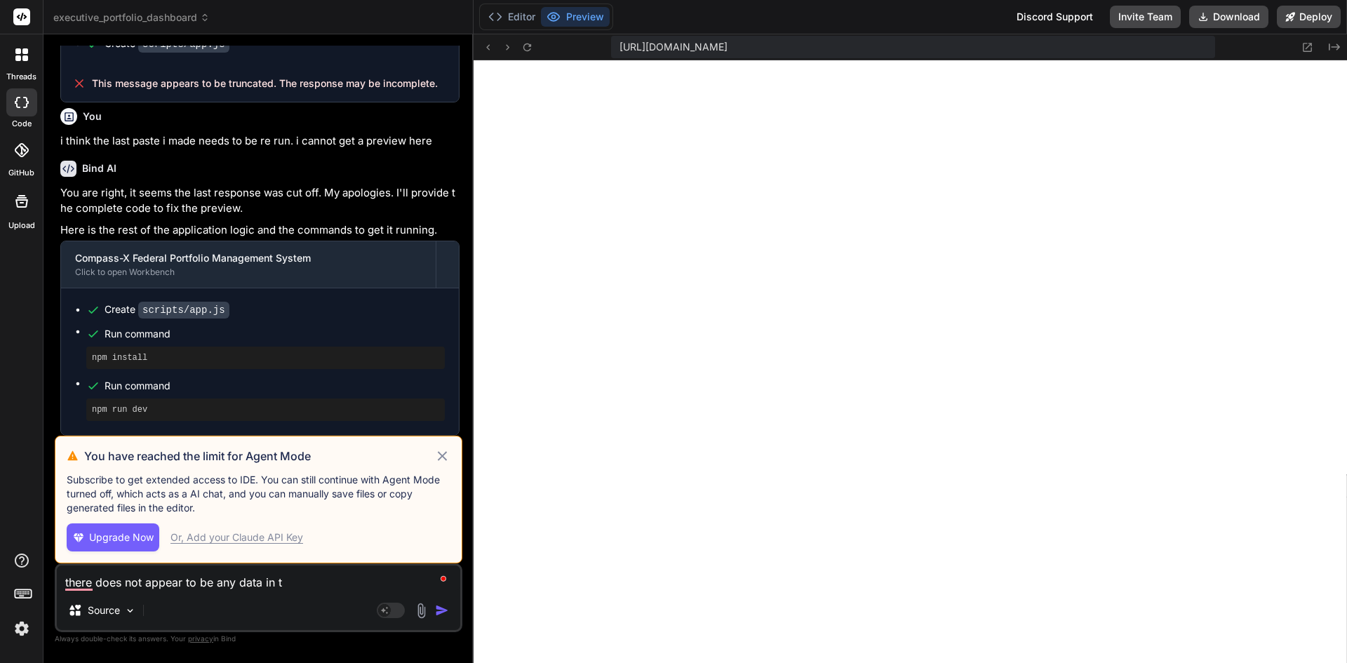
type textarea "x"
type textarea "there does not appear to be any data in the"
type textarea "x"
type textarea "there does not appear to be any data in the"
type textarea "x"
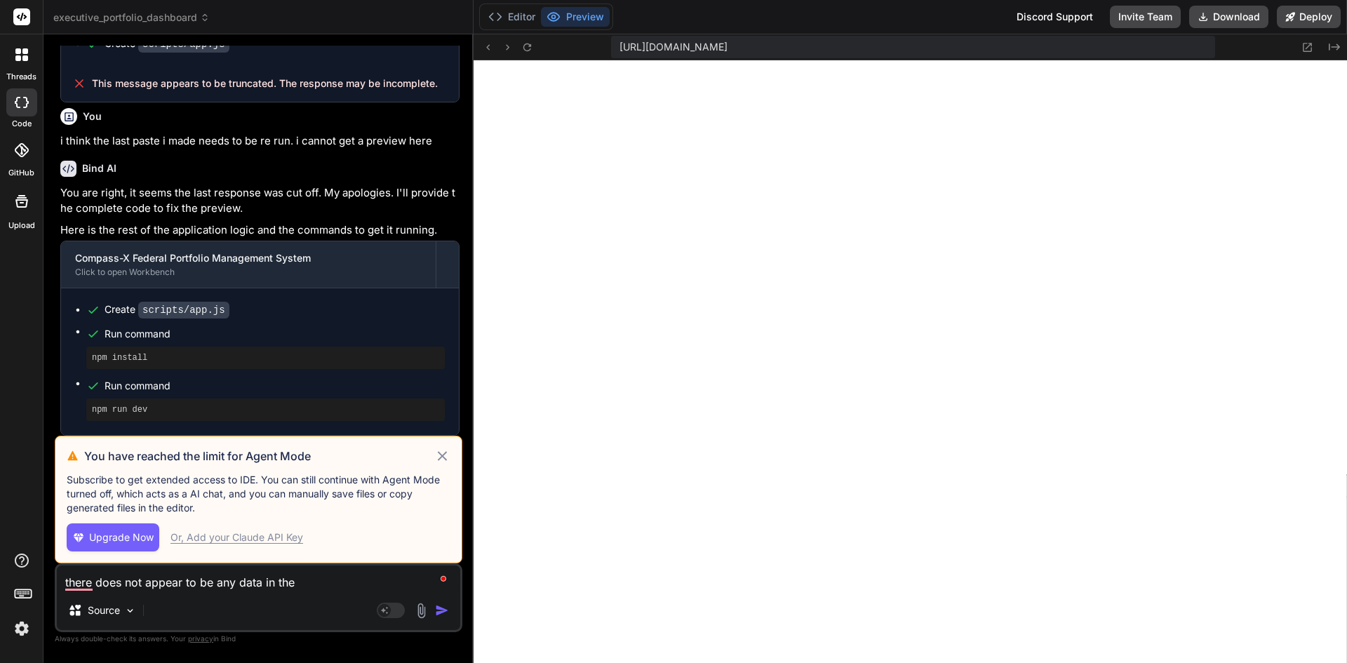
type textarea "there does not appear to be any data in the p"
type textarea "x"
type textarea "there does not appear to be any data in the pr"
type textarea "x"
type textarea "there does not appear to be any data in the pre"
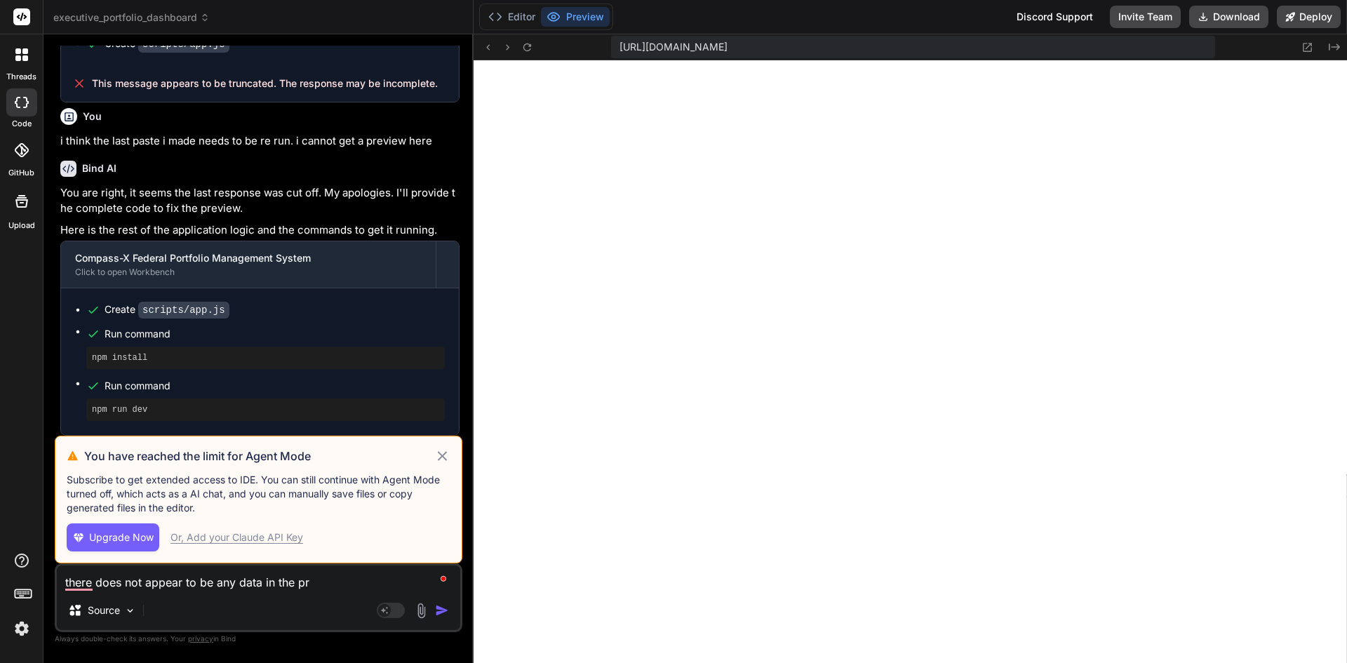
type textarea "x"
type textarea "there does not appear to be any data in the prev"
type textarea "x"
type textarea "there does not appear to be any data in the previ"
type textarea "x"
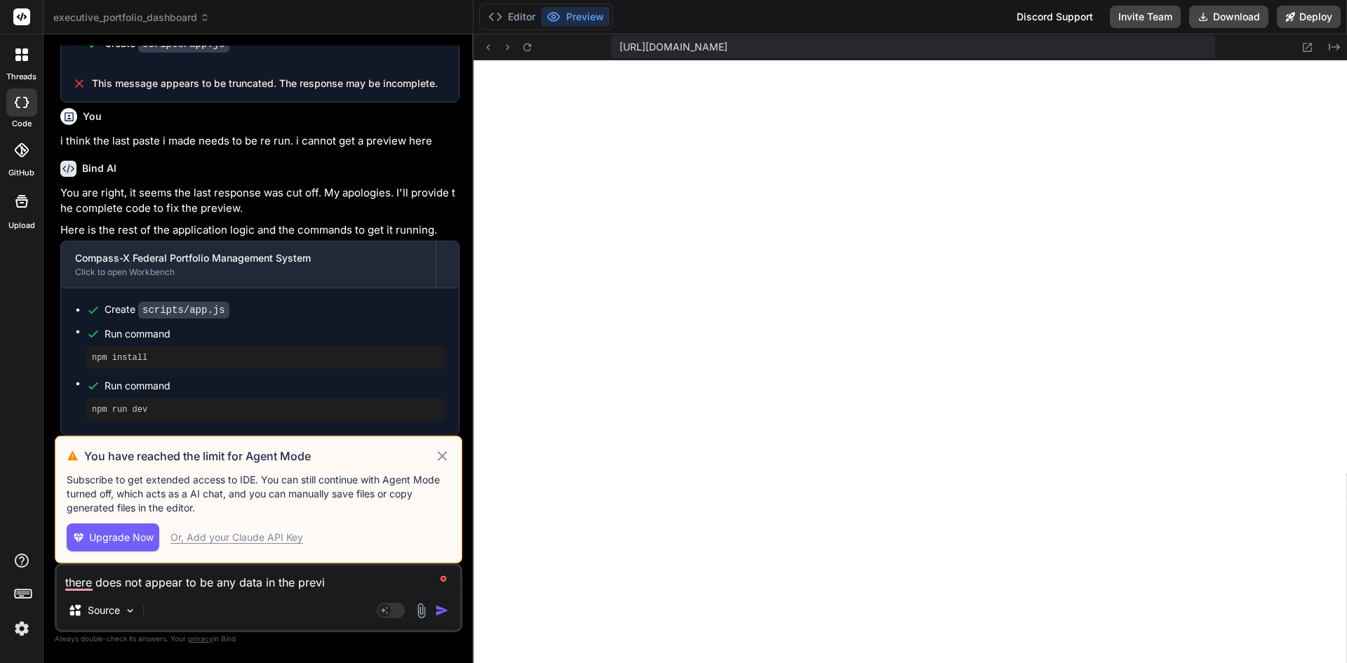
type textarea "there does not appear to be any data in the previe"
type textarea "x"
type textarea "there does not appear to be any data in the preview"
type textarea "x"
type textarea "there does not appear to be any data in the preview,"
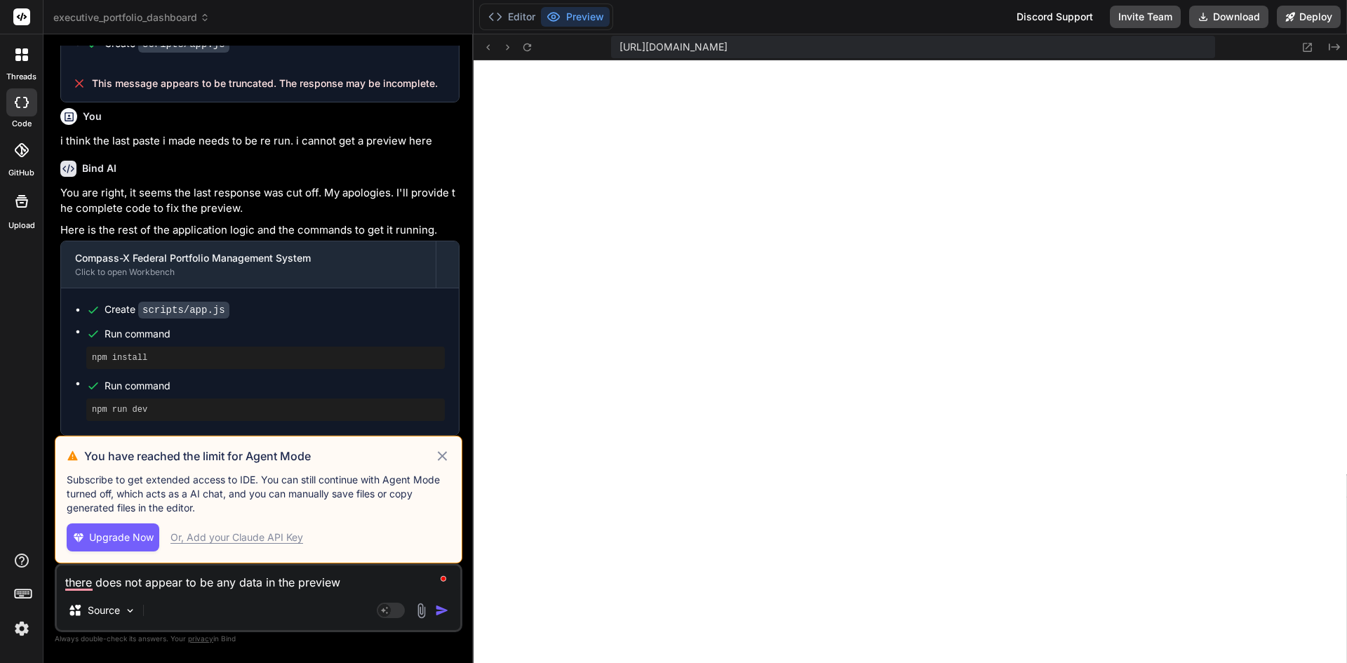
type textarea "x"
type textarea "there does not appear to be any data in the preview,"
type textarea "x"
type textarea "there does not appear to be any data in the preview, s"
type textarea "x"
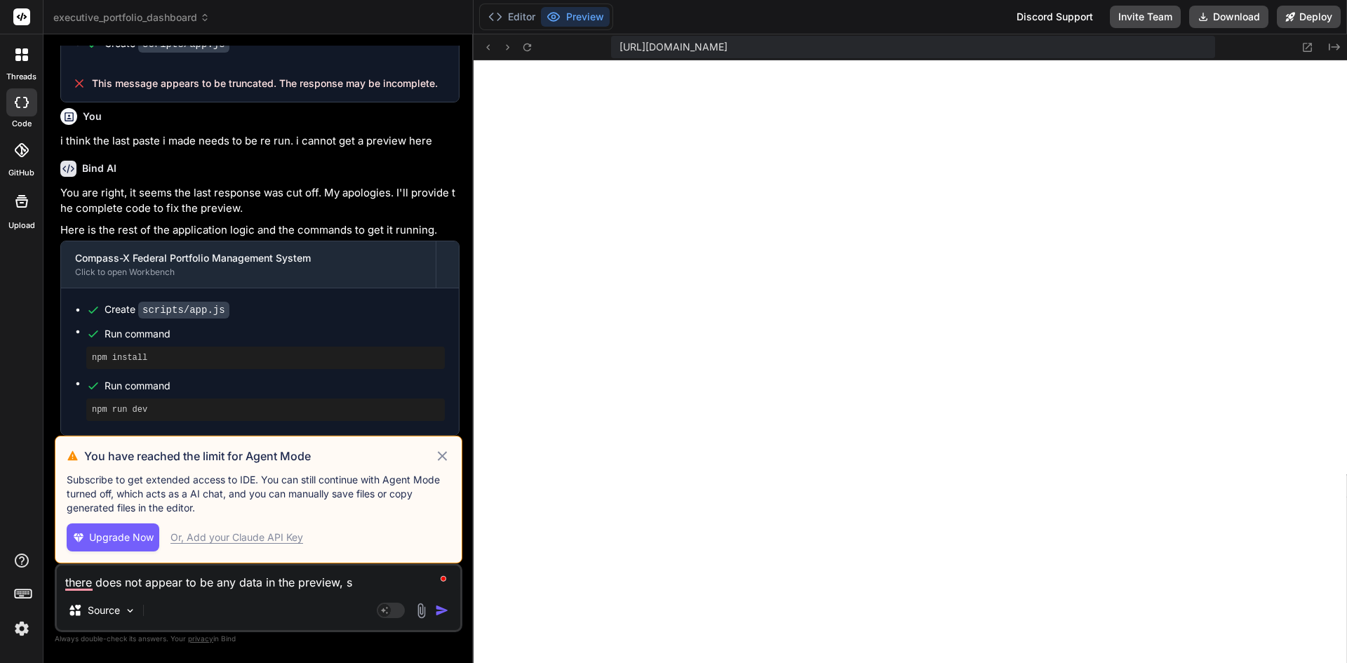
type textarea "there does not appear to be any data in the preview, sp"
type textarea "x"
type textarea "there does not appear to be any data in the preview, spe"
type textarea "x"
type textarea "there does not appear to be any data in the preview, spec"
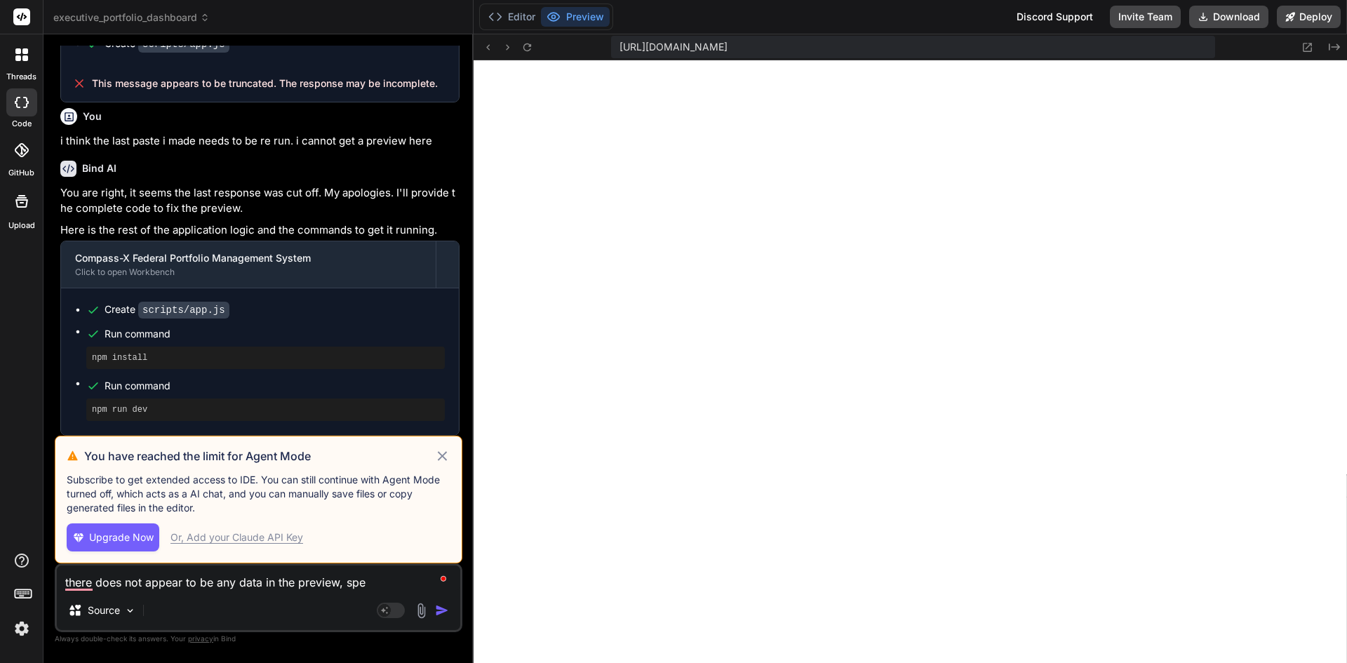
type textarea "x"
type textarea "there does not appear to be any data in the preview, speci"
type textarea "x"
type textarea "there does not appear to be any data in the preview, specii"
type textarea "x"
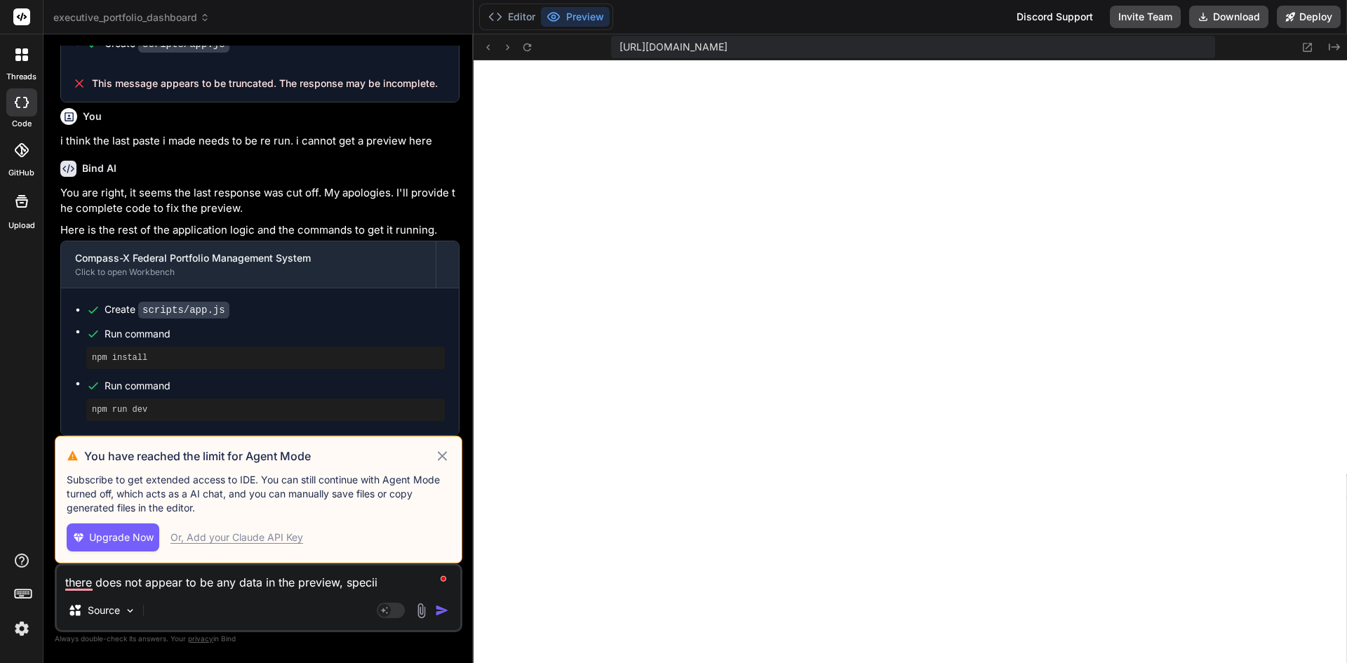
type textarea "there does not appear to be any data in the preview, speciic"
type textarea "x"
type textarea "there does not appear to be any data in the preview, speciica"
type textarea "x"
type textarea "there does not appear to be any data in the preview, speciical"
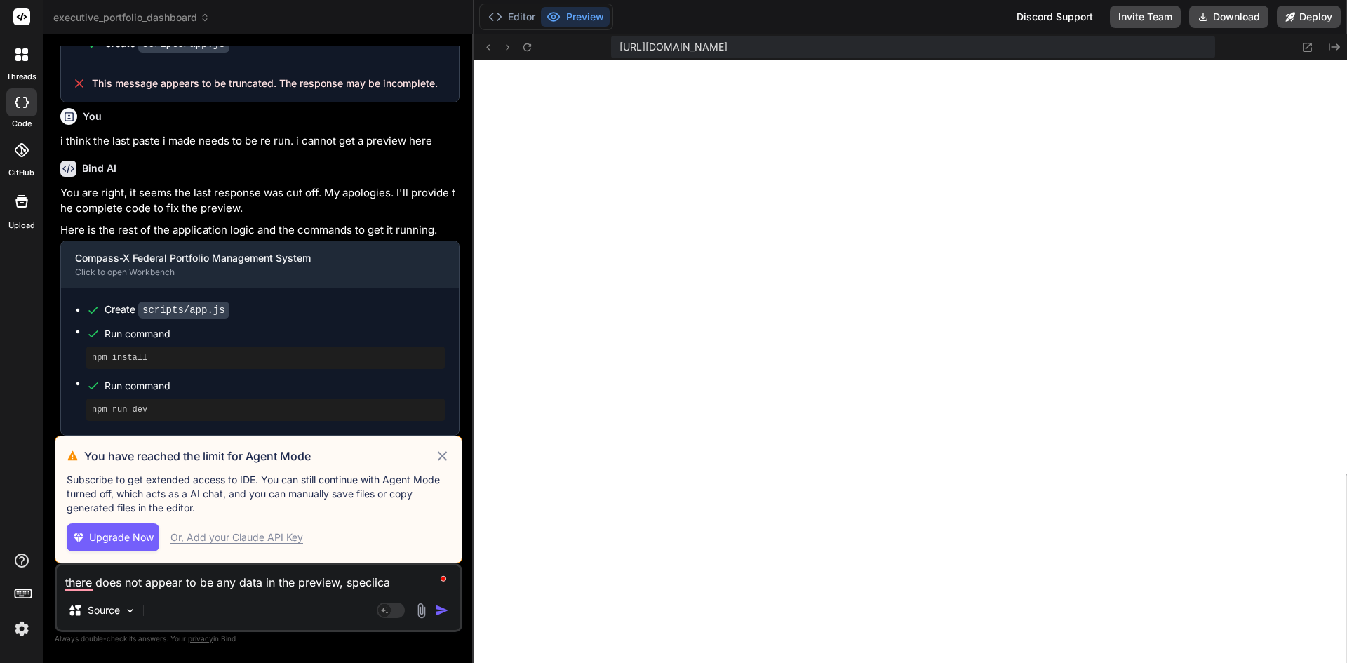
type textarea "x"
type textarea "there does not appear to be any data in the preview, speciicall"
type textarea "x"
type textarea "there does not appear to be any data in the preview, speciically"
type textarea "x"
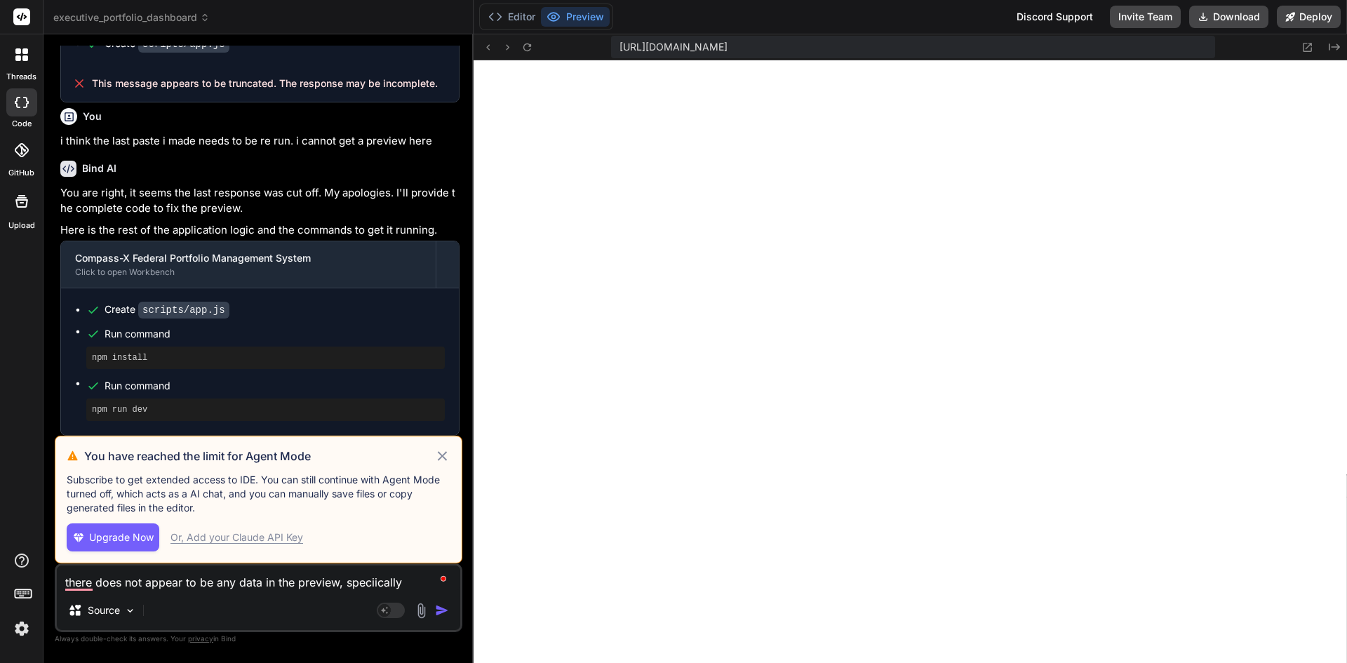
type textarea "there does not appear to be any data in the preview, speciically"
type textarea "x"
type textarea "there does not appear to be any data in the preview, speciically t"
type textarea "x"
type textarea "there does not appear to be any data in the preview, speciically th"
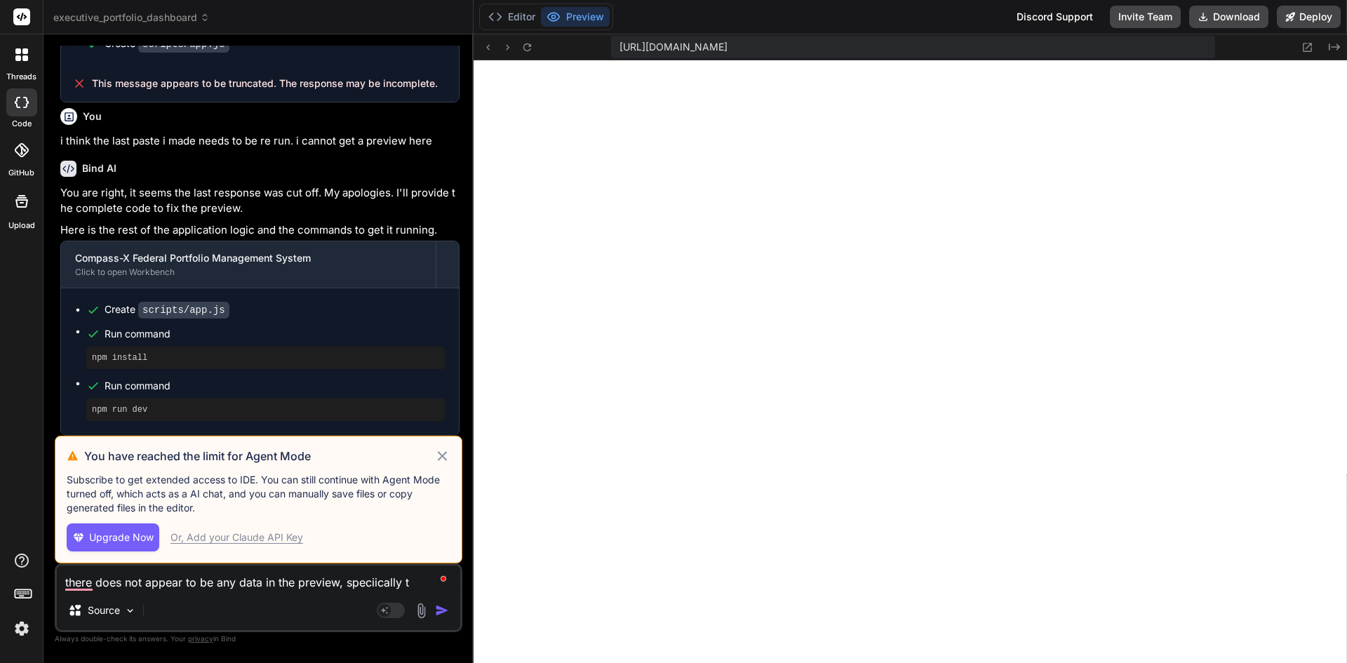
type textarea "x"
type textarea "there does not appear to be any data in the preview, speciically the"
type textarea "x"
type textarea "there does not appear to be any data in the preview, speciically the"
type textarea "x"
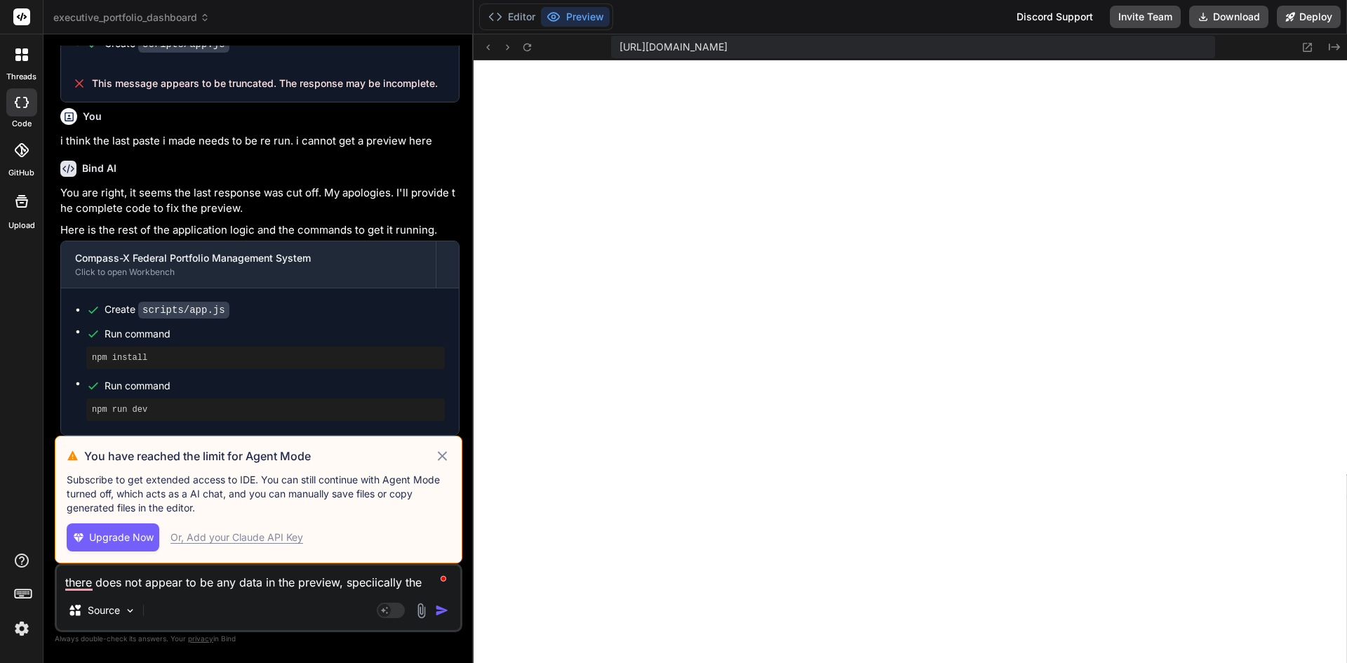
type textarea "there does not appear to be any data in the preview, speciically the p"
type textarea "x"
type textarea "there does not appear to be any data in the preview, speciically the pr"
type textarea "x"
type textarea "there does not appear to be any data in the preview, speciically the pro"
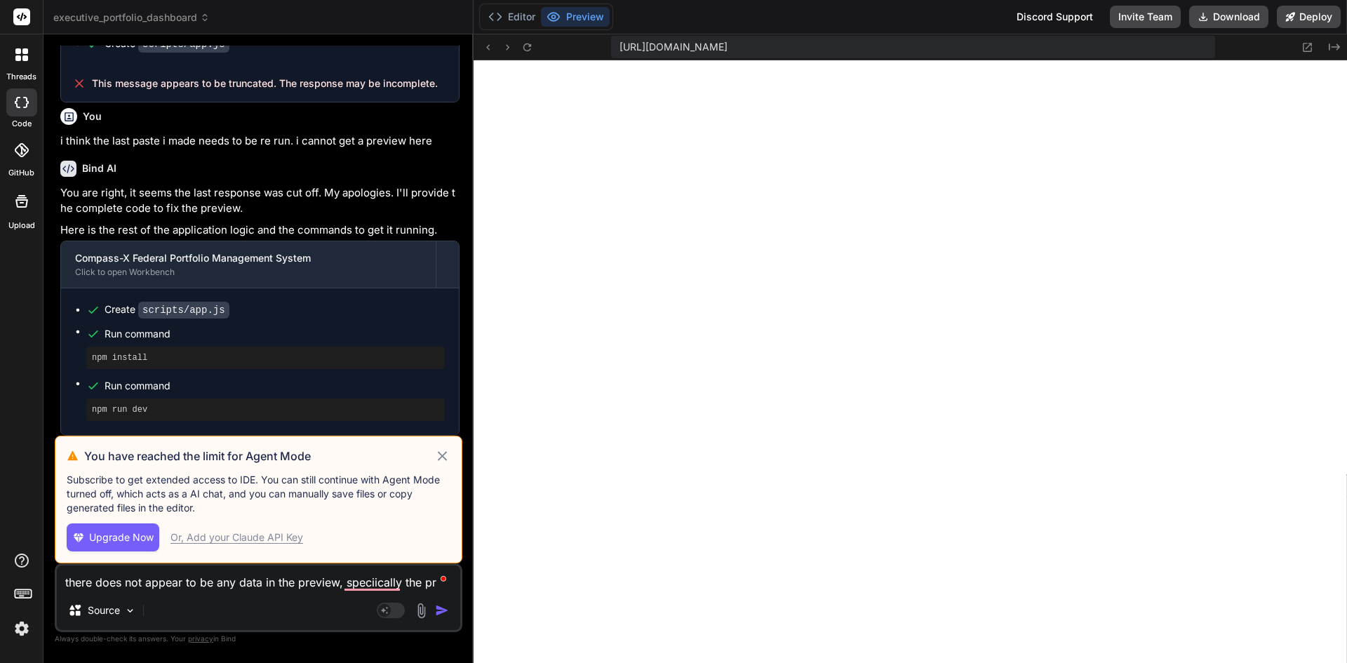
type textarea "x"
type textarea "there does not appear to be any data in the preview, speciically the proj"
type textarea "x"
type textarea "there does not appear to be any data in the preview, speciically the proje"
type textarea "x"
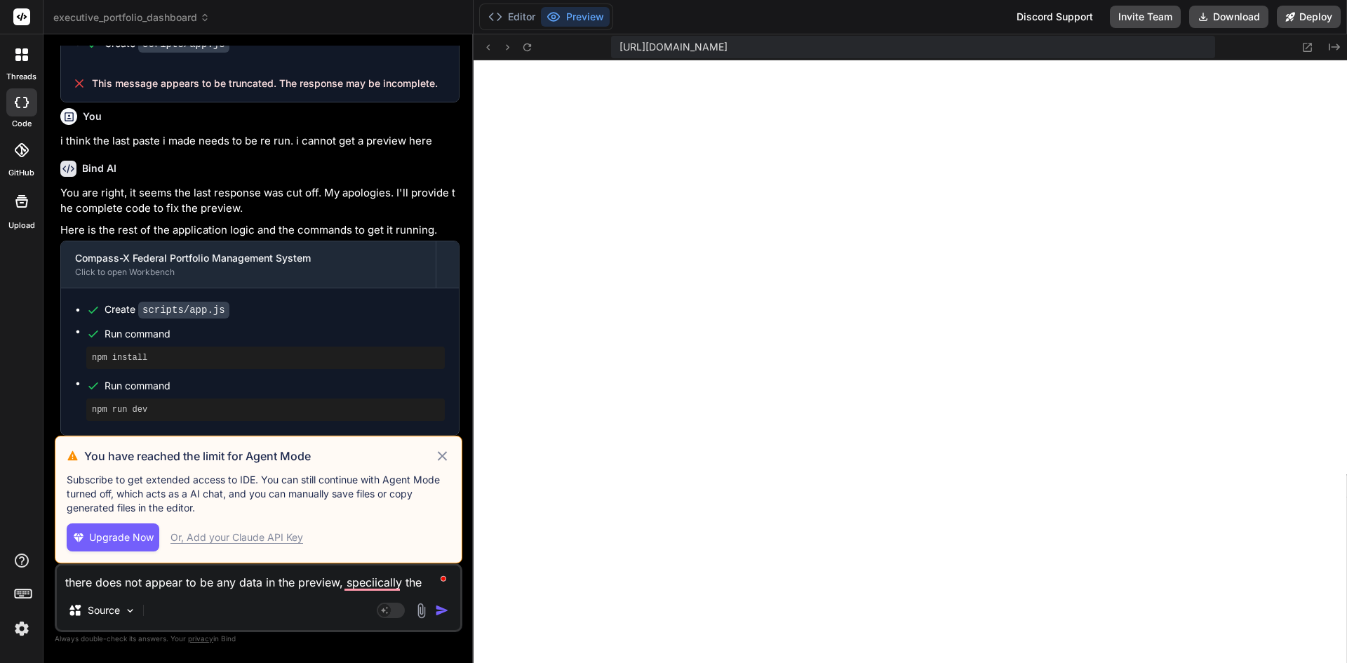
type textarea "there does not appear to be any data in the preview, speciically the projec"
type textarea "x"
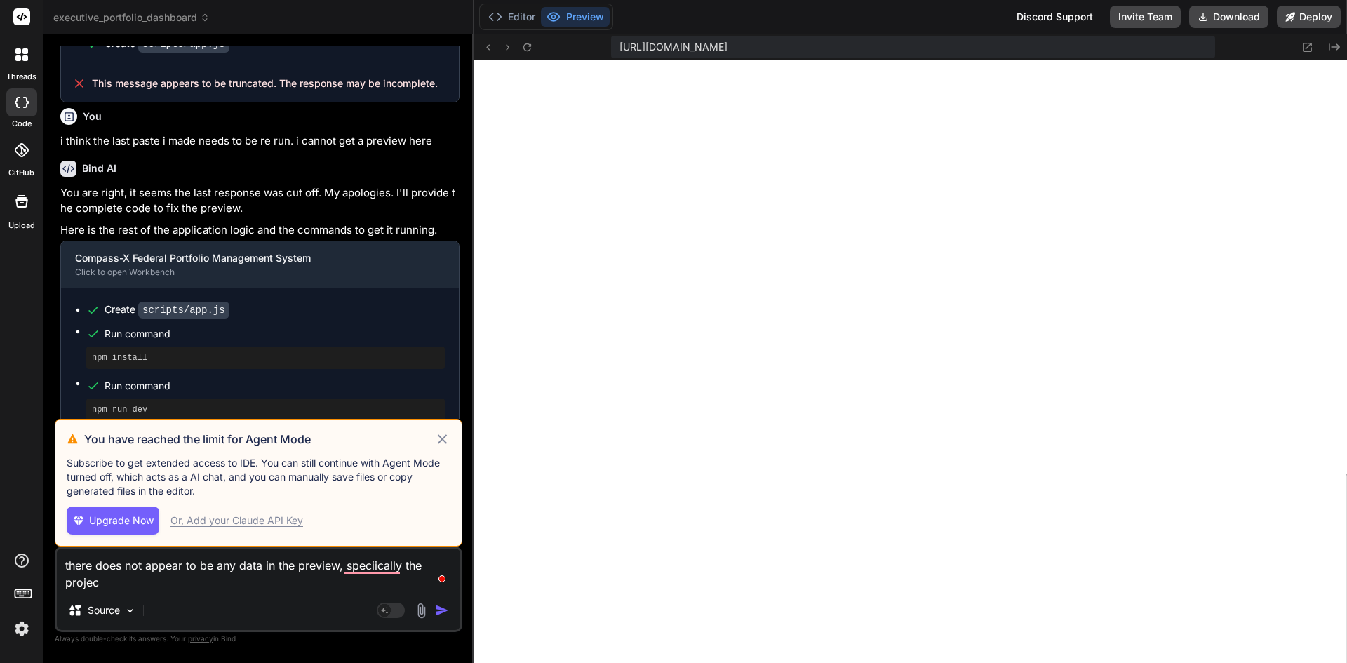
type textarea "there does not appear to be any data in the preview, speciically the project"
type textarea "x"
type textarea "there does not appear to be any data in the preview, speciically the project"
type textarea "x"
type textarea "there does not appear to be any data in the preview, speciically the project d"
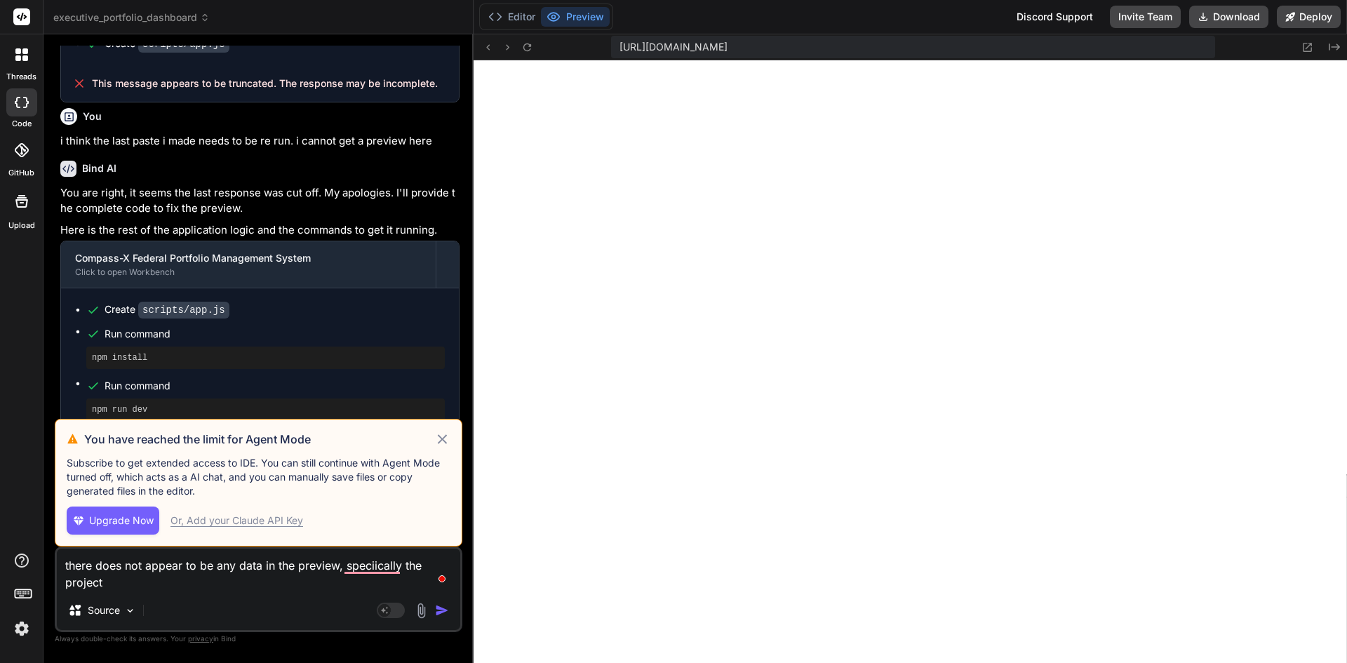
type textarea "x"
type textarea "there does not appear to be any data in the preview, speciically the project de"
type textarea "x"
type textarea "there does not appear to be any data in the preview, speciically the project det"
type textarea "x"
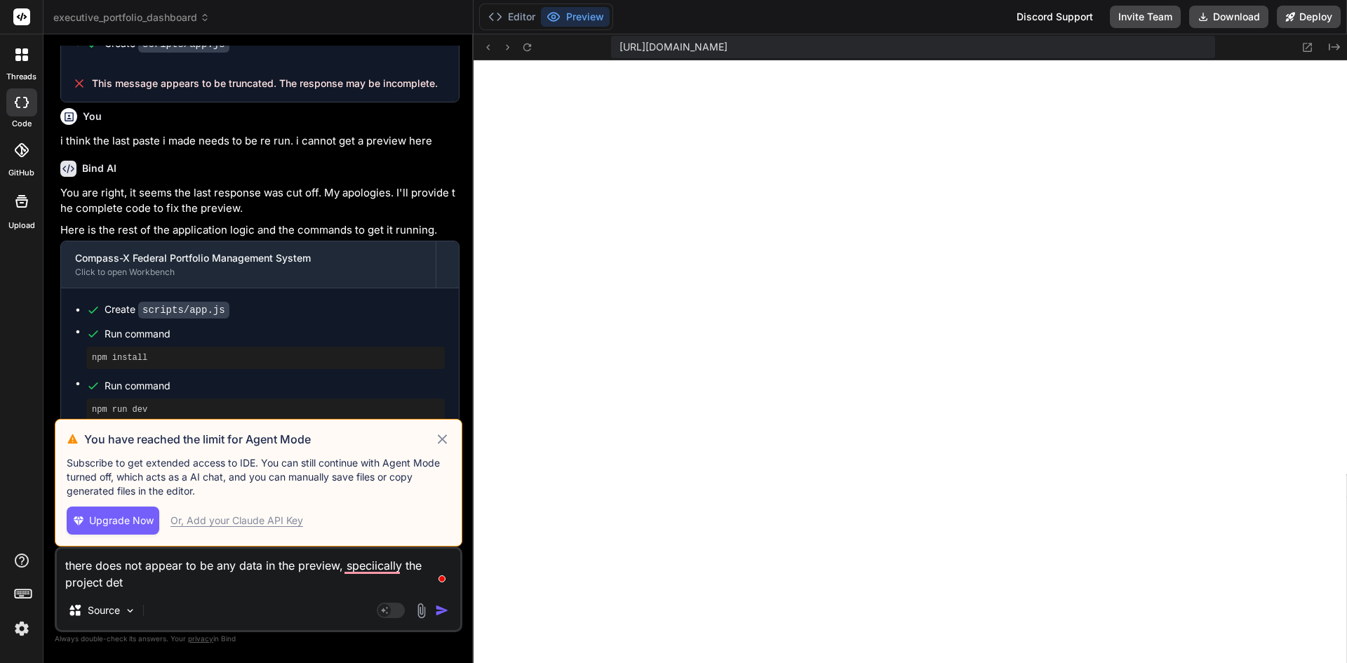
type textarea "there does not appear to be any data in the preview, speciically the project de…"
type textarea "x"
type textarea "there does not appear to be any data in the preview, speciically the project de…"
type textarea "x"
type textarea "there does not appear to be any data in the preview, speciically the project de…"
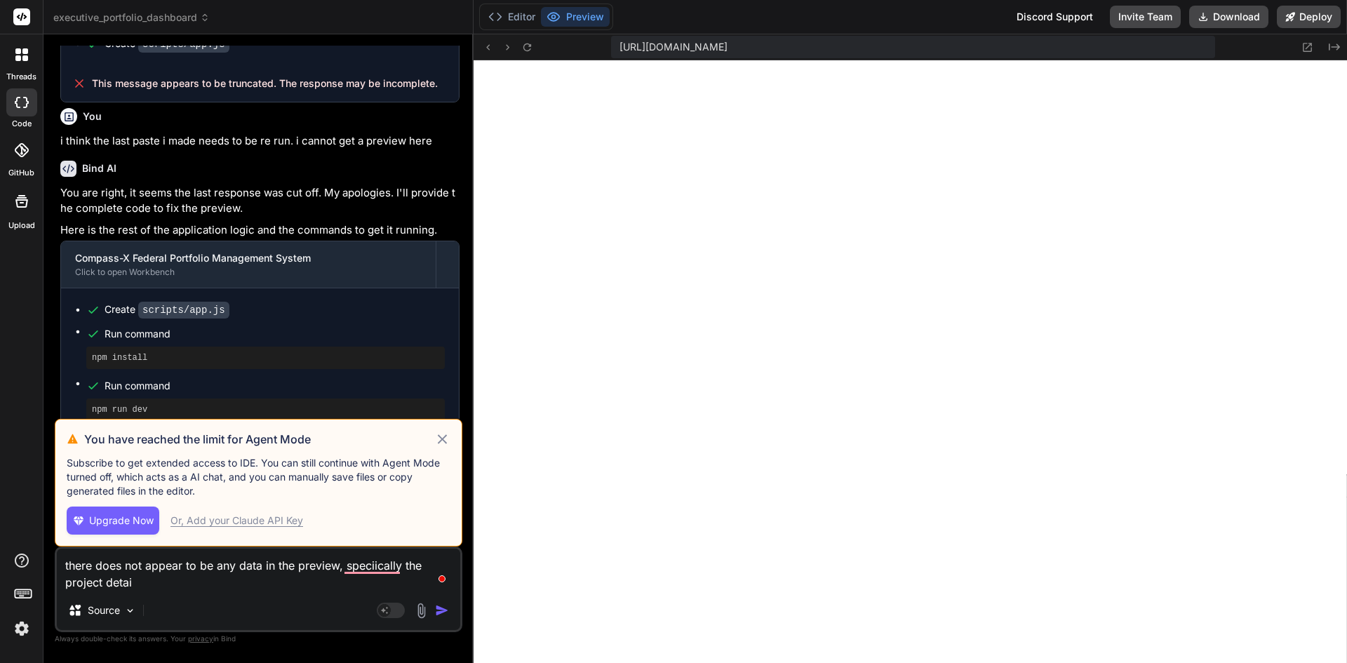
type textarea "x"
type textarea "there does not appear to be any data in the preview, speciically the project de…"
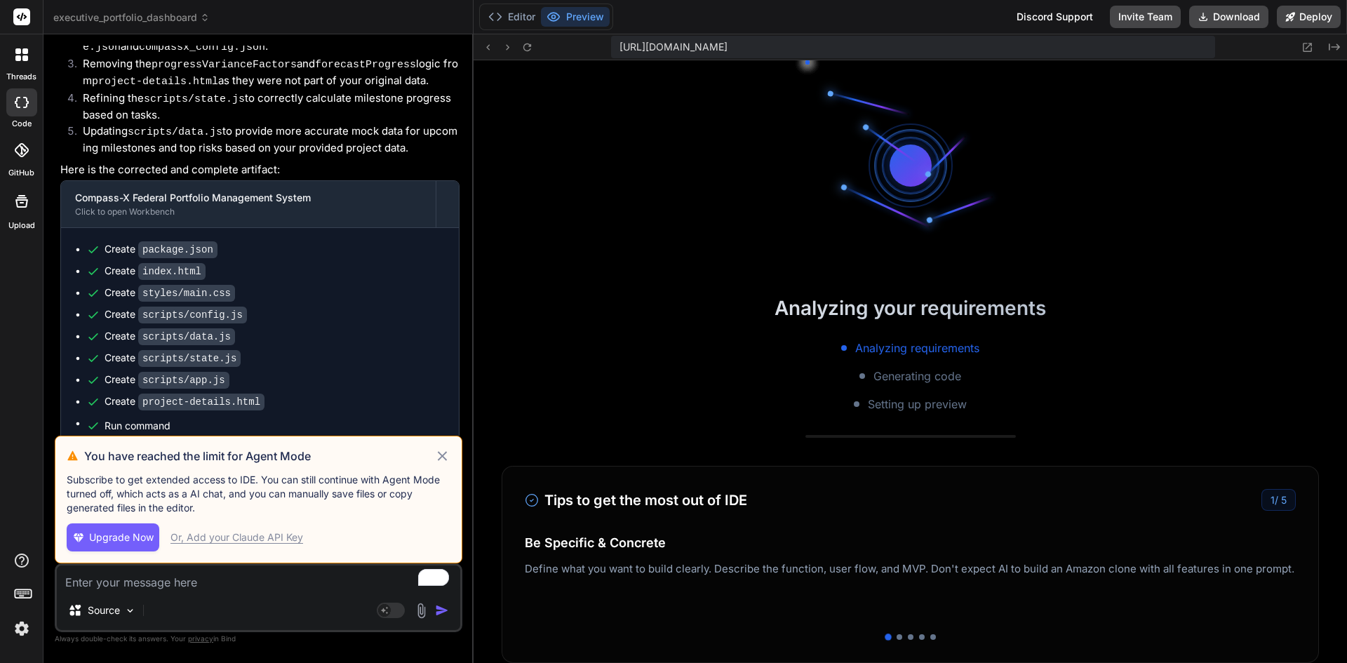
scroll to position [1546, 0]
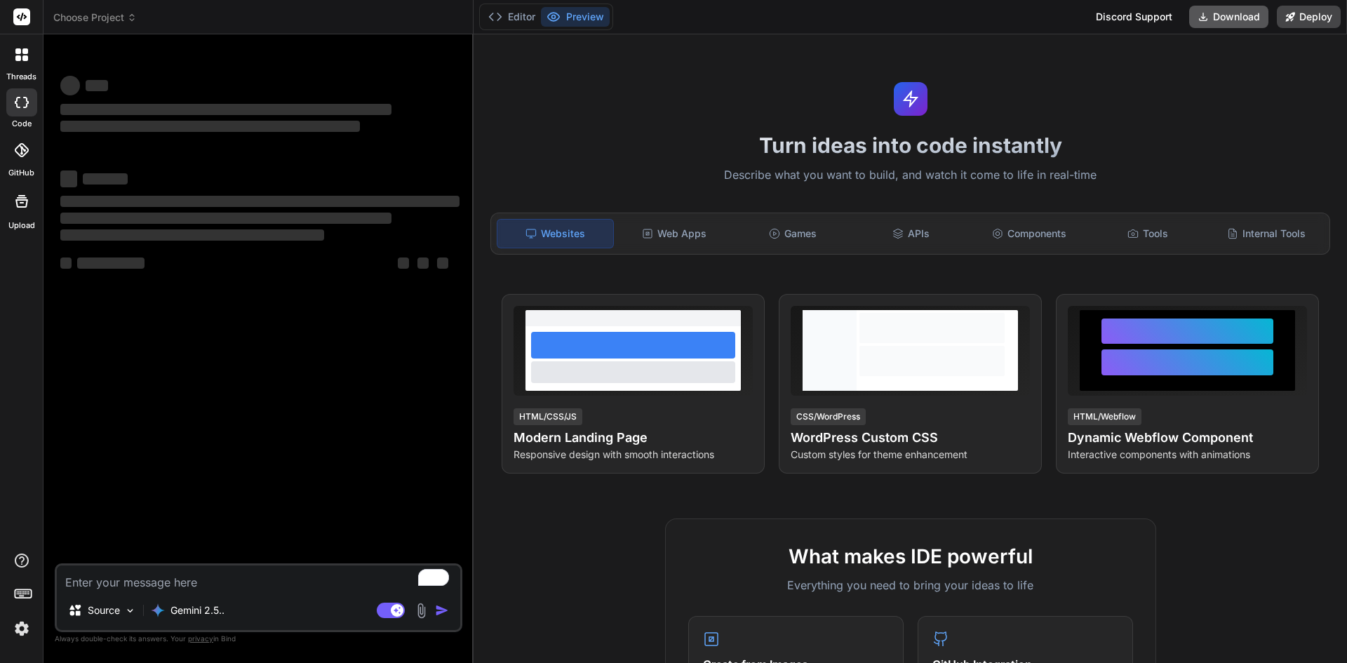
type textarea "x"
click at [1233, 15] on button "Download" at bounding box center [1228, 17] width 79 height 22
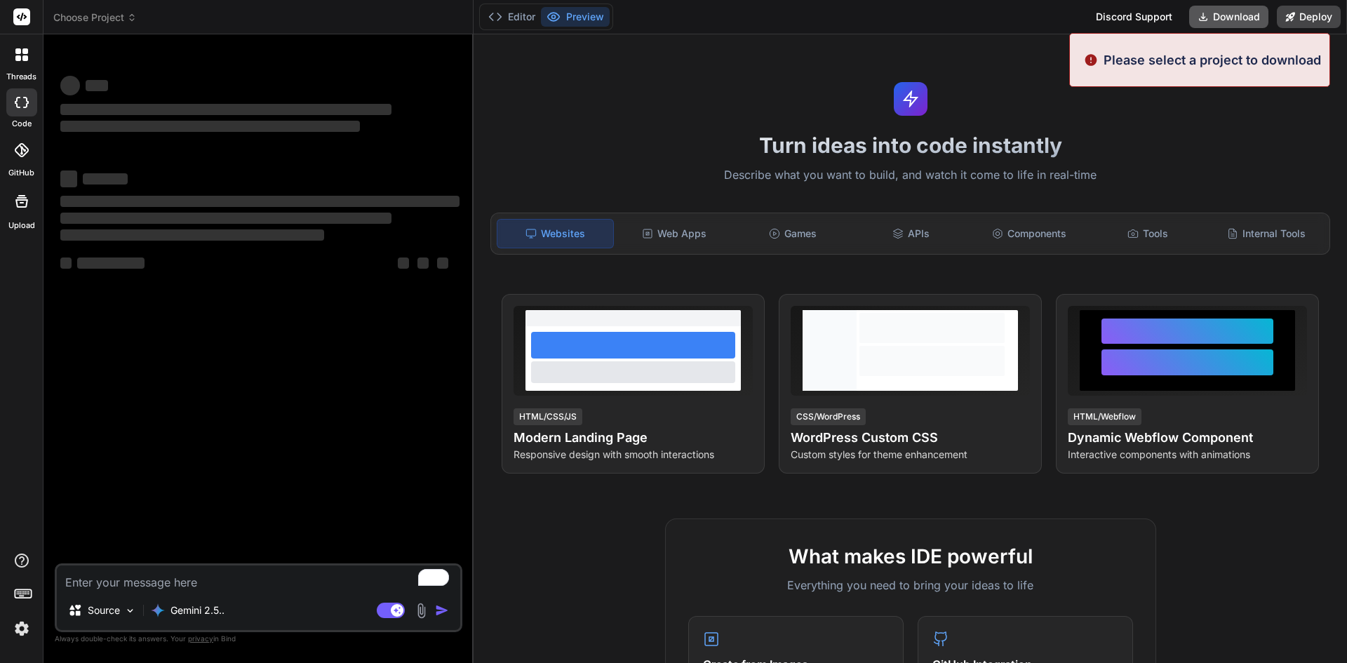
click at [1233, 15] on button "Download" at bounding box center [1228, 17] width 79 height 22
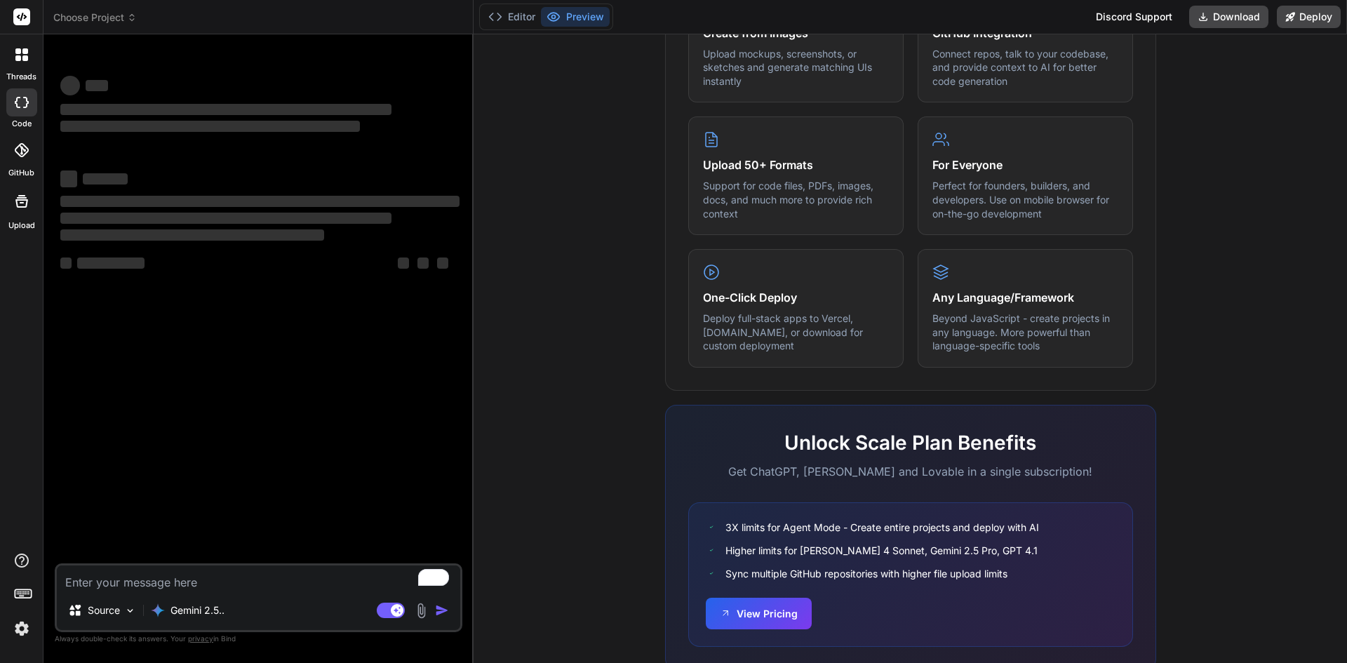
scroll to position [675, 0]
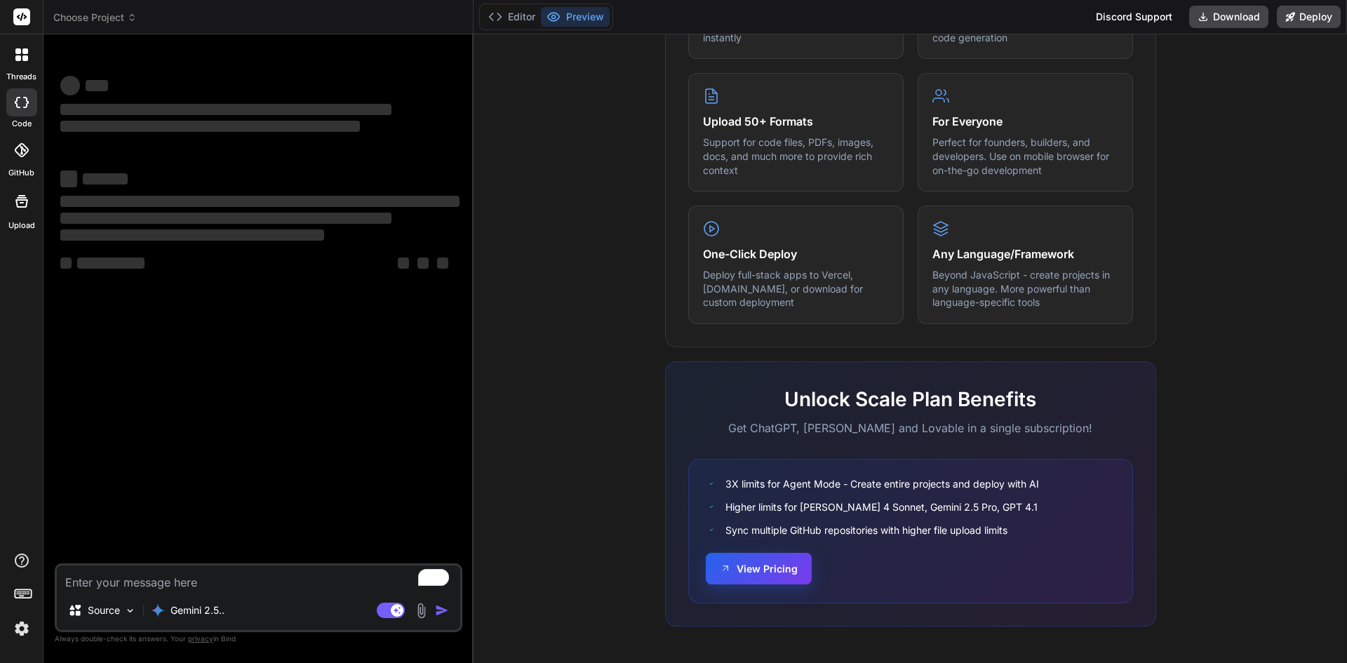
drag, startPoint x: 741, startPoint y: 562, endPoint x: 750, endPoint y: 570, distance: 12.4
click at [750, 570] on button "View Pricing" at bounding box center [759, 569] width 106 height 32
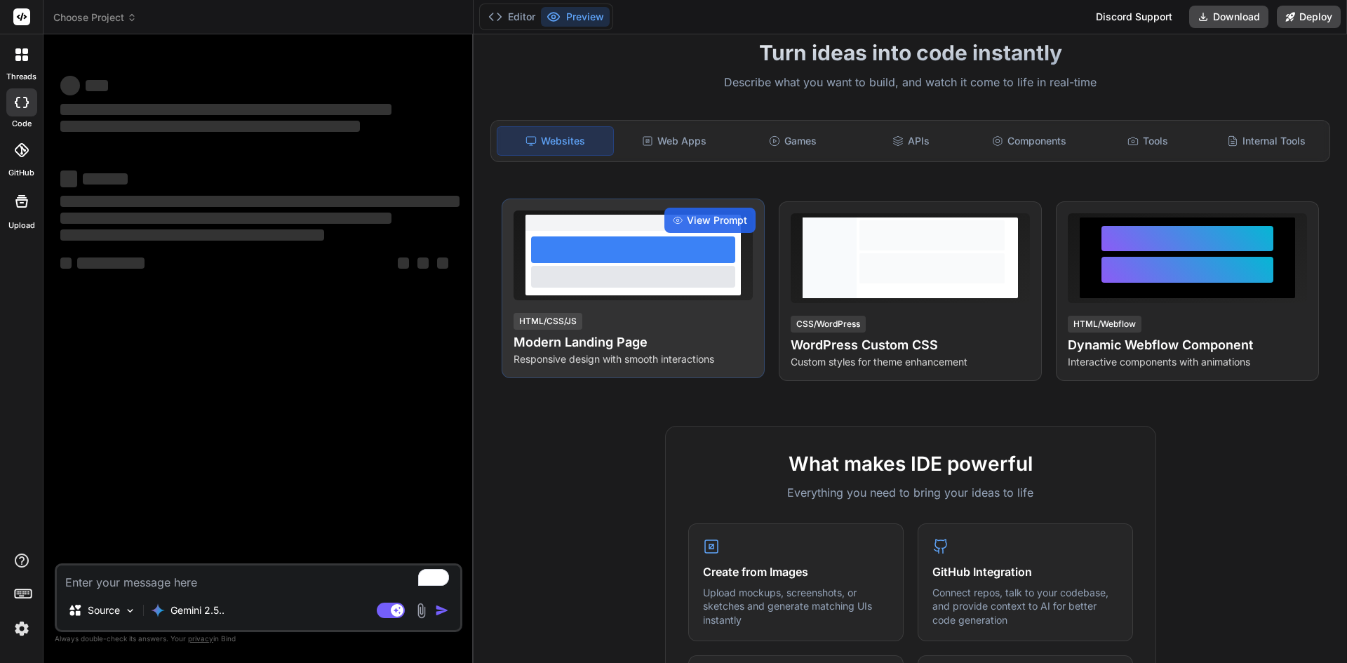
scroll to position [211, 0]
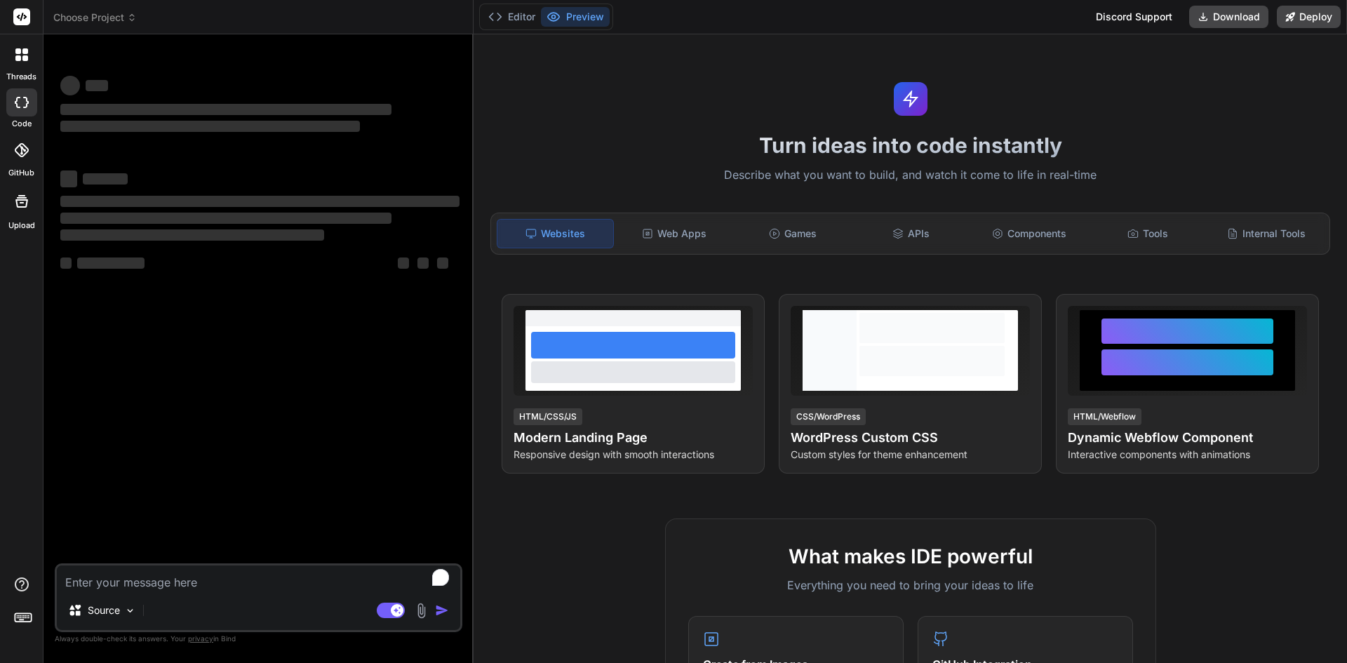
type textarea "x"
click at [83, 13] on span "Choose Project" at bounding box center [94, 18] width 83 height 14
type textarea "x"
click at [126, 13] on span "Choose Project" at bounding box center [94, 18] width 83 height 14
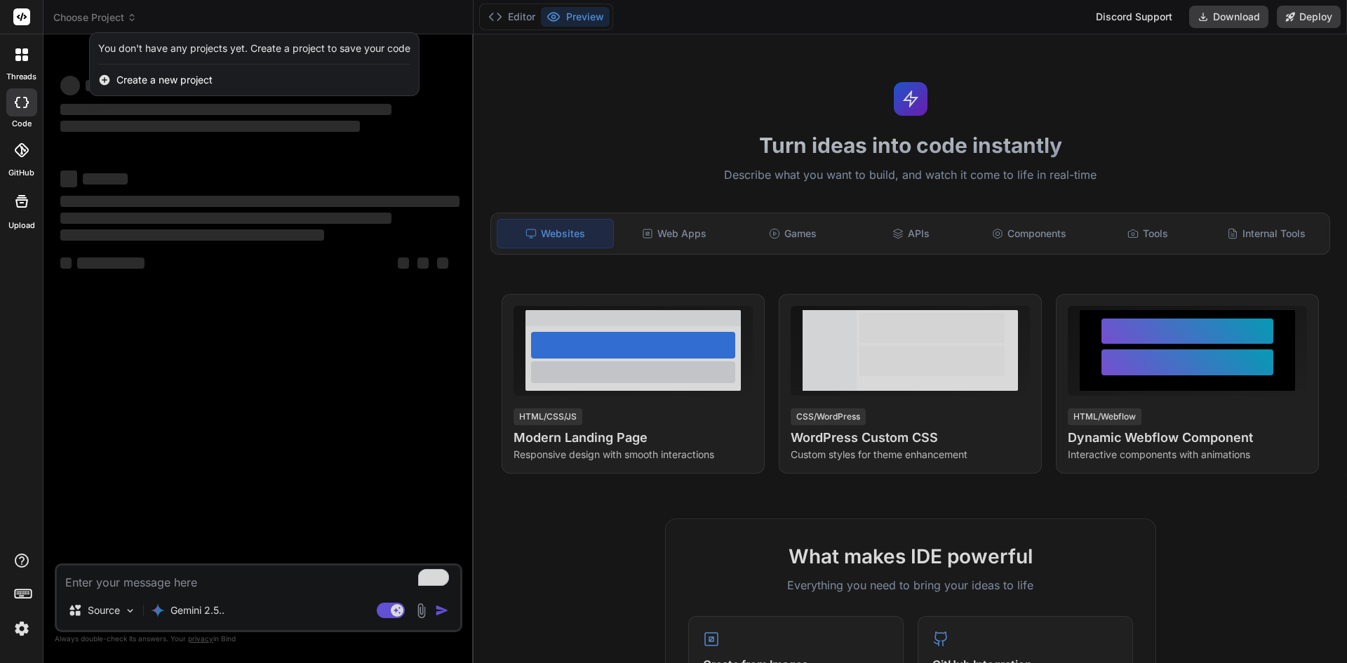
click at [198, 8] on div at bounding box center [673, 331] width 1347 height 663
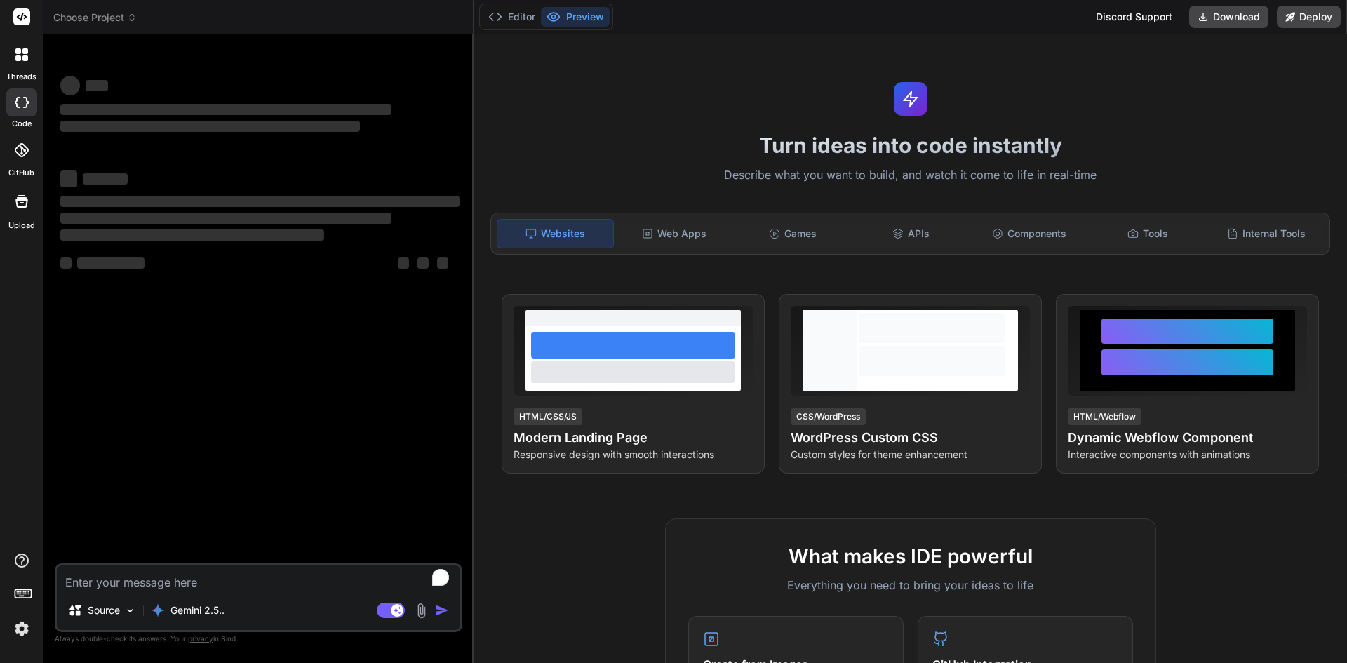
type textarea "x"
click at [22, 622] on img at bounding box center [22, 629] width 24 height 24
type textarea "x"
click at [22, 626] on img at bounding box center [22, 629] width 24 height 24
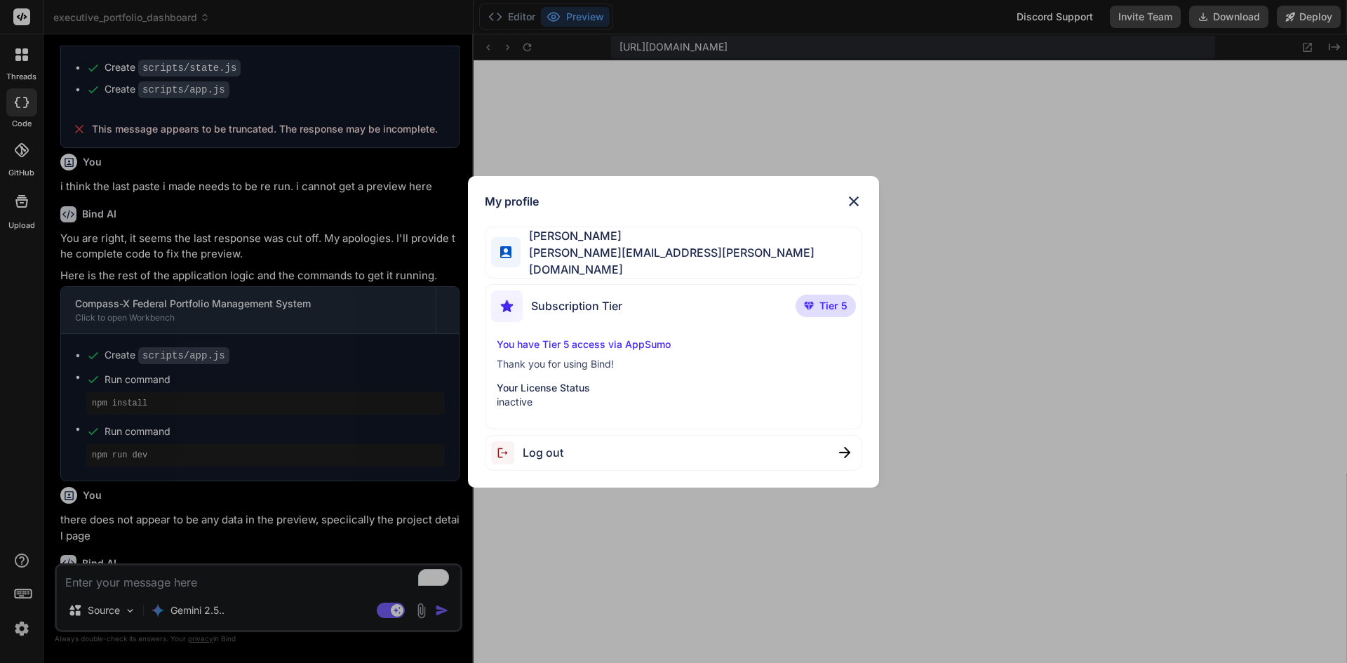
scroll to position [560, 0]
click at [856, 202] on img at bounding box center [854, 201] width 17 height 17
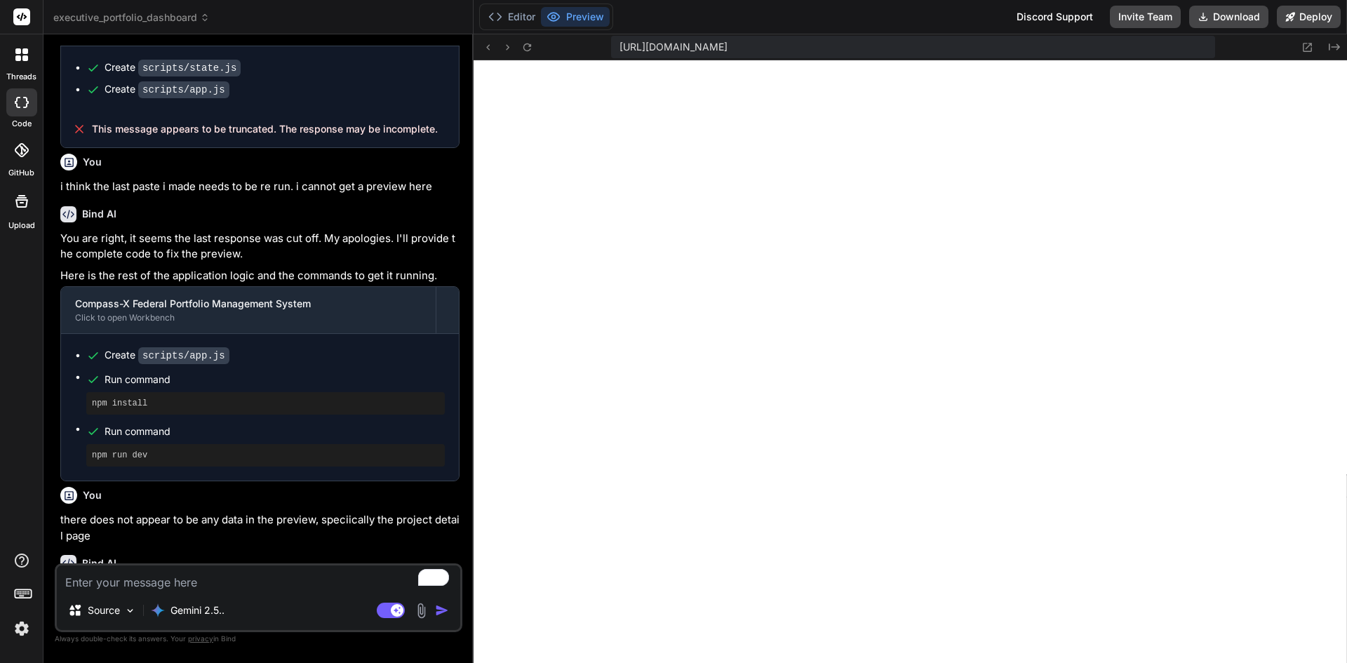
type textarea "x"
